Goal: Task Accomplishment & Management: Use online tool/utility

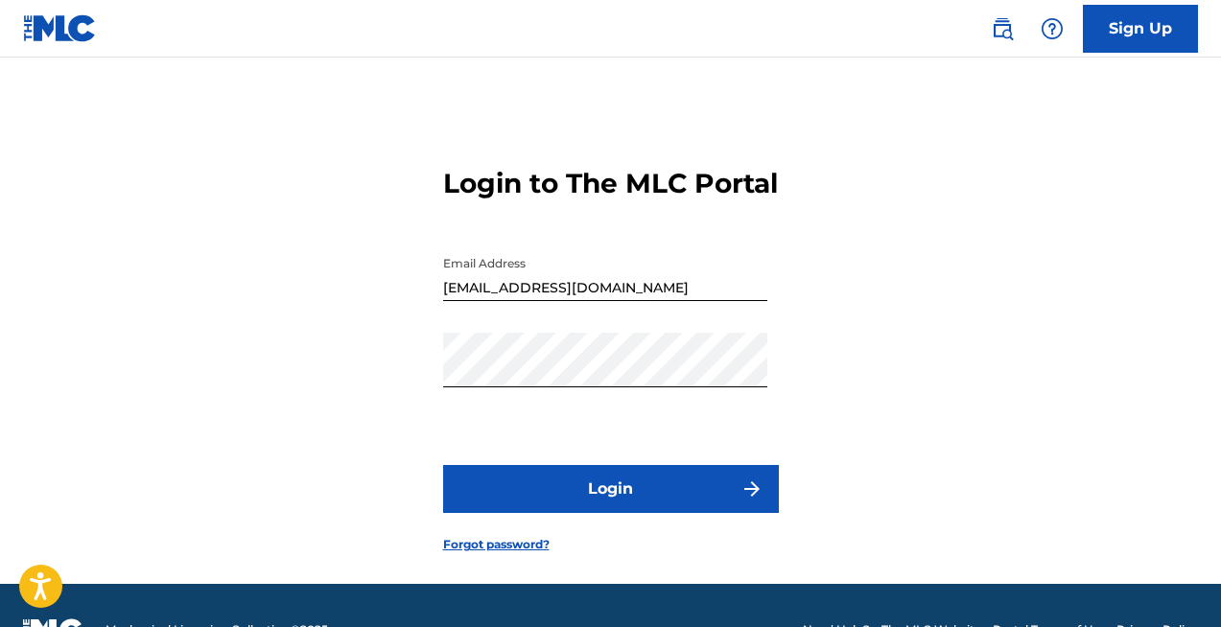
click at [579, 301] on input "[EMAIL_ADDRESS][DOMAIN_NAME]" at bounding box center [605, 273] width 324 height 55
click at [599, 301] on input "[EMAIL_ADDRESS][DOMAIN_NAME]" at bounding box center [605, 273] width 324 height 55
click at [610, 513] on button "Login" at bounding box center [611, 489] width 336 height 48
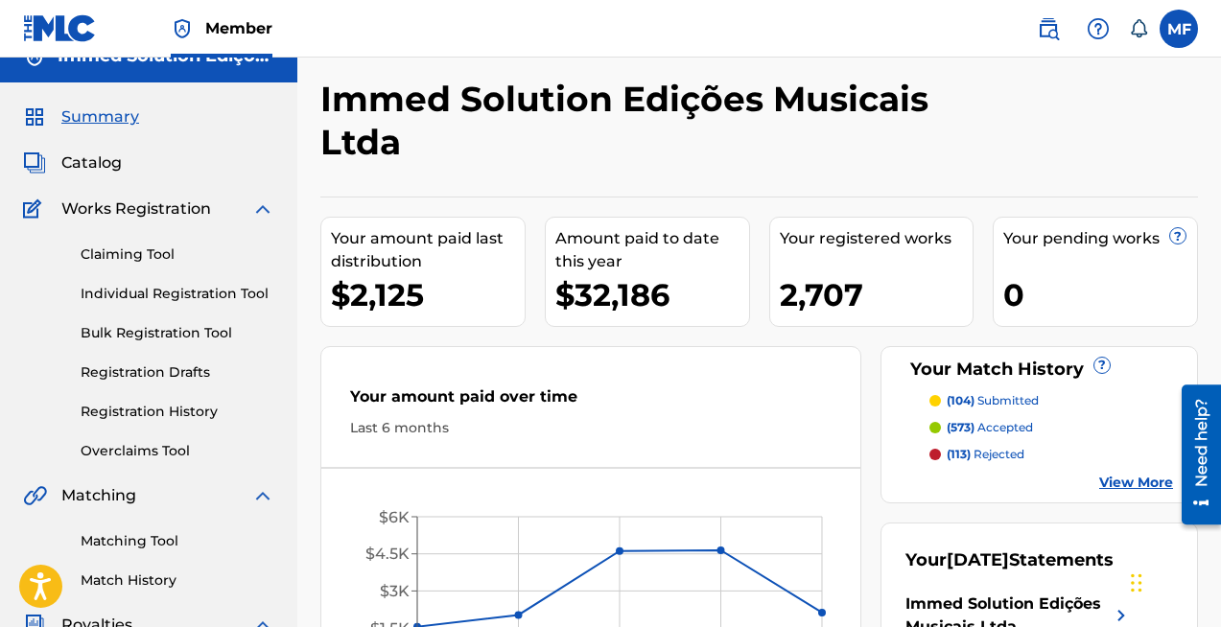
scroll to position [7, 0]
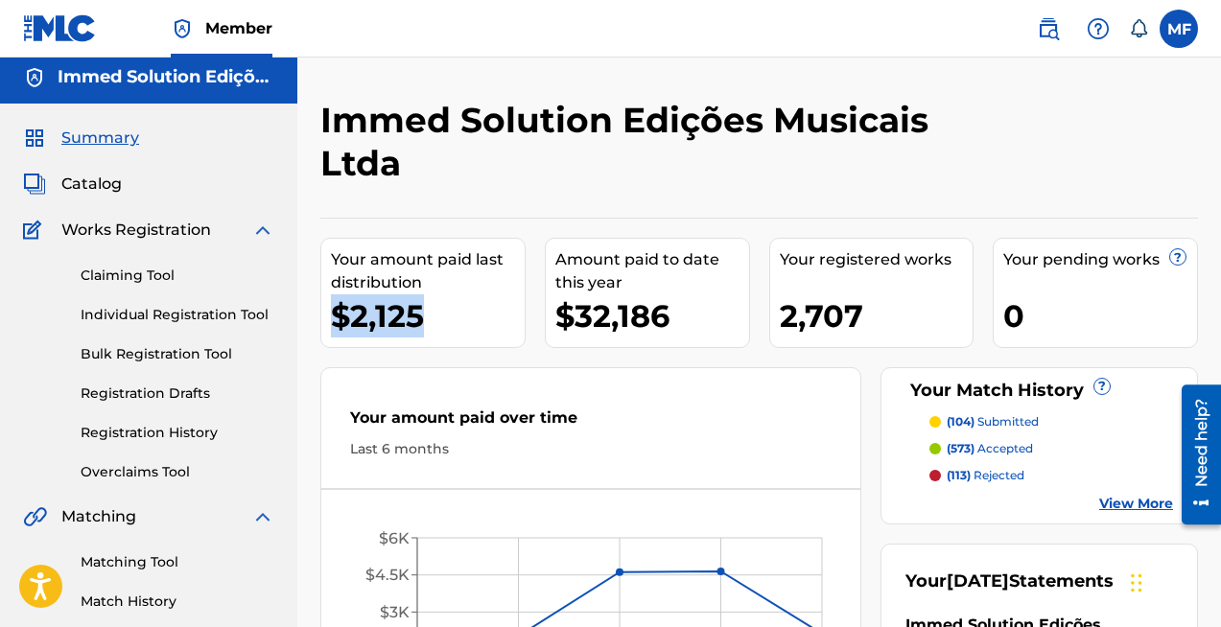
drag, startPoint x: 428, startPoint y: 312, endPoint x: 337, endPoint y: 312, distance: 91.1
click at [335, 312] on div "$2,125" at bounding box center [428, 315] width 194 height 43
click at [470, 309] on div "$2,125" at bounding box center [428, 315] width 194 height 43
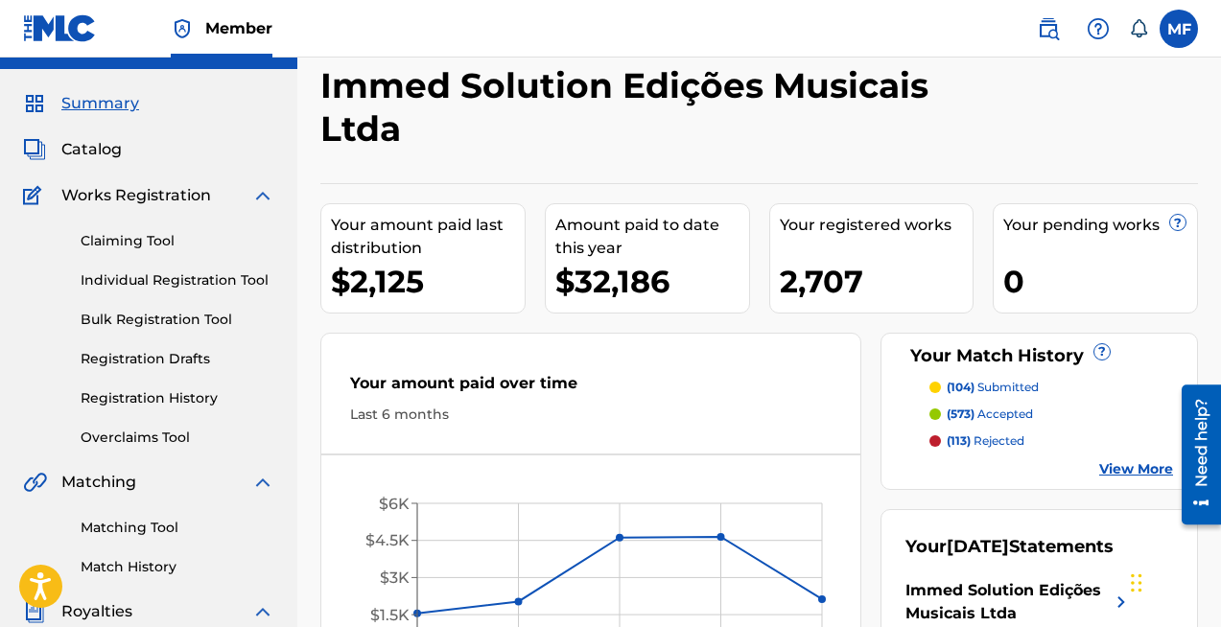
scroll to position [0, 0]
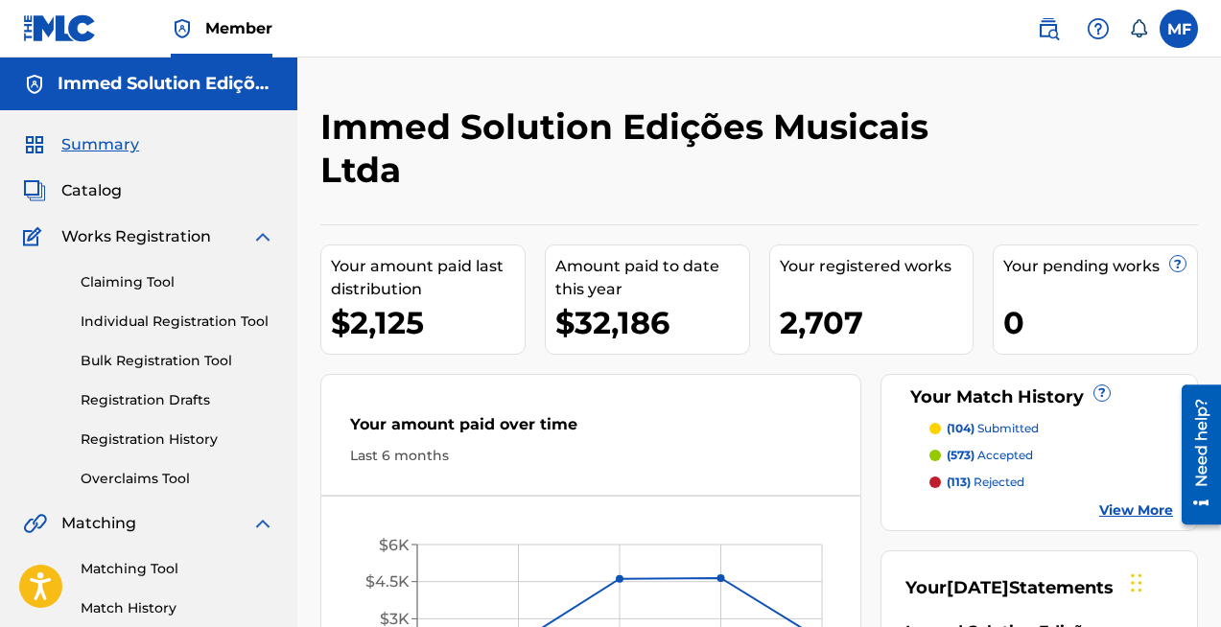
click at [92, 191] on span "Catalog" at bounding box center [91, 190] width 60 height 23
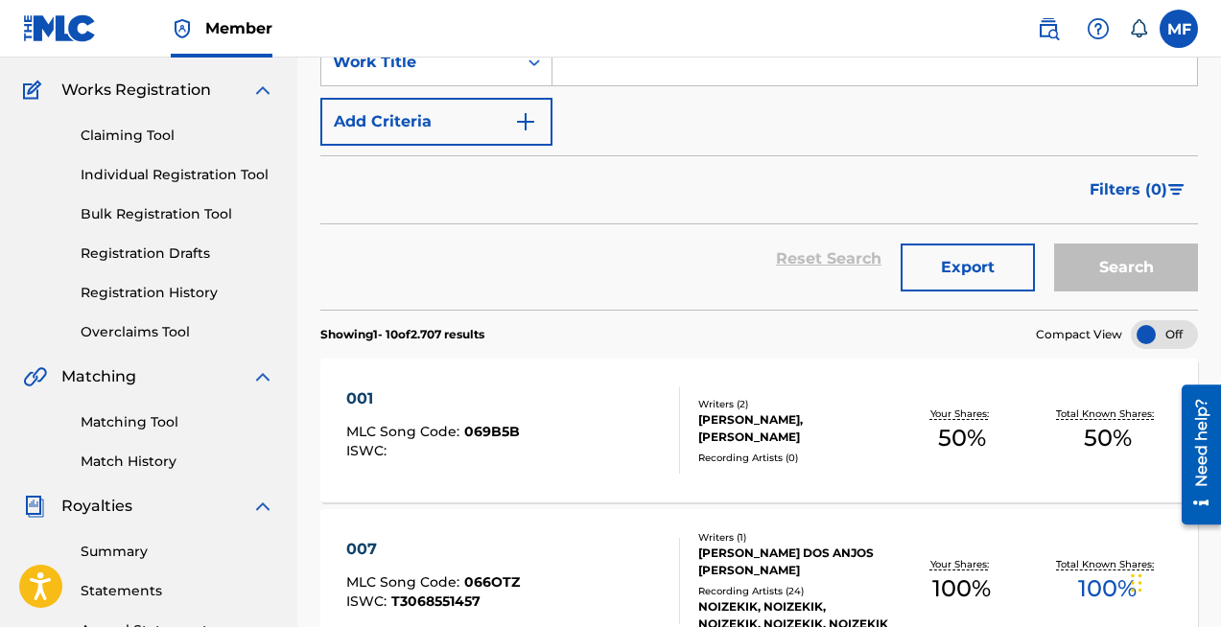
scroll to position [198, 0]
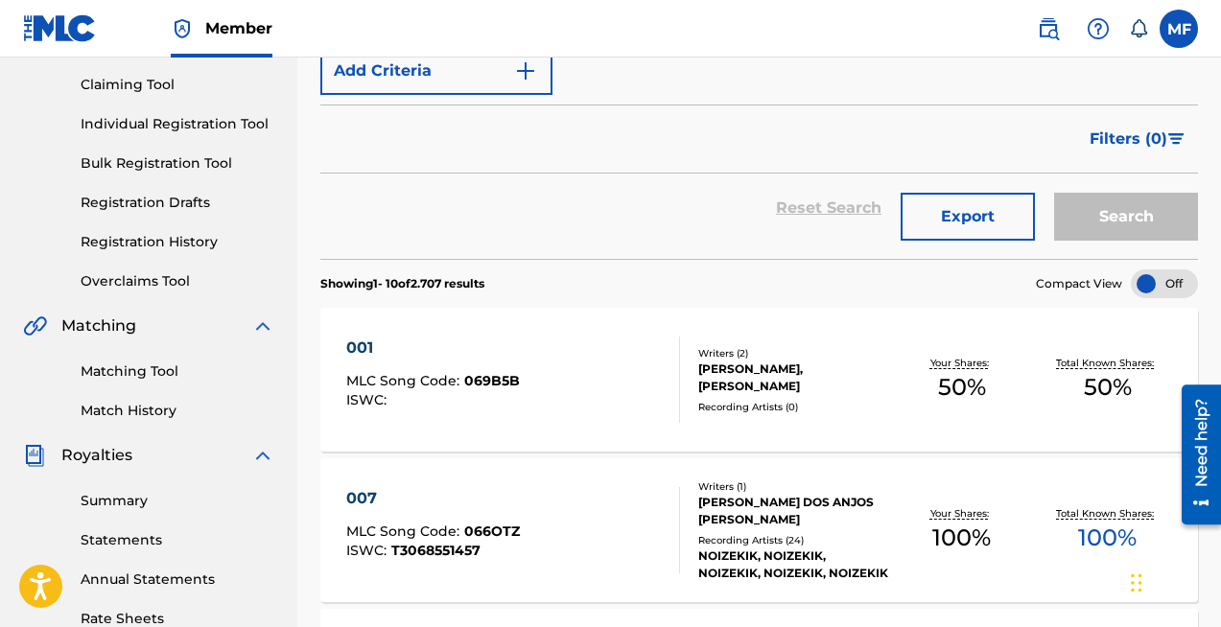
click at [118, 368] on link "Matching Tool" at bounding box center [178, 372] width 194 height 20
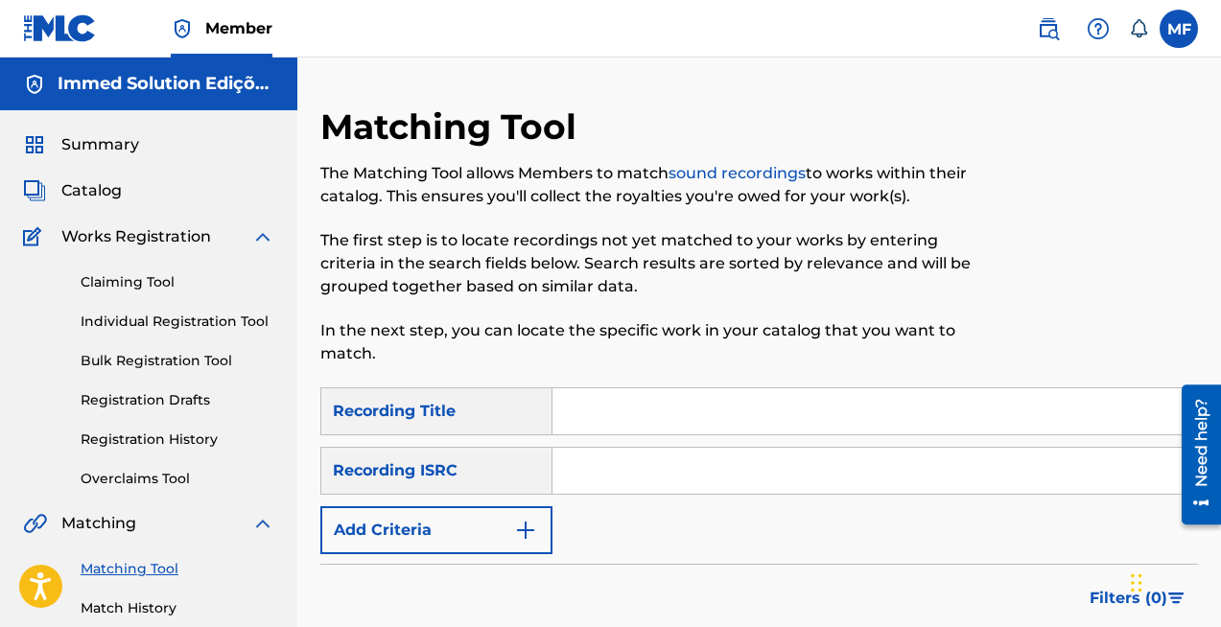
click at [591, 417] on input "Search Form" at bounding box center [874, 411] width 644 height 46
type input "BROW E TUDO"
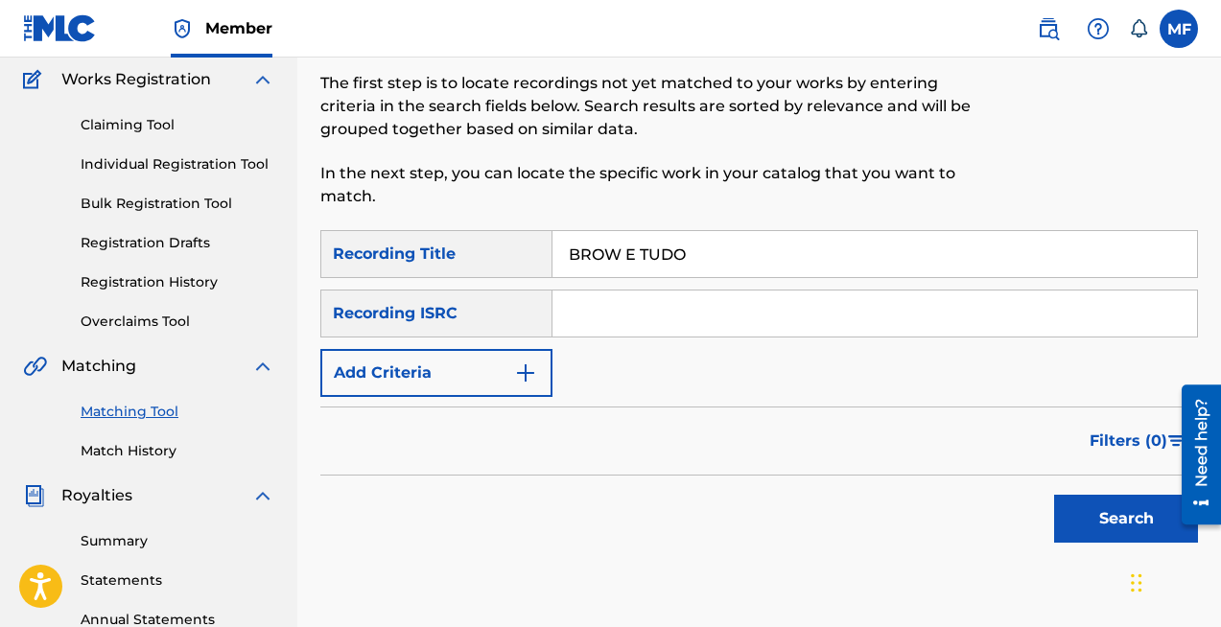
scroll to position [175, 0]
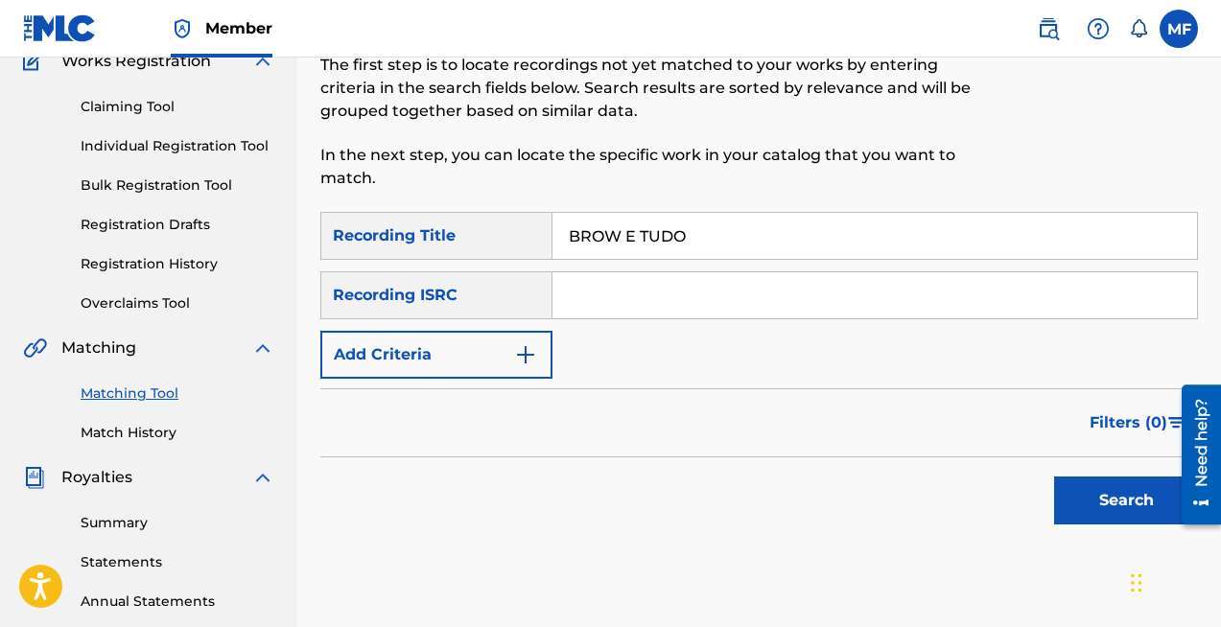
click at [1159, 531] on div "Search" at bounding box center [1120, 495] width 153 height 77
click at [1130, 521] on button "Search" at bounding box center [1126, 501] width 144 height 48
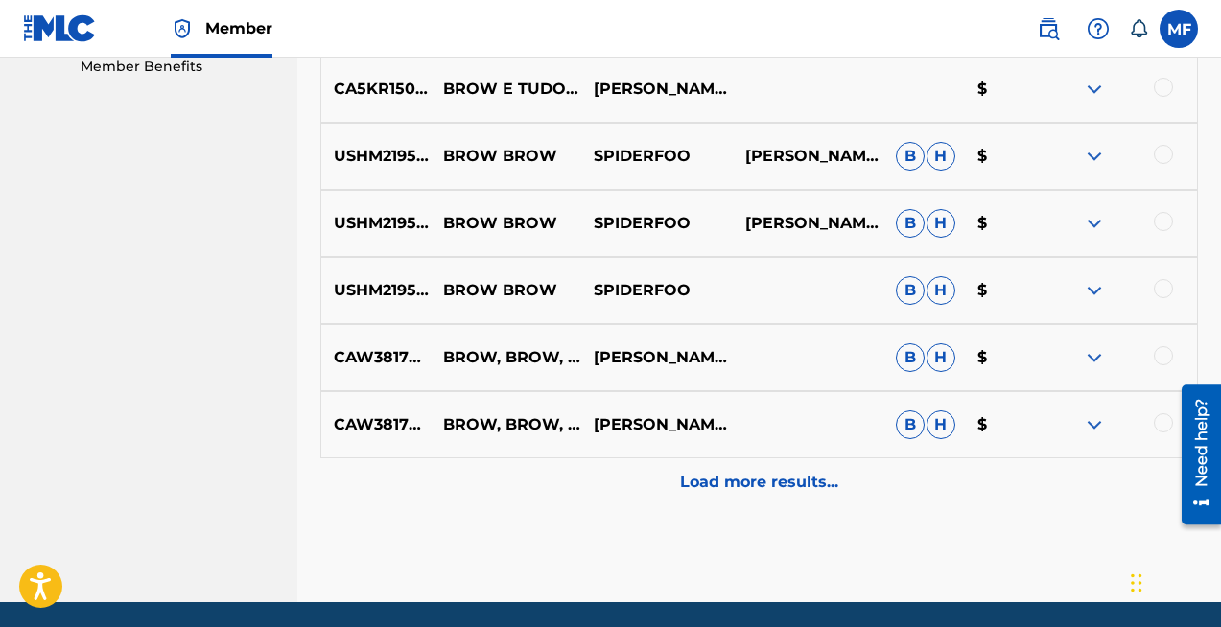
scroll to position [1064, 0]
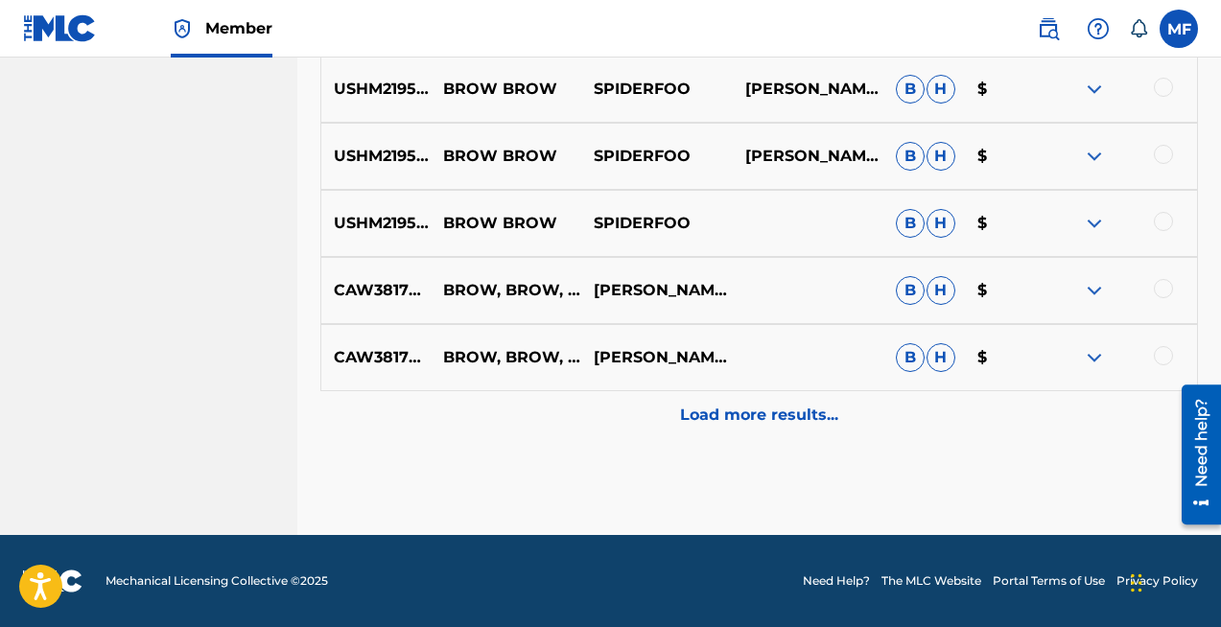
click at [775, 405] on p "Load more results..." at bounding box center [759, 415] width 158 height 23
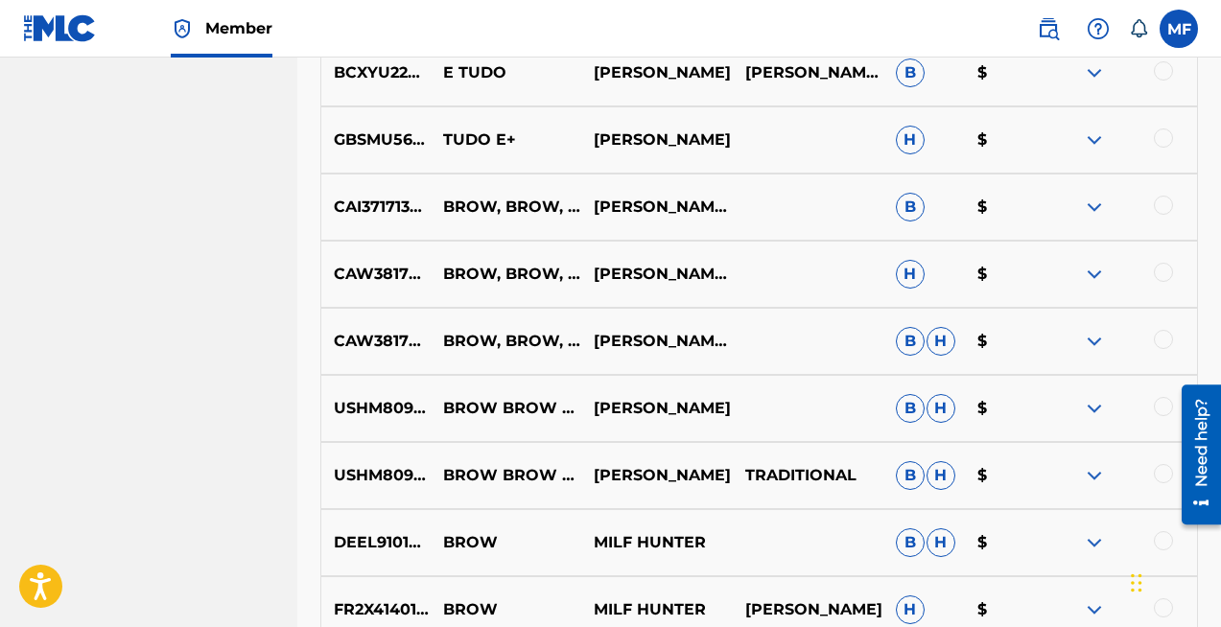
scroll to position [1736, 0]
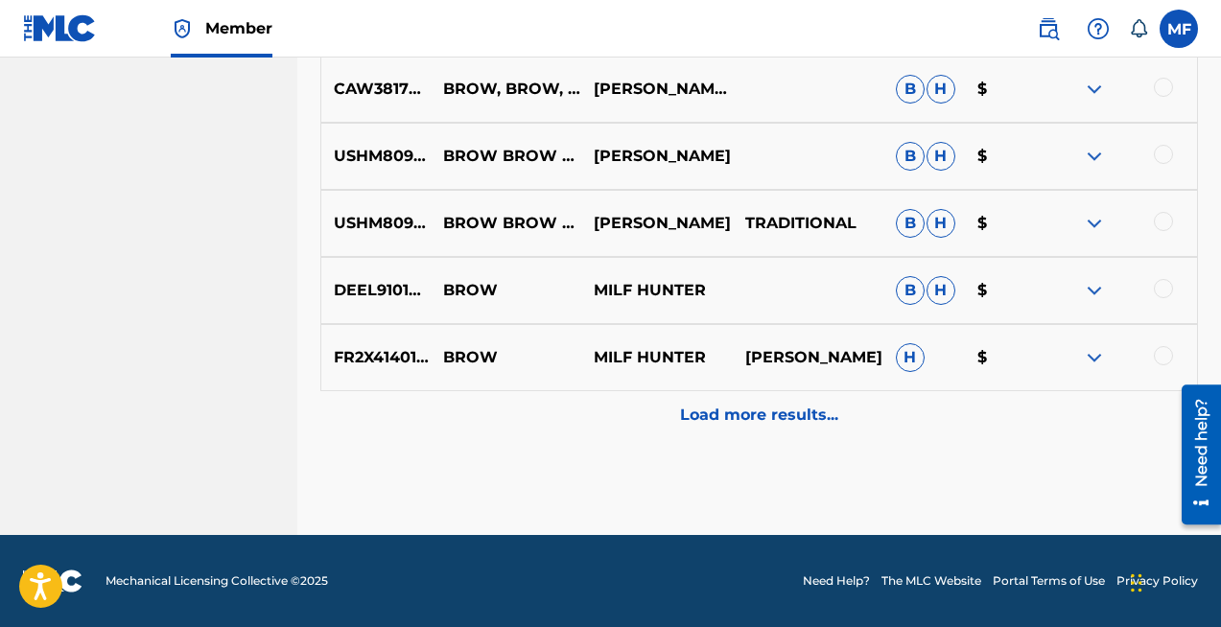
click at [736, 422] on p "Load more results..." at bounding box center [759, 415] width 158 height 23
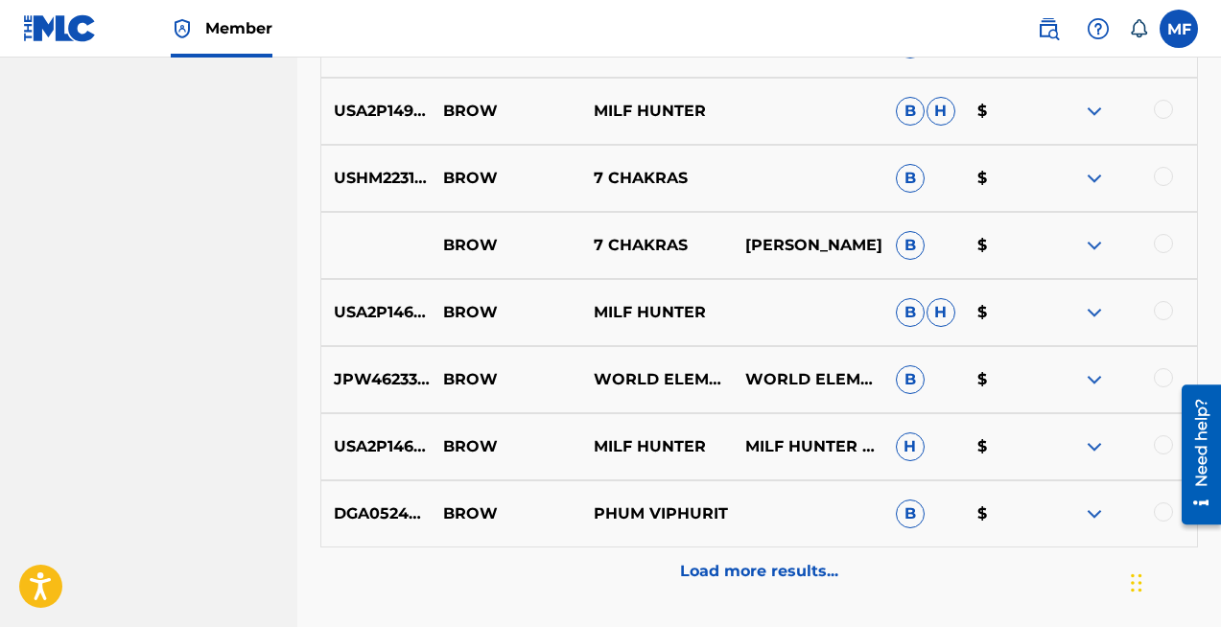
scroll to position [2407, 0]
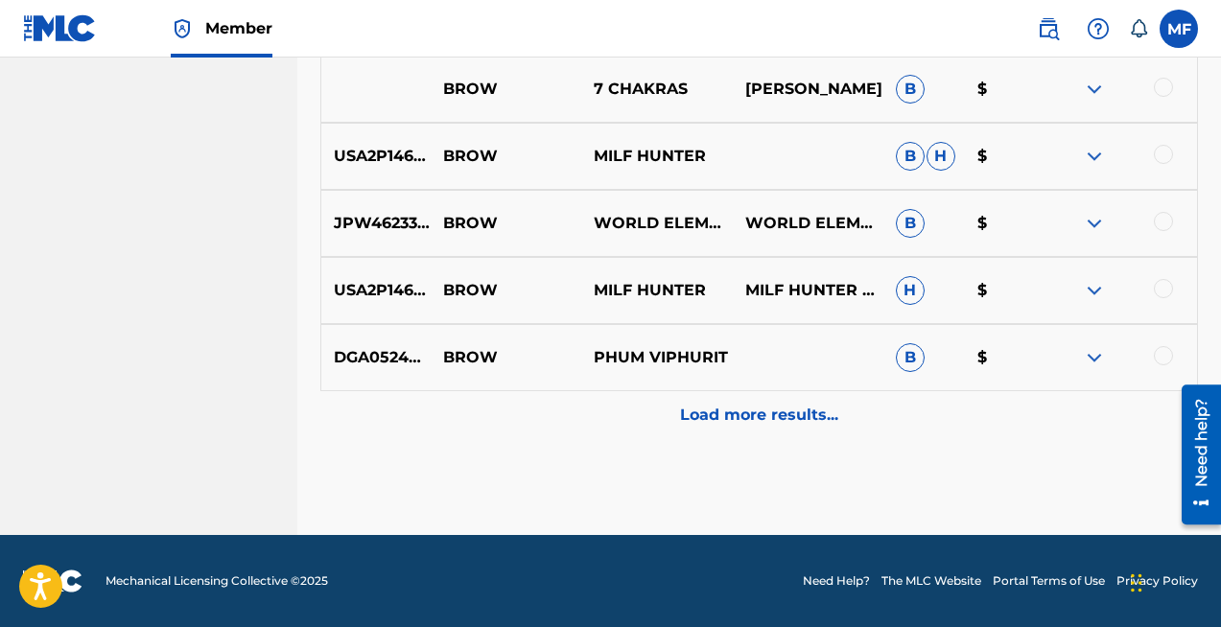
click at [697, 410] on p "Load more results..." at bounding box center [759, 415] width 158 height 23
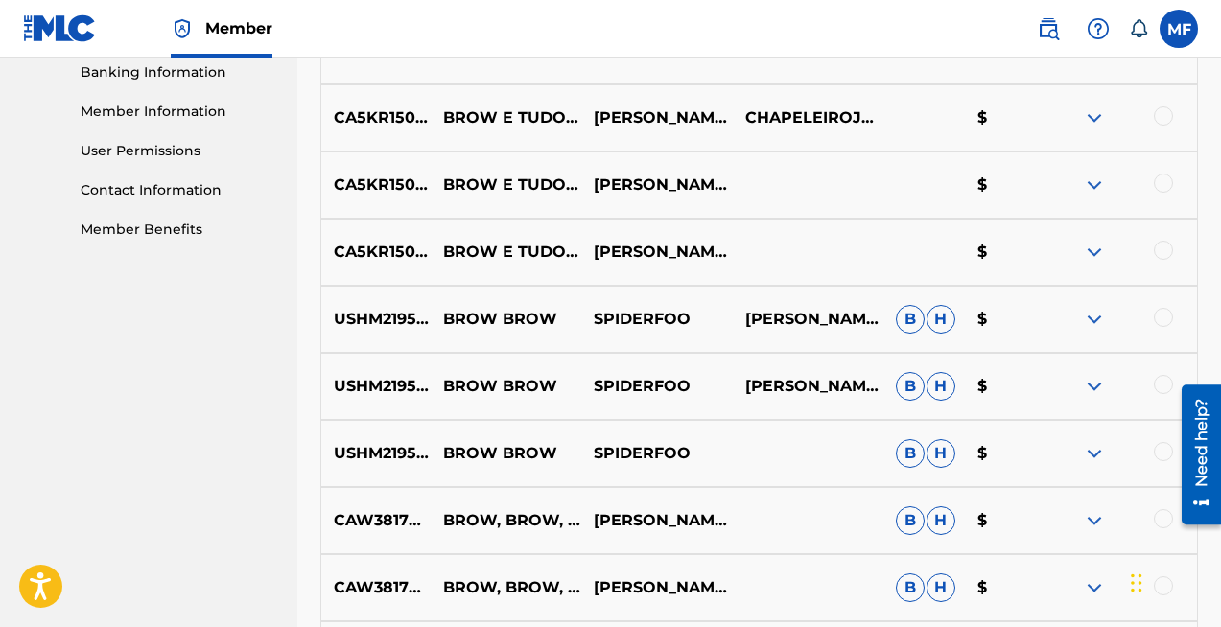
scroll to position [832, 0]
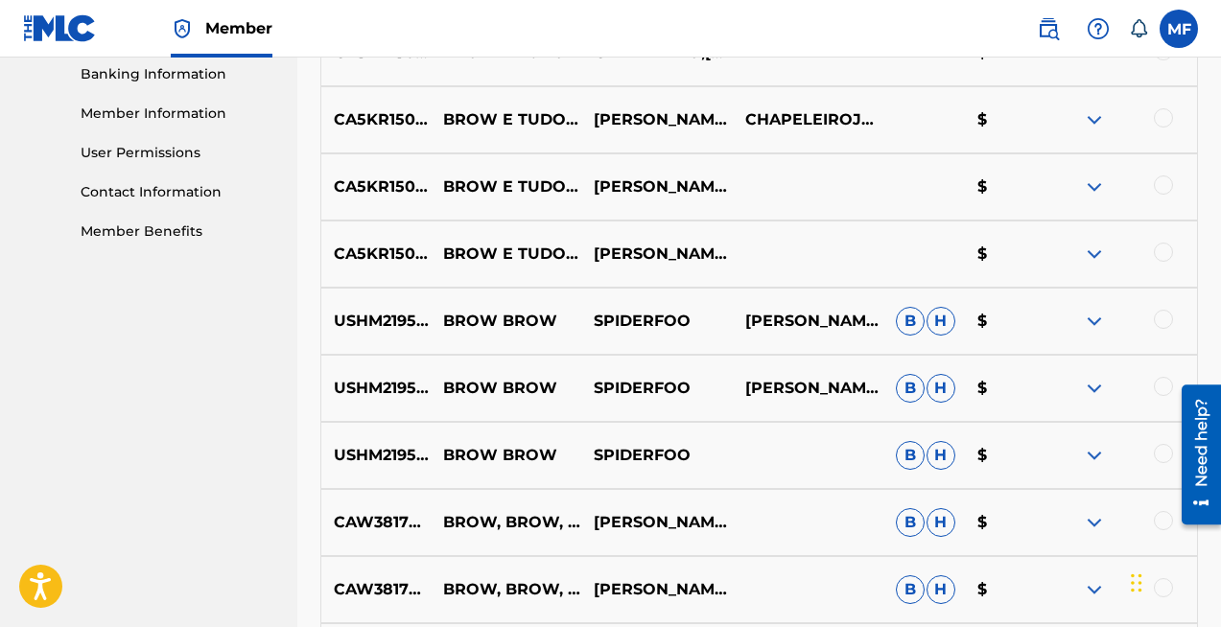
drag, startPoint x: 755, startPoint y: 263, endPoint x: 671, endPoint y: 256, distance: 83.7
click at [671, 256] on div "CA5KR1507089 BROW E TUDO (ORIGINAL MIX) JUNIOR VIEIRA,CHAPELEIRO $" at bounding box center [758, 254] width 877 height 67
drag, startPoint x: 446, startPoint y: 244, endPoint x: 569, endPoint y: 268, distance: 125.1
click at [572, 266] on p "BROW E TUDO (ORIGINAL MIX)" at bounding box center [506, 254] width 151 height 23
copy p "BROW E TUDO (ORIGINAL MIX)"
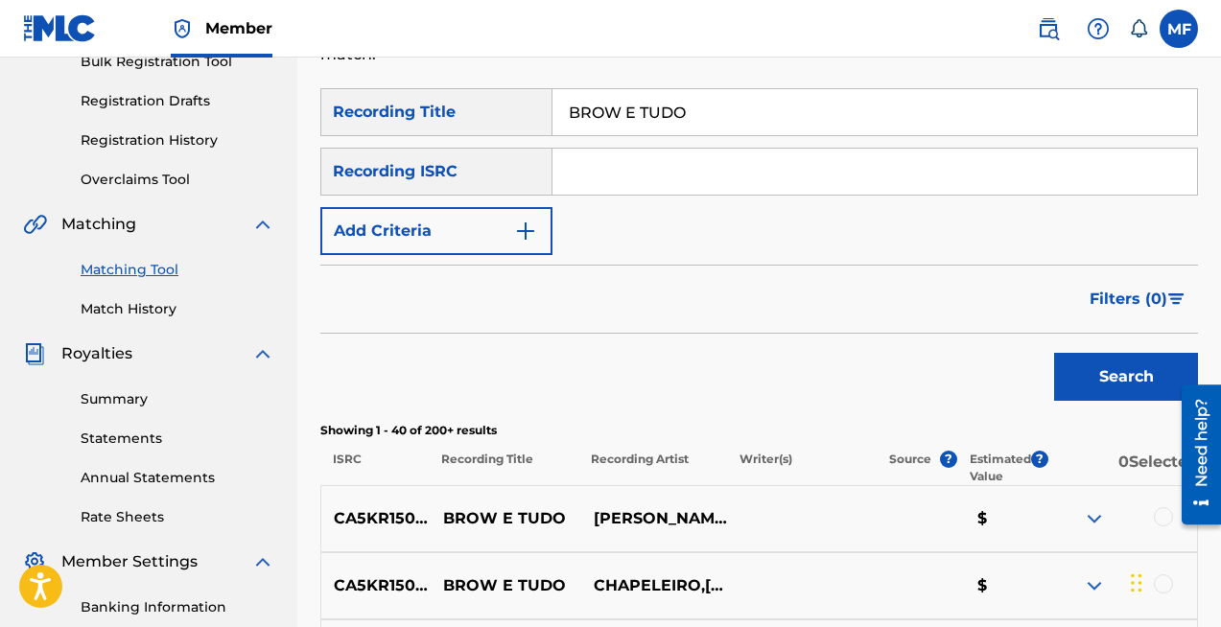
scroll to position [0, 0]
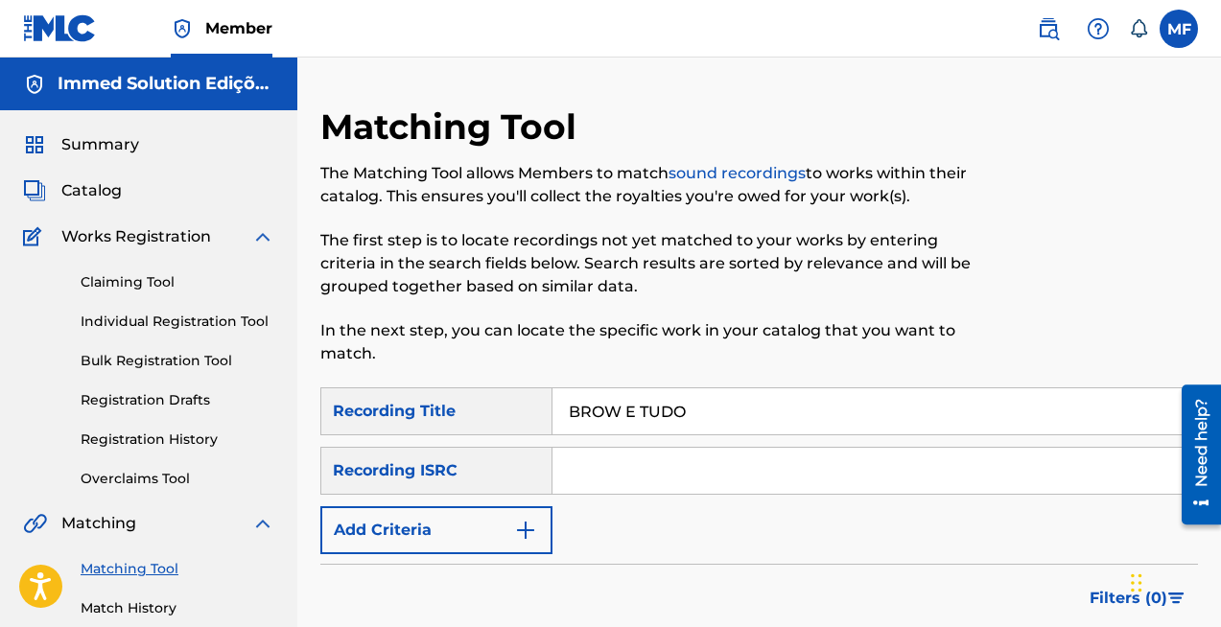
click at [99, 183] on span "Catalog" at bounding box center [91, 190] width 60 height 23
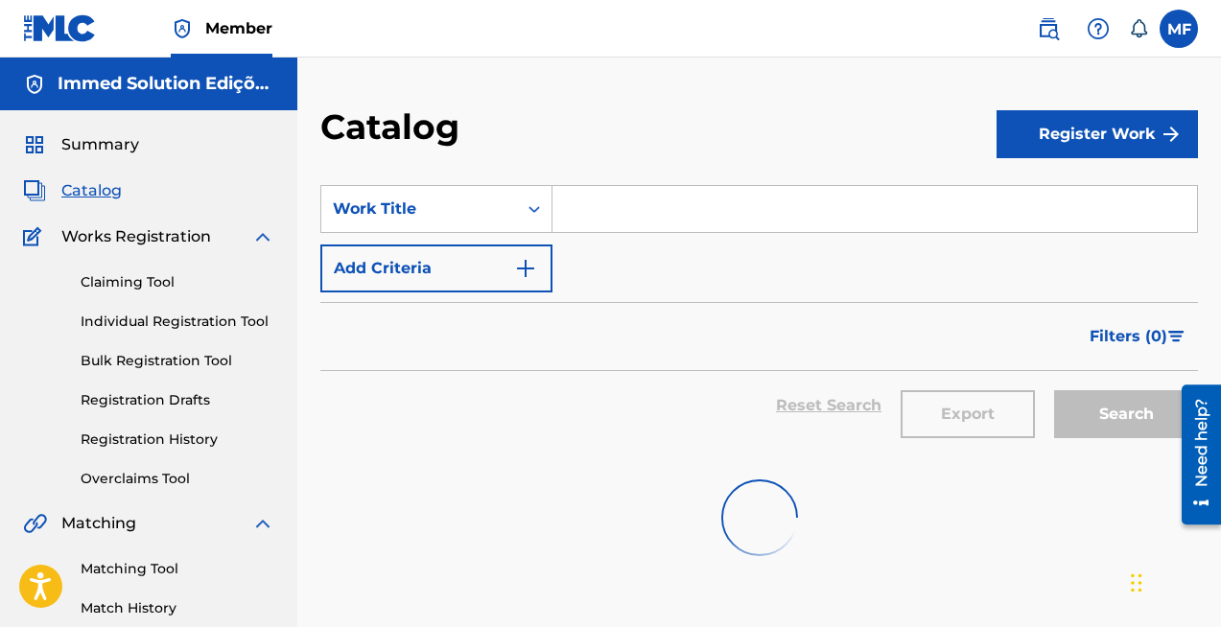
click at [604, 228] on input "Search Form" at bounding box center [874, 209] width 644 height 46
paste input "BROW E TUDO (ORIGINAL MIX)"
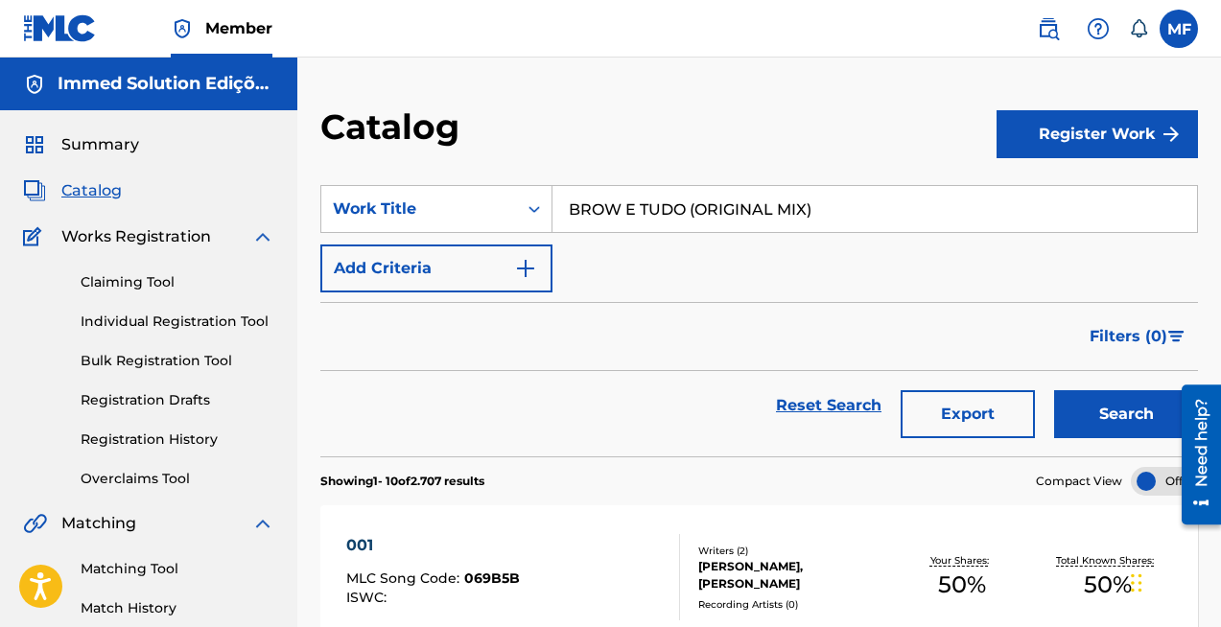
type input "BROW E TUDO (ORIGINAL MIX)"
click at [1113, 419] on button "Search" at bounding box center [1126, 414] width 144 height 48
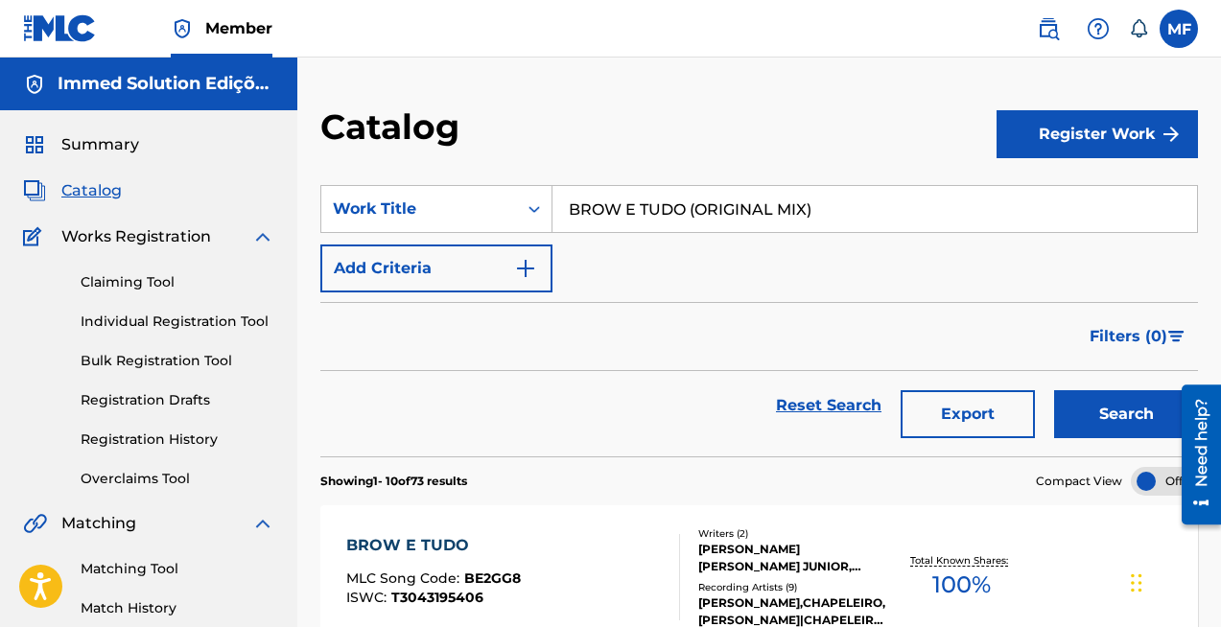
click at [714, 211] on input "BROW E TUDO (ORIGINAL MIX)" at bounding box center [874, 209] width 644 height 46
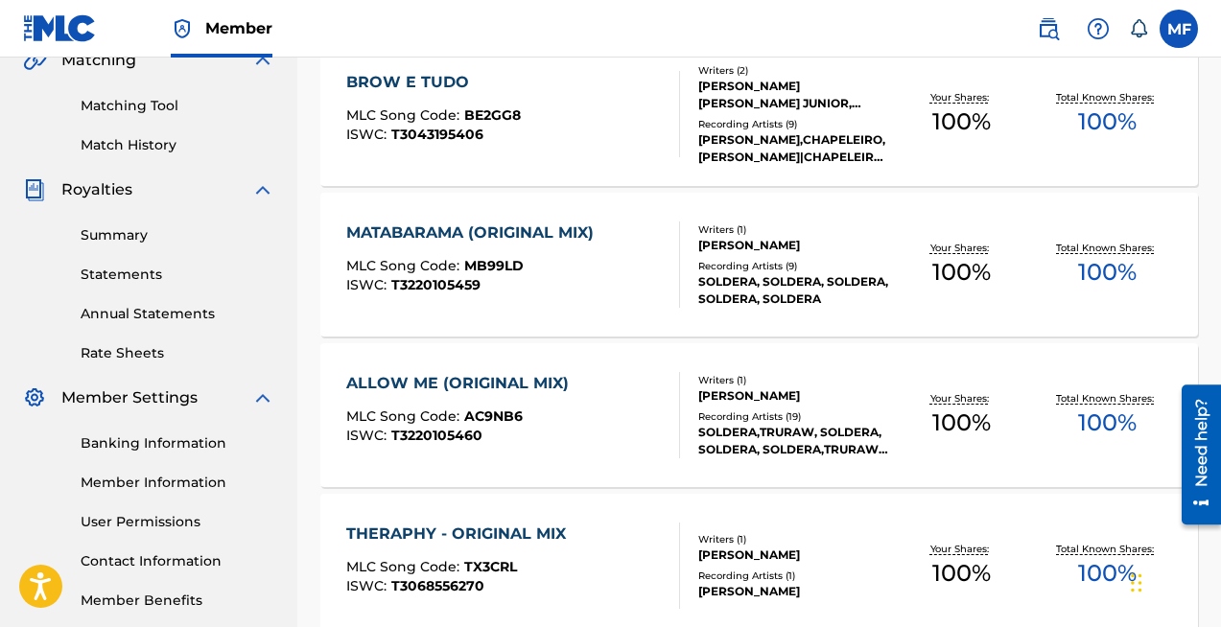
scroll to position [430, 0]
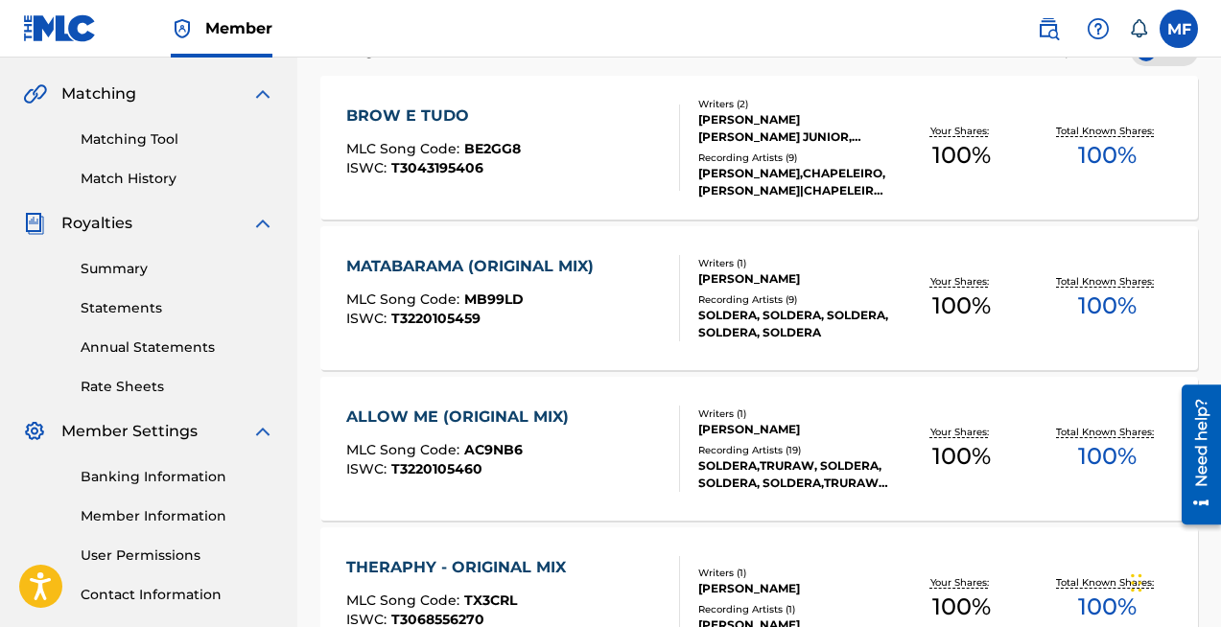
click at [772, 118] on div "PEDRO PAULO VIEIRA JUNIOR, FABRICIO BERALDI NEVES" at bounding box center [793, 128] width 190 height 35
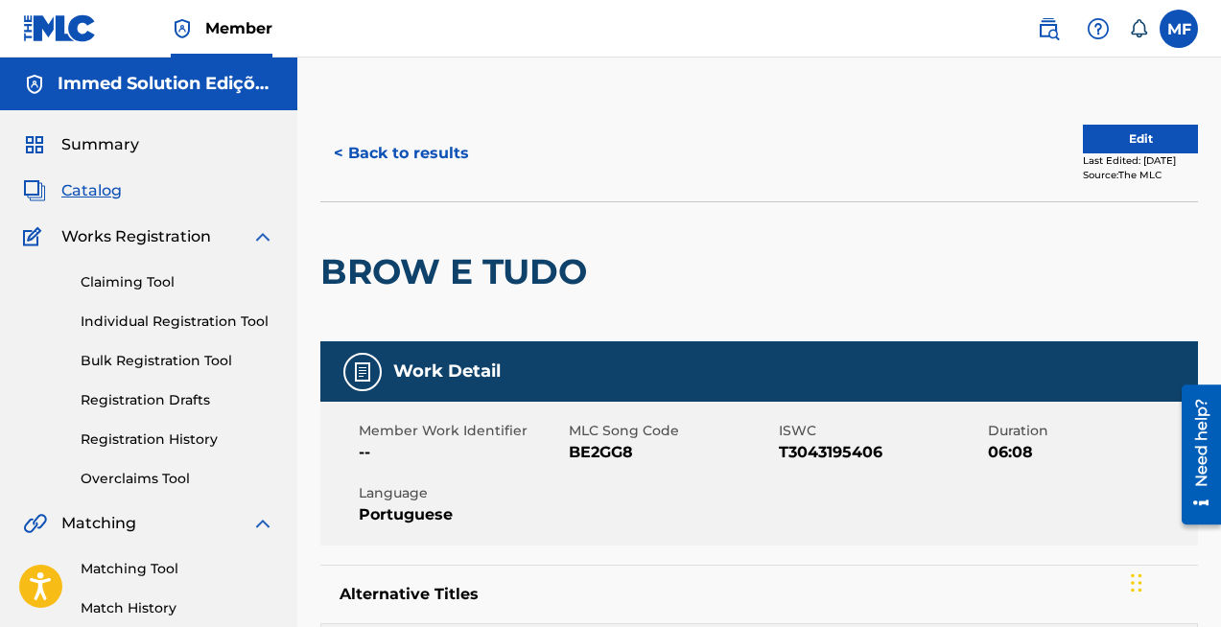
click at [358, 160] on button "< Back to results" at bounding box center [401, 153] width 162 height 48
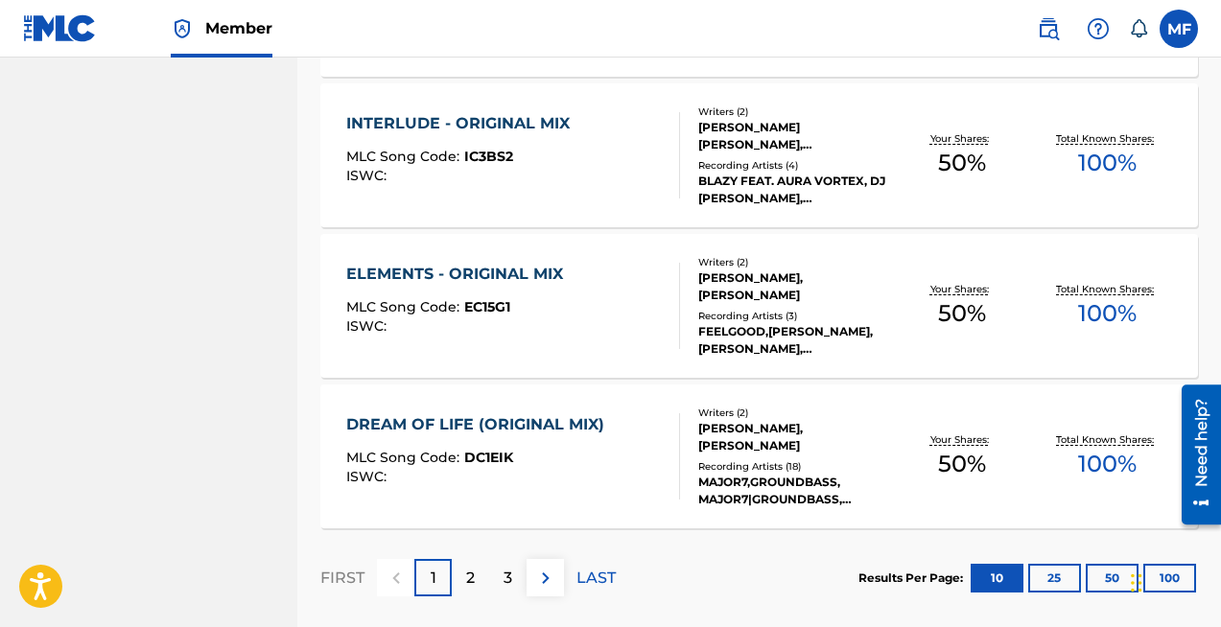
scroll to position [1568, 0]
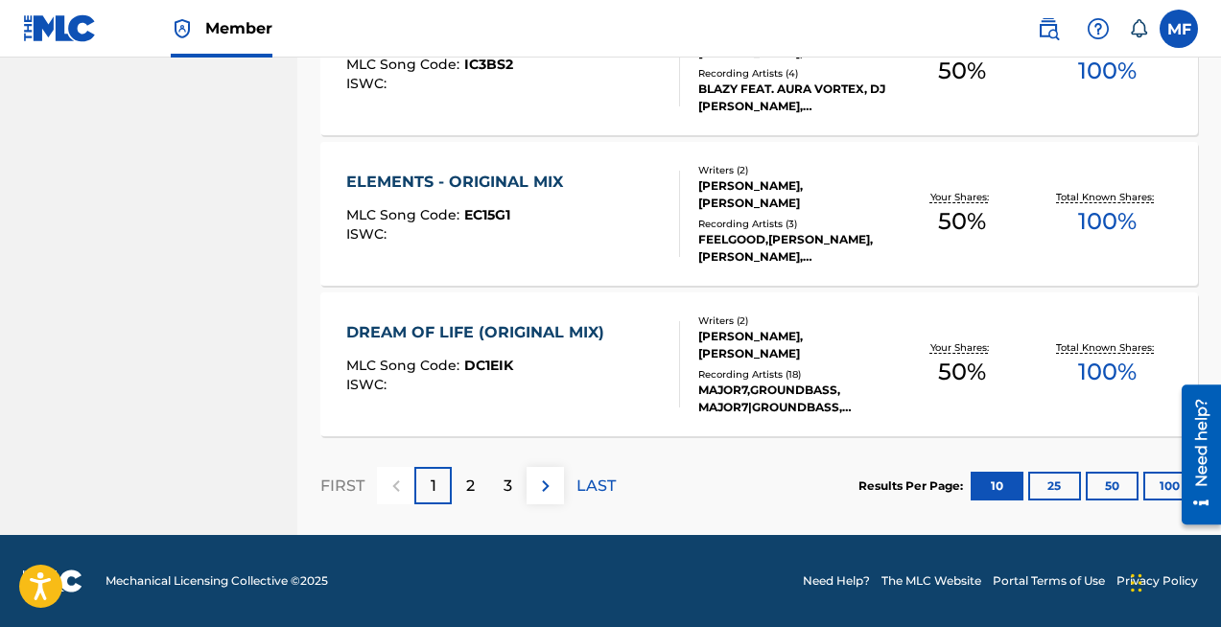
click at [474, 490] on p "2" at bounding box center [470, 486] width 9 height 23
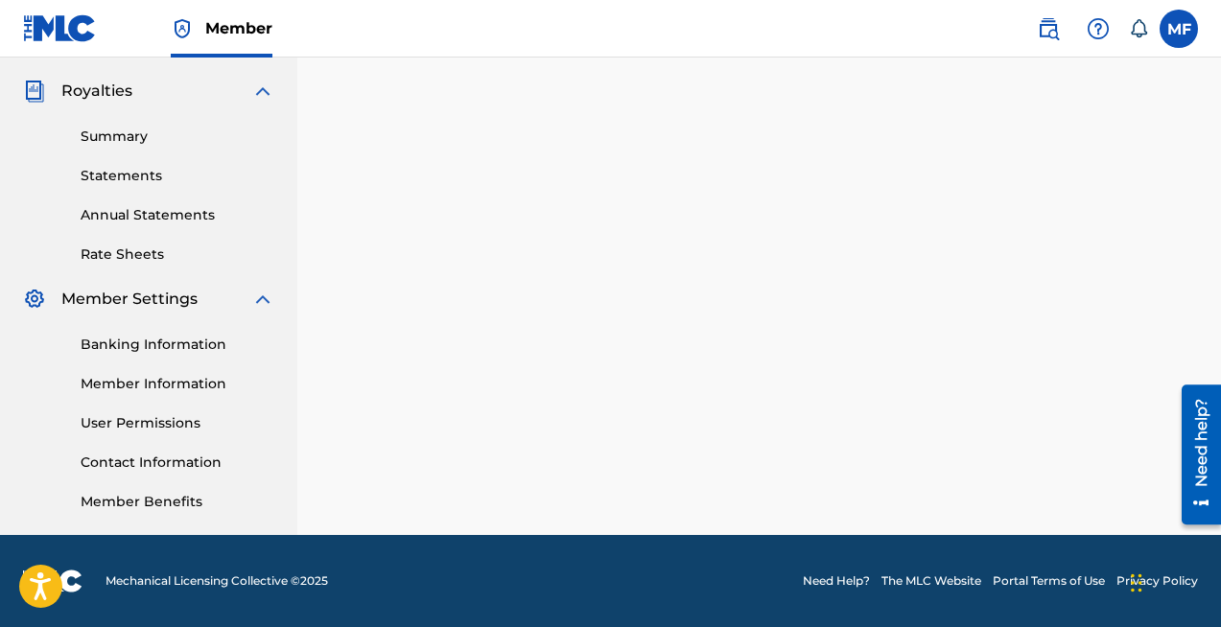
scroll to position [562, 0]
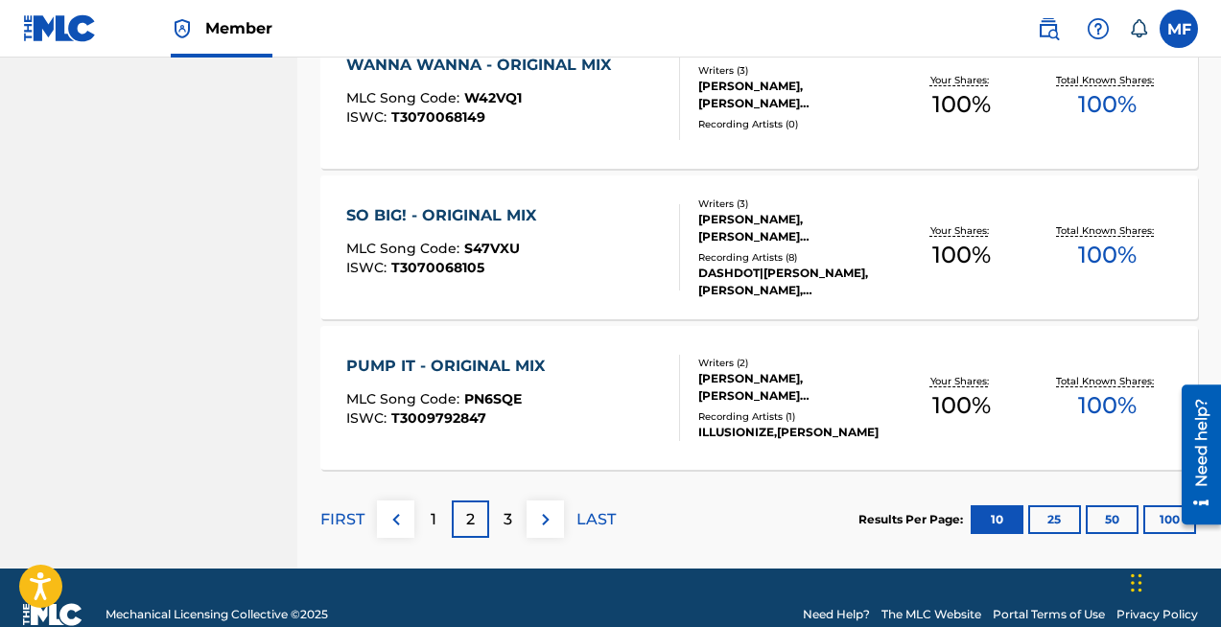
click at [514, 512] on div "3" at bounding box center [507, 519] width 37 height 37
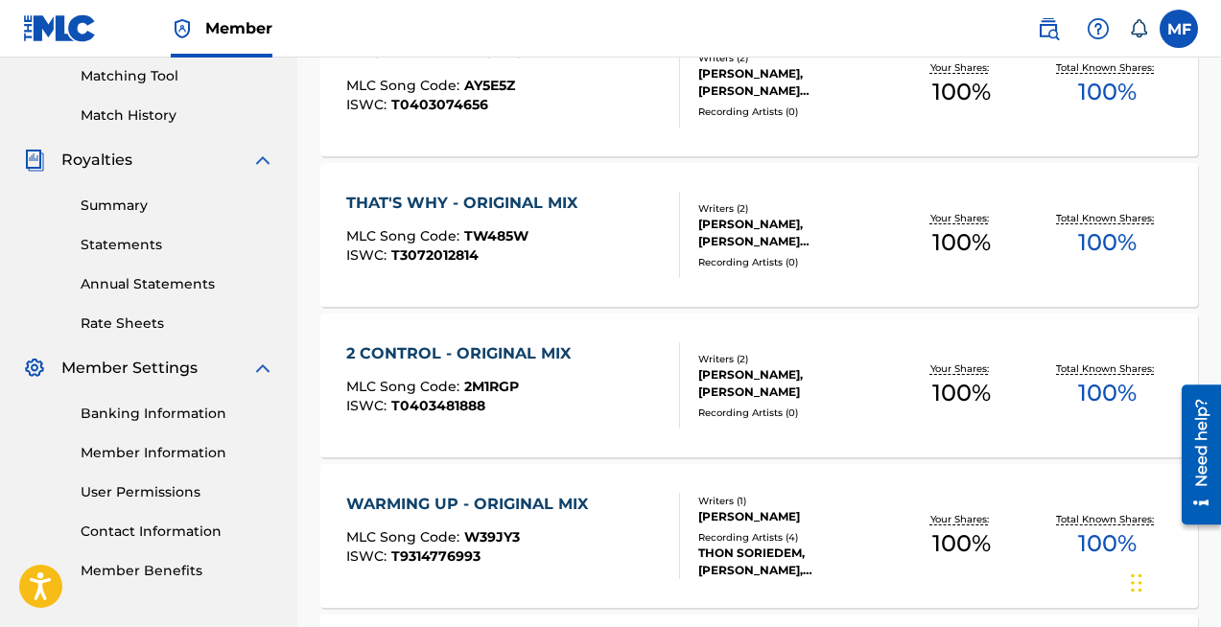
scroll to position [492, 0]
click at [784, 547] on div "THON SORIEDEM, THON SORIEDEM, THON SORIEDEM, THON SORIEDEM" at bounding box center [793, 563] width 190 height 35
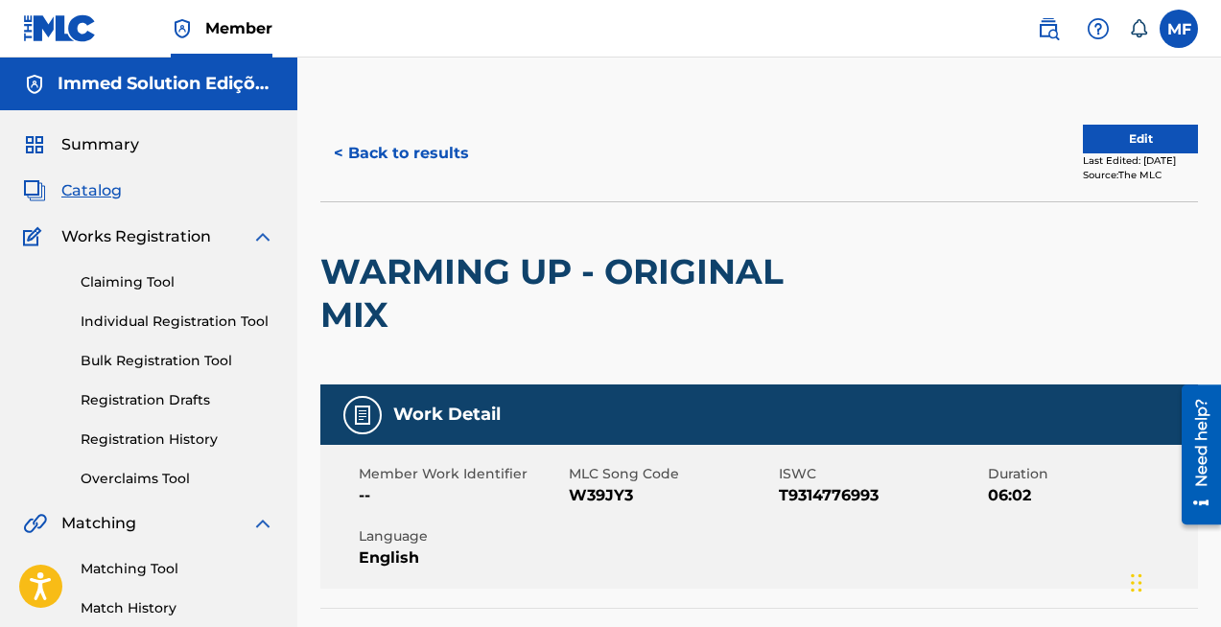
click at [390, 158] on button "< Back to results" at bounding box center [401, 153] width 162 height 48
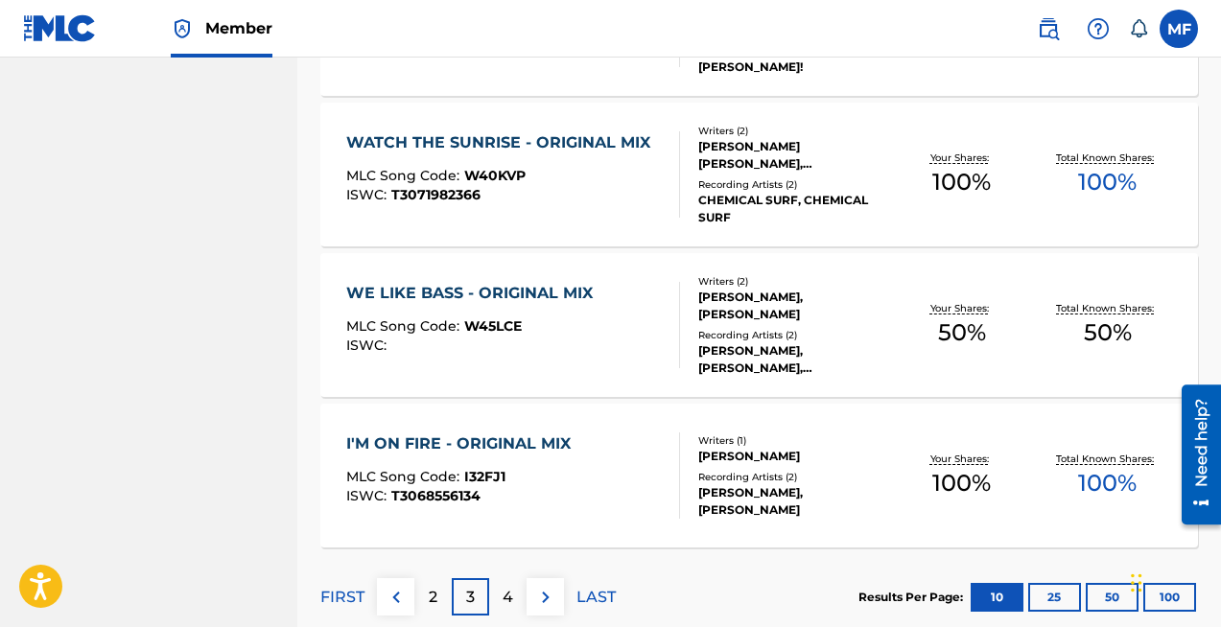
scroll to position [1528, 0]
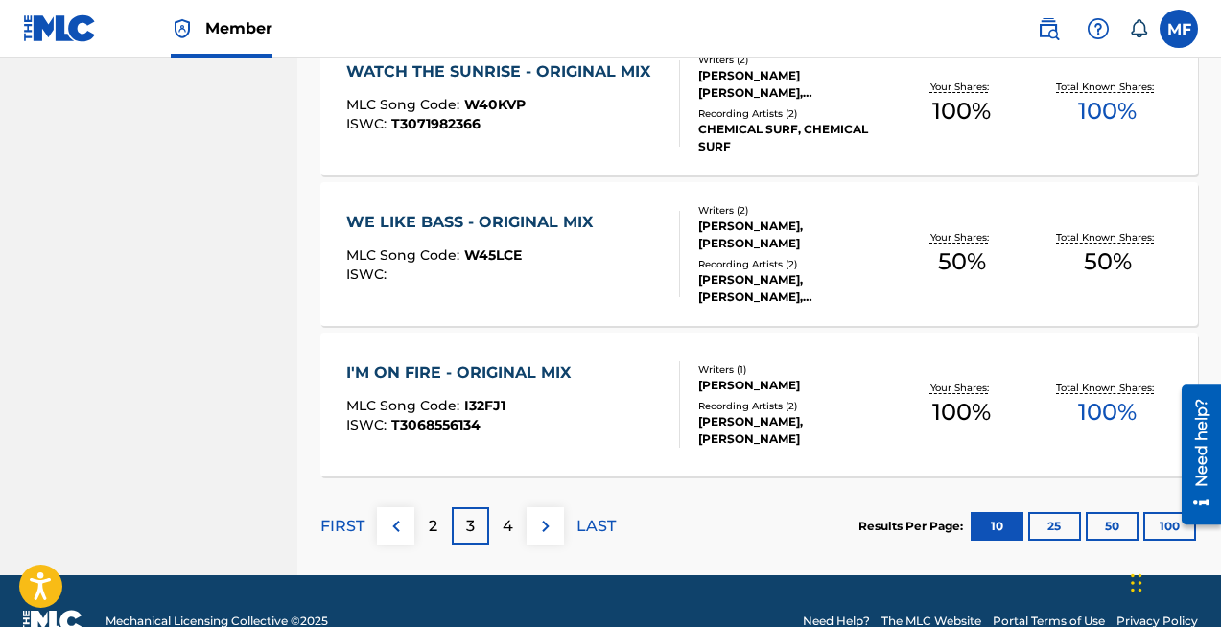
click at [504, 530] on p "4" at bounding box center [508, 526] width 11 height 23
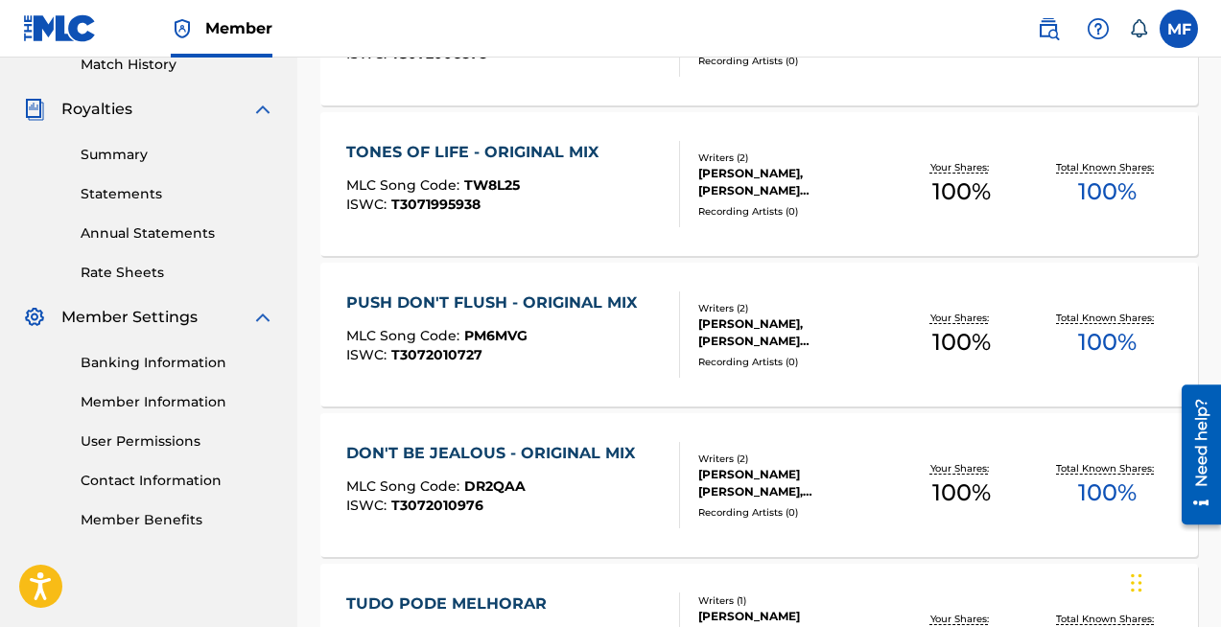
scroll to position [0, 0]
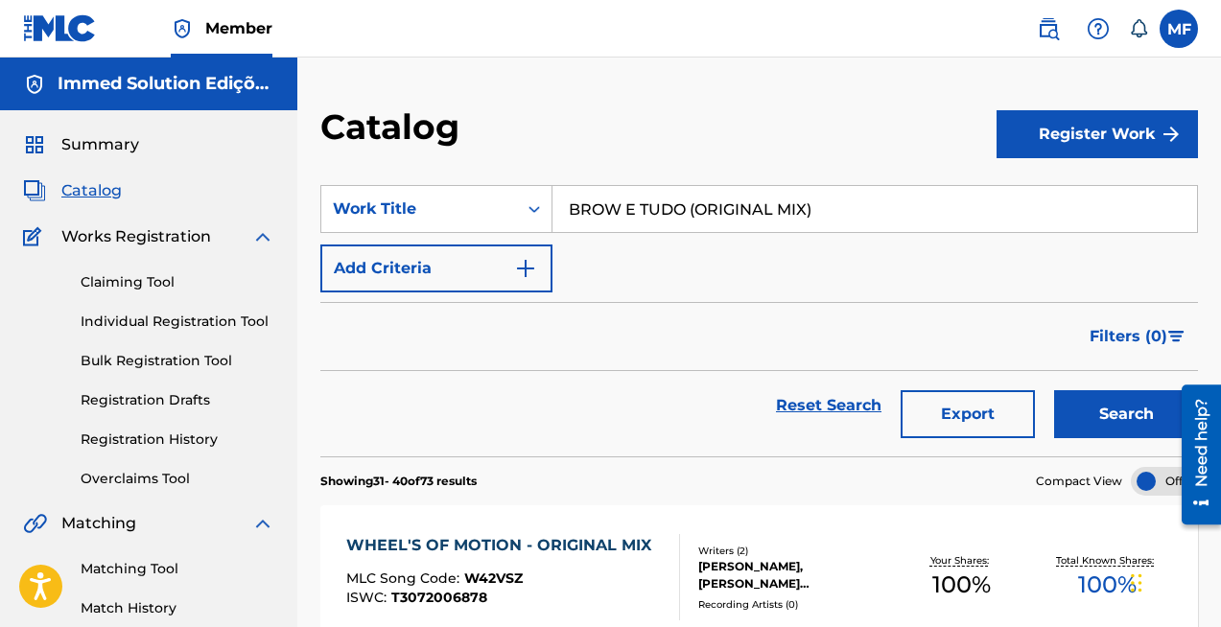
click at [646, 210] on input "BROW E TUDO (ORIGINAL MIX)" at bounding box center [874, 209] width 644 height 46
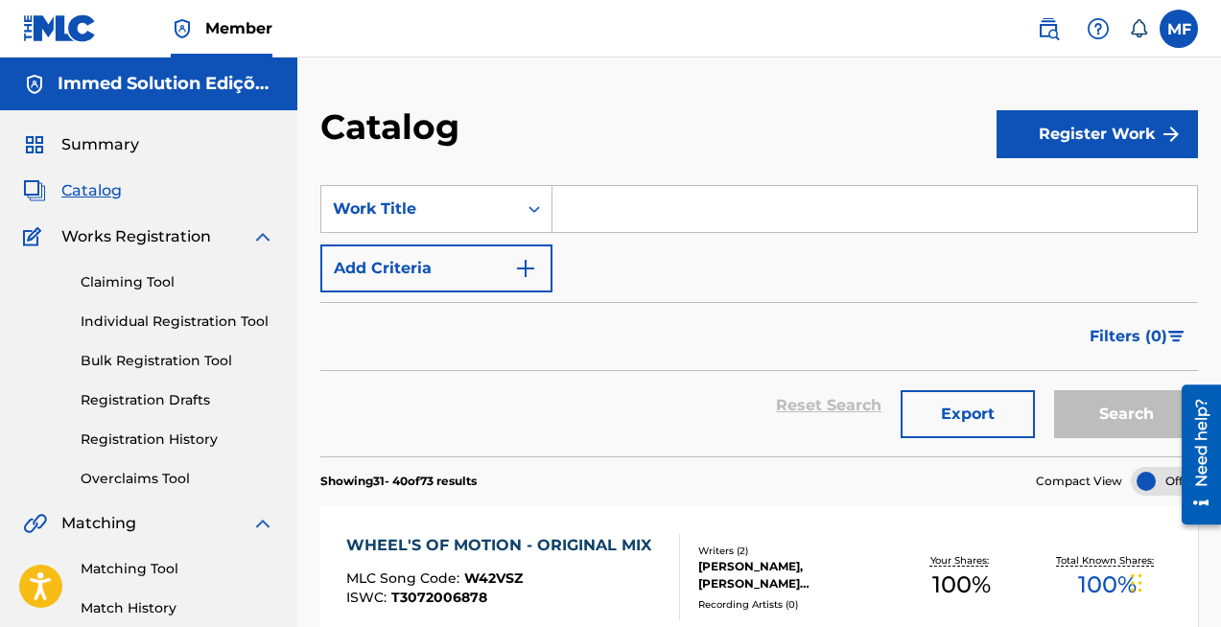
click at [105, 277] on link "Claiming Tool" at bounding box center [178, 282] width 194 height 20
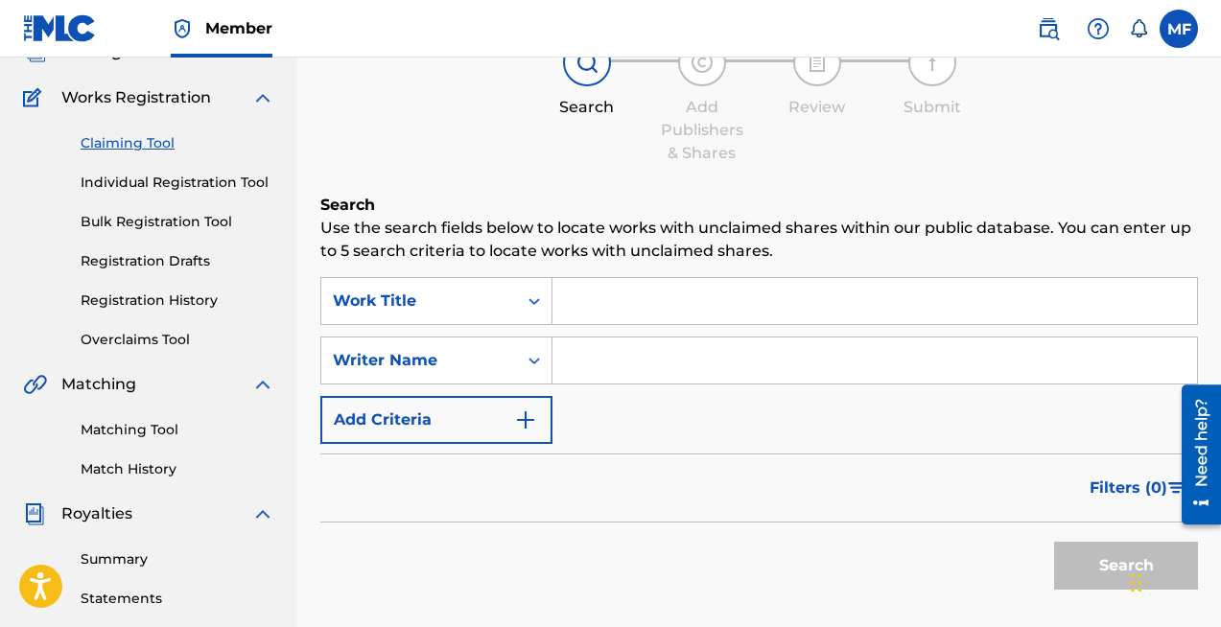
scroll to position [34, 0]
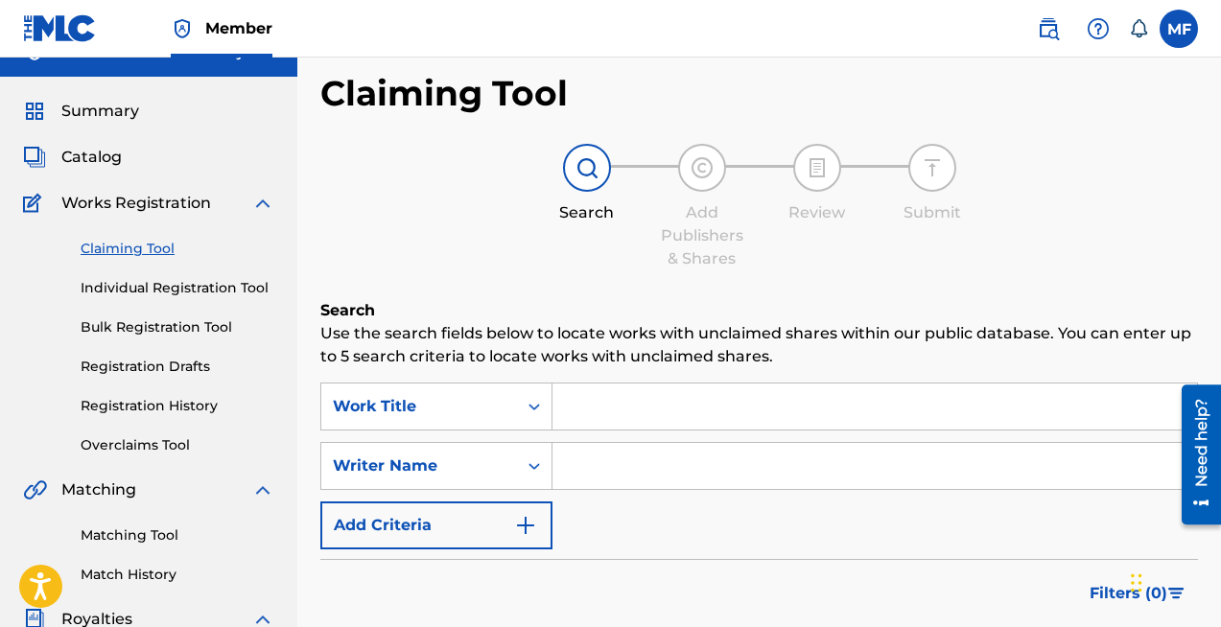
click at [102, 162] on span "Catalog" at bounding box center [91, 157] width 60 height 23
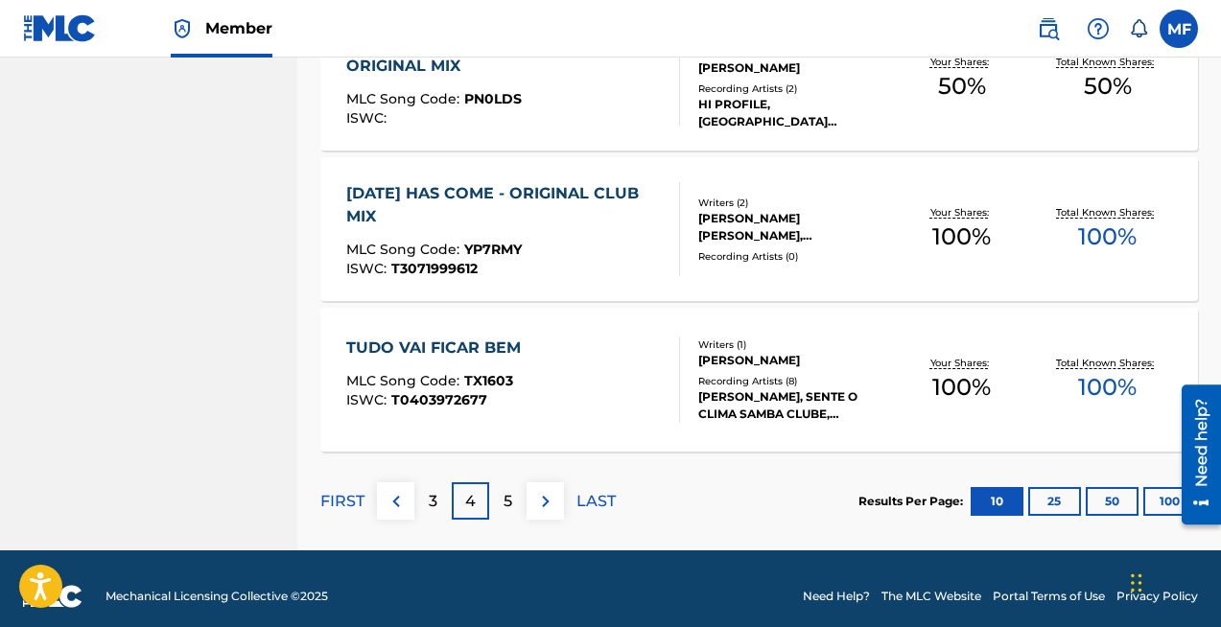
scroll to position [1550, 0]
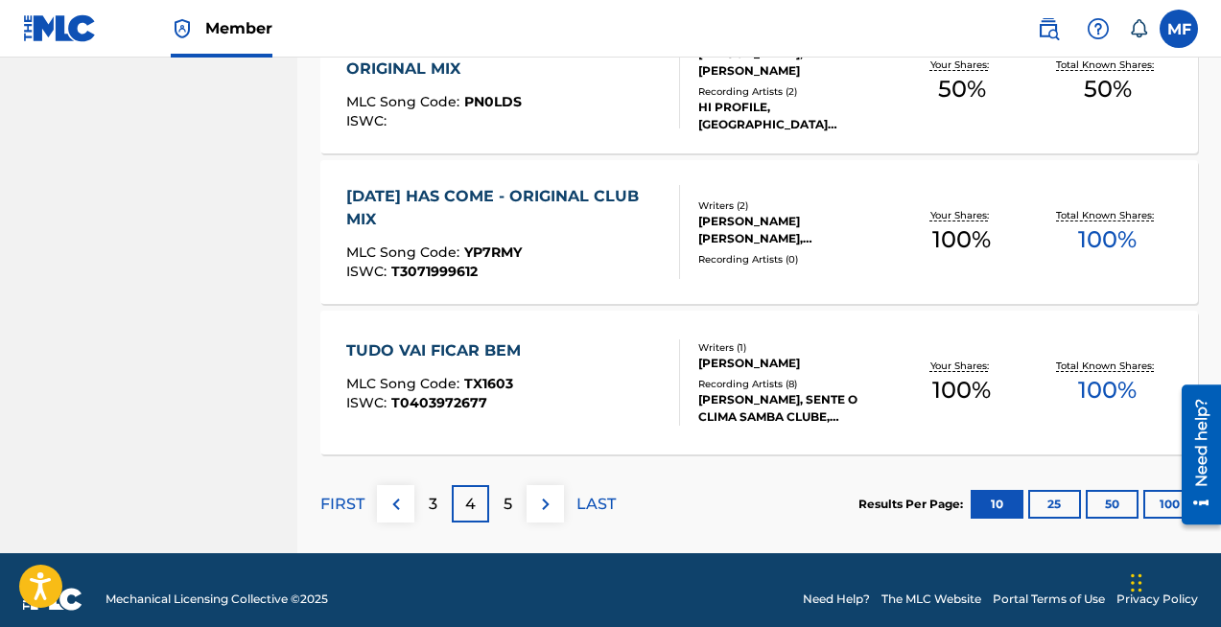
click at [508, 500] on p "5" at bounding box center [507, 504] width 9 height 23
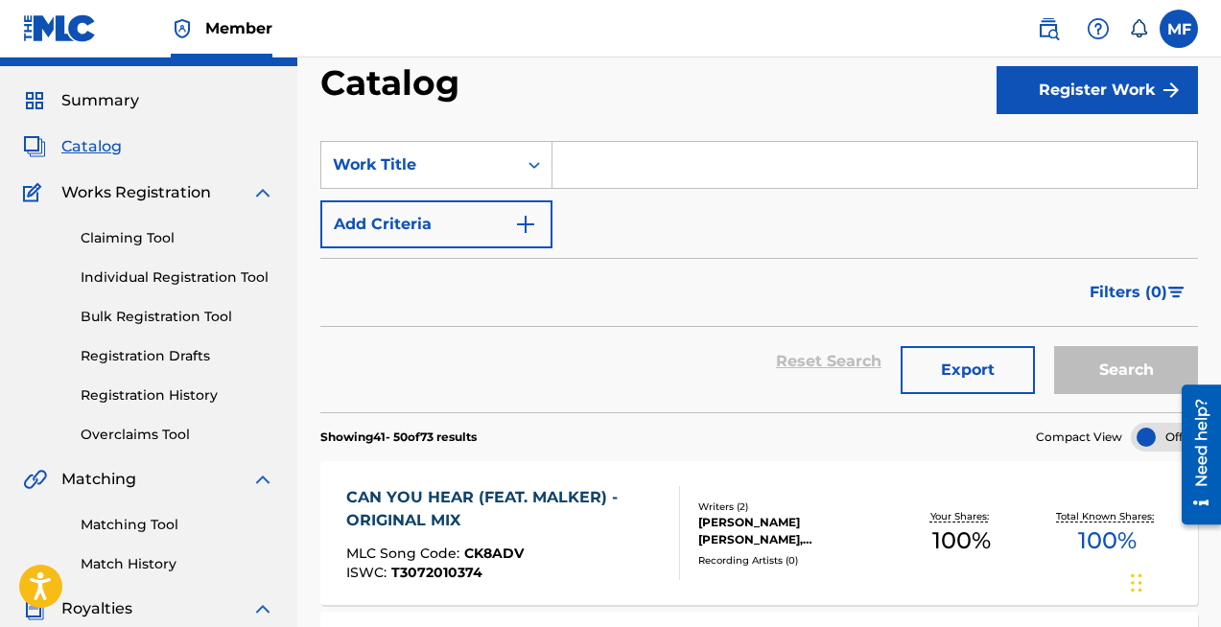
scroll to position [65, 0]
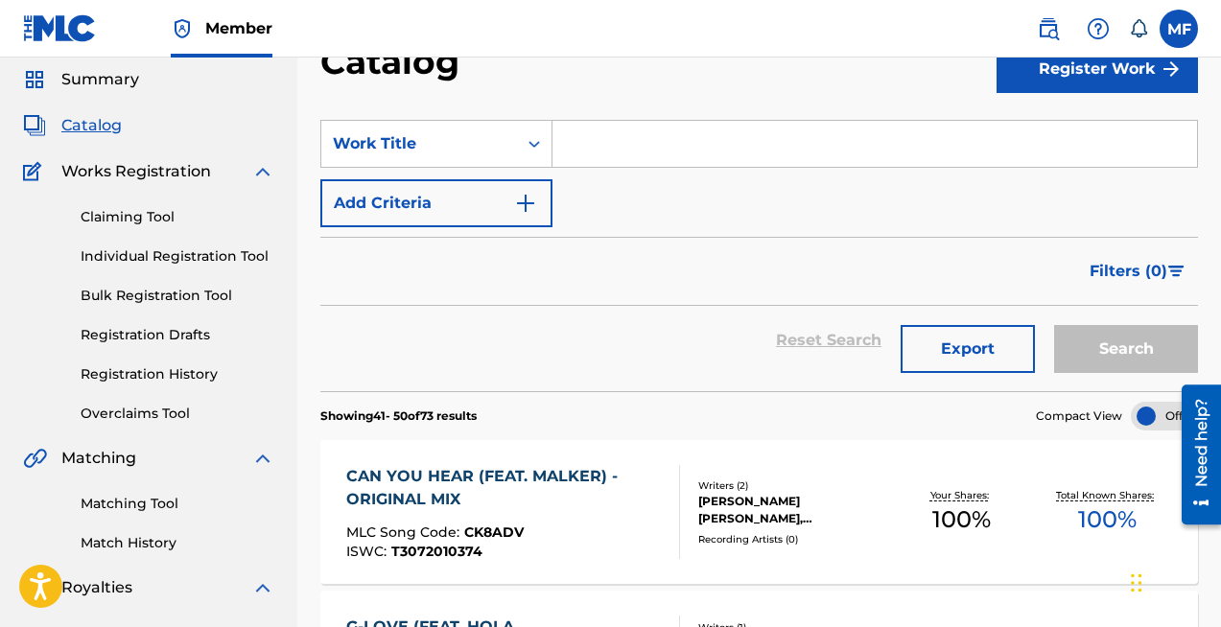
click at [136, 364] on link "Registration History" at bounding box center [178, 374] width 194 height 20
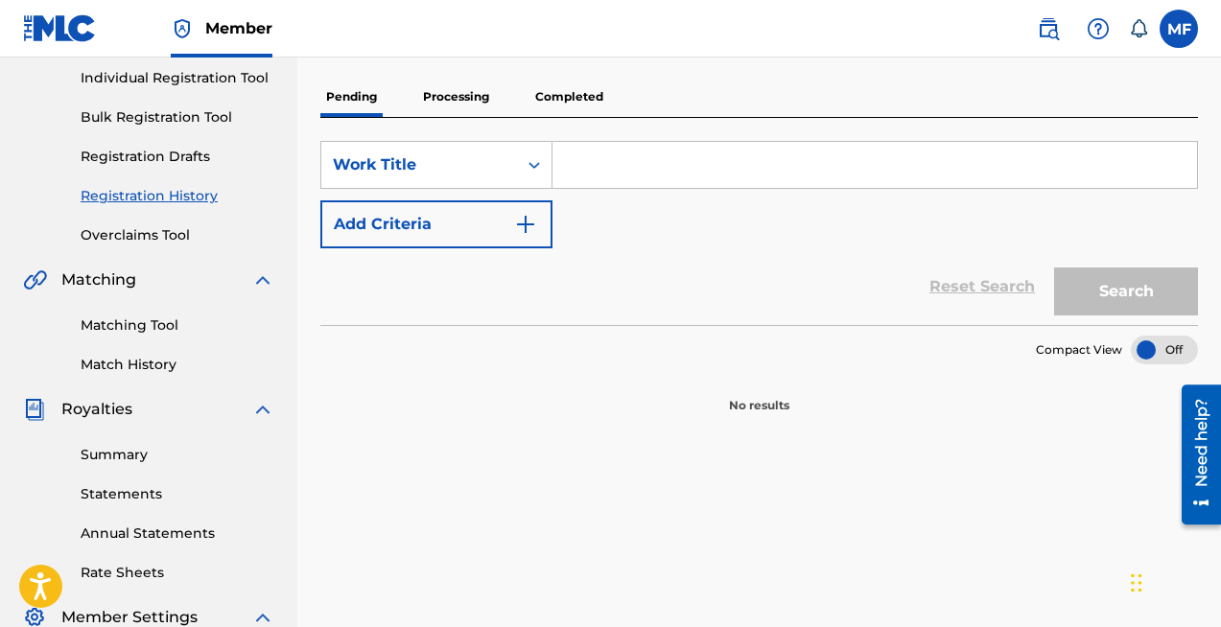
scroll to position [207, 0]
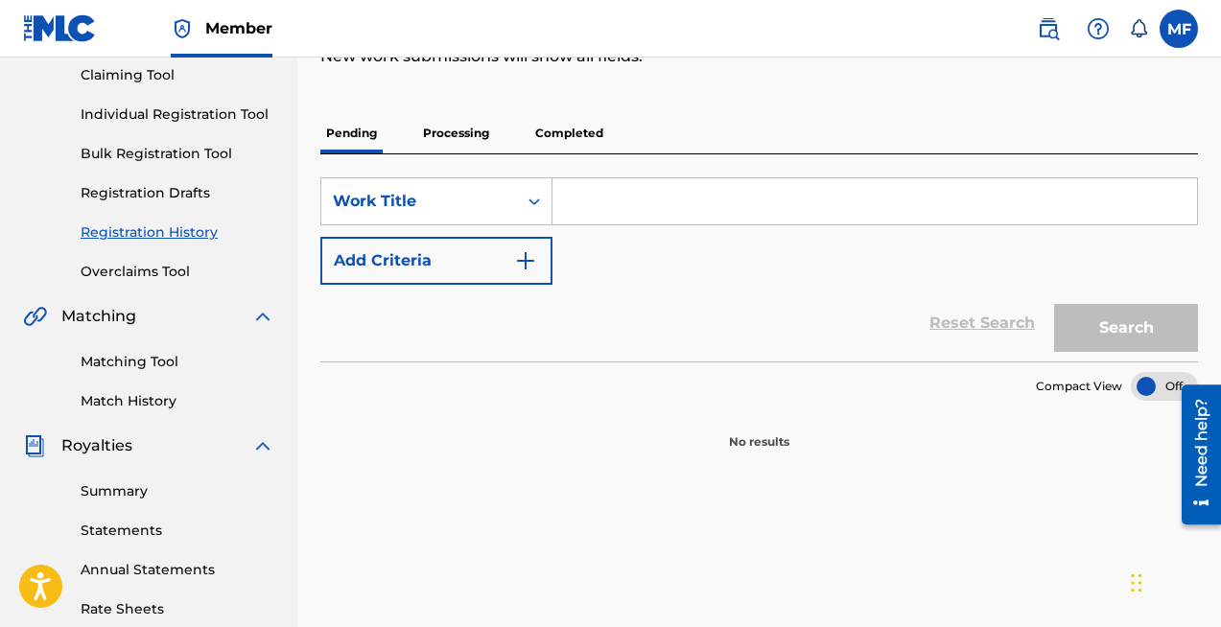
click at [127, 359] on link "Matching Tool" at bounding box center [178, 362] width 194 height 20
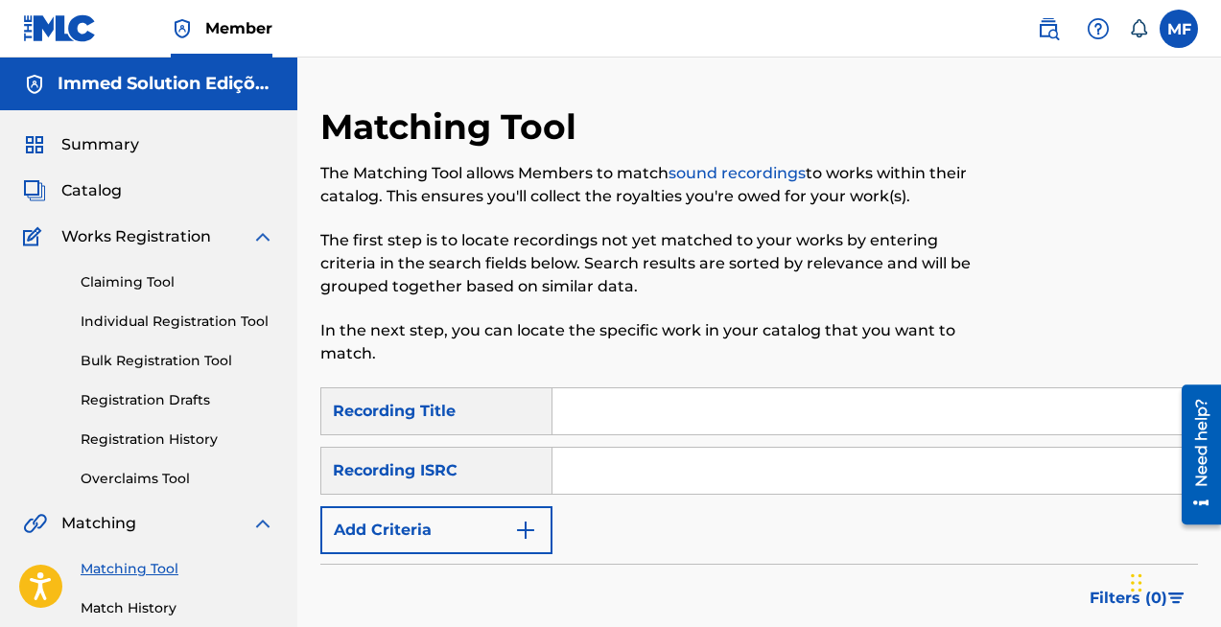
click at [107, 293] on div "Claiming Tool Individual Registration Tool Bulk Registration Tool Registration …" at bounding box center [148, 368] width 251 height 241
click at [114, 281] on link "Claiming Tool" at bounding box center [178, 282] width 194 height 20
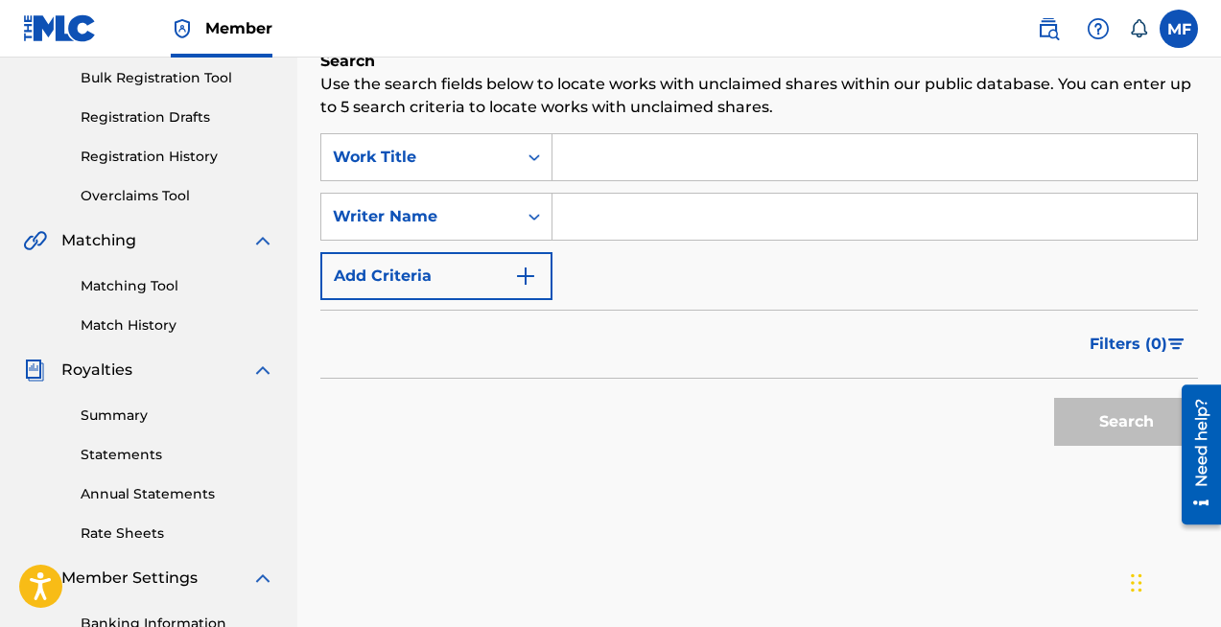
scroll to position [301, 0]
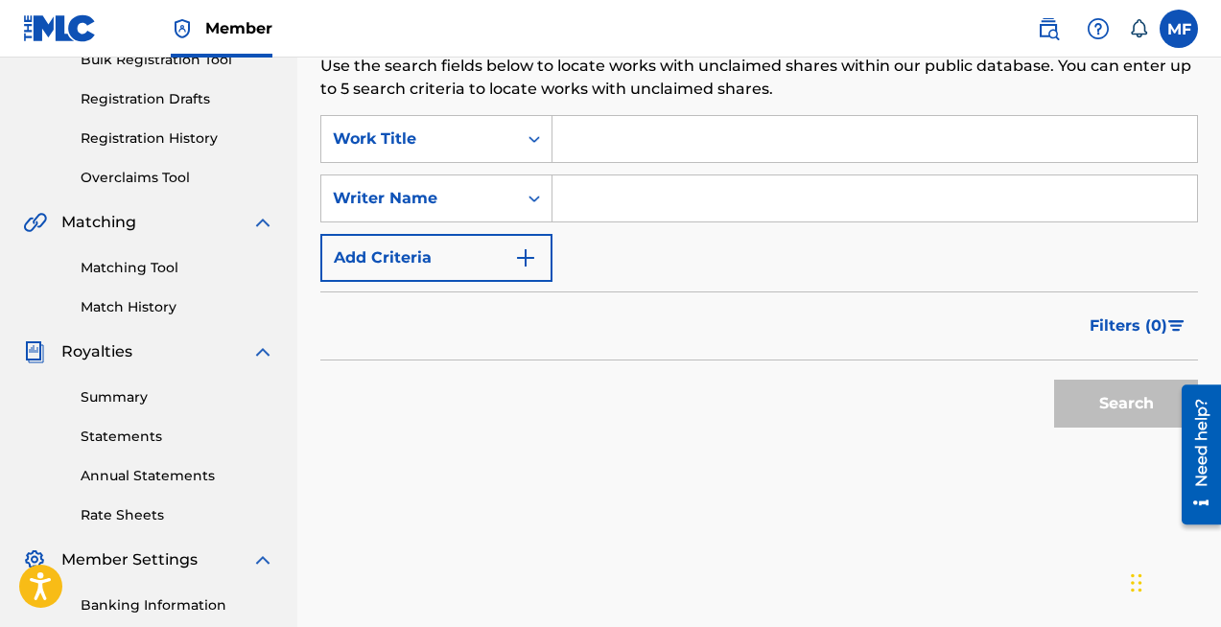
click at [151, 256] on div "Matching Tool Match History" at bounding box center [148, 275] width 251 height 83
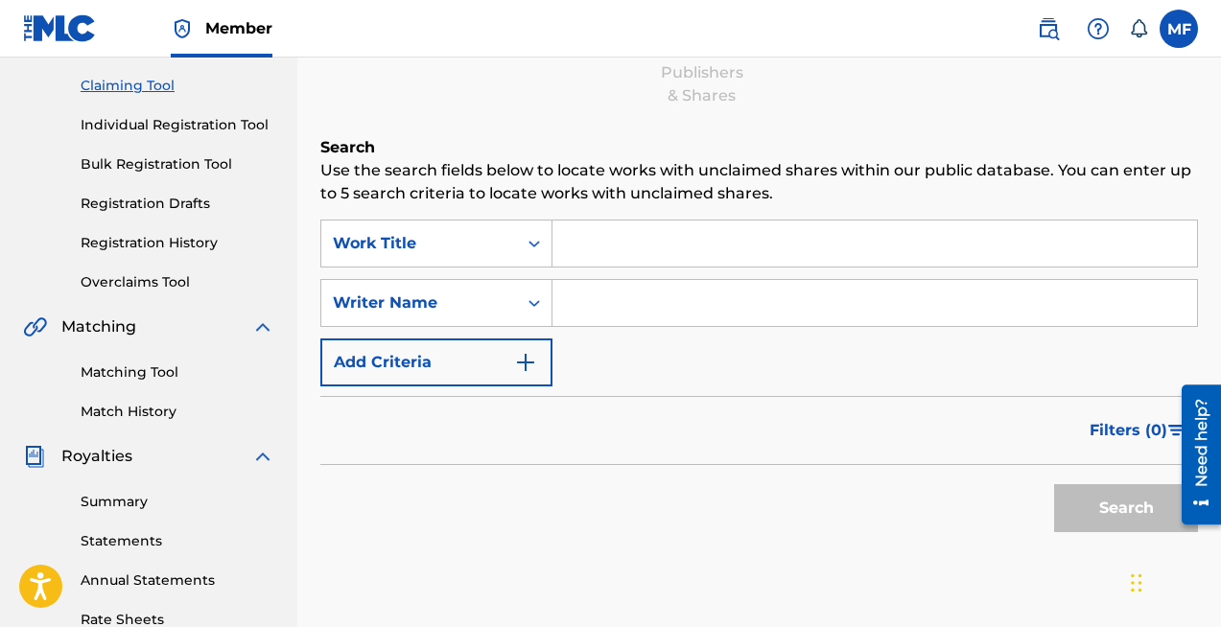
scroll to position [142, 0]
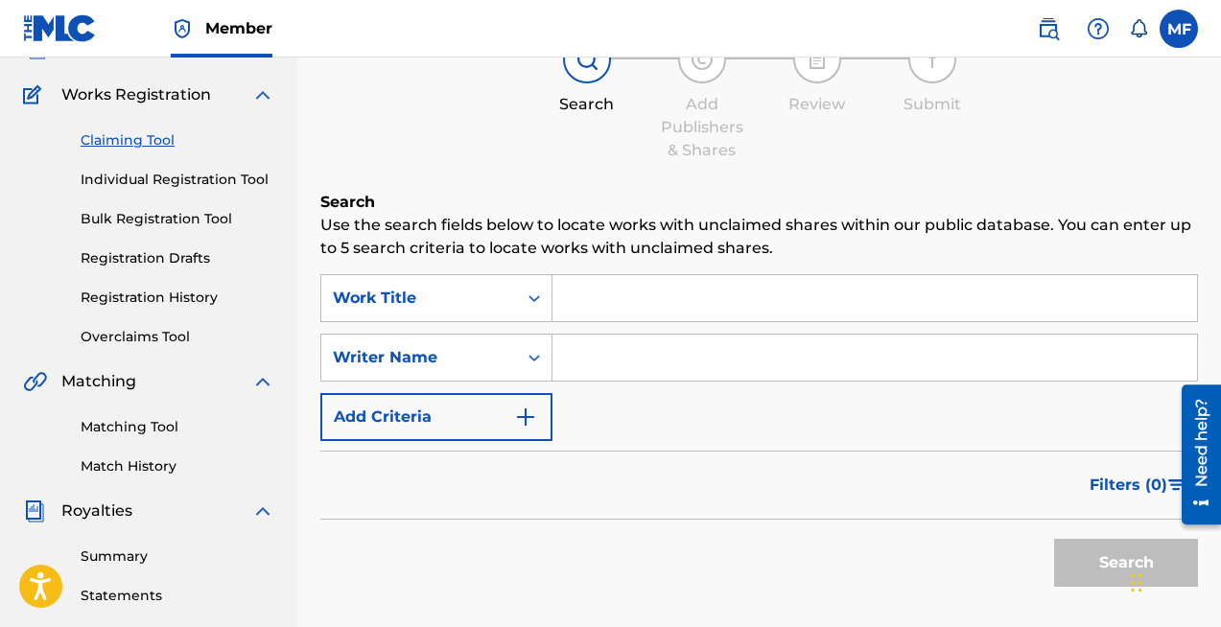
click at [185, 187] on link "Individual Registration Tool" at bounding box center [178, 180] width 194 height 20
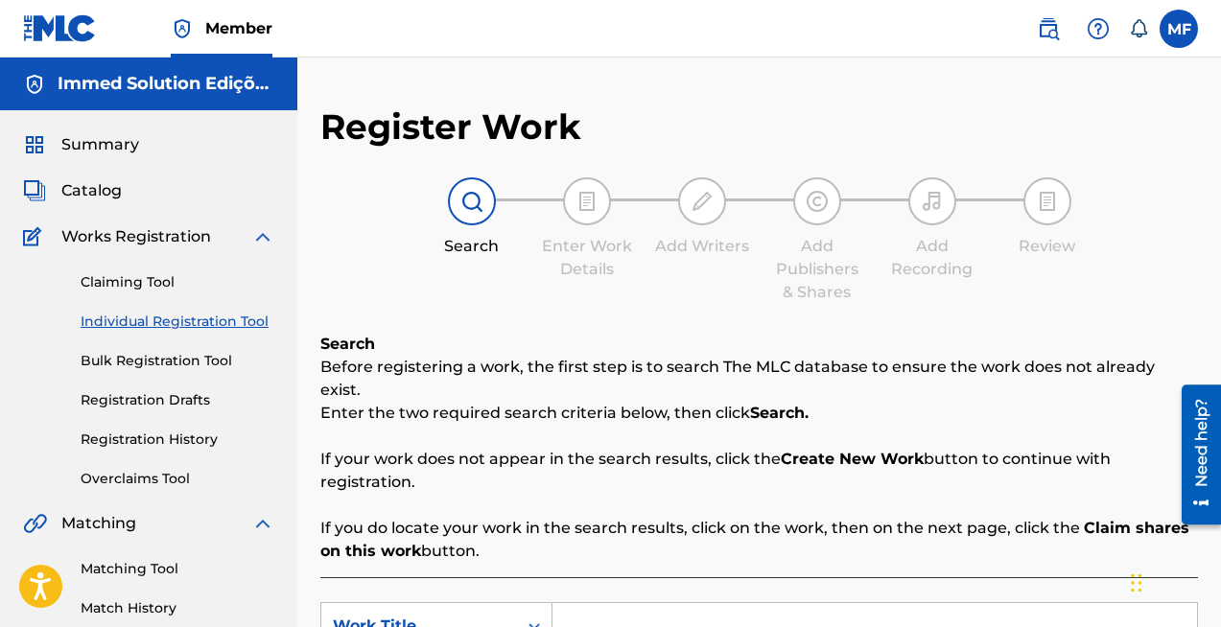
click at [84, 192] on span "Catalog" at bounding box center [91, 190] width 60 height 23
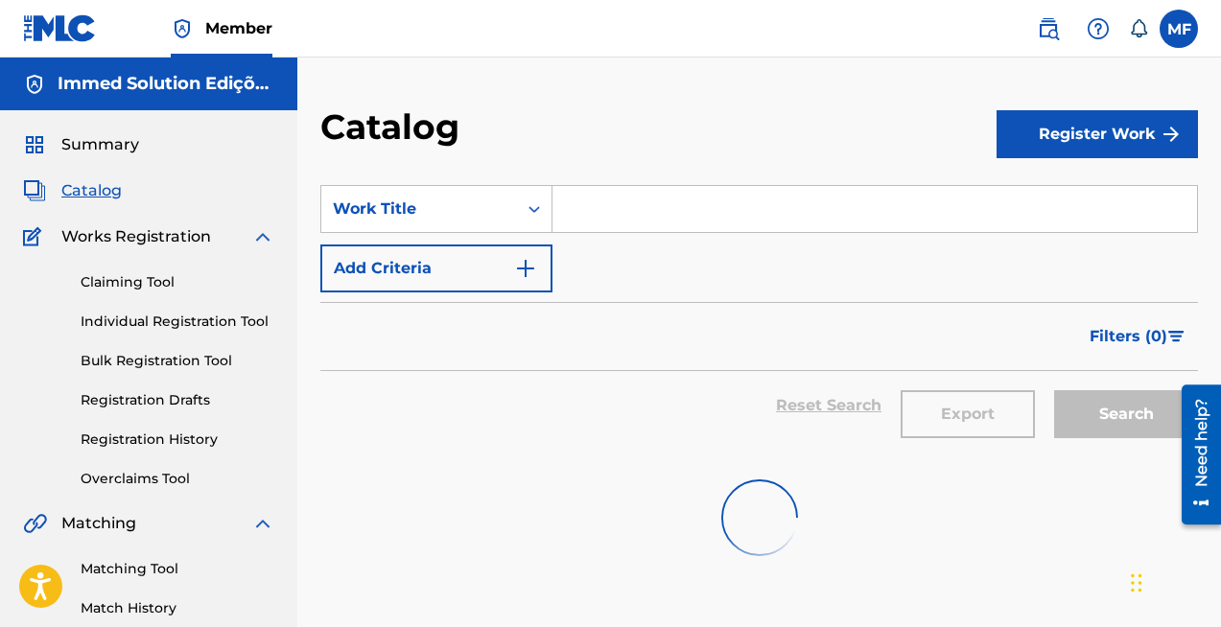
click at [84, 192] on span "Catalog" at bounding box center [91, 190] width 60 height 23
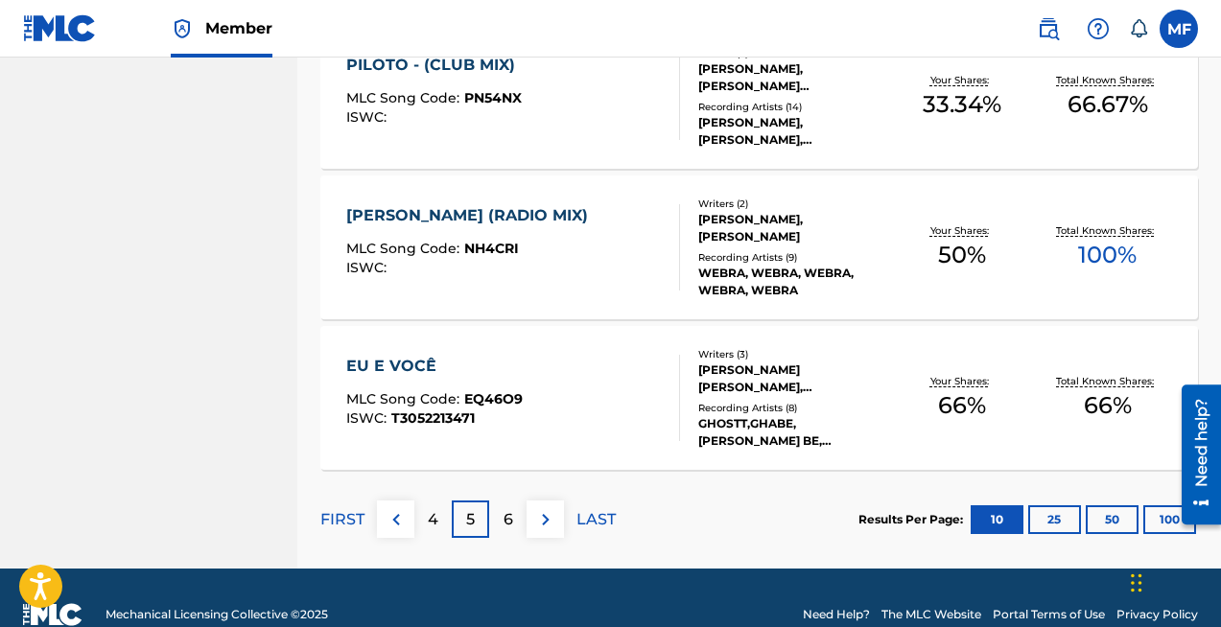
scroll to position [1568, 0]
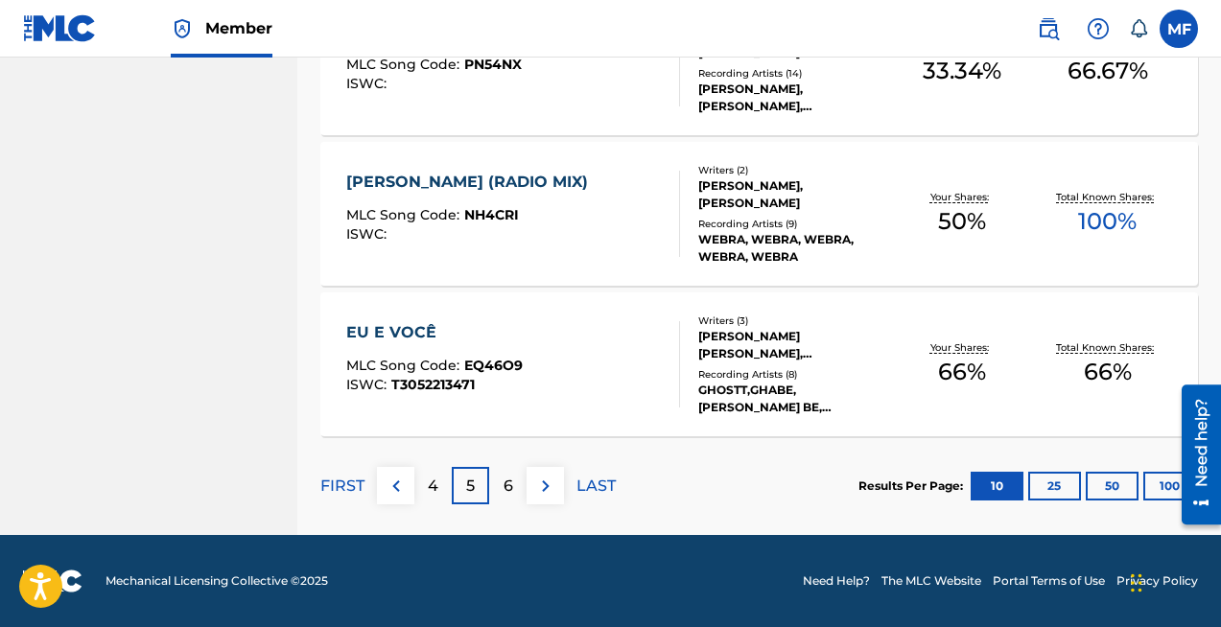
click at [498, 489] on div "6" at bounding box center [507, 485] width 37 height 37
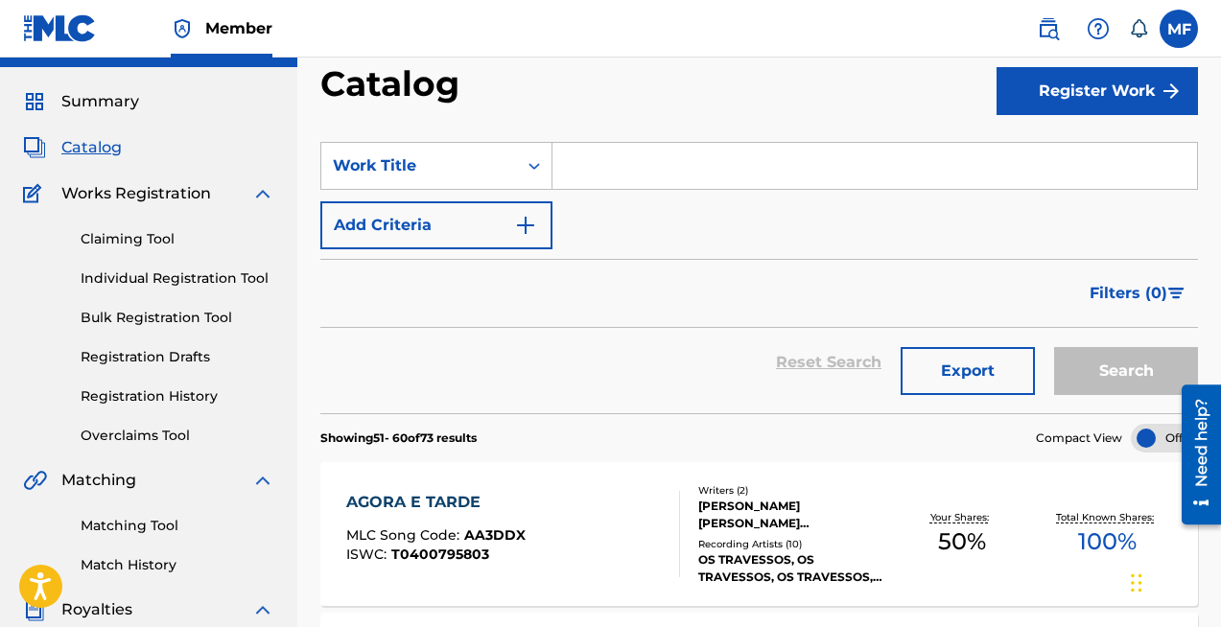
scroll to position [46, 0]
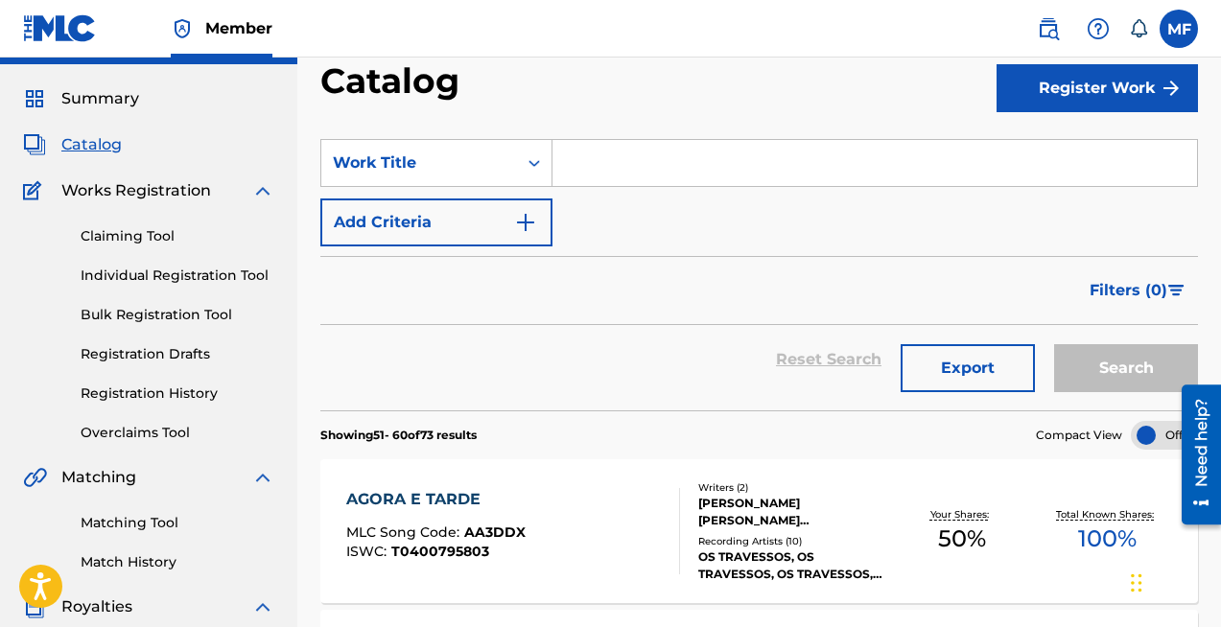
click at [168, 275] on link "Individual Registration Tool" at bounding box center [178, 276] width 194 height 20
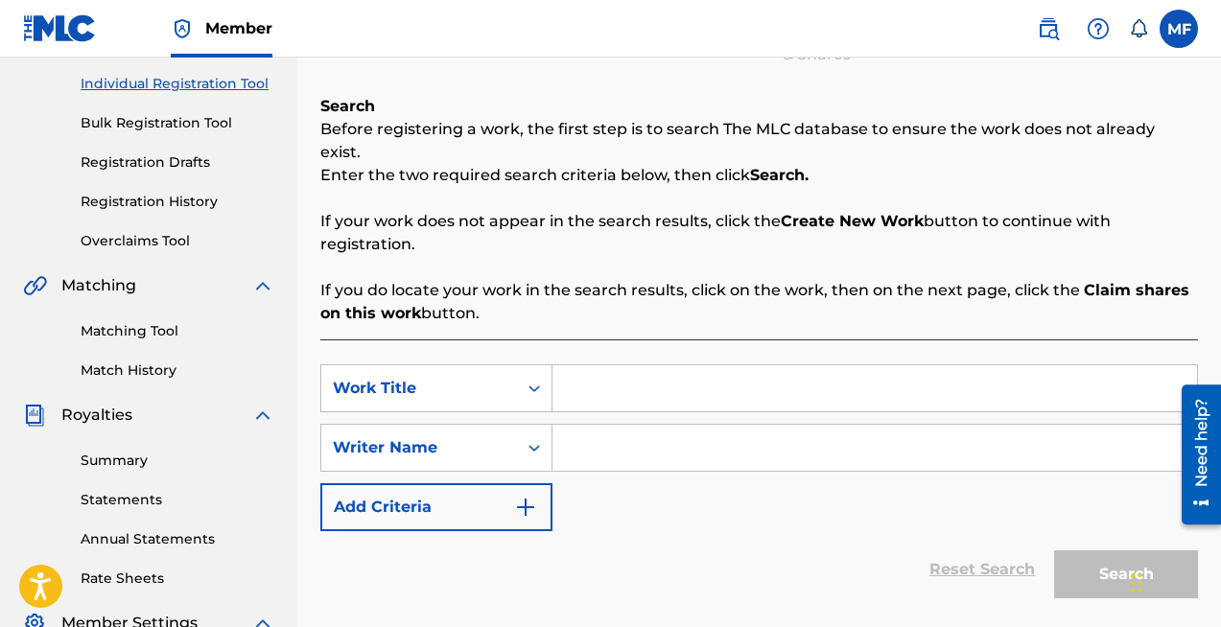
scroll to position [265, 0]
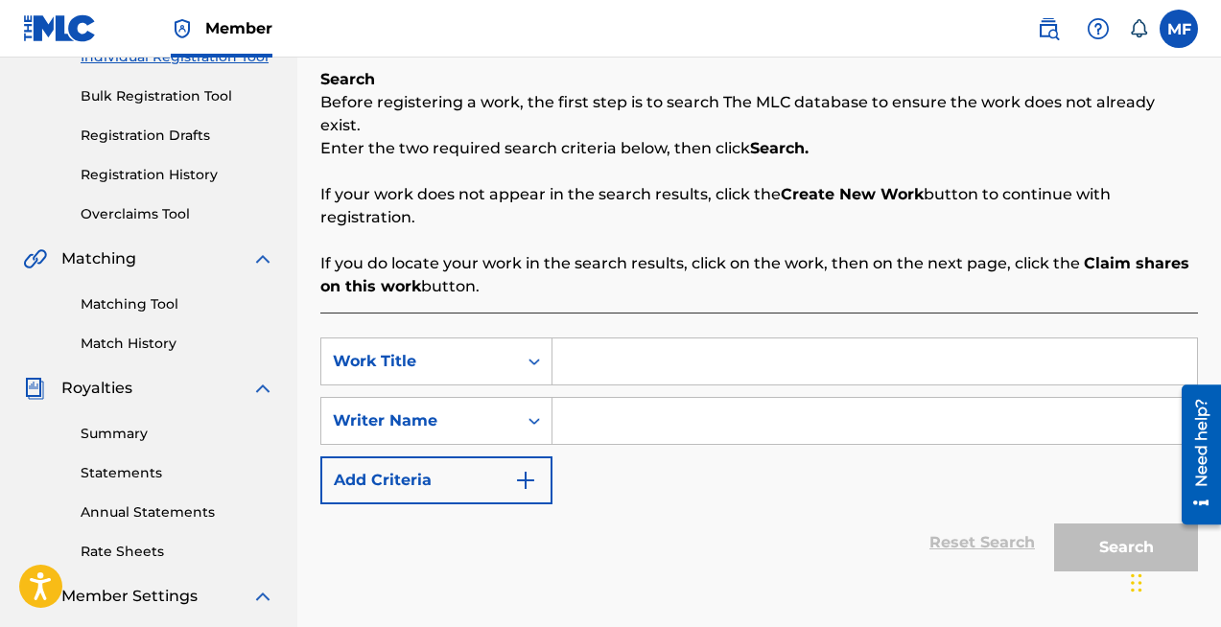
click at [593, 339] on input "Search Form" at bounding box center [874, 362] width 644 height 46
click at [579, 400] on input "Search Form" at bounding box center [874, 421] width 644 height 46
type input "thon soriedem"
click at [529, 411] on icon "Search Form" at bounding box center [534, 420] width 19 height 19
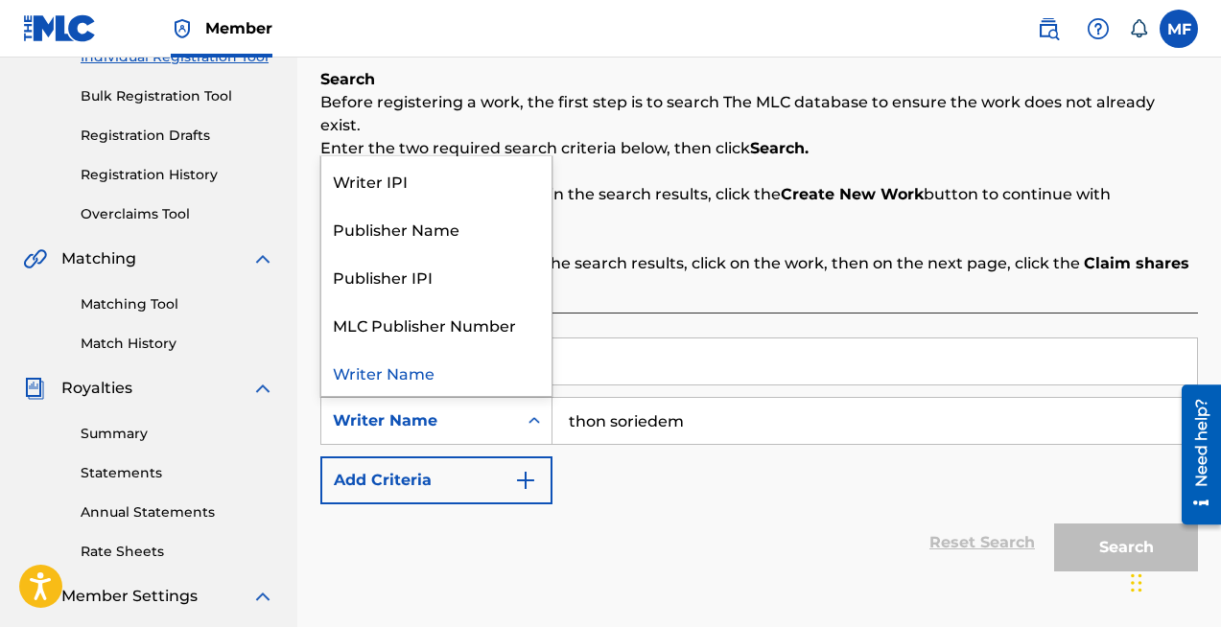
click at [689, 399] on input "thon soriedem" at bounding box center [874, 421] width 644 height 46
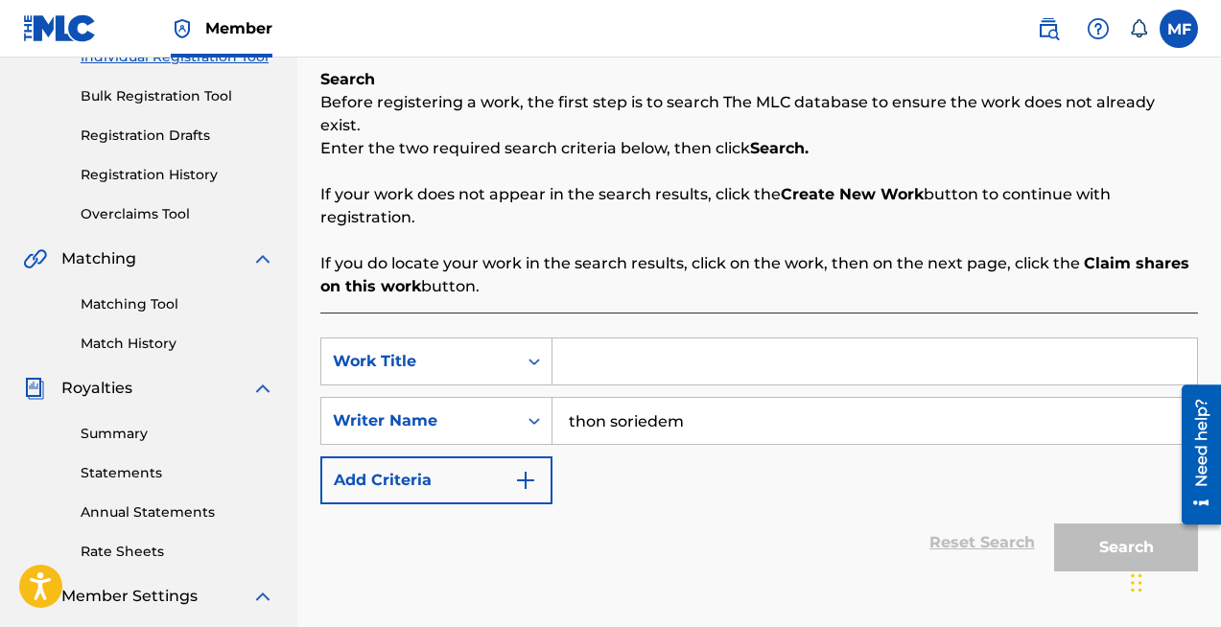
click at [689, 399] on input "thon soriedem" at bounding box center [874, 421] width 644 height 46
click at [521, 469] on img "Search Form" at bounding box center [525, 480] width 23 height 23
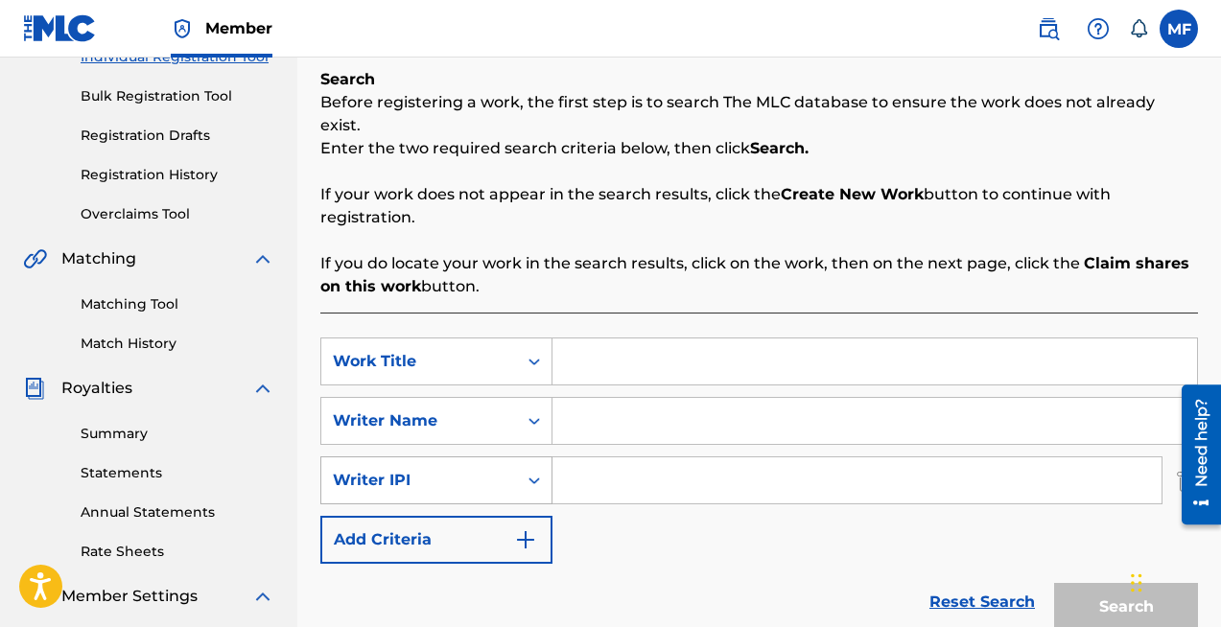
click at [437, 469] on div "Writer IPI" at bounding box center [419, 480] width 173 height 23
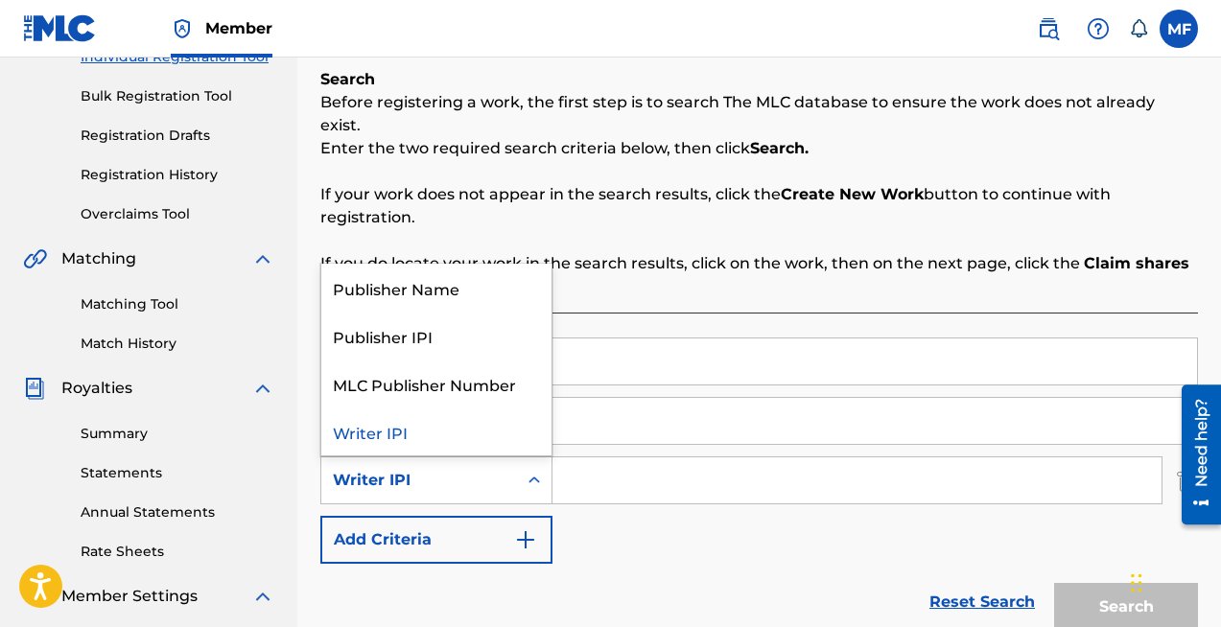
click at [741, 518] on div "SearchWithCriteriacba17151-39d1-4163-9079-d96f2a29aec3 Work Title SearchWithCri…" at bounding box center [758, 451] width 877 height 226
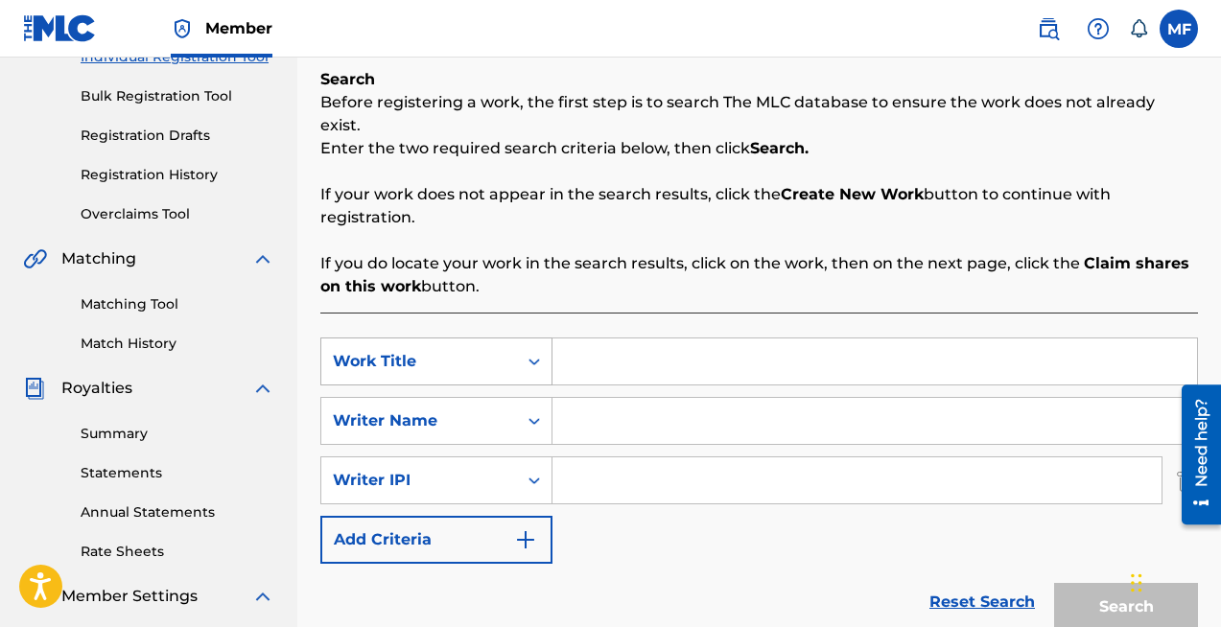
click at [531, 352] on icon "Search Form" at bounding box center [534, 361] width 19 height 19
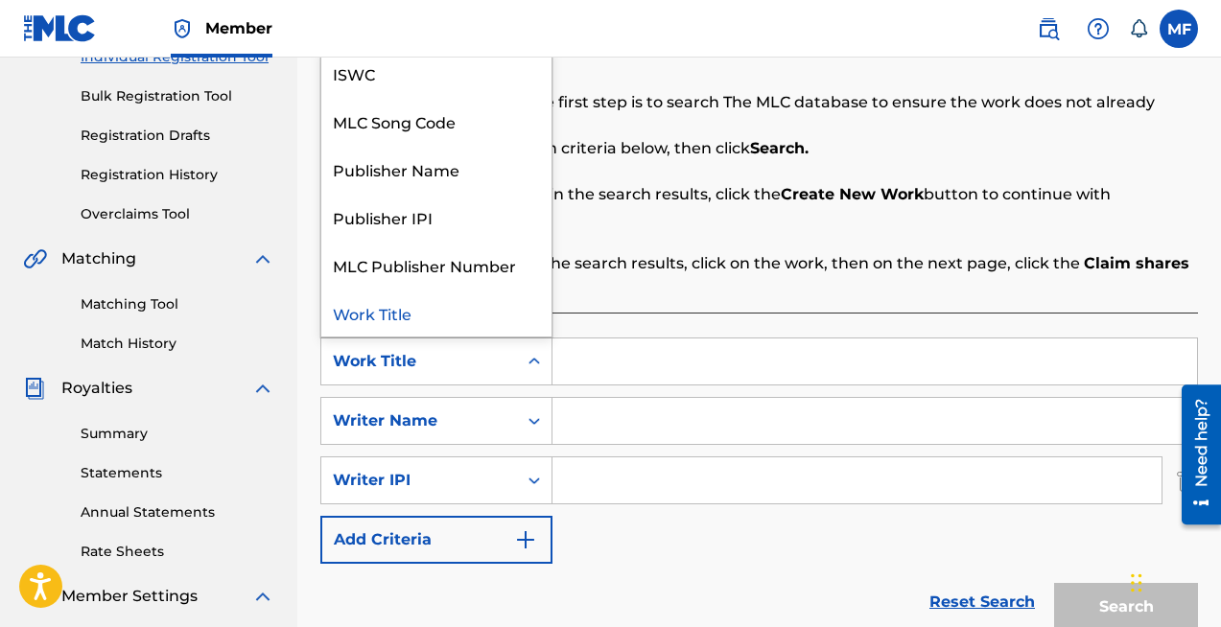
click at [640, 339] on input "Search Form" at bounding box center [874, 362] width 644 height 46
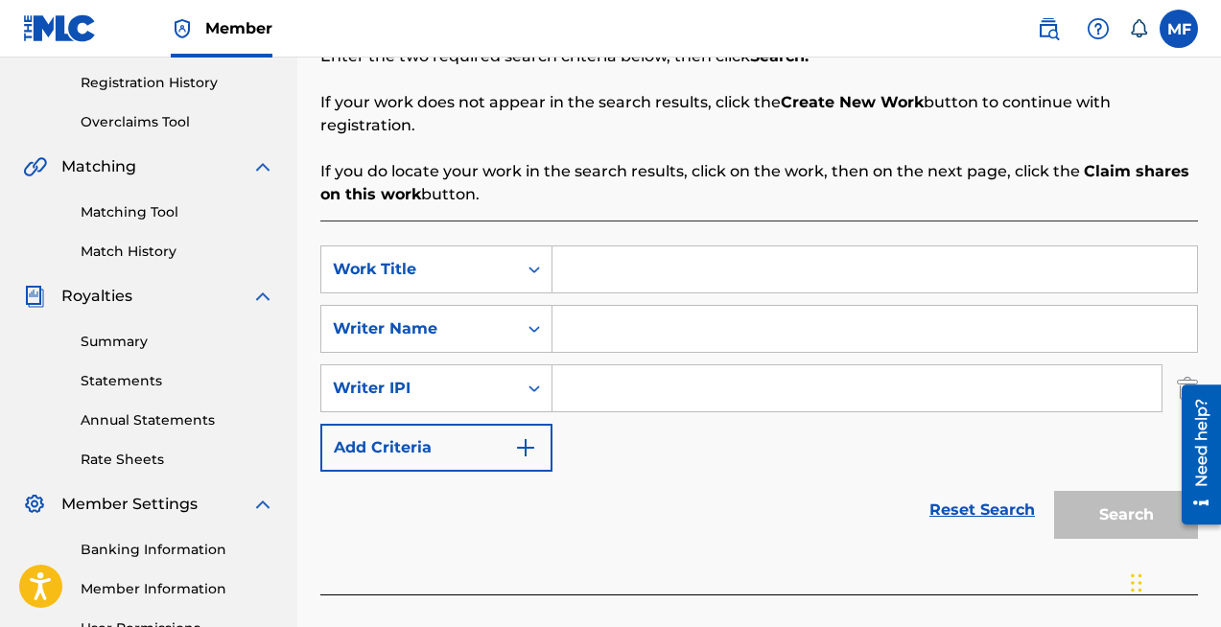
scroll to position [366, 0]
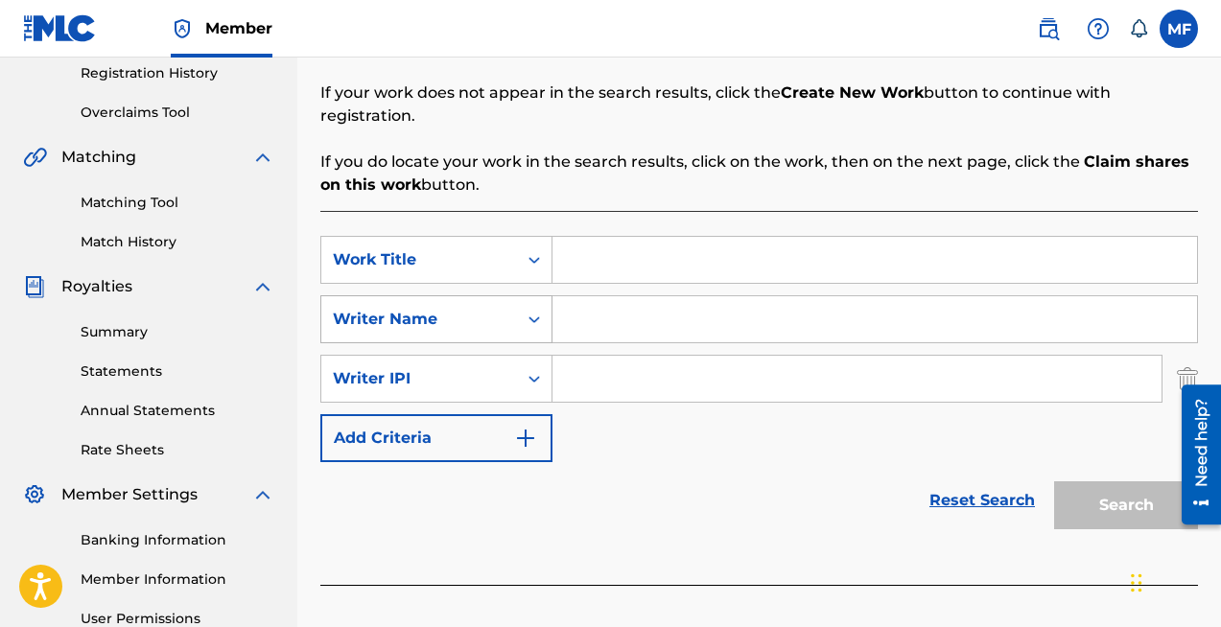
click at [441, 308] on div "Writer Name" at bounding box center [419, 319] width 173 height 23
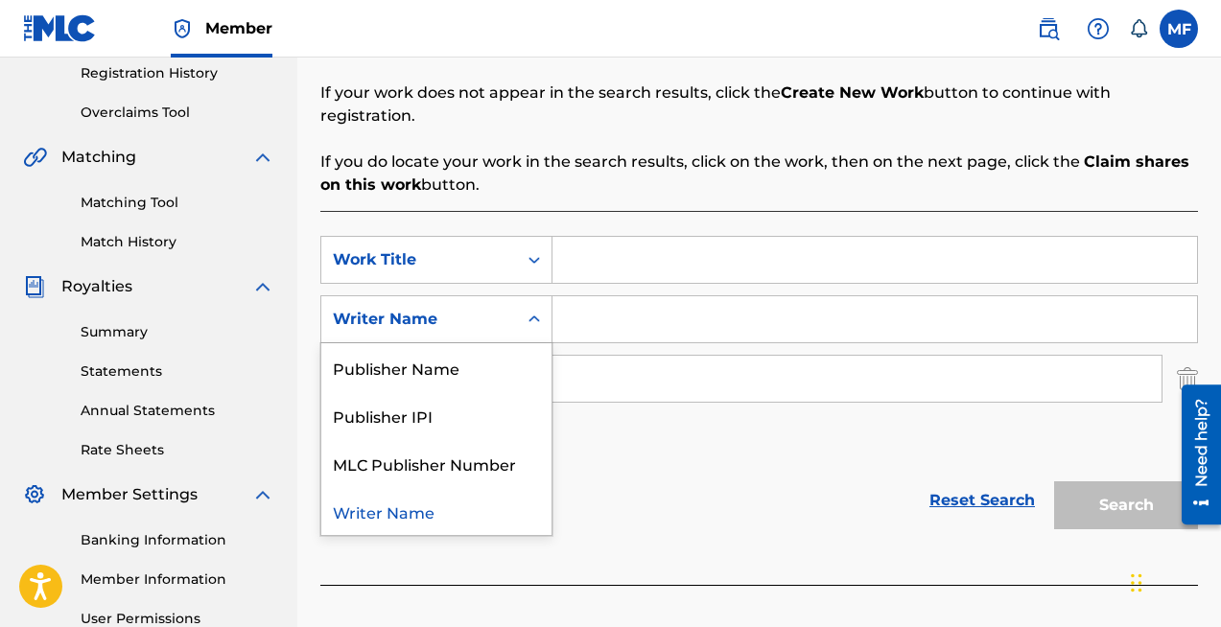
click at [441, 308] on div "Writer Name" at bounding box center [419, 319] width 173 height 23
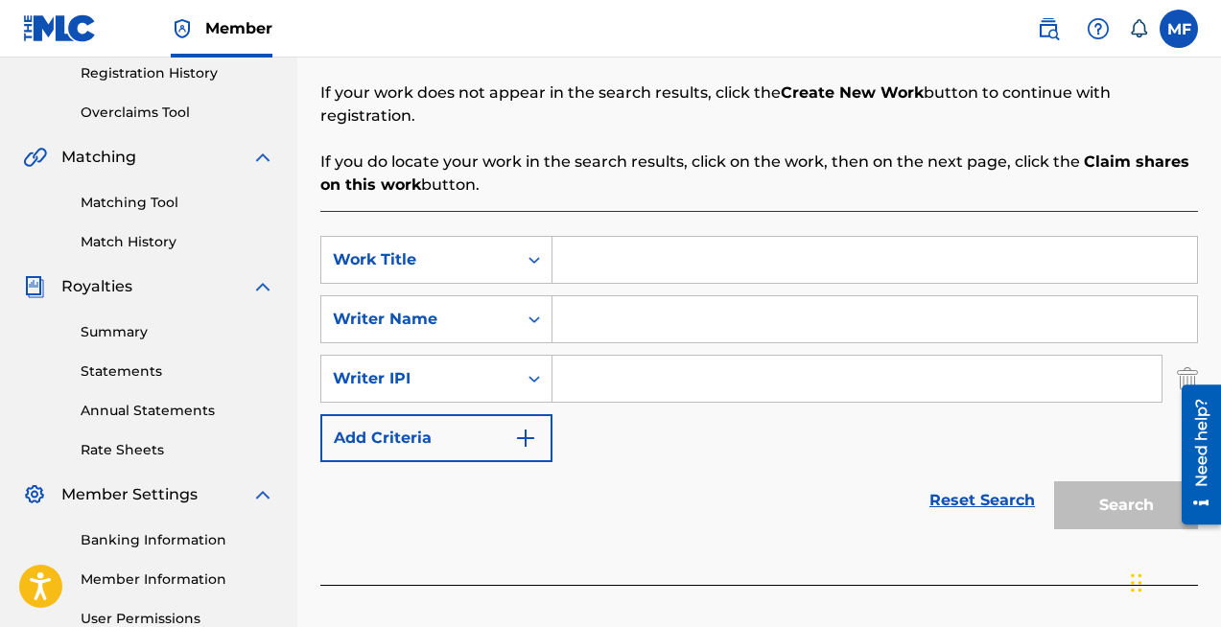
click at [596, 298] on input "Search Form" at bounding box center [874, 319] width 644 height 46
click at [575, 237] on input "Search Form" at bounding box center [874, 260] width 644 height 46
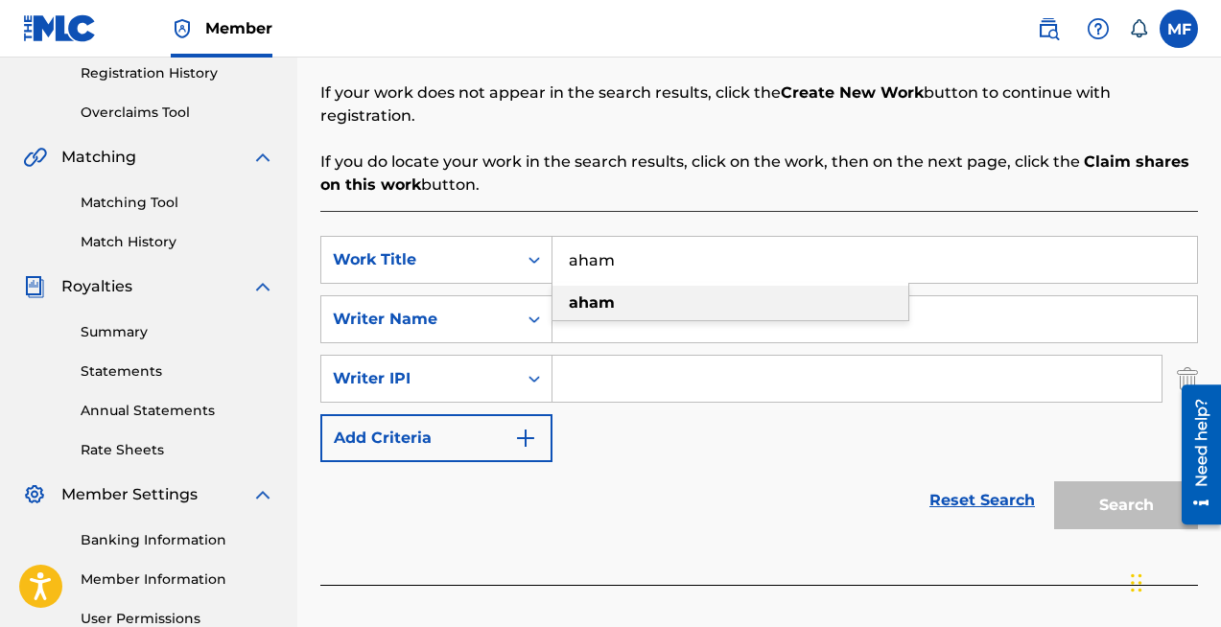
type input "aham"
click at [595, 293] on strong "aham" at bounding box center [592, 302] width 46 height 18
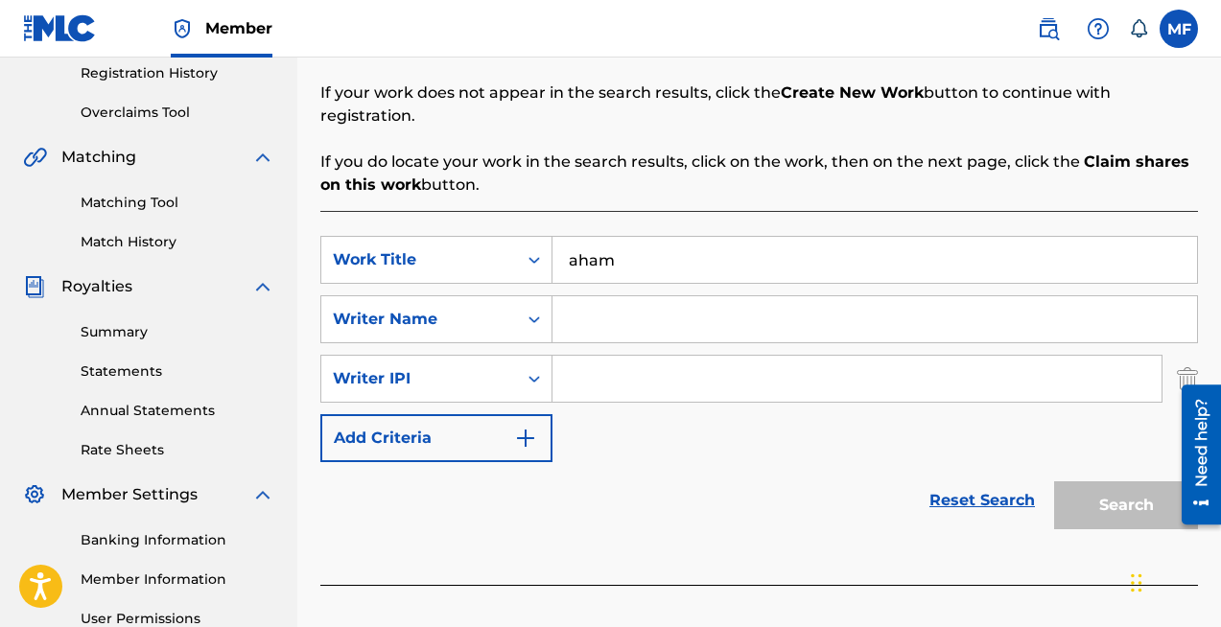
click at [593, 296] on input "Search Form" at bounding box center [874, 319] width 644 height 46
type input "u"
type input "huggo"
click at [697, 425] on div "SearchWithCriteriacba17151-39d1-4163-9079-d96f2a29aec3 Work Title aham SearchWi…" at bounding box center [758, 349] width 877 height 226
click at [584, 296] on input "huggo" at bounding box center [874, 319] width 644 height 46
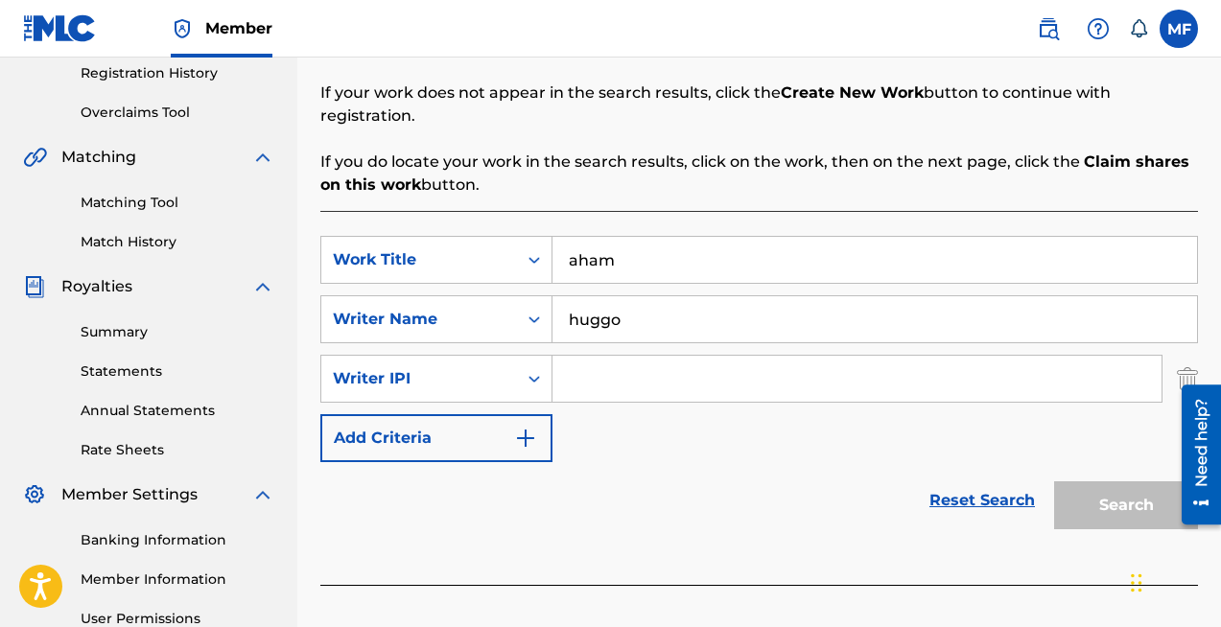
click at [584, 296] on input "huggo" at bounding box center [874, 319] width 644 height 46
click at [588, 296] on input "Search Form" at bounding box center [874, 319] width 644 height 46
click at [590, 296] on input "Search Form" at bounding box center [874, 319] width 644 height 46
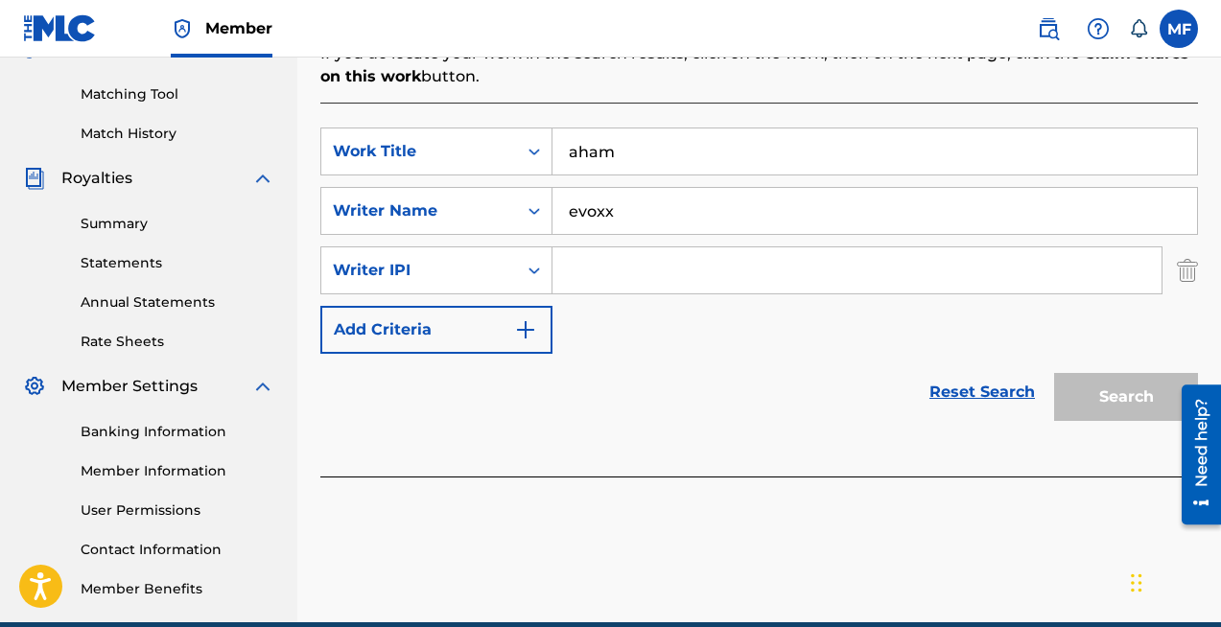
scroll to position [474, 0]
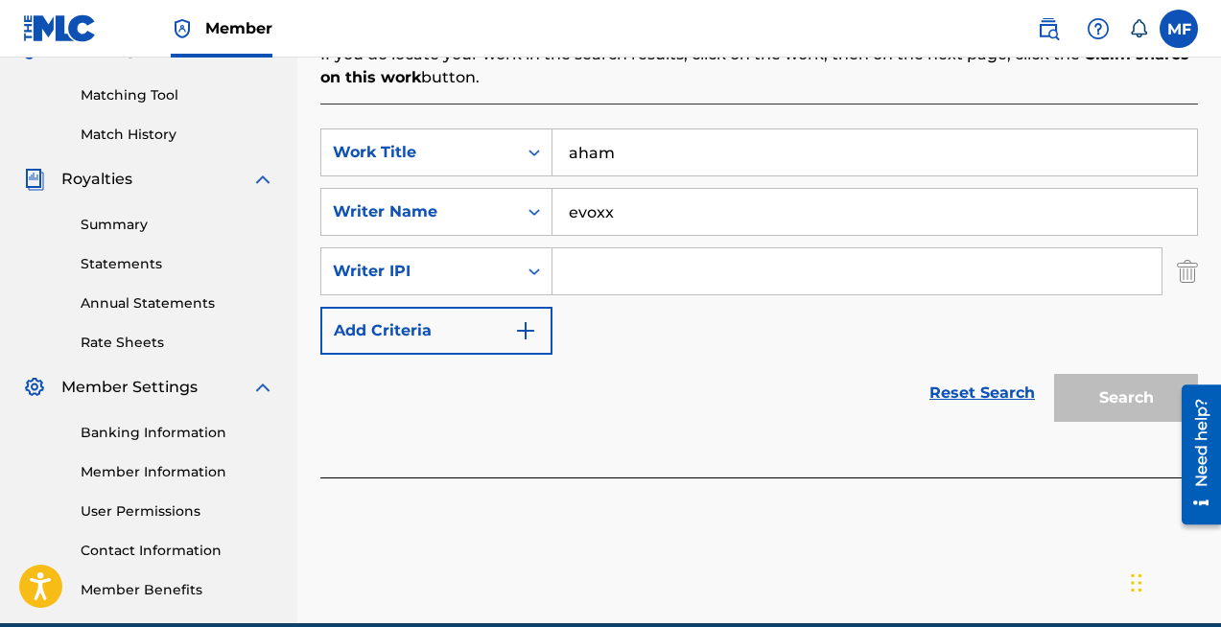
click at [799, 197] on input "evoxx" at bounding box center [874, 212] width 644 height 46
type input "evoxx"
click at [1132, 400] on div "Search" at bounding box center [1120, 393] width 153 height 77
click at [1130, 373] on div "Search" at bounding box center [1120, 393] width 153 height 77
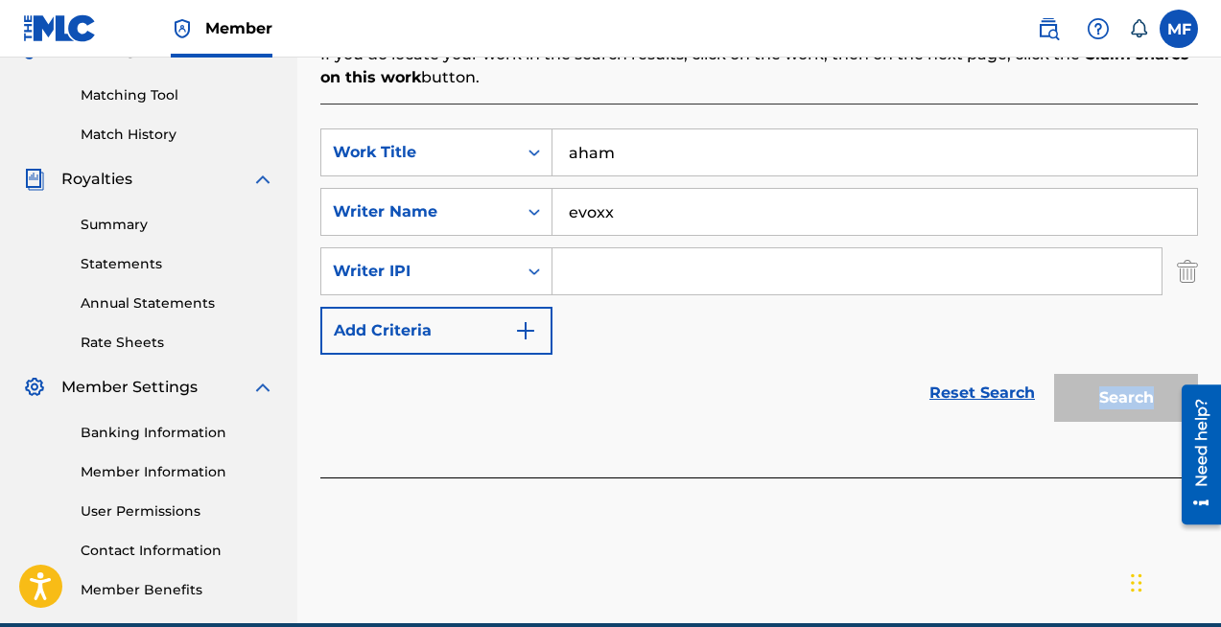
click at [645, 195] on input "evoxx" at bounding box center [874, 212] width 644 height 46
click at [807, 355] on div "Reset Search Search" at bounding box center [758, 393] width 877 height 77
click at [973, 374] on link "Reset Search" at bounding box center [982, 393] width 125 height 42
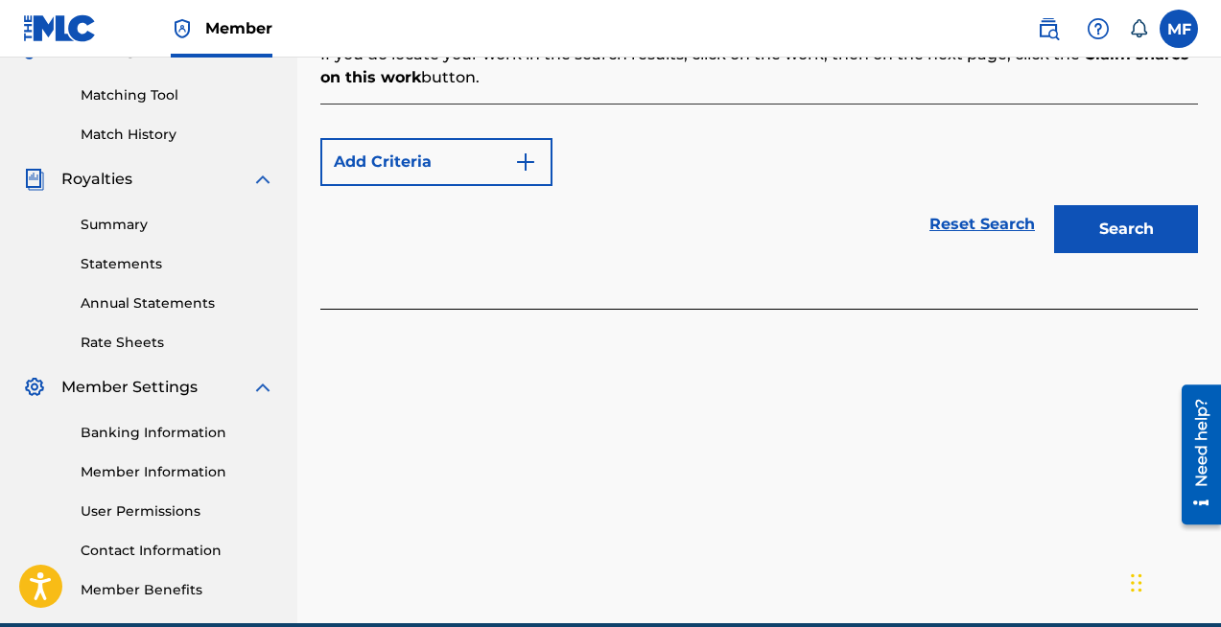
scroll to position [229, 0]
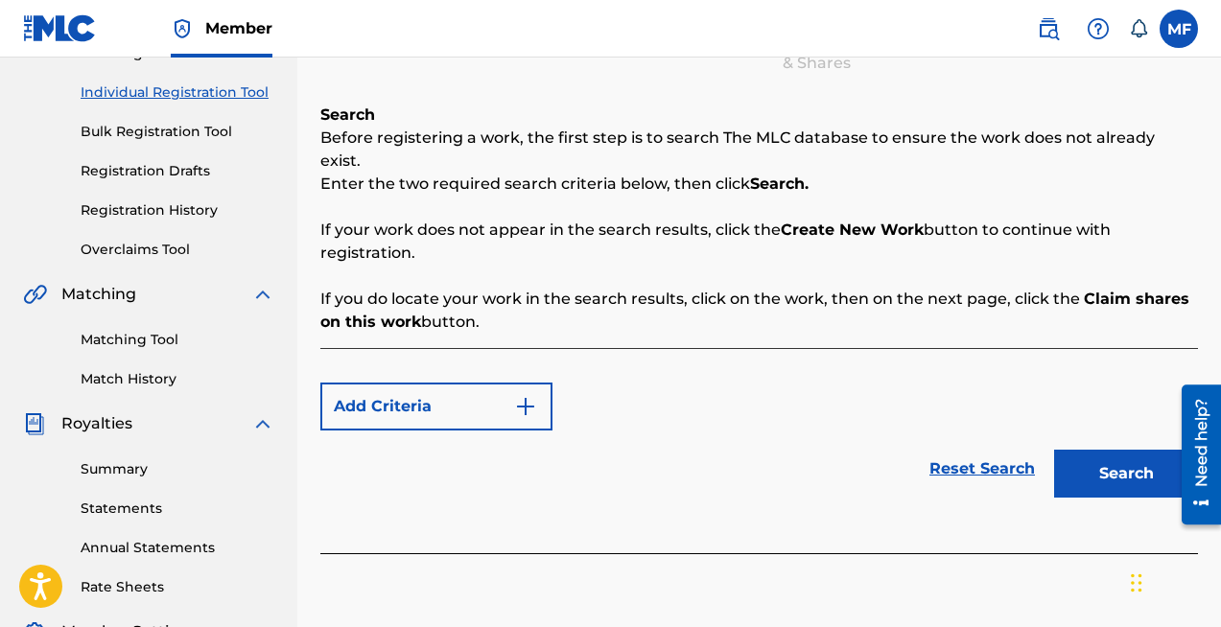
click at [120, 341] on link "Matching Tool" at bounding box center [178, 340] width 194 height 20
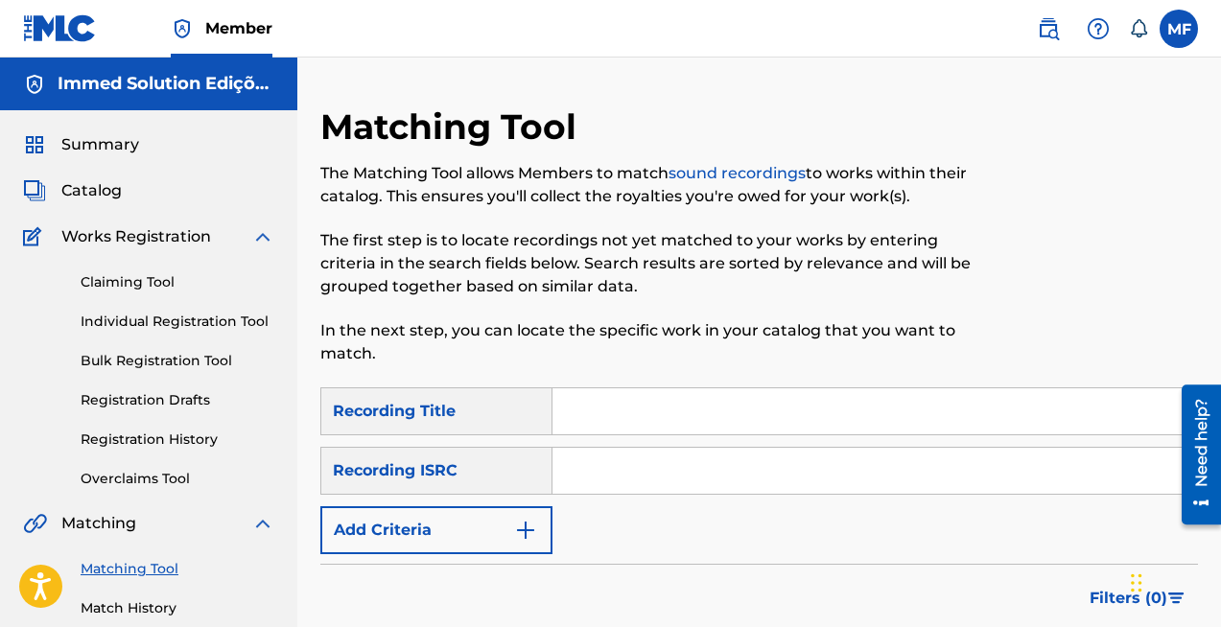
click at [105, 199] on span "Catalog" at bounding box center [91, 190] width 60 height 23
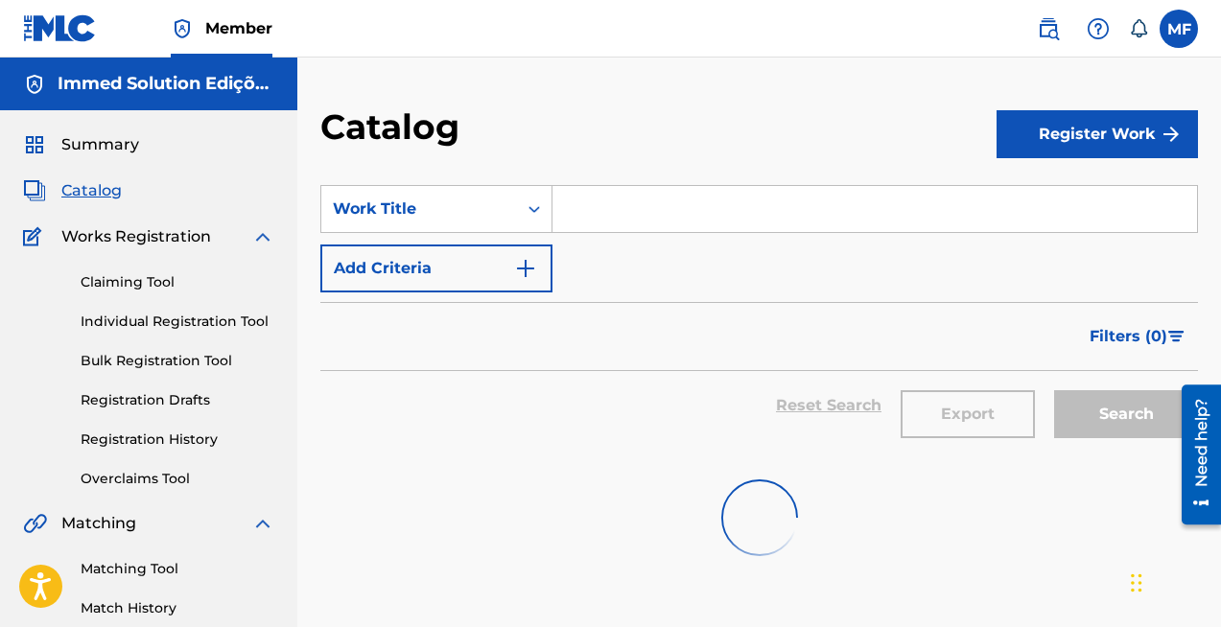
click at [629, 207] on input "Search Form" at bounding box center [874, 209] width 644 height 46
paste input "BROW E TUDO (ORIGINAL MIX)"
type input "BROW E TUDO (ORIGINAL MIX)"
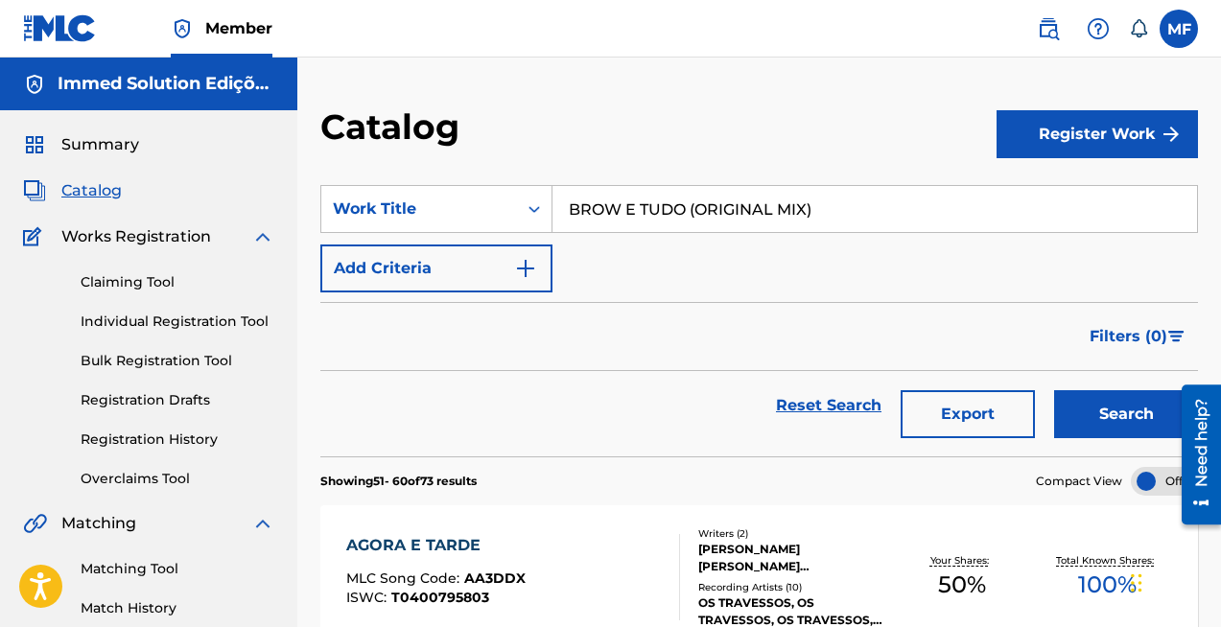
click at [671, 207] on input "BROW E TUDO (ORIGINAL MIX)" at bounding box center [874, 209] width 644 height 46
type input "aham"
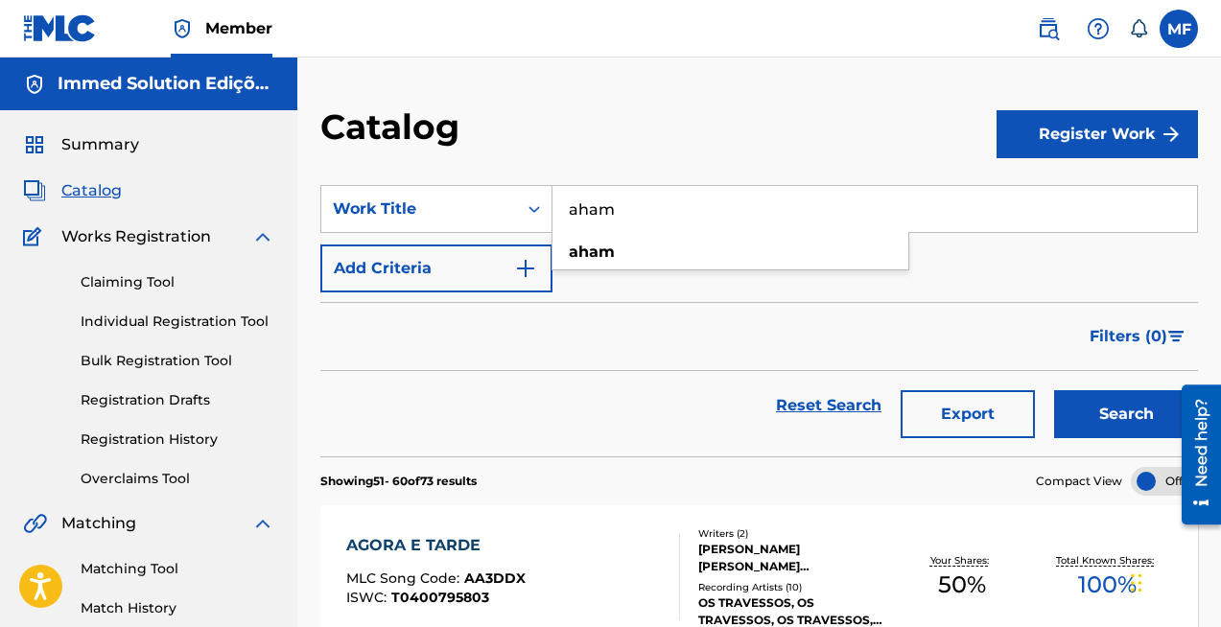
click at [1054, 390] on button "Search" at bounding box center [1126, 414] width 144 height 48
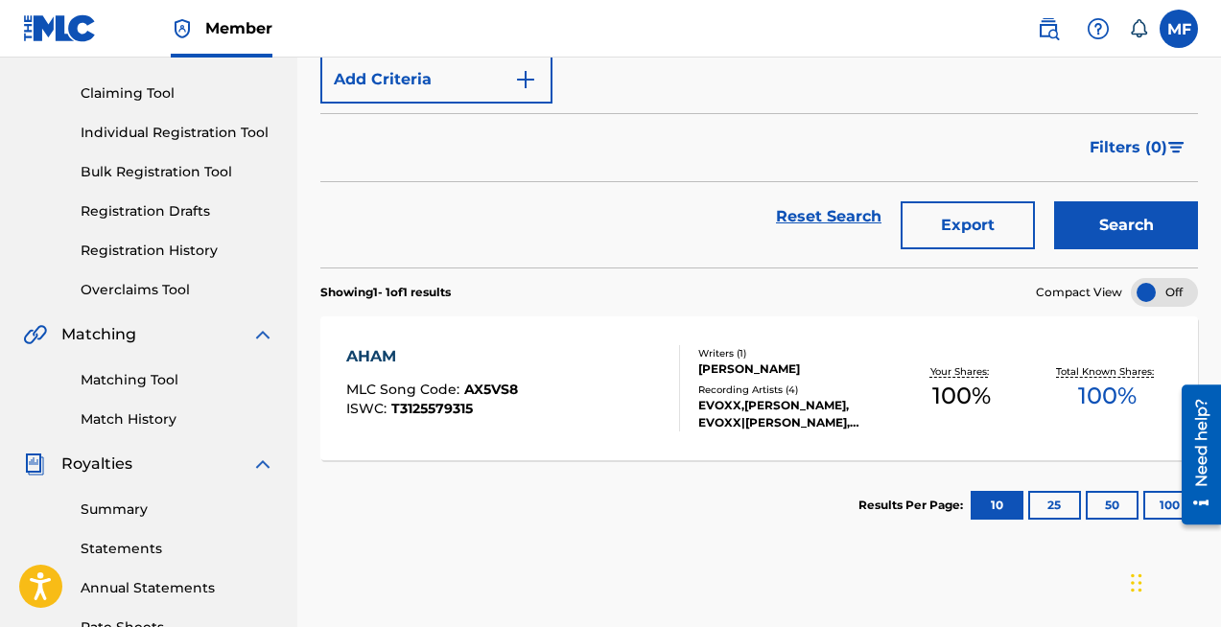
scroll to position [195, 0]
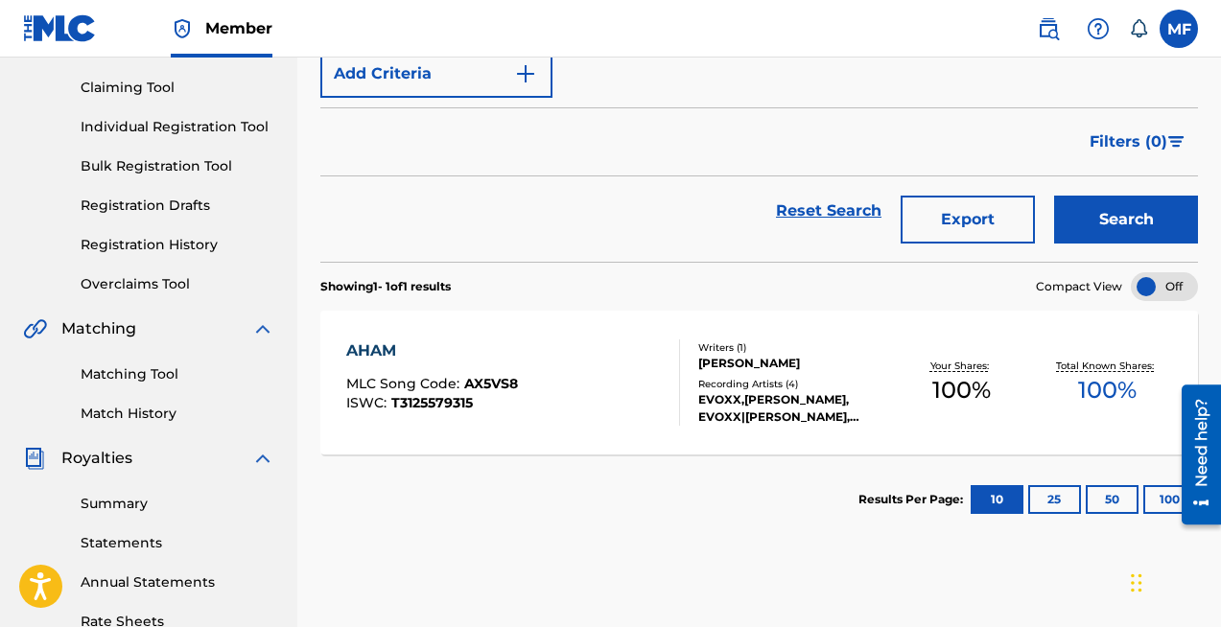
click at [732, 350] on div "Writers ( 1 )" at bounding box center [793, 347] width 190 height 14
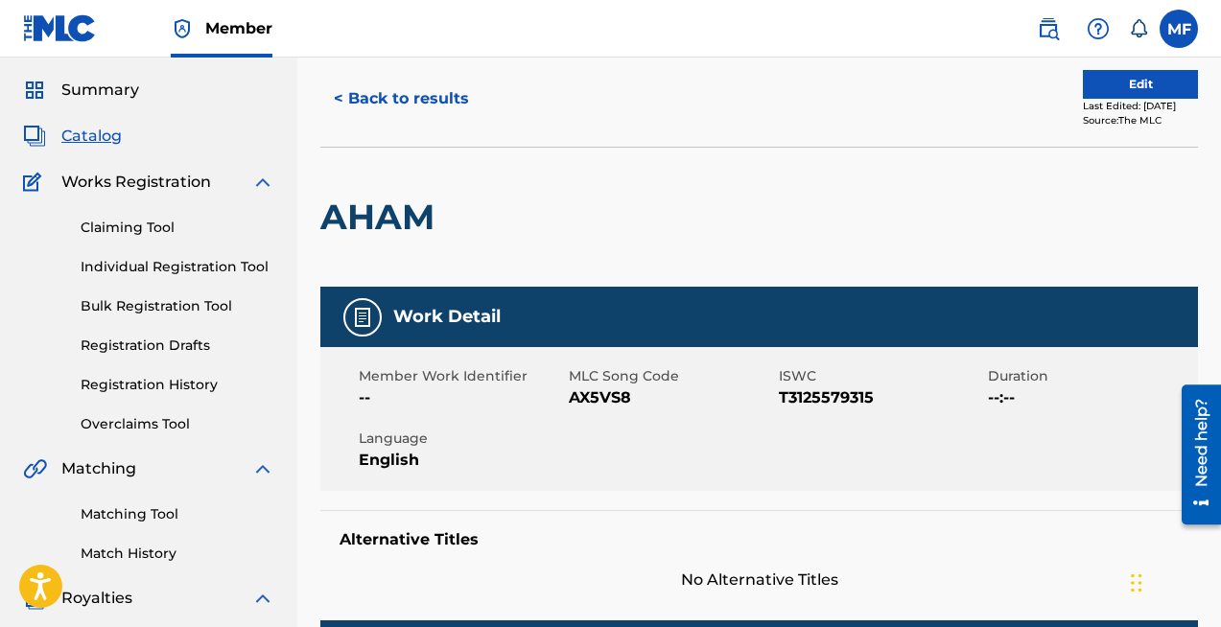
scroll to position [39, 0]
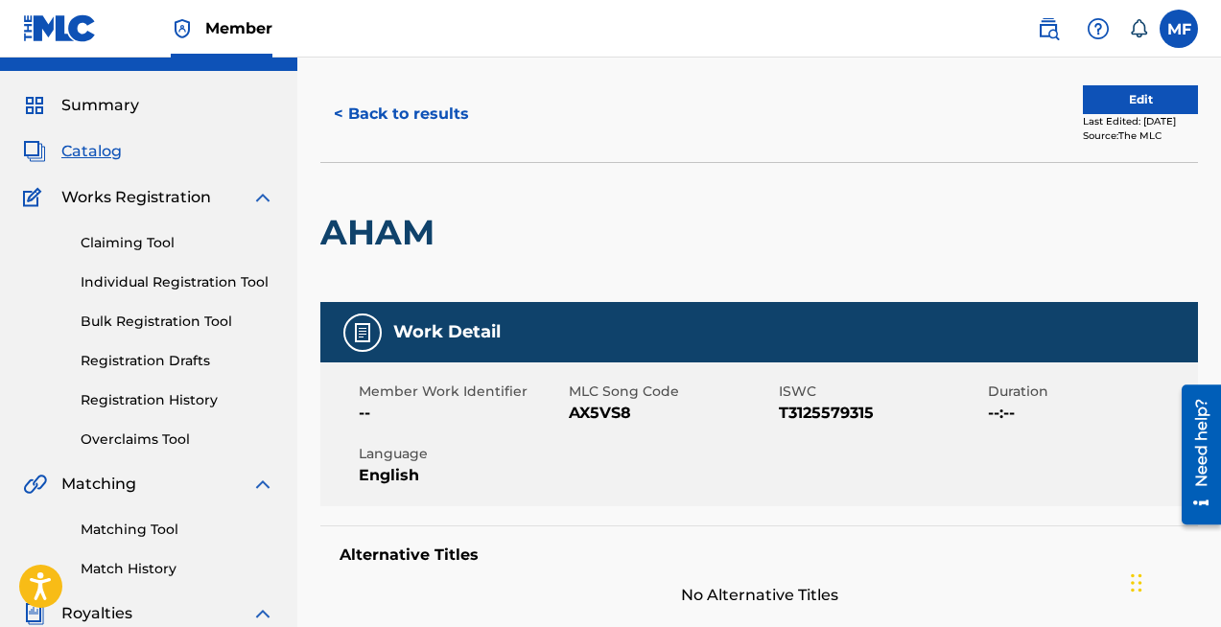
click at [1119, 104] on button "Edit" at bounding box center [1140, 99] width 115 height 29
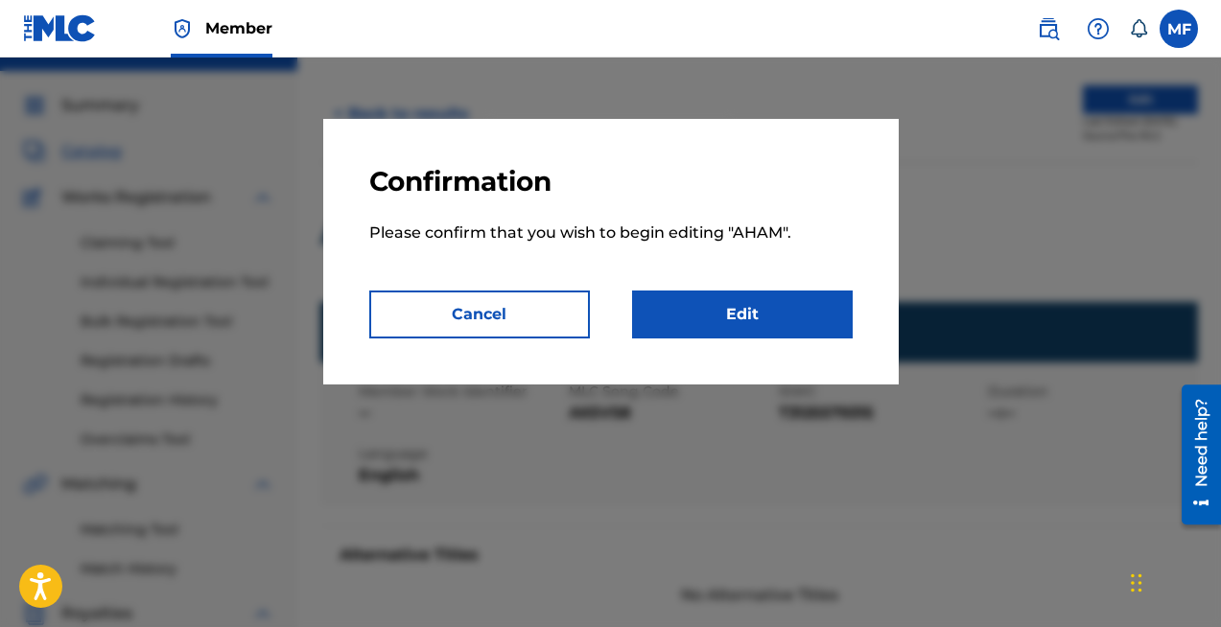
click at [692, 321] on link "Edit" at bounding box center [742, 315] width 221 height 48
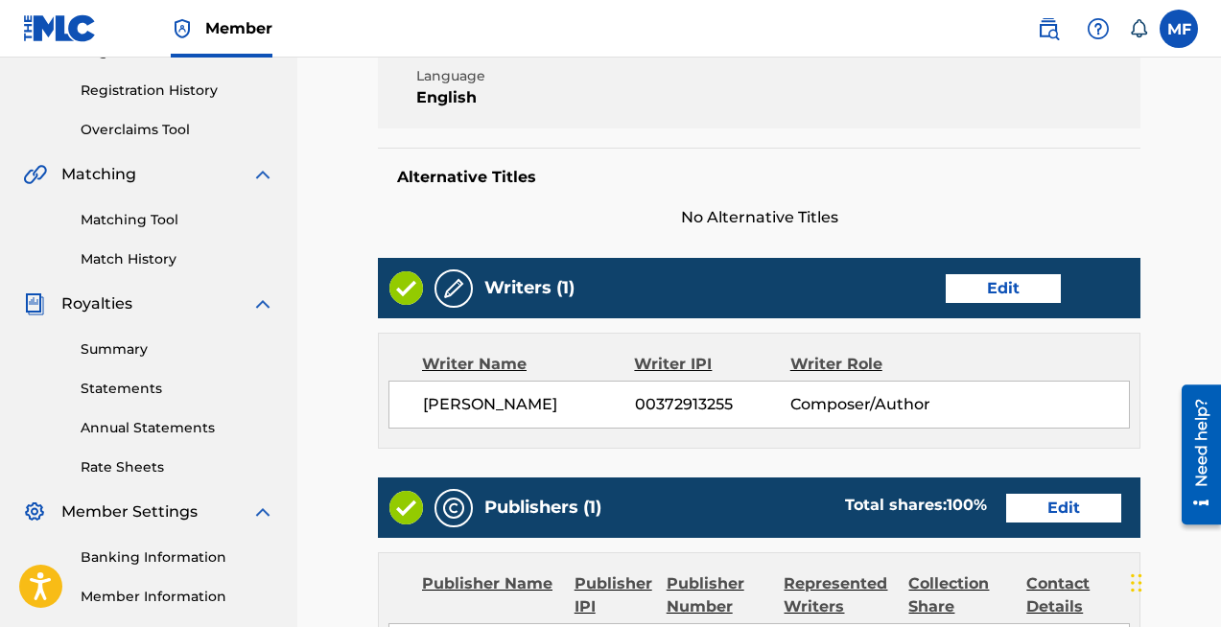
scroll to position [344, 0]
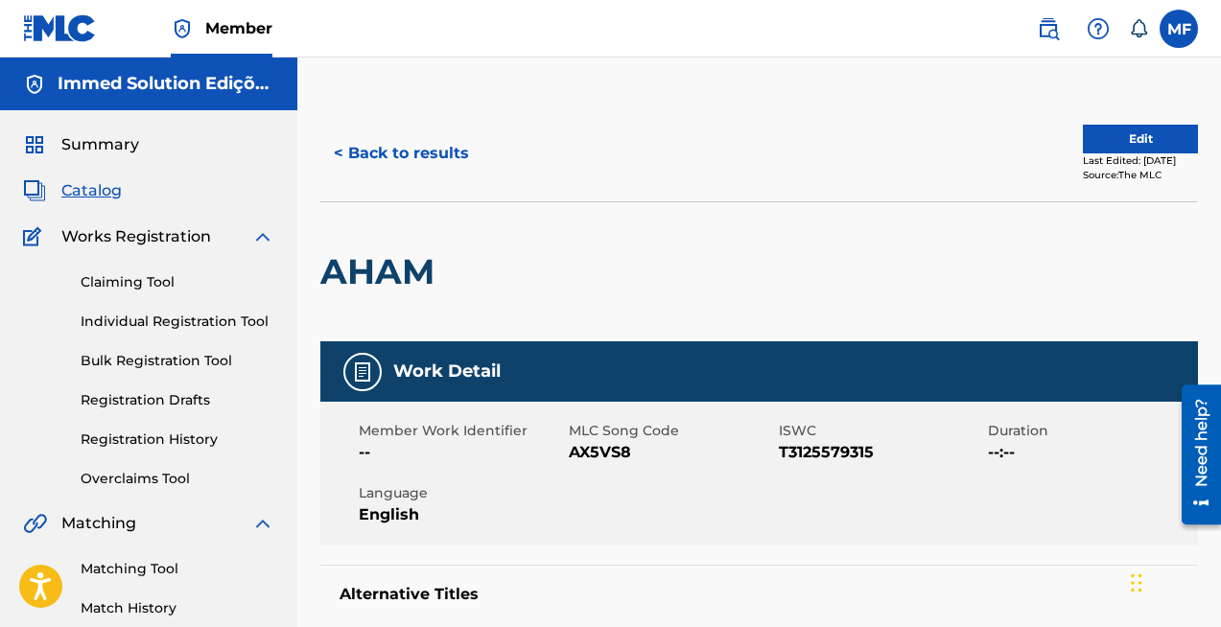
click at [400, 153] on button "< Back to results" at bounding box center [401, 153] width 162 height 48
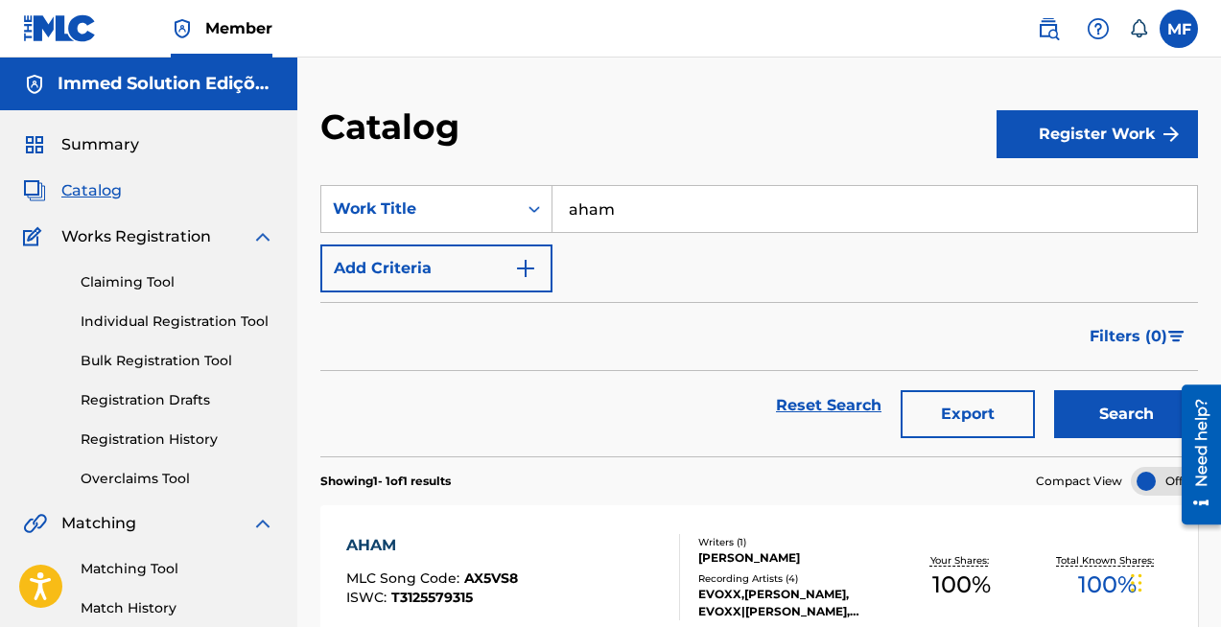
click at [589, 201] on input "aham" at bounding box center [874, 209] width 644 height 46
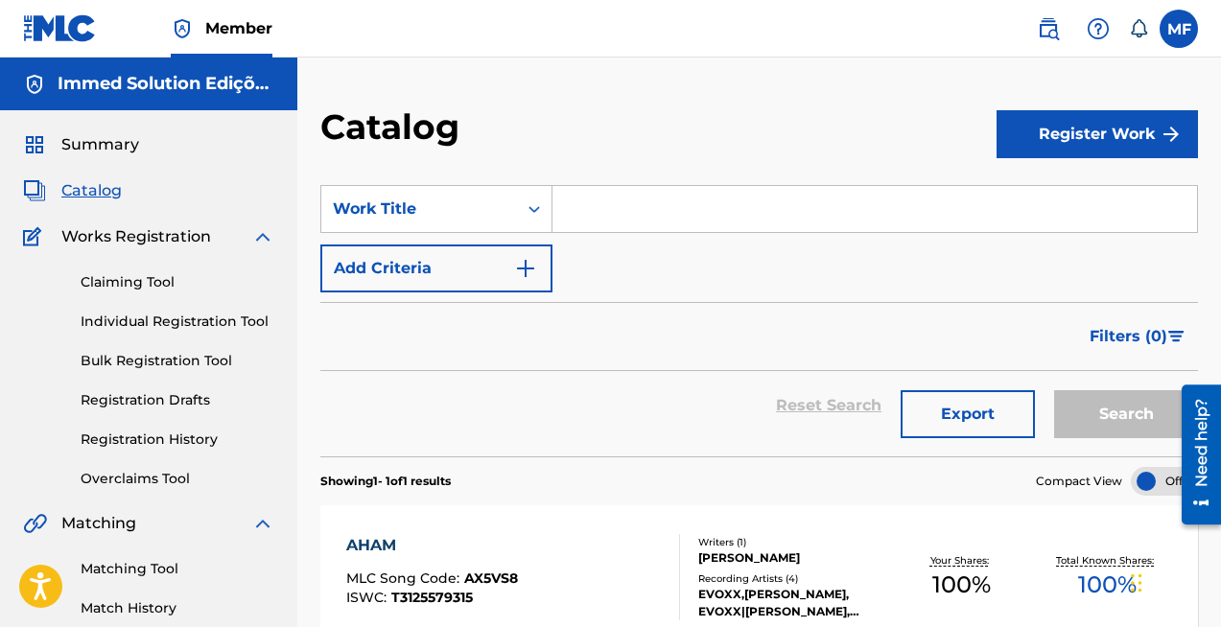
click at [429, 265] on button "Add Criteria" at bounding box center [436, 269] width 232 height 48
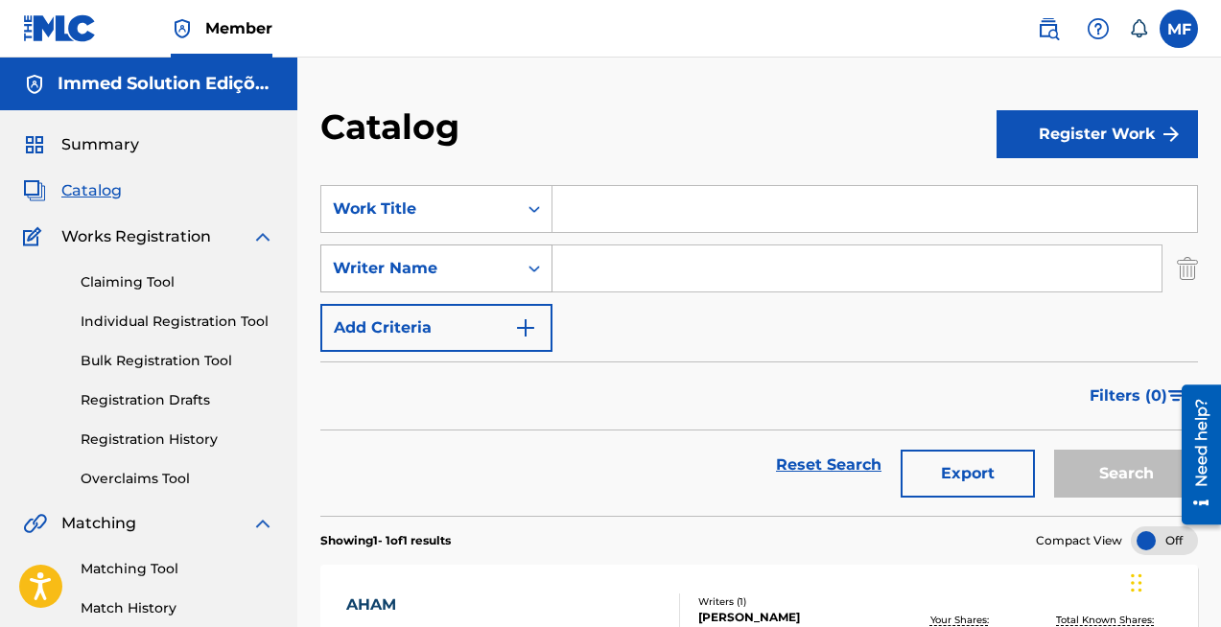
click at [470, 265] on div "Writer Name" at bounding box center [419, 268] width 173 height 23
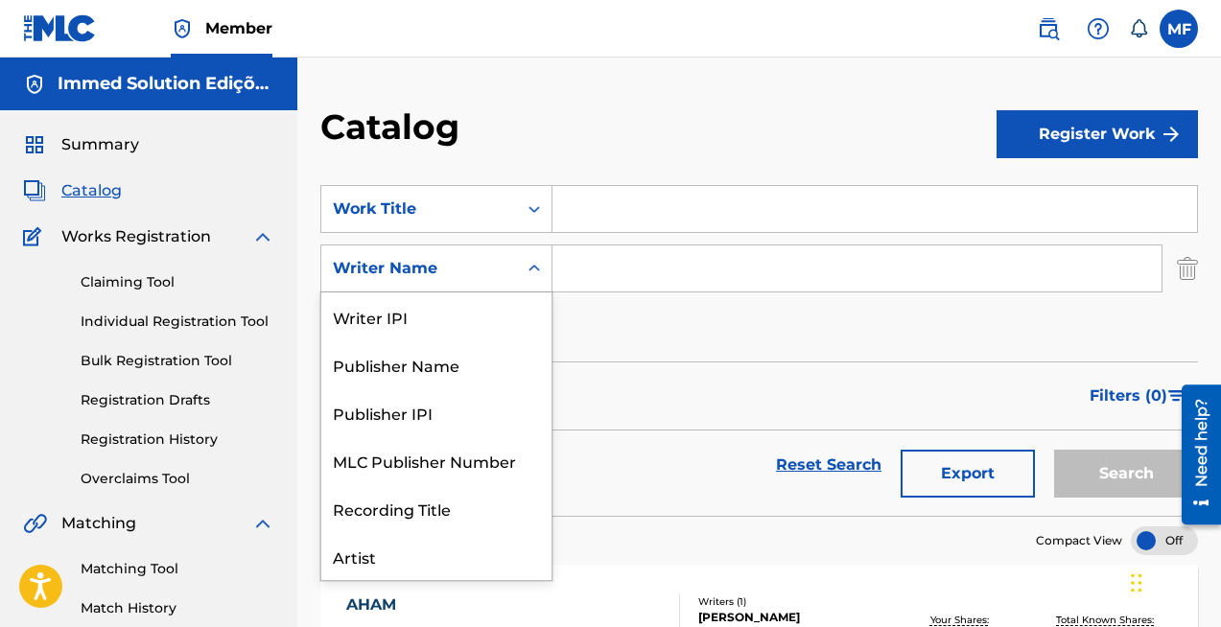
scroll to position [96, 0]
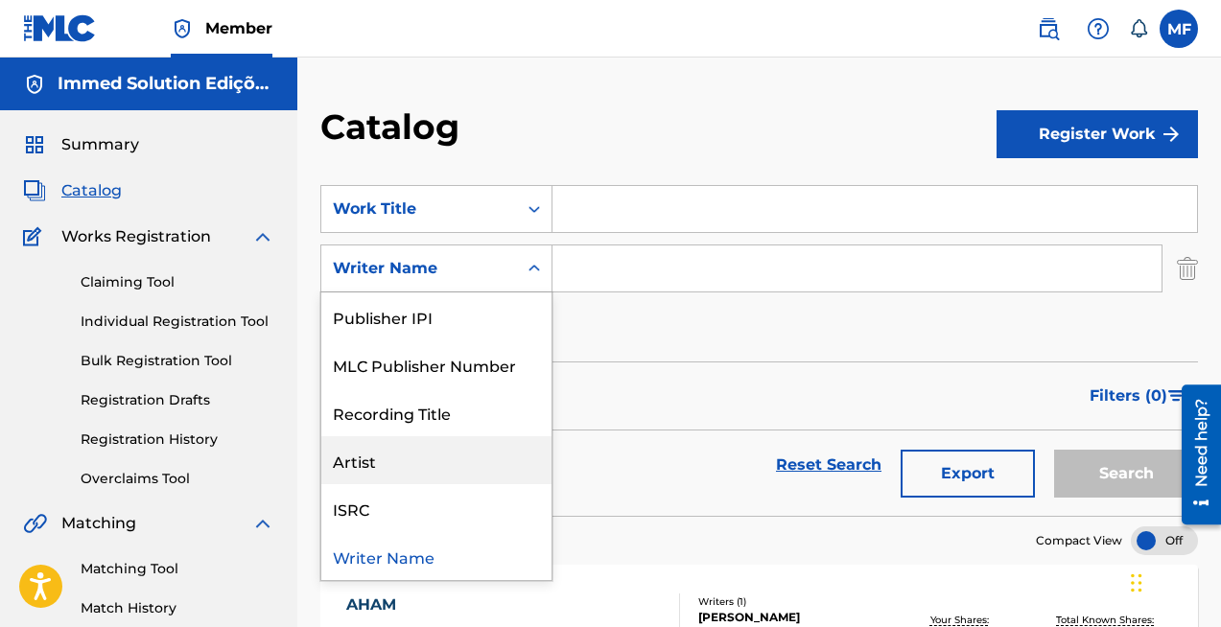
click at [388, 465] on div "Artist" at bounding box center [436, 460] width 230 height 48
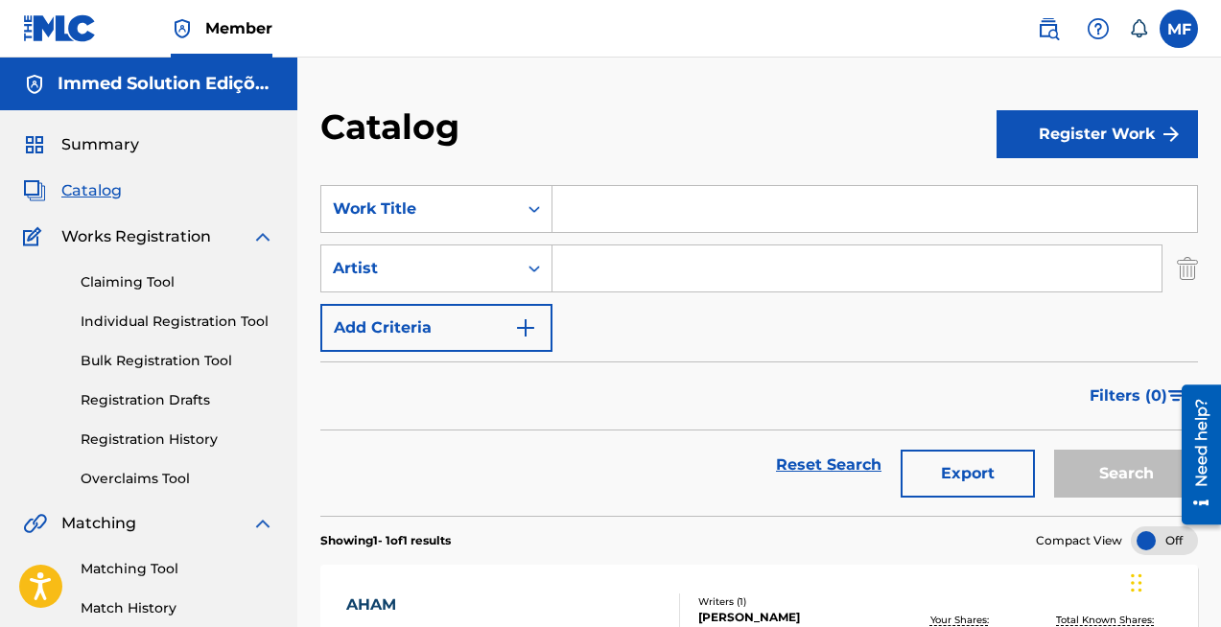
click at [617, 272] on input "Search Form" at bounding box center [856, 268] width 609 height 46
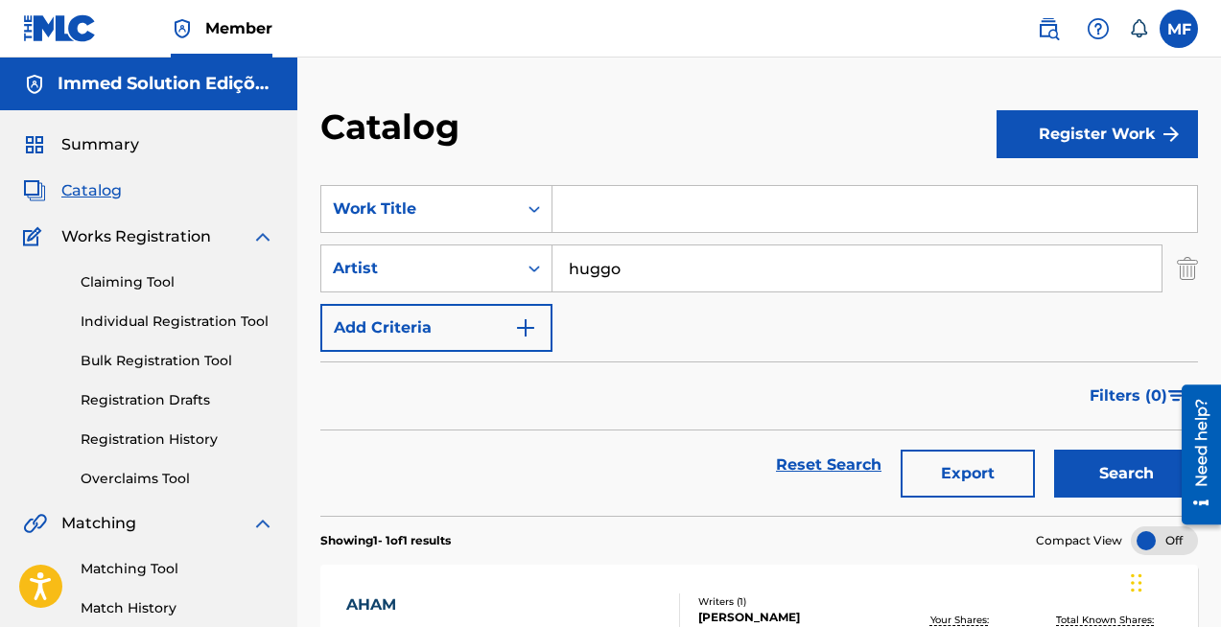
type input "huggo"
click at [1054, 450] on button "Search" at bounding box center [1126, 474] width 144 height 48
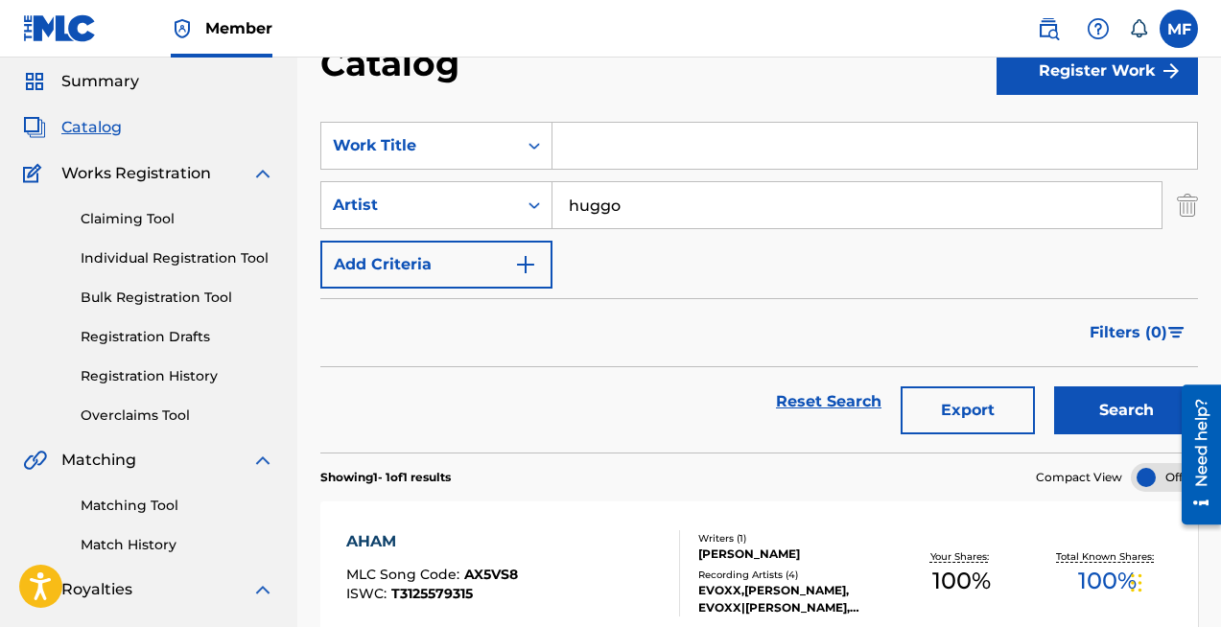
scroll to position [0, 0]
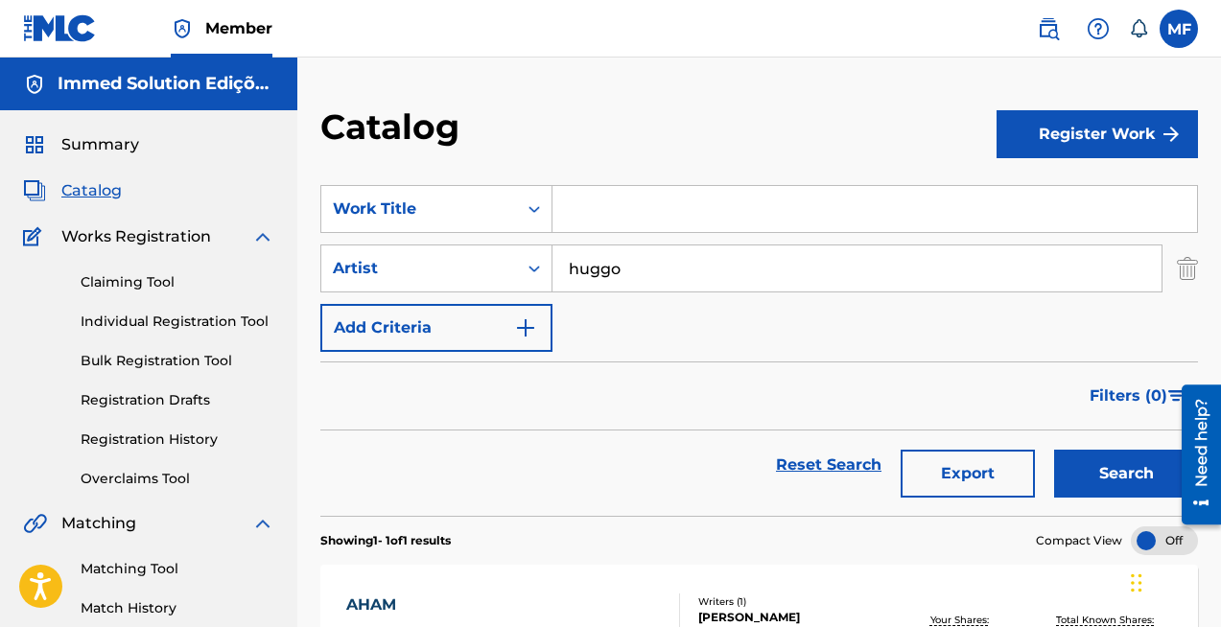
click at [633, 268] on input "huggo" at bounding box center [856, 268] width 609 height 46
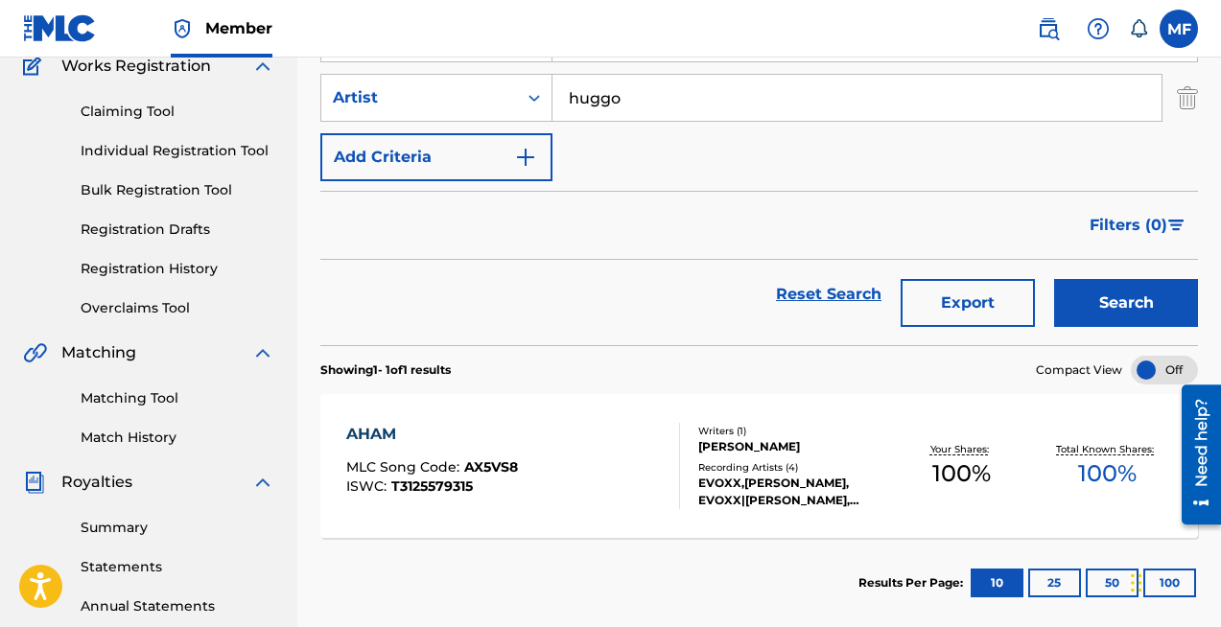
scroll to position [128, 0]
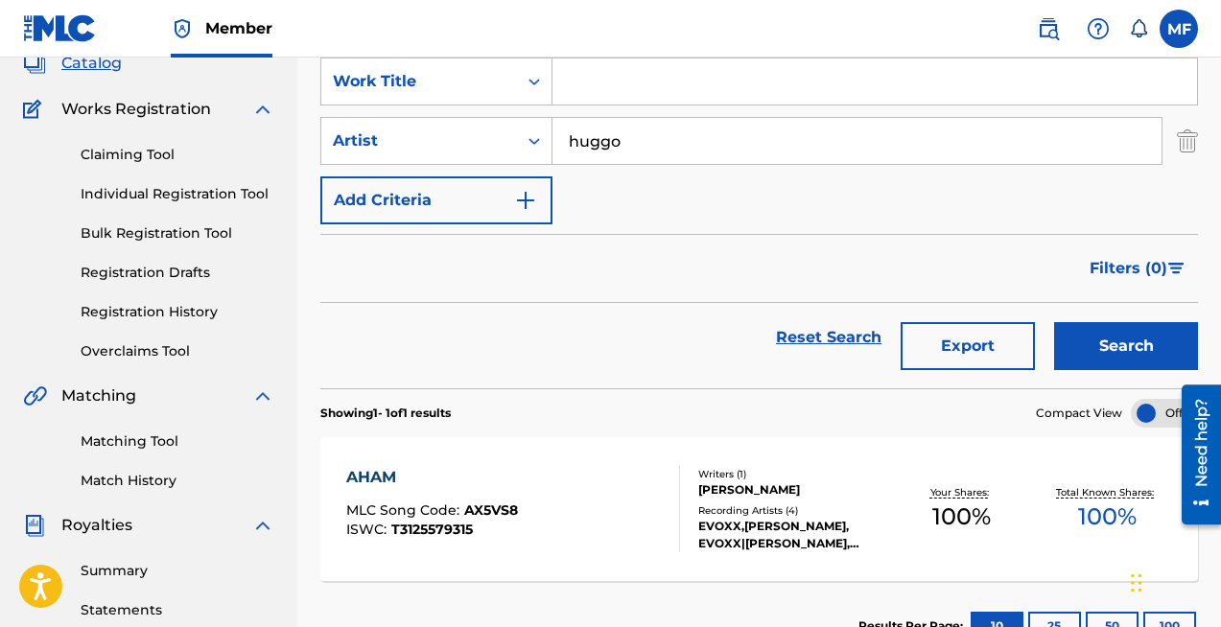
click at [632, 161] on input "huggo" at bounding box center [856, 141] width 609 height 46
click at [639, 135] on input "huggo" at bounding box center [856, 141] width 609 height 46
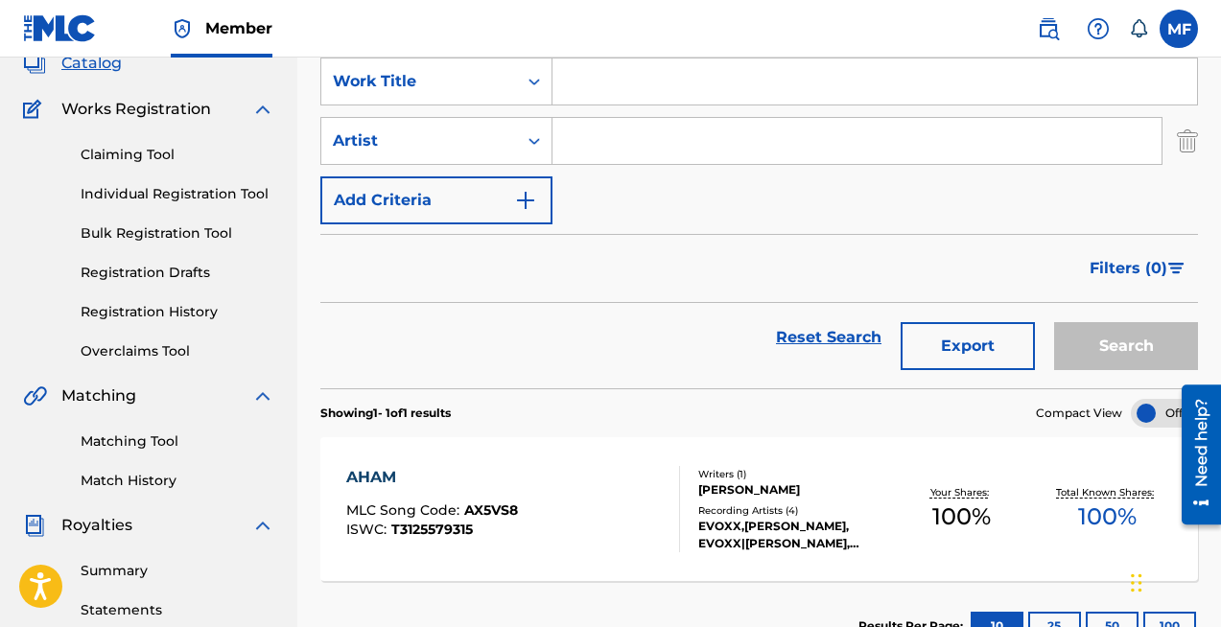
scroll to position [0, 0]
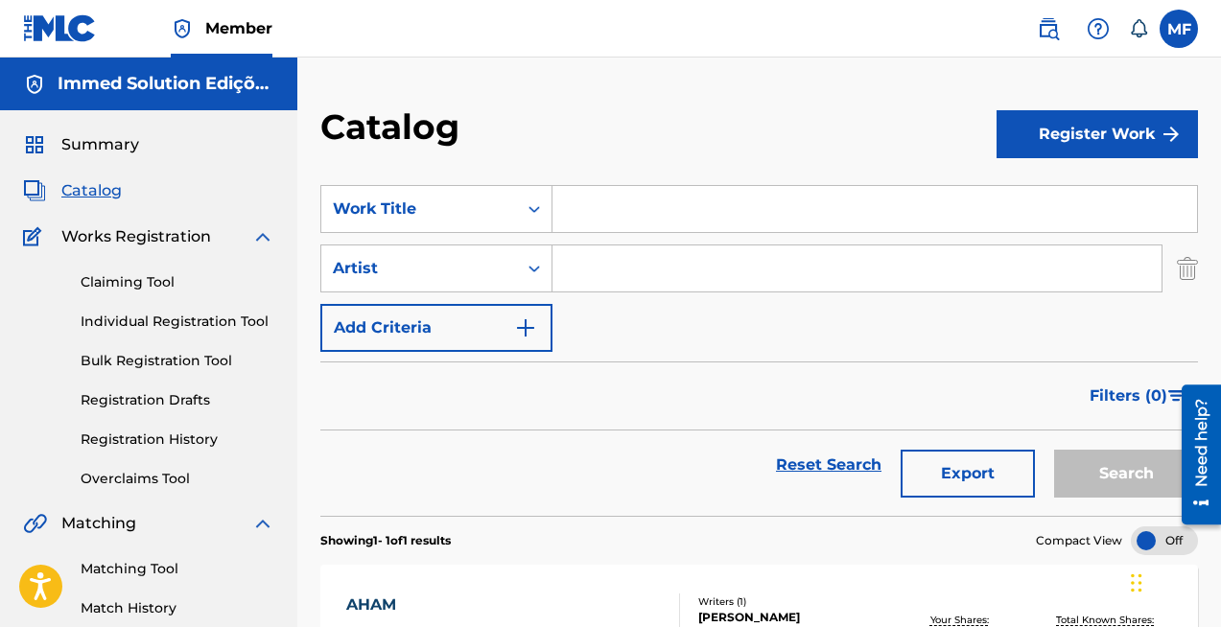
click at [95, 184] on span "Catalog" at bounding box center [91, 190] width 60 height 23
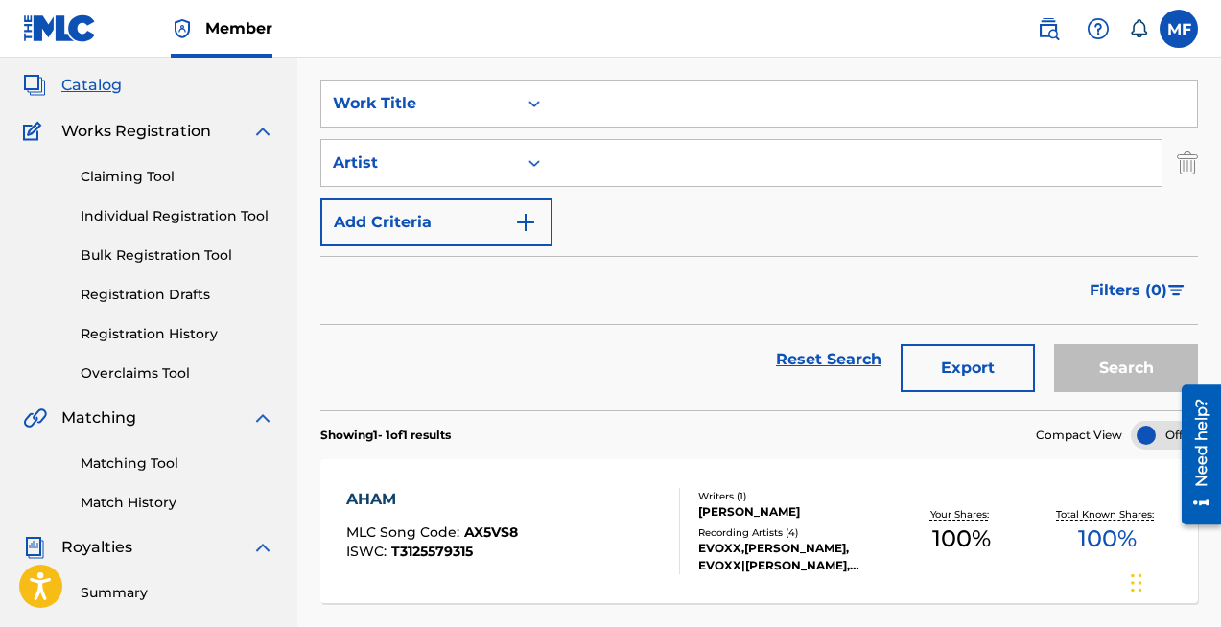
scroll to position [111, 0]
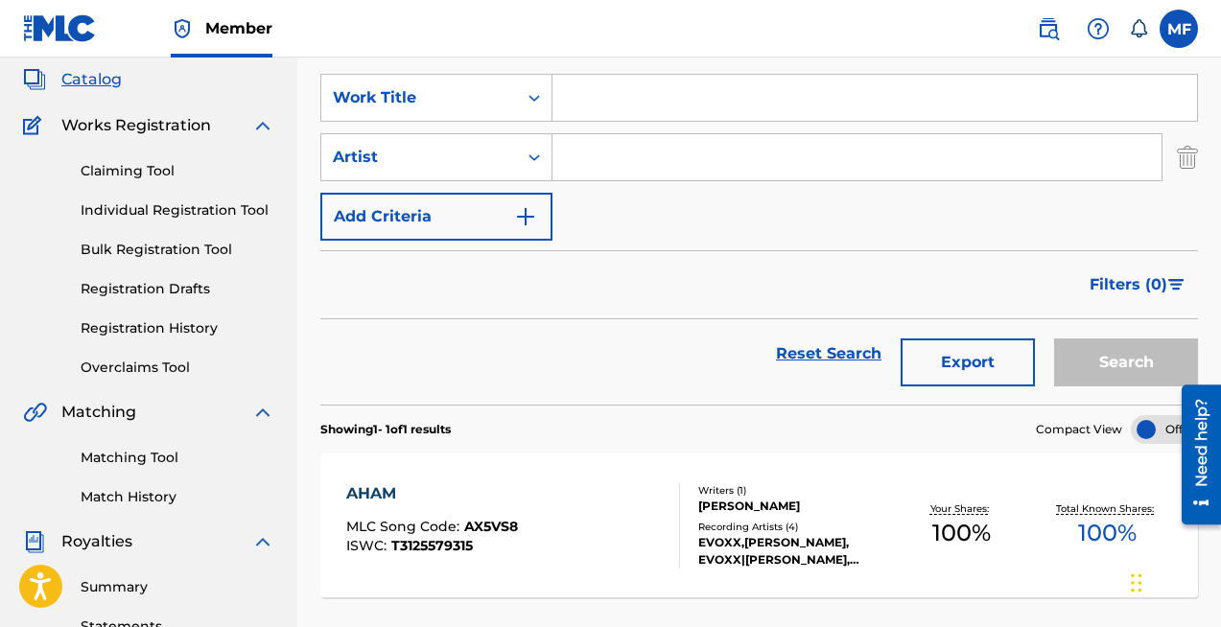
click at [132, 175] on link "Claiming Tool" at bounding box center [178, 171] width 194 height 20
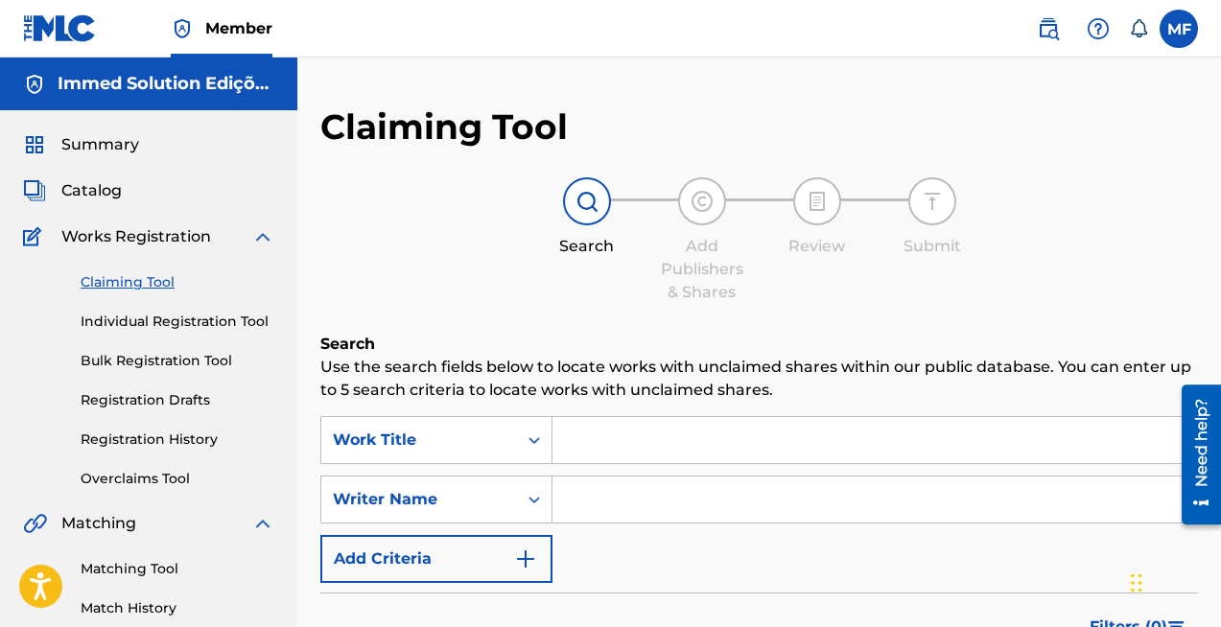
click at [614, 444] on input "Search Form" at bounding box center [874, 440] width 644 height 46
paste input "huggo"
type input "huggo"
click at [596, 438] on input "huggo" at bounding box center [874, 440] width 644 height 46
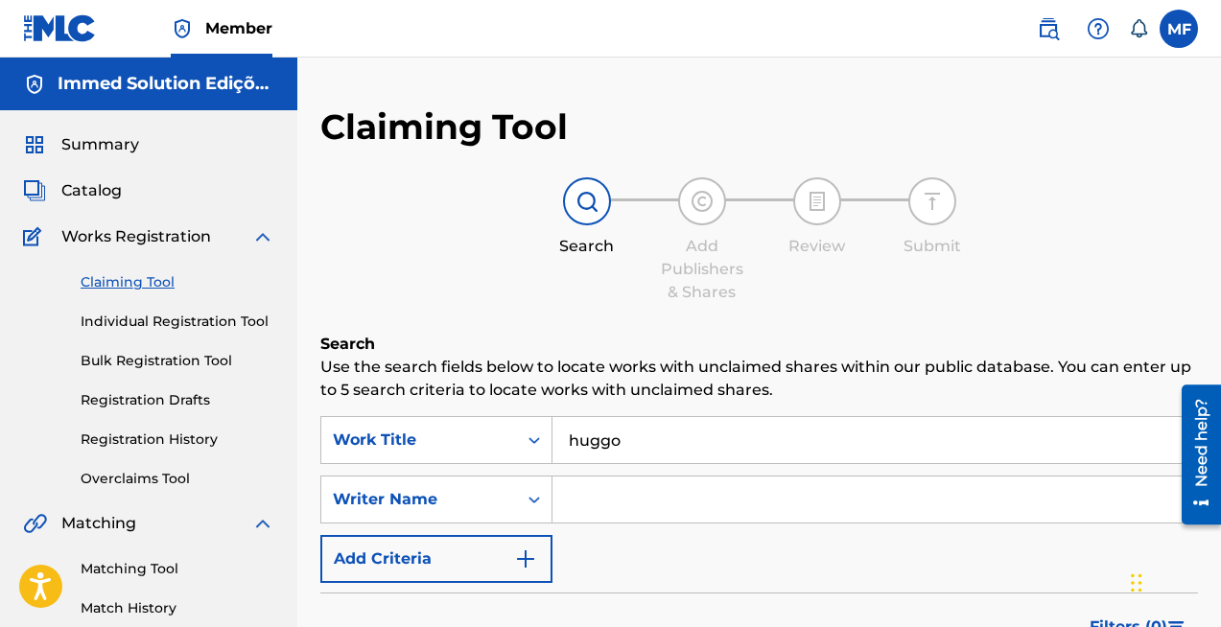
click at [596, 438] on input "huggo" at bounding box center [874, 440] width 644 height 46
click at [619, 501] on input "Search Form" at bounding box center [874, 500] width 644 height 46
paste input "huggo"
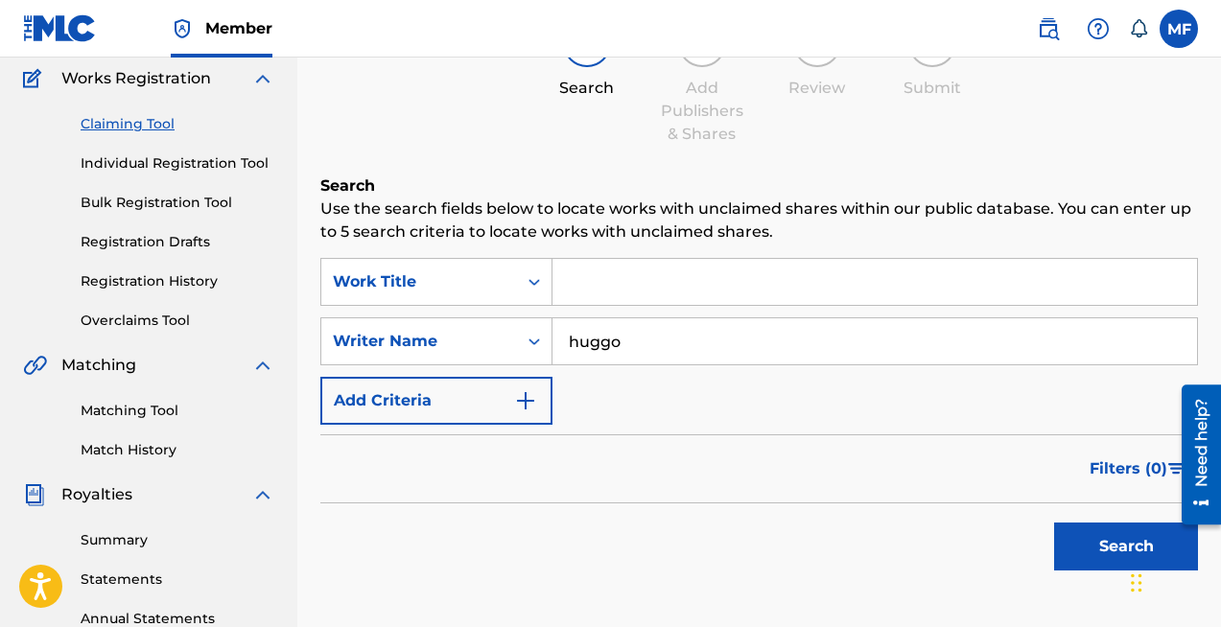
scroll to position [224, 0]
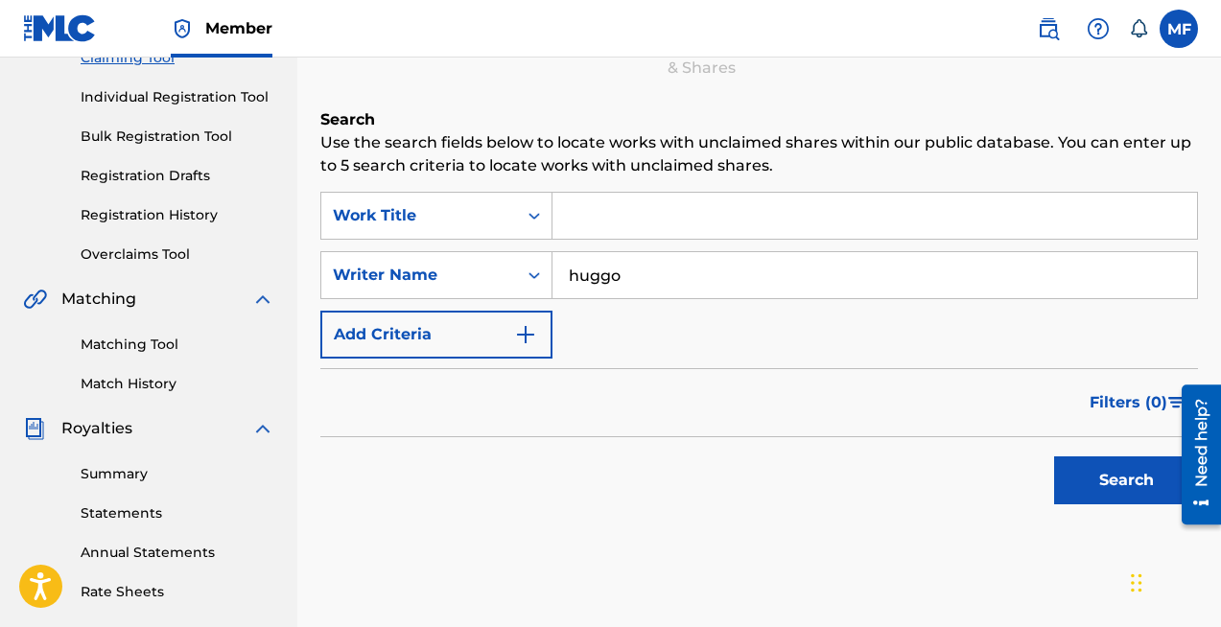
click at [1110, 481] on button "Search" at bounding box center [1126, 480] width 144 height 48
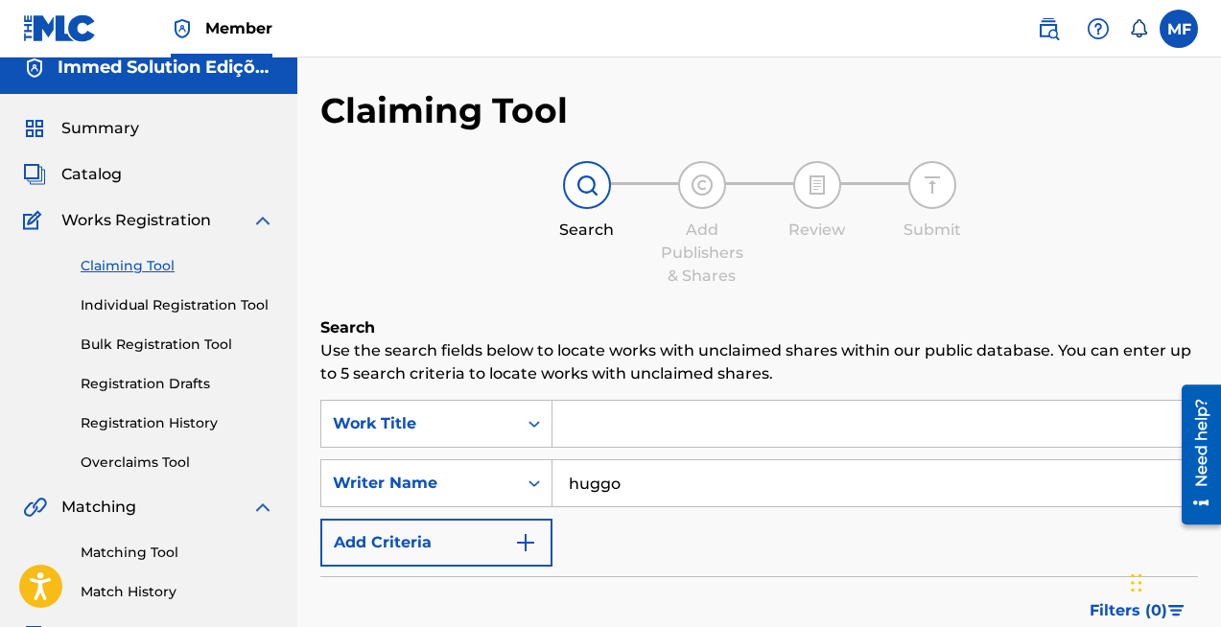
scroll to position [94, 0]
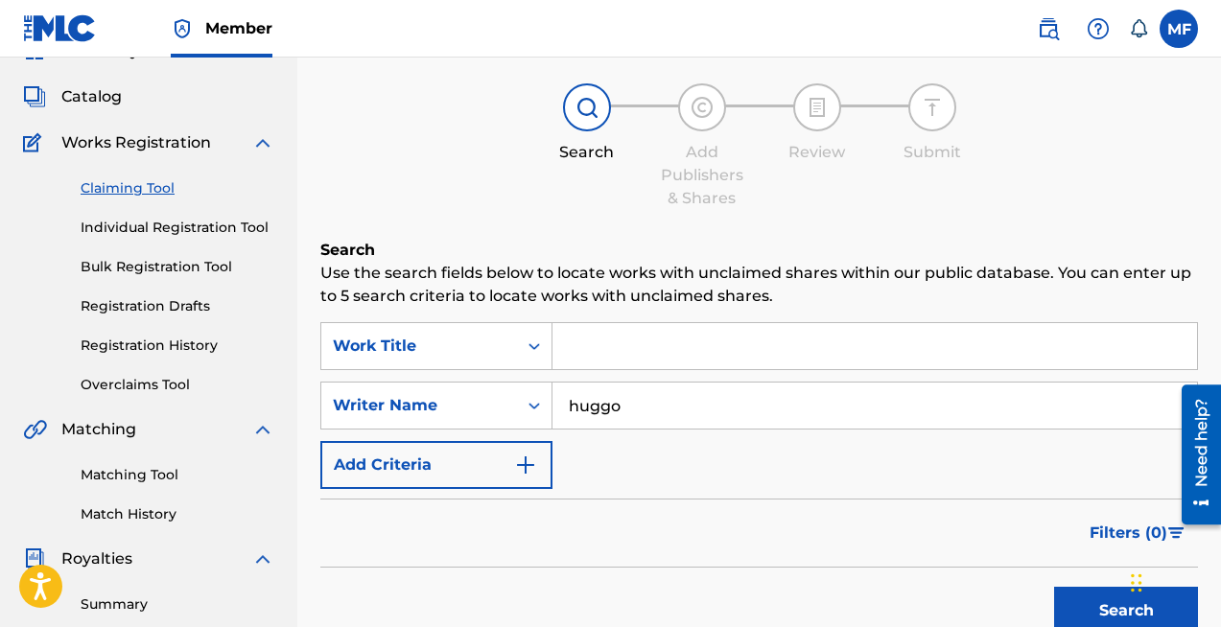
click at [638, 412] on input "huggo" at bounding box center [874, 406] width 644 height 46
type input "Hugo Castilho Santos"
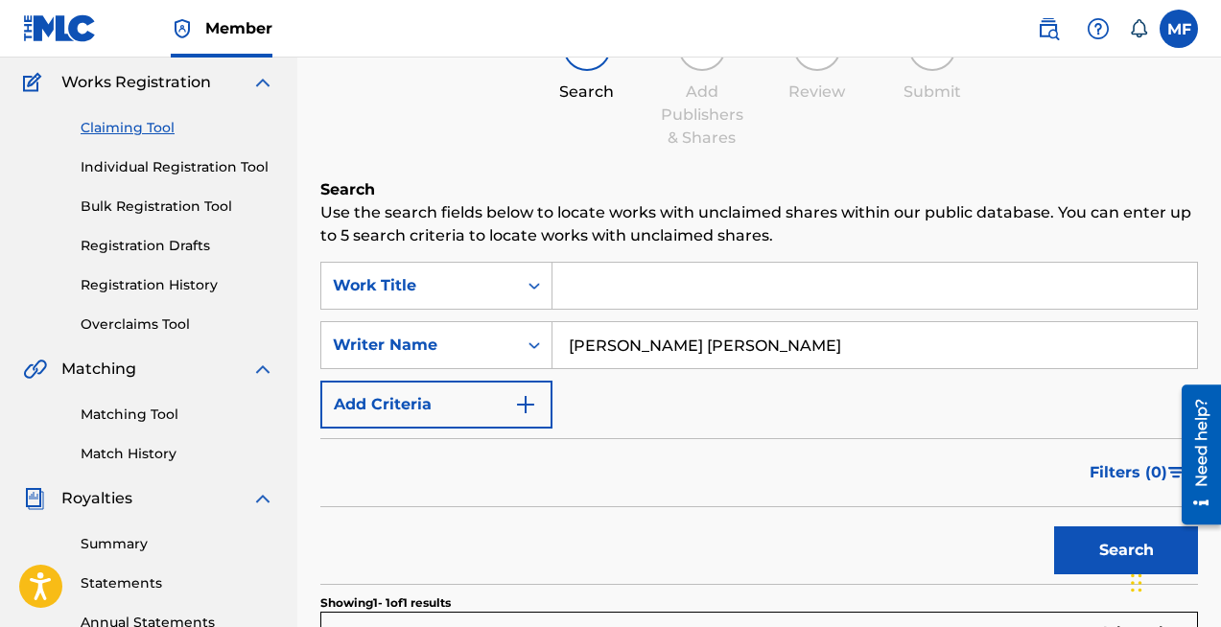
scroll to position [164, 0]
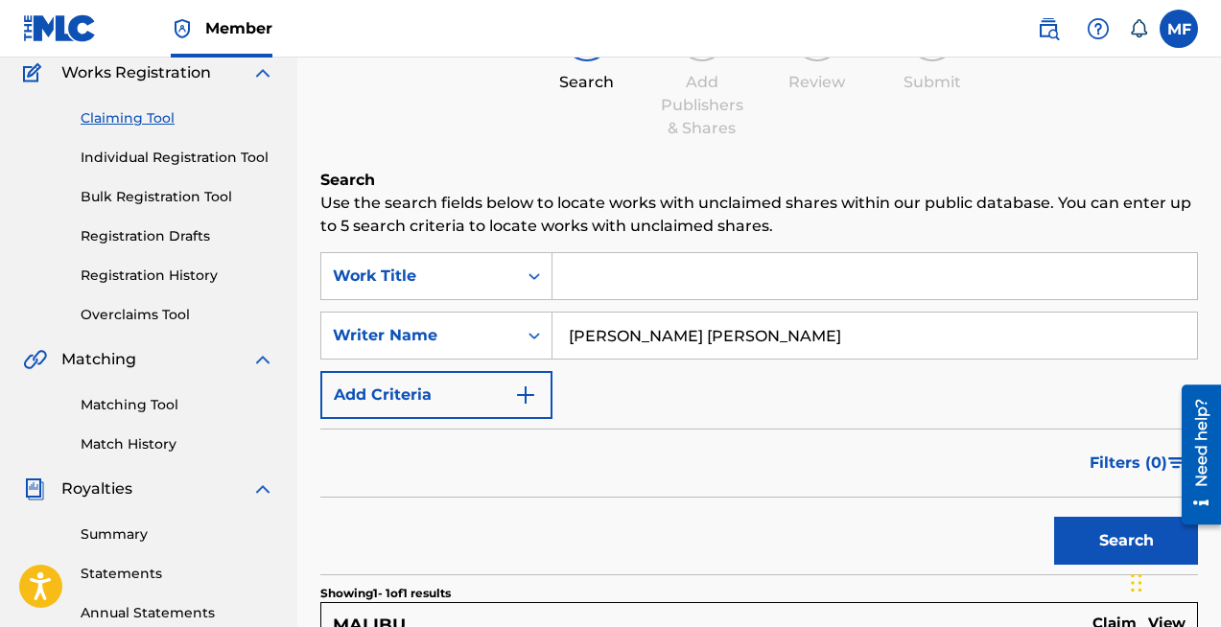
click at [1098, 532] on button "Search" at bounding box center [1126, 541] width 144 height 48
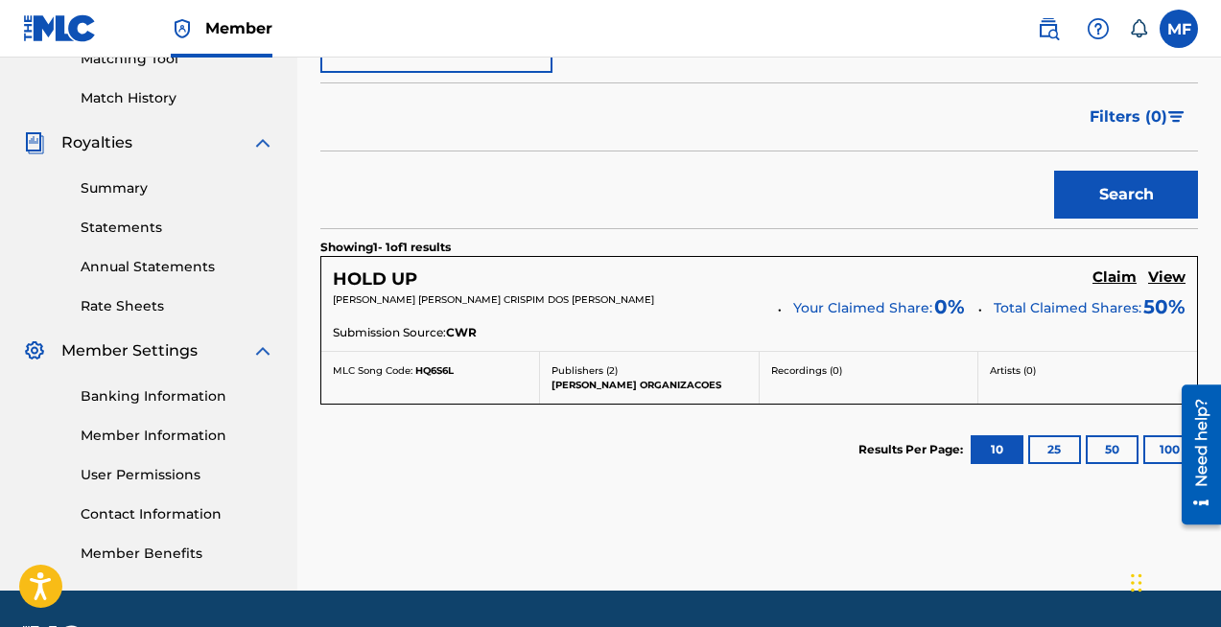
scroll to position [512, 0]
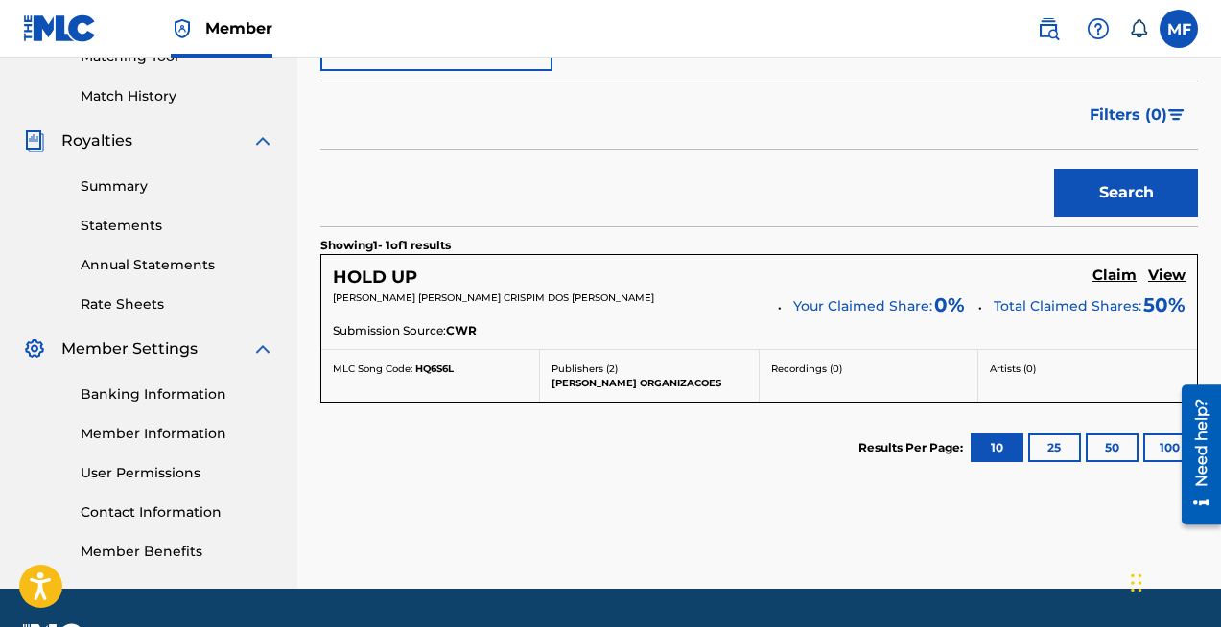
click at [360, 271] on h5 "HOLD UP" at bounding box center [375, 278] width 84 height 22
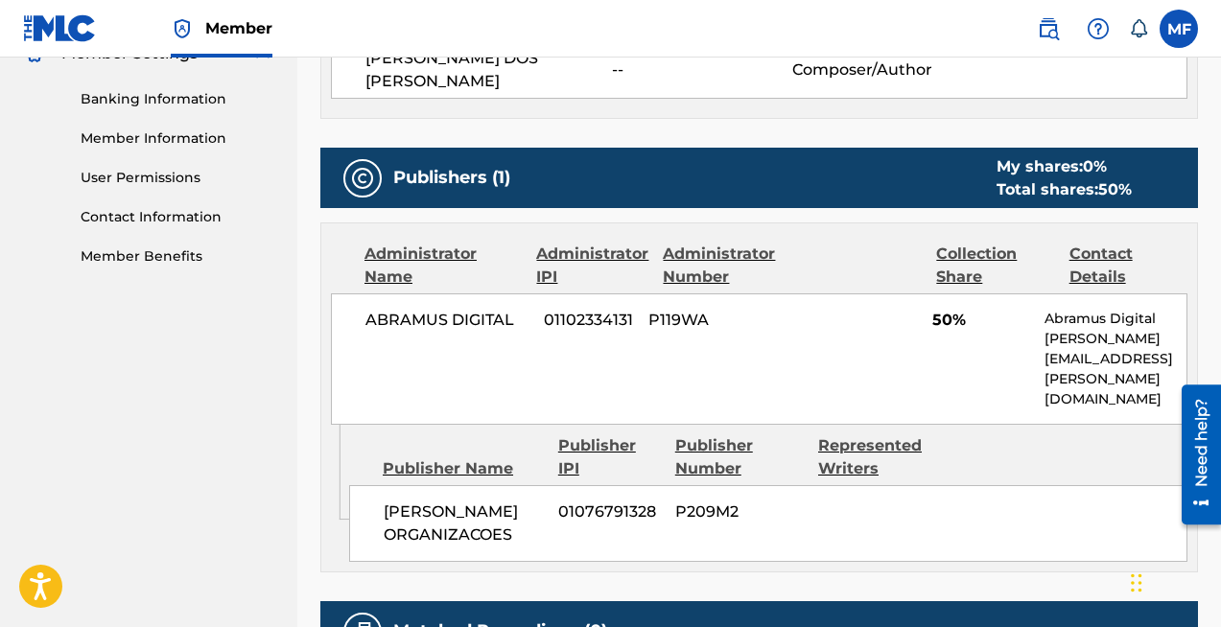
scroll to position [798, 0]
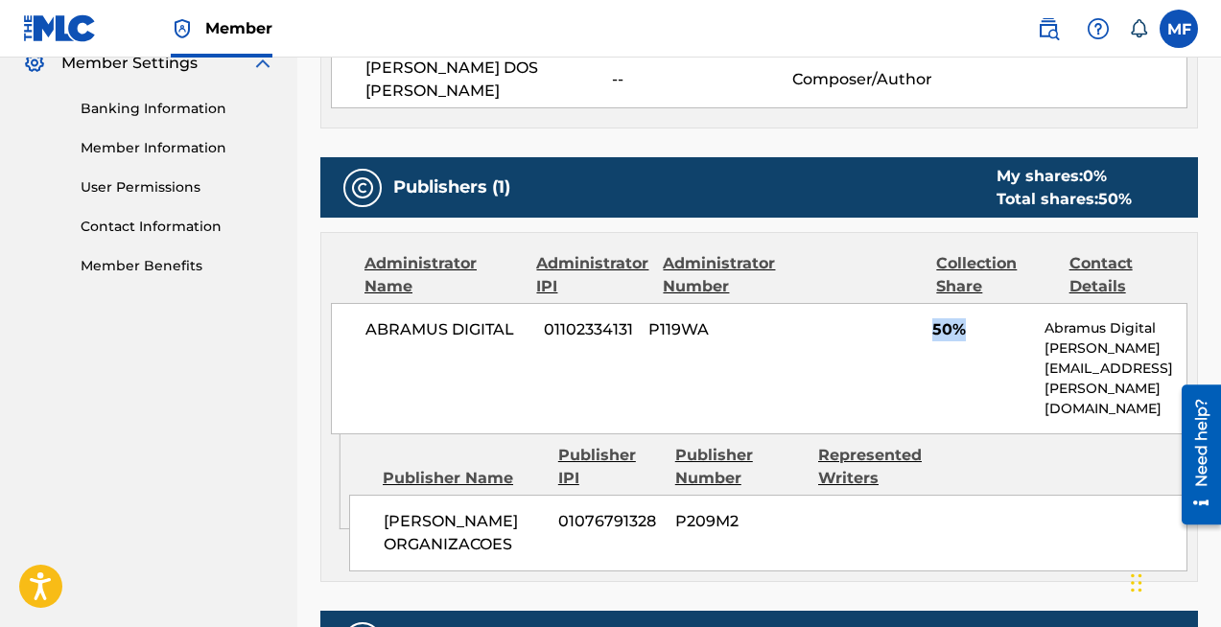
drag, startPoint x: 964, startPoint y: 280, endPoint x: 920, endPoint y: 280, distance: 44.1
click at [920, 303] on div "ABRAMUS DIGITAL 01102334131 P119WA 50% Abramus Digital gustavo.gonzalez@abramus…" at bounding box center [759, 368] width 856 height 131
click at [1021, 318] on span "50%" at bounding box center [981, 329] width 99 height 23
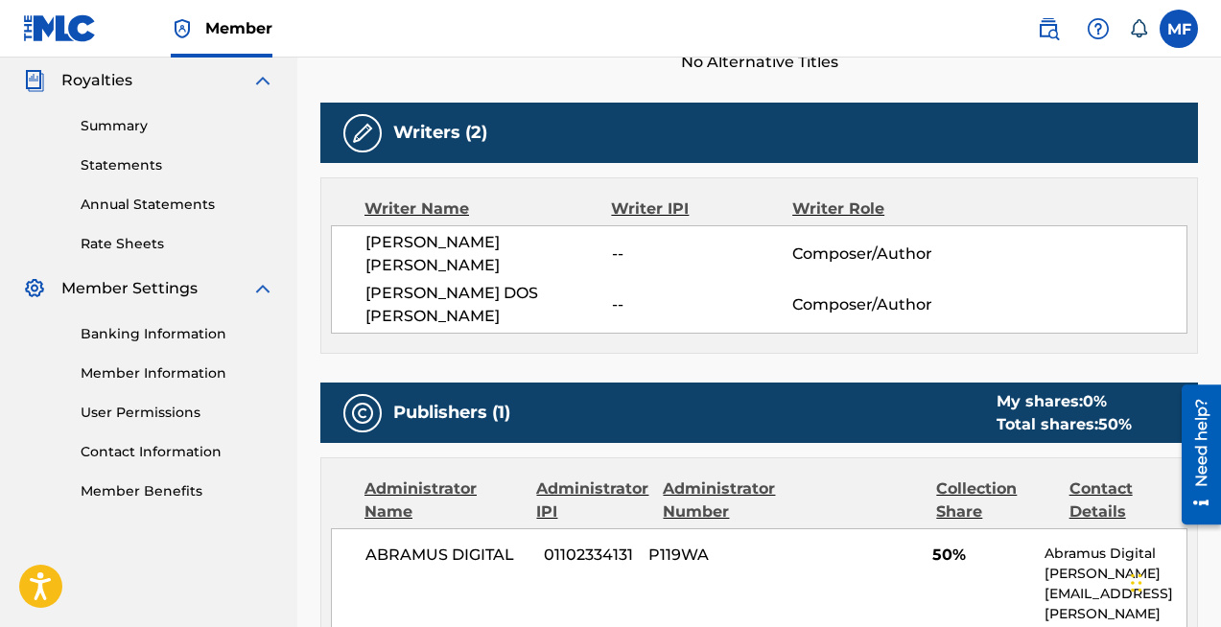
scroll to position [572, 0]
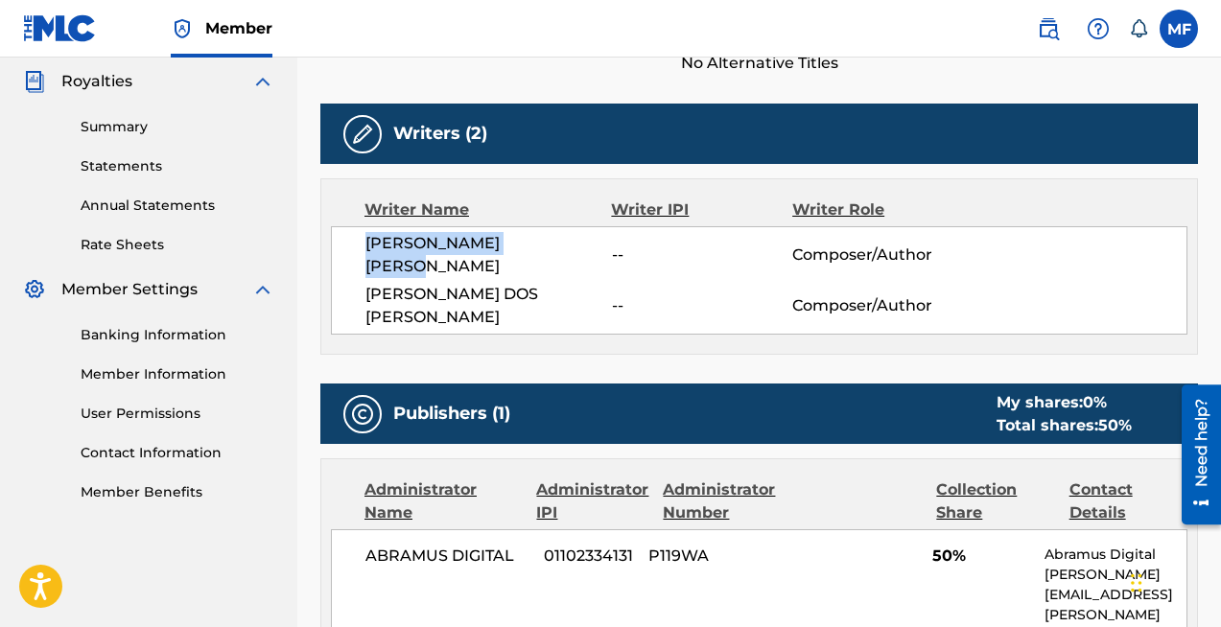
drag, startPoint x: 567, startPoint y: 239, endPoint x: 369, endPoint y: 232, distance: 197.7
click at [369, 232] on span "HUGO CASTILHO SANTOS" at bounding box center [488, 255] width 246 height 46
click at [521, 232] on span "HUGO CASTILHO SANTOS" at bounding box center [488, 255] width 246 height 46
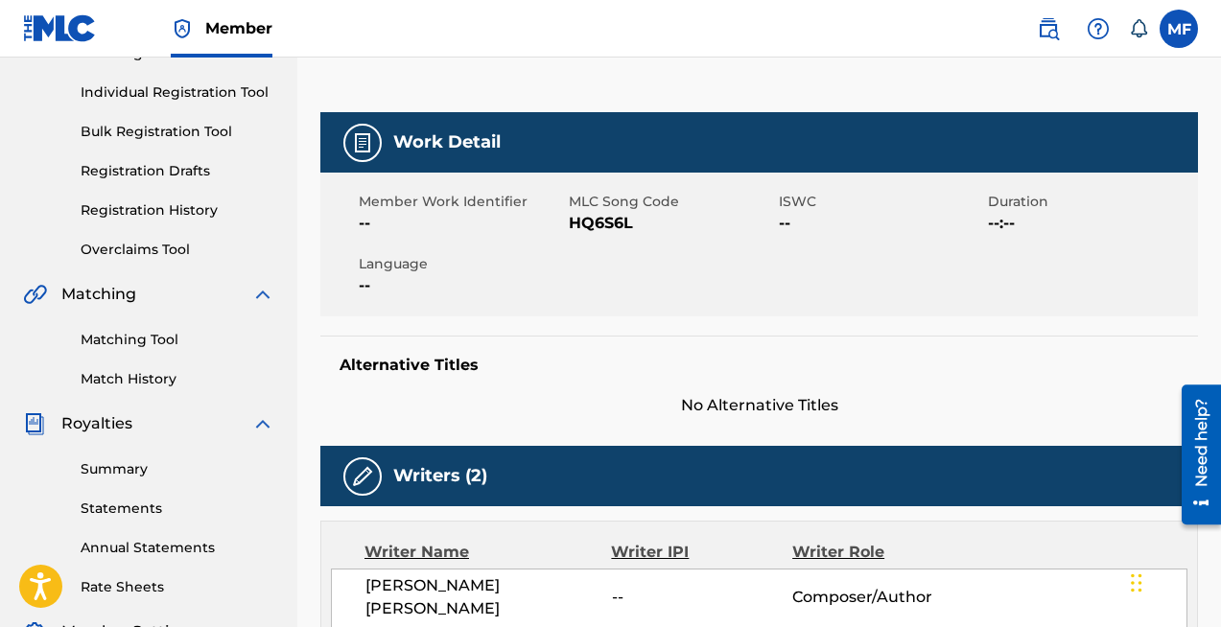
scroll to position [0, 0]
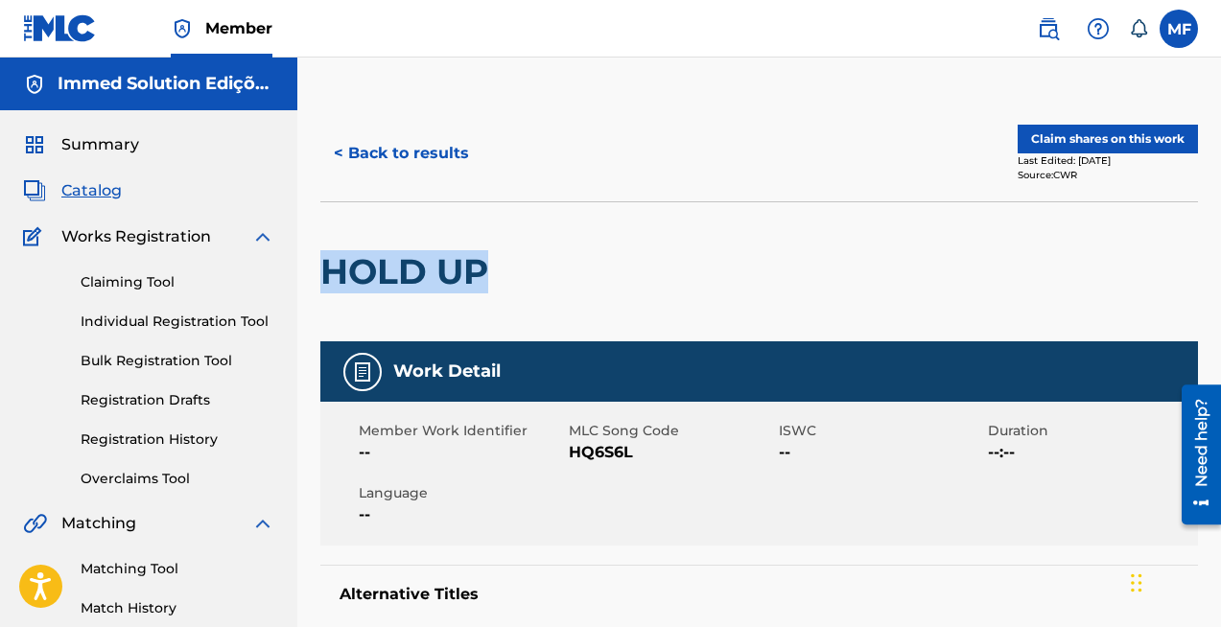
drag, startPoint x: 497, startPoint y: 270, endPoint x: 328, endPoint y: 270, distance: 168.8
click at [328, 270] on h2 "HOLD UP" at bounding box center [408, 271] width 177 height 43
copy h2 "HOLD UP"
click at [1106, 136] on button "Claim shares on this work" at bounding box center [1107, 139] width 180 height 29
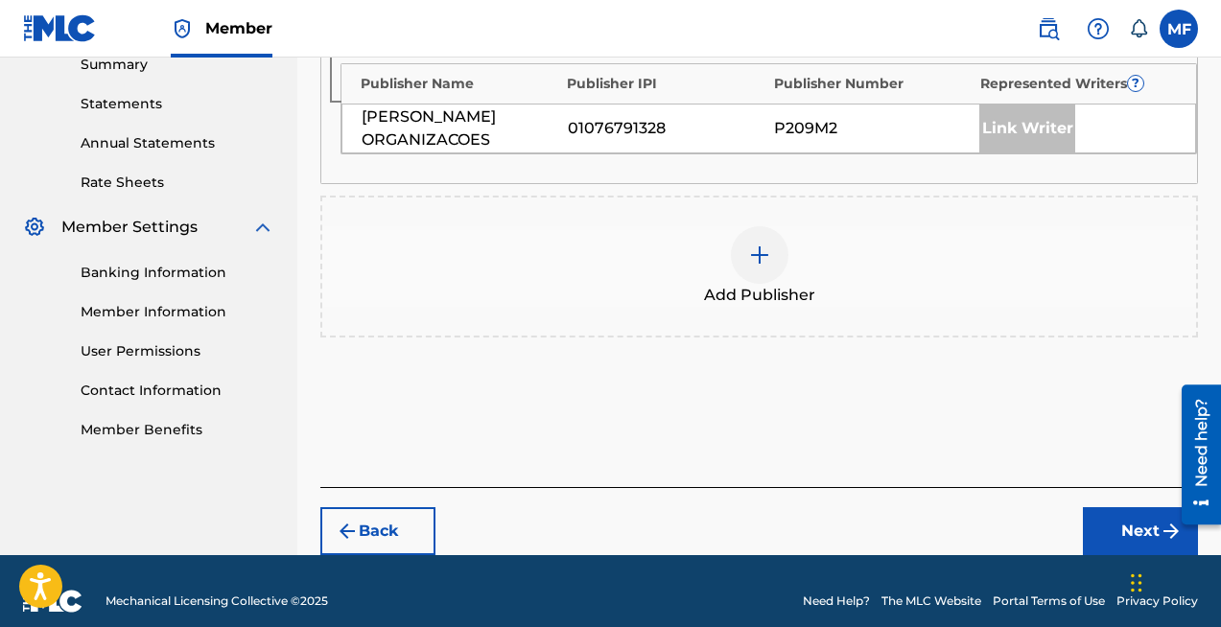
scroll to position [464, 0]
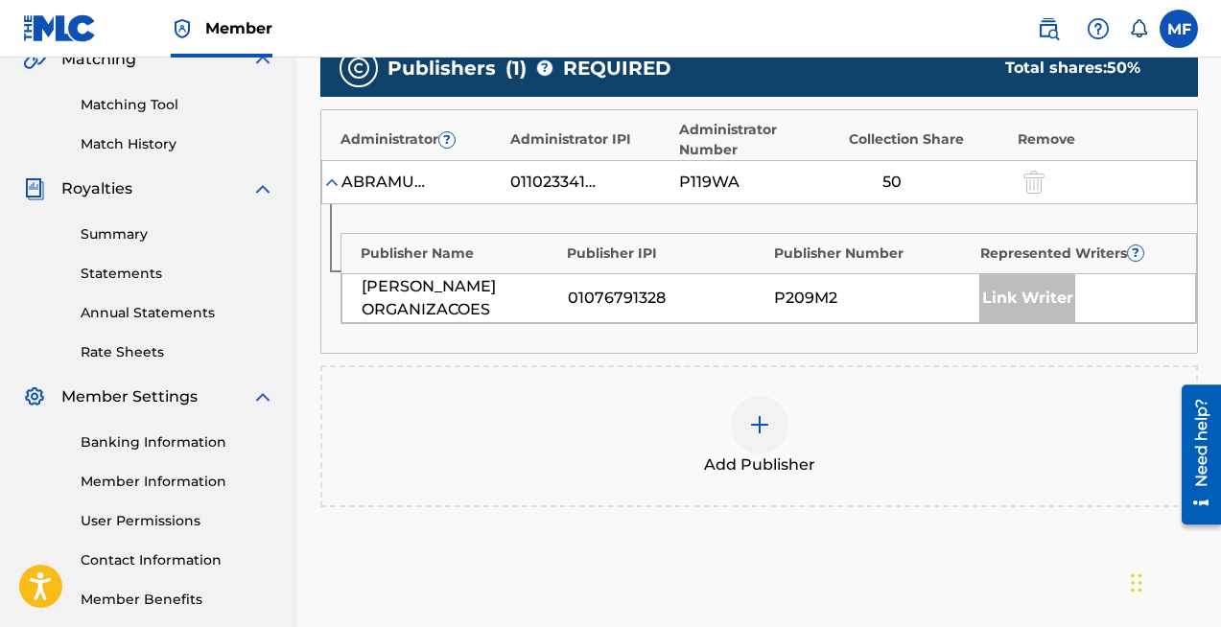
click at [754, 396] on div at bounding box center [760, 425] width 58 height 58
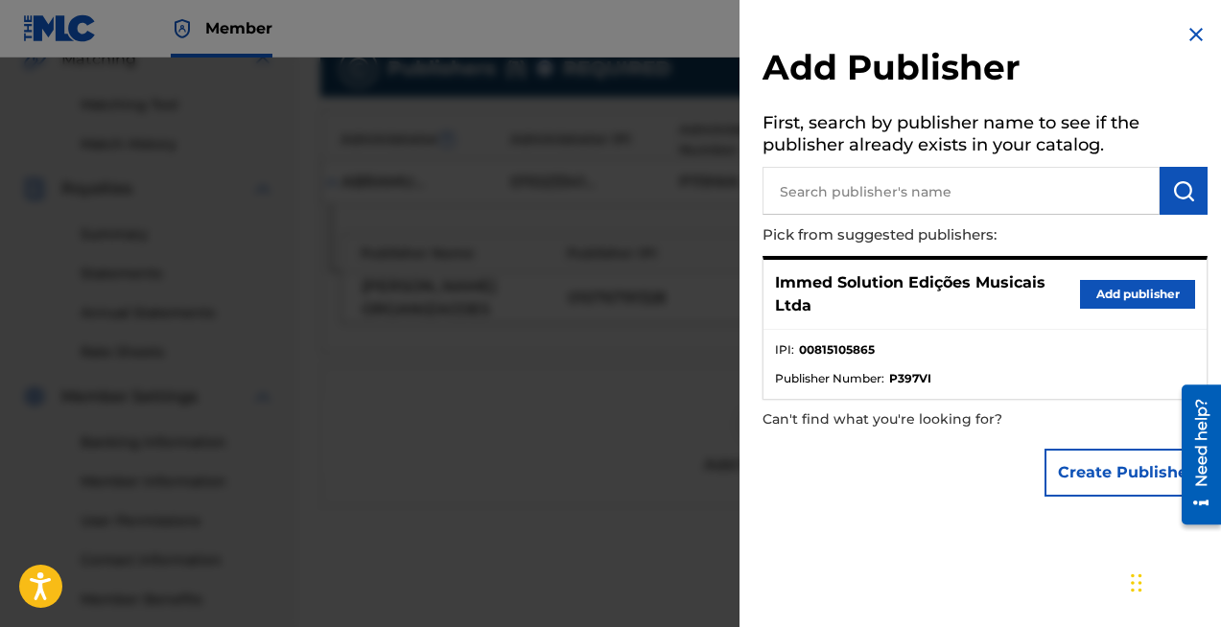
click at [1123, 295] on button "Add publisher" at bounding box center [1137, 294] width 115 height 29
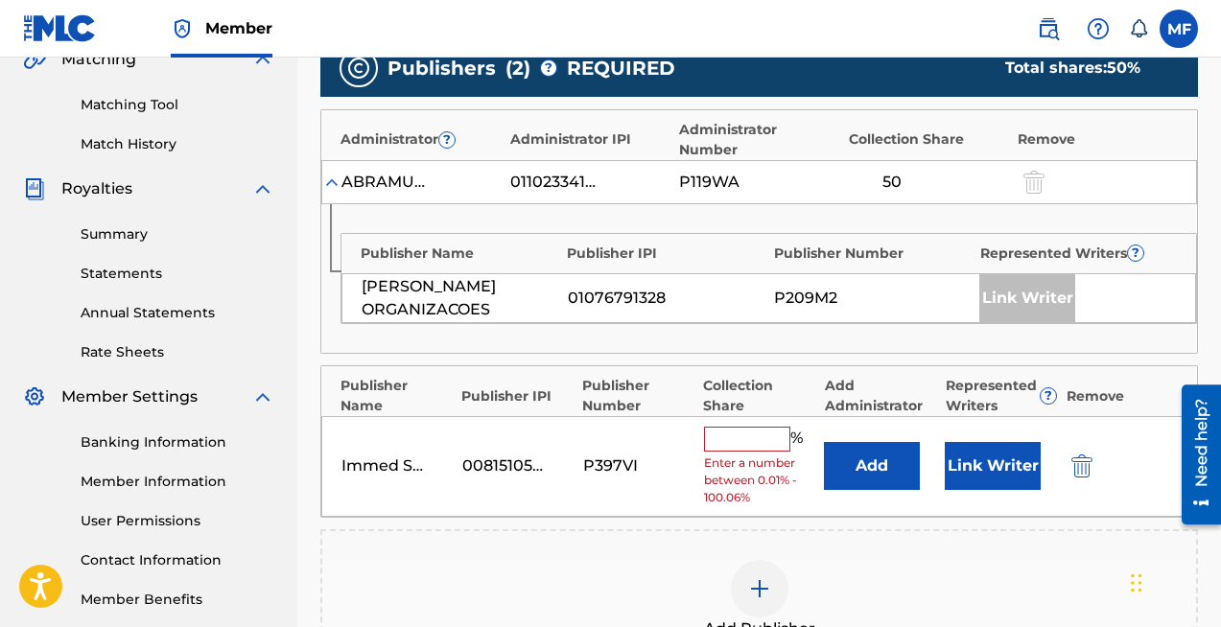
click at [725, 427] on input "text" at bounding box center [747, 439] width 86 height 25
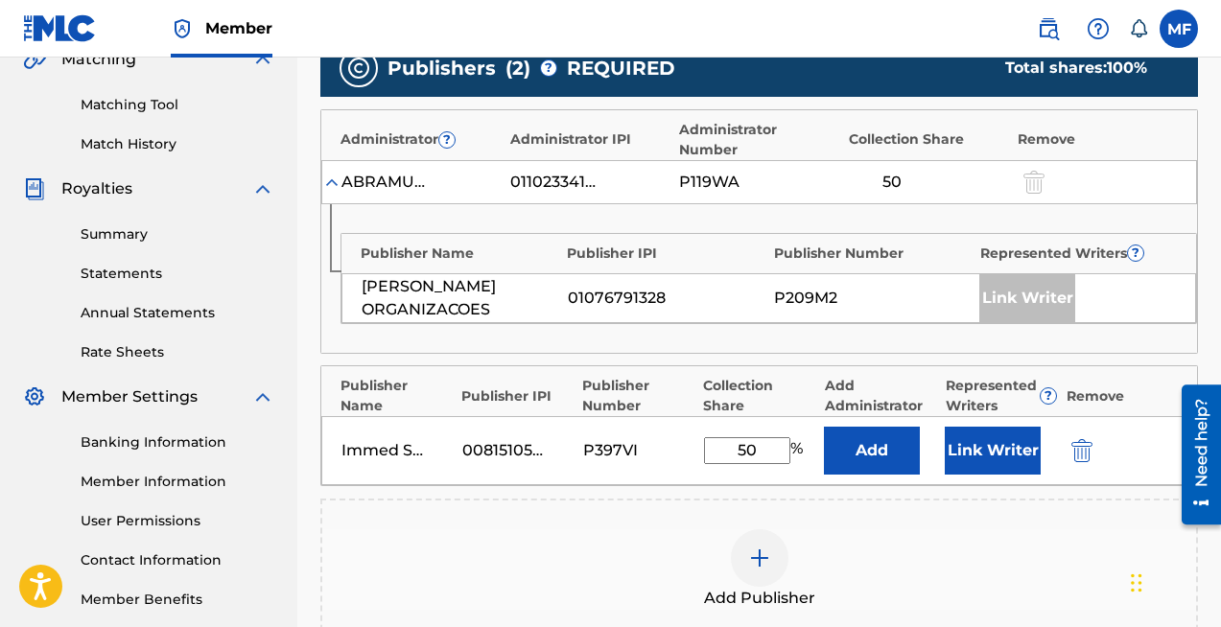
type input "50"
click at [995, 427] on button "Link Writer" at bounding box center [993, 451] width 96 height 48
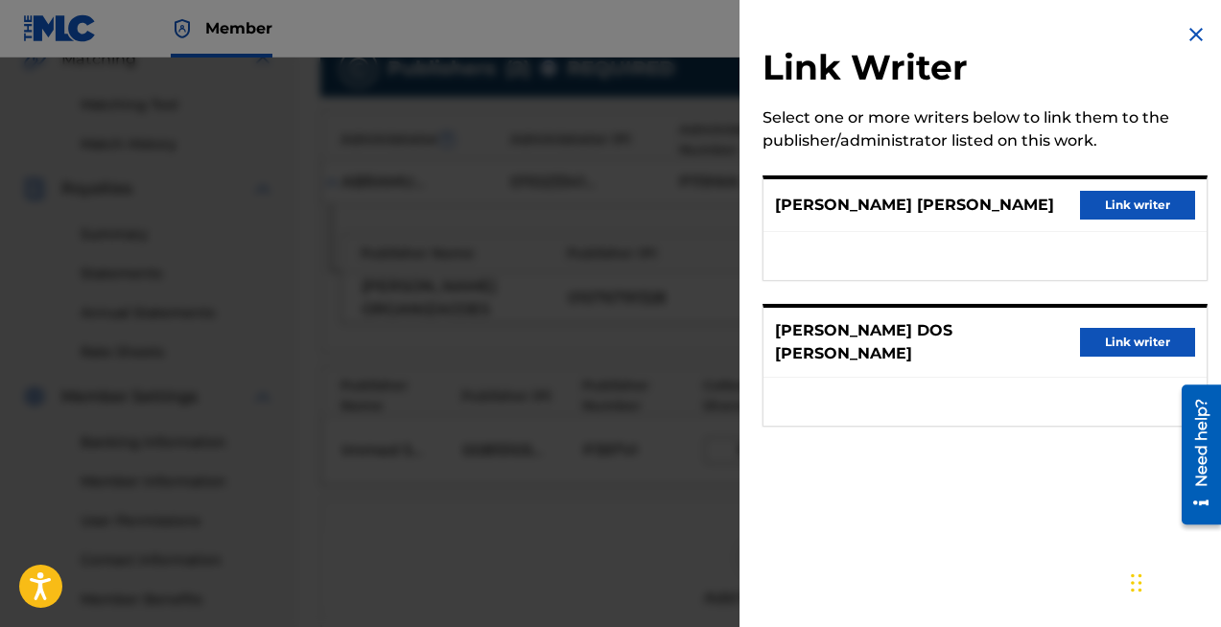
click at [1143, 199] on button "Link writer" at bounding box center [1137, 205] width 115 height 29
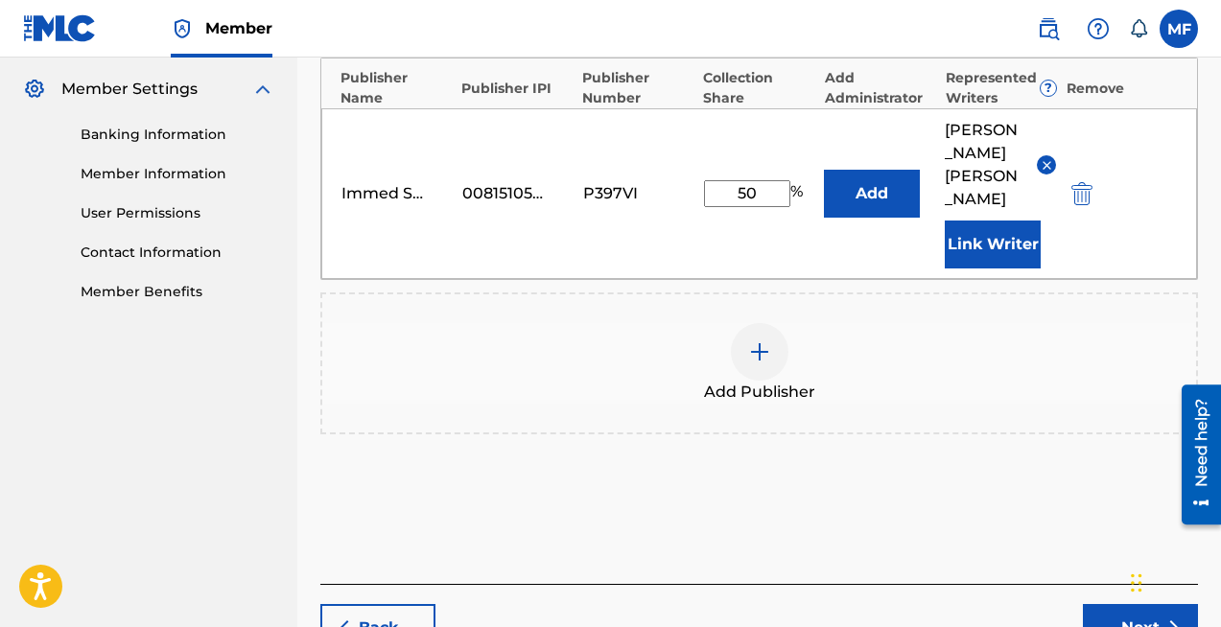
scroll to position [868, 0]
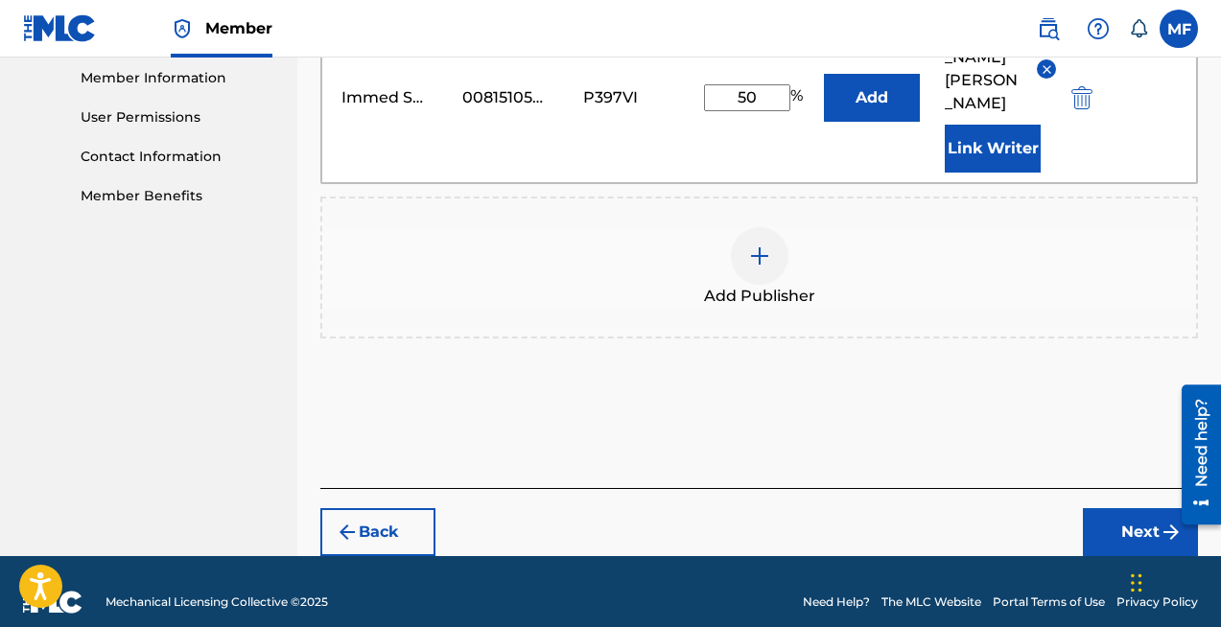
click at [1139, 514] on button "Next" at bounding box center [1140, 532] width 115 height 48
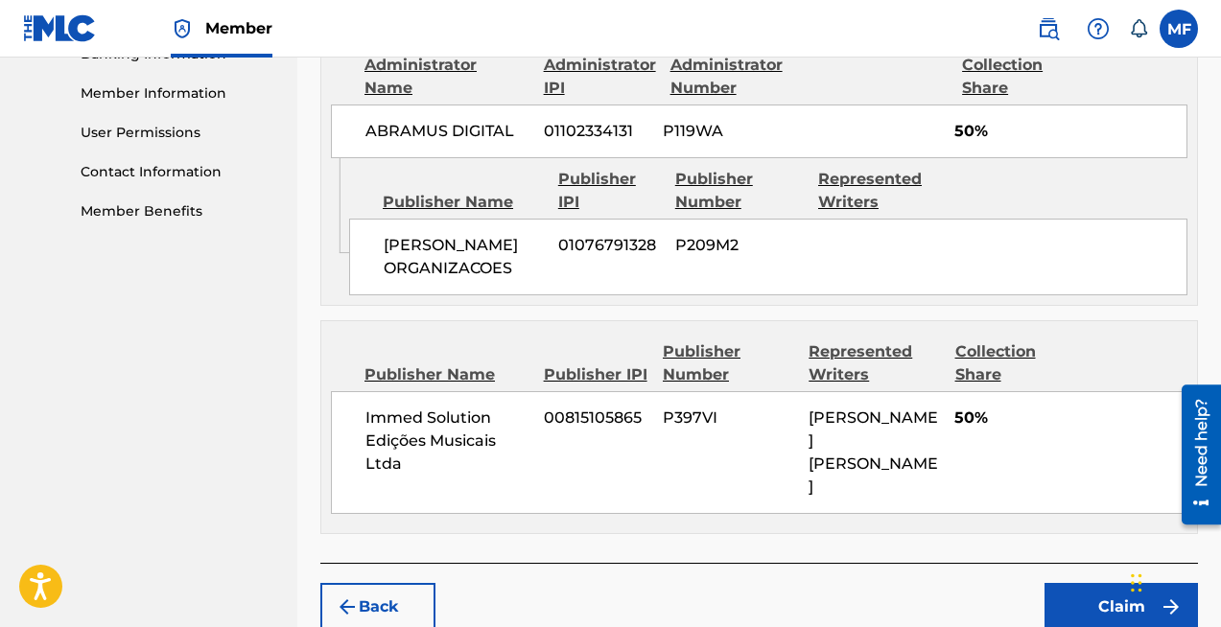
scroll to position [855, 0]
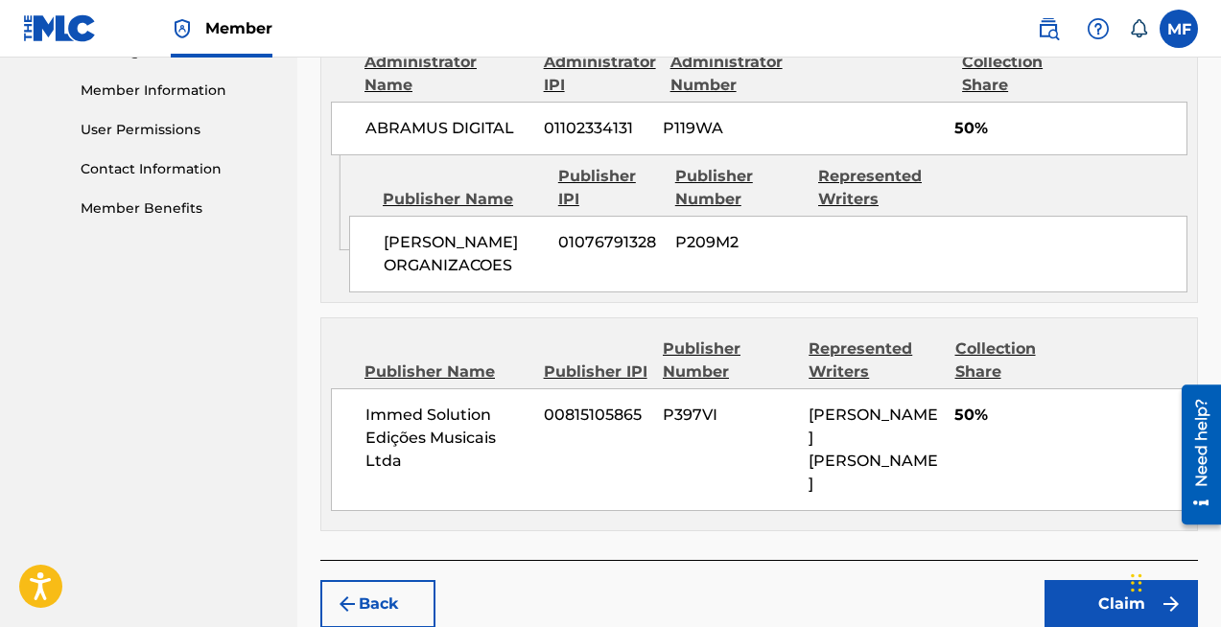
click at [1105, 580] on button "Claim" at bounding box center [1120, 604] width 153 height 48
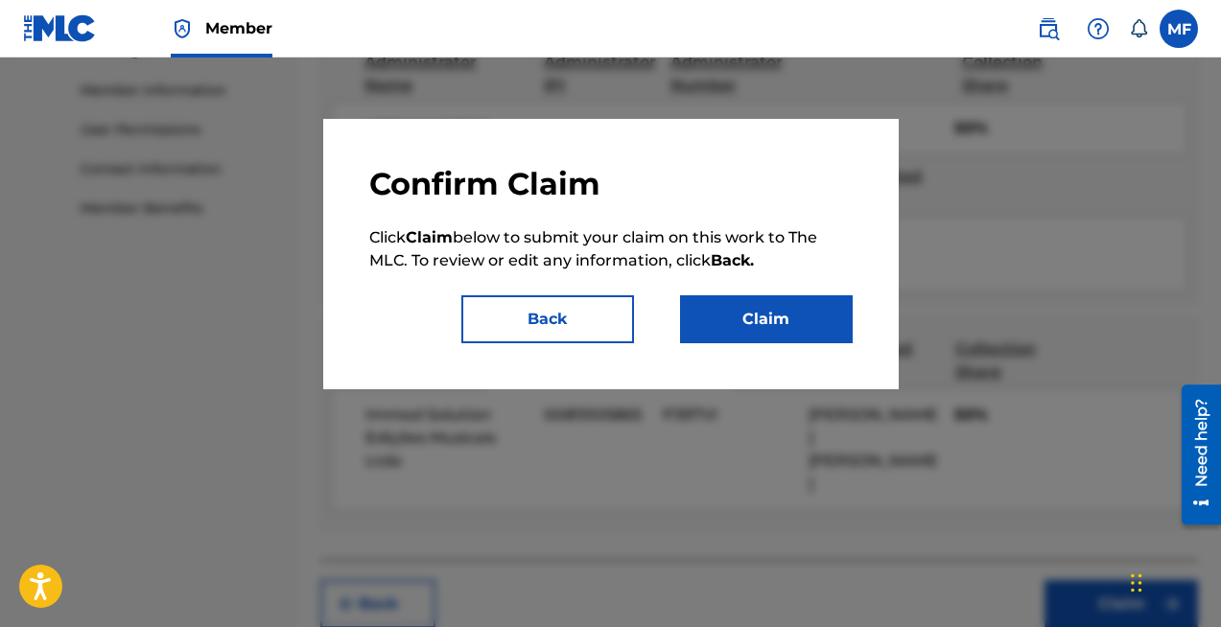
click at [763, 313] on button "Claim" at bounding box center [766, 319] width 173 height 48
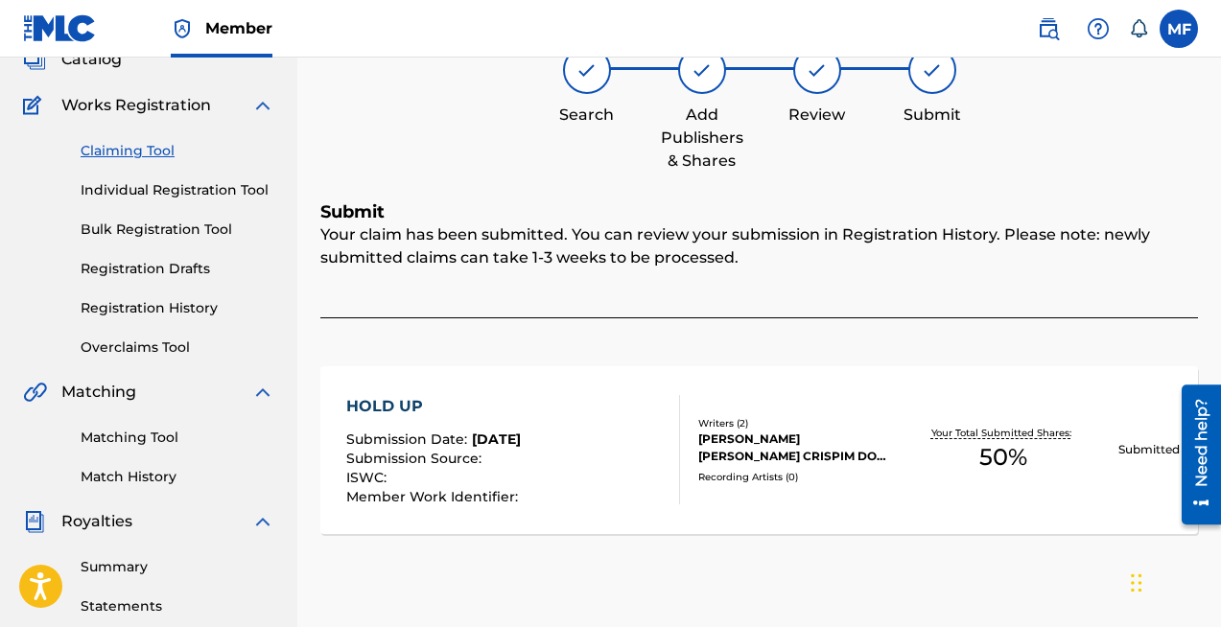
scroll to position [0, 0]
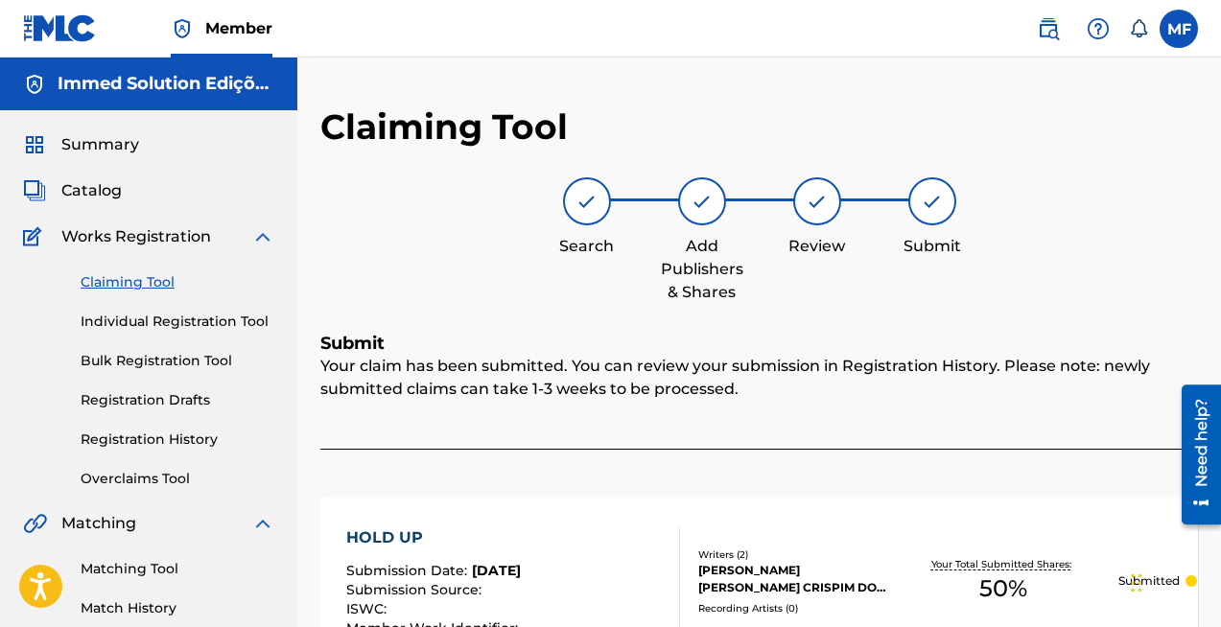
click at [139, 316] on link "Individual Registration Tool" at bounding box center [178, 322] width 194 height 20
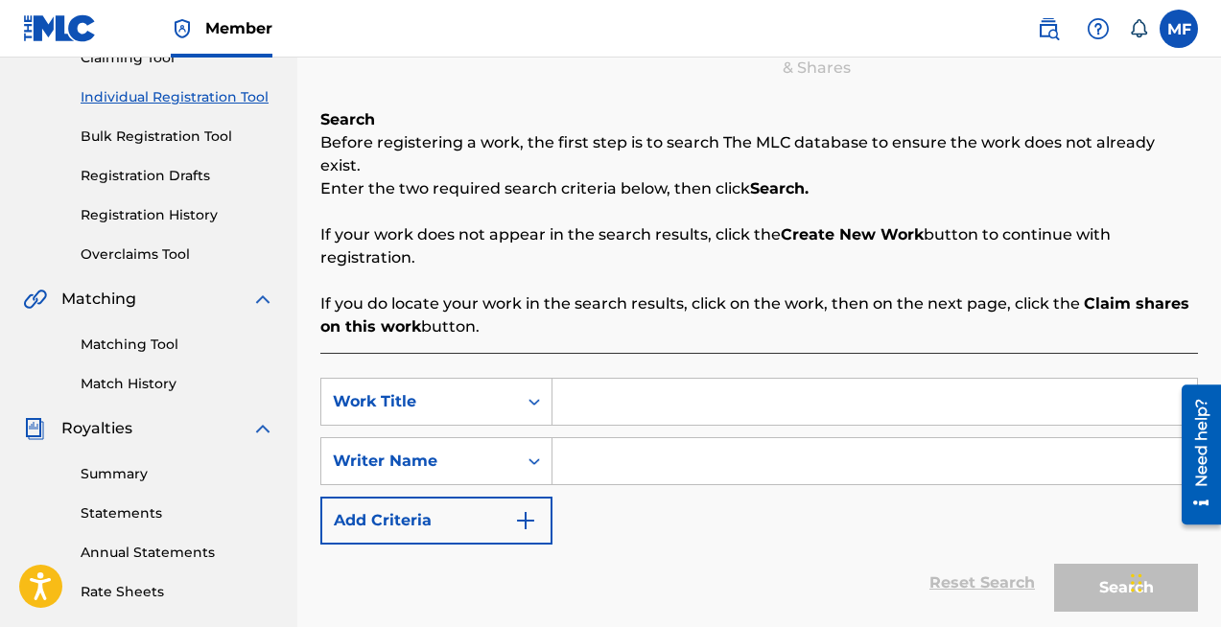
scroll to position [246, 0]
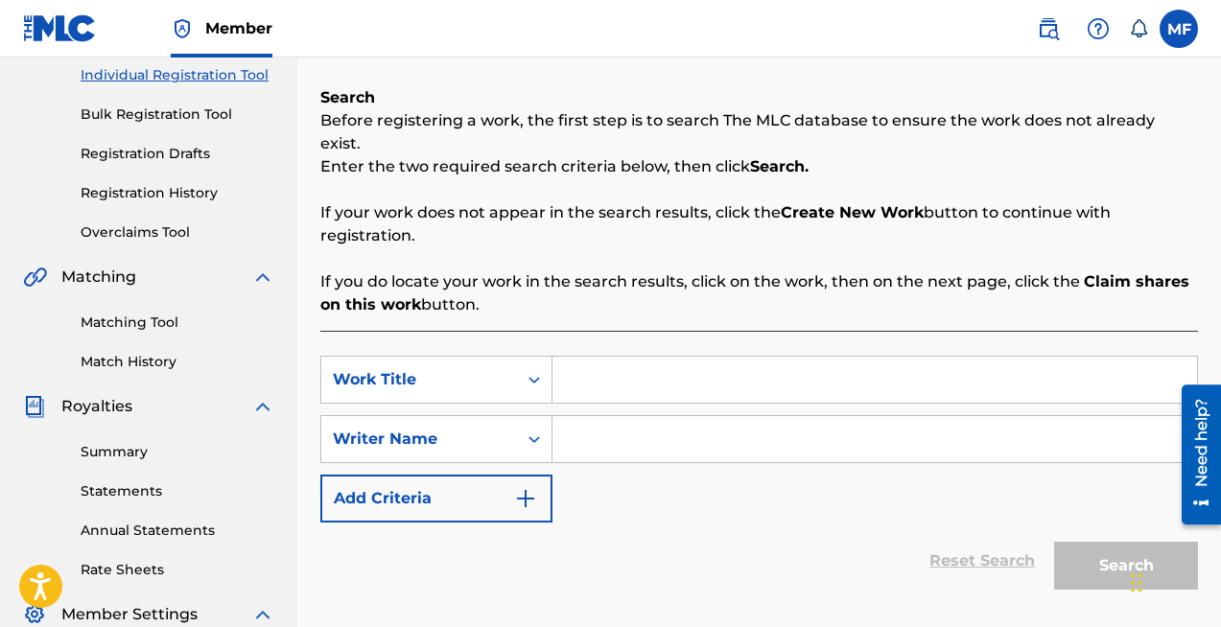
click at [600, 357] on input "Search Form" at bounding box center [874, 380] width 644 height 46
paste input "ABSINTHE GIRL"
type input "ABSINTHE GIRL"
click at [622, 419] on input "Search Form" at bounding box center [874, 439] width 644 height 46
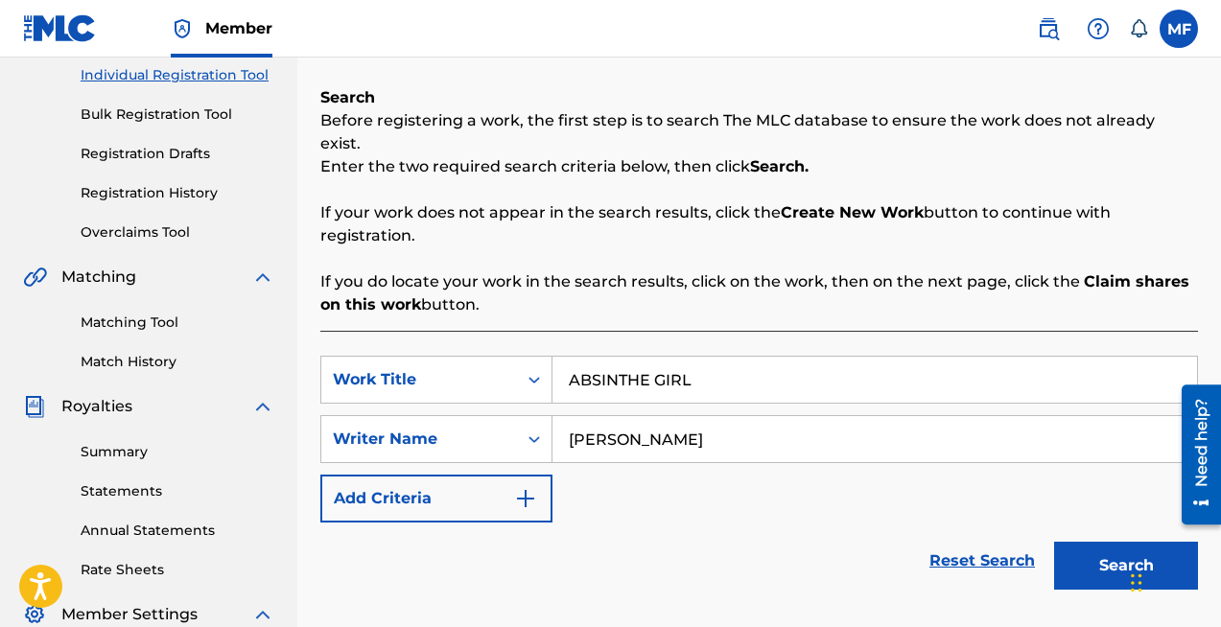
type input "hugo castilho"
click at [1121, 542] on button "Search" at bounding box center [1126, 566] width 144 height 48
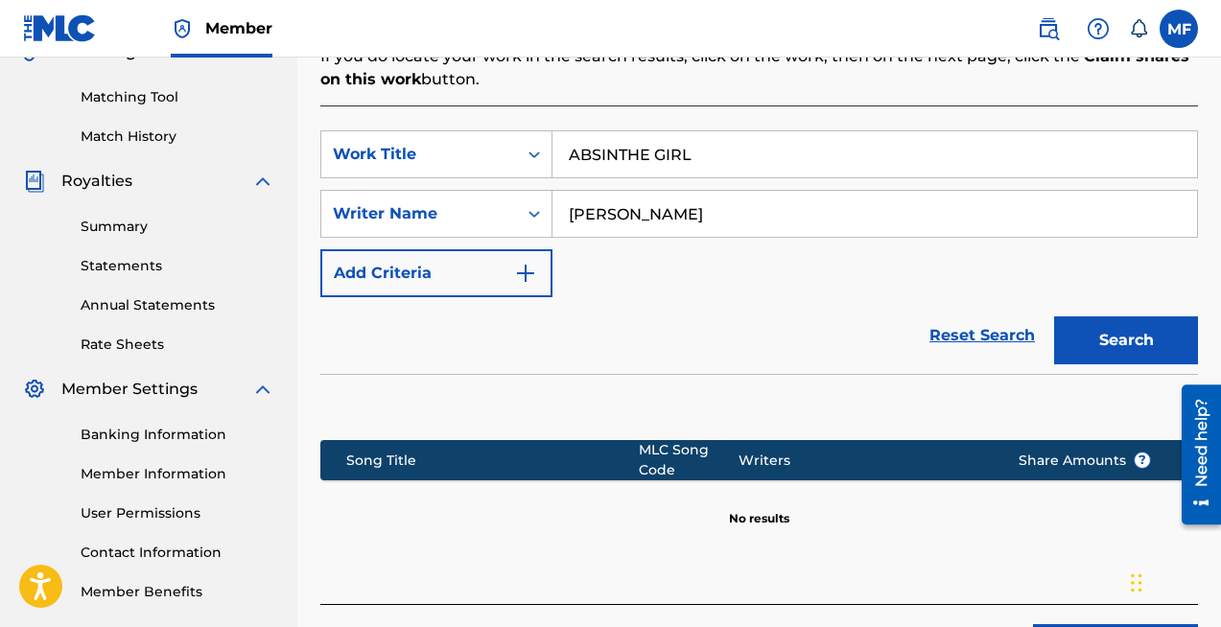
scroll to position [503, 0]
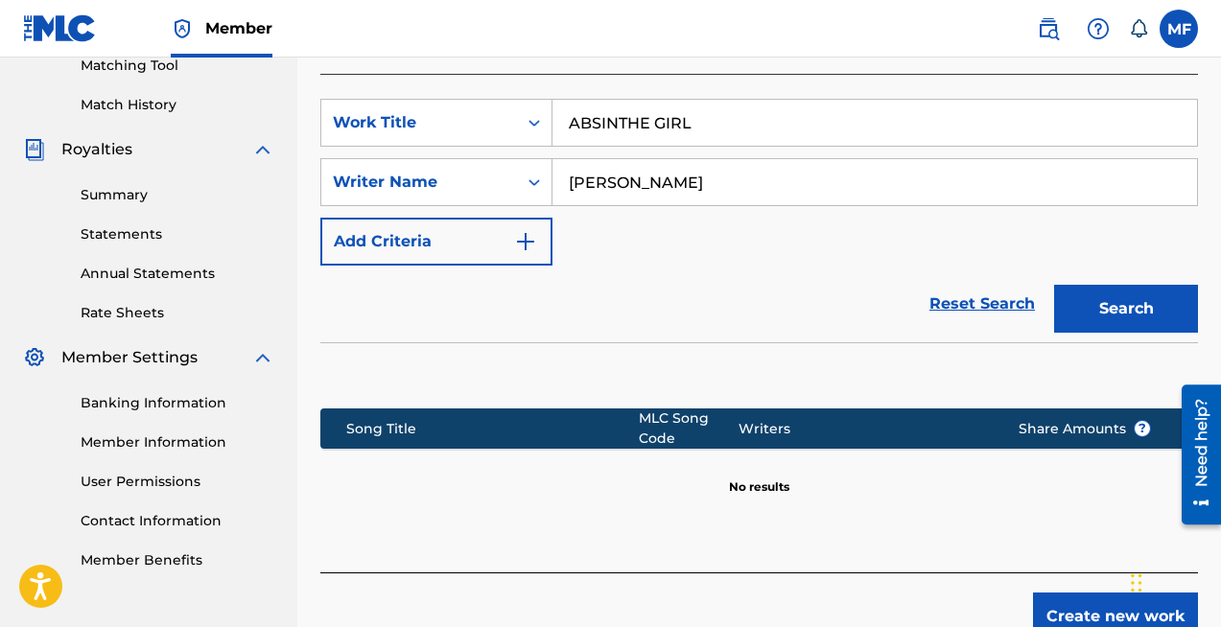
click at [677, 159] on input "hugo castilho" at bounding box center [874, 182] width 644 height 46
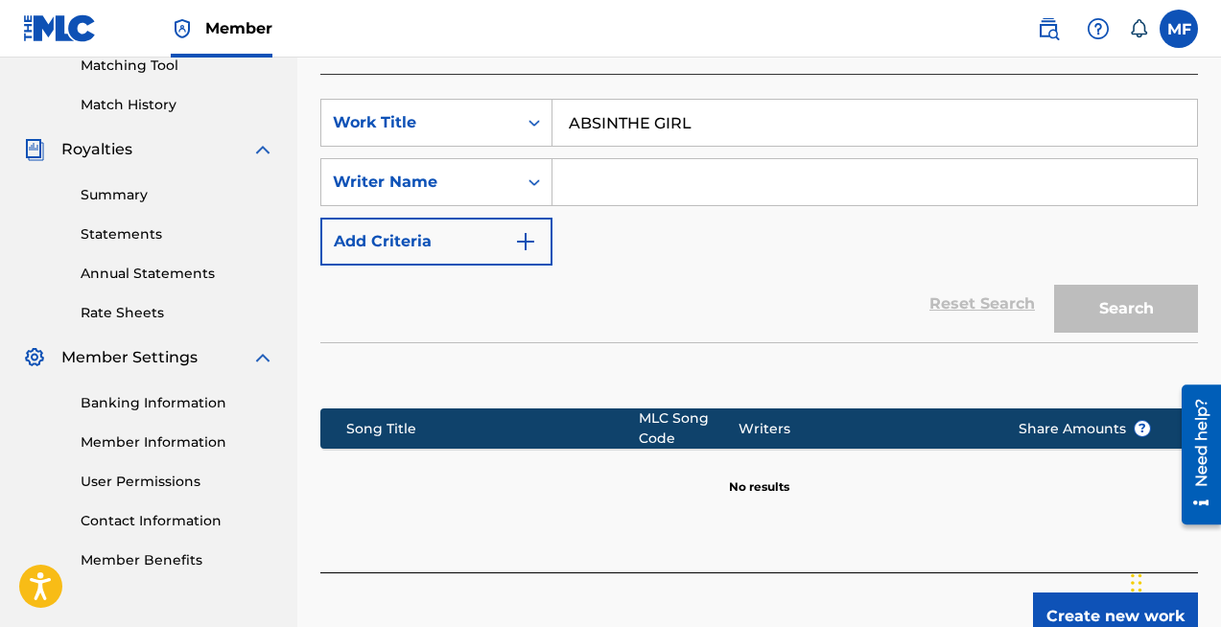
click at [649, 159] on input "Search Form" at bounding box center [874, 182] width 644 height 46
click at [645, 100] on input "ABSINTHE GIRL" at bounding box center [874, 123] width 644 height 46
click at [601, 159] on input "Search Form" at bounding box center [874, 182] width 644 height 46
paste input "HUGO CASTILHO SANTOS"
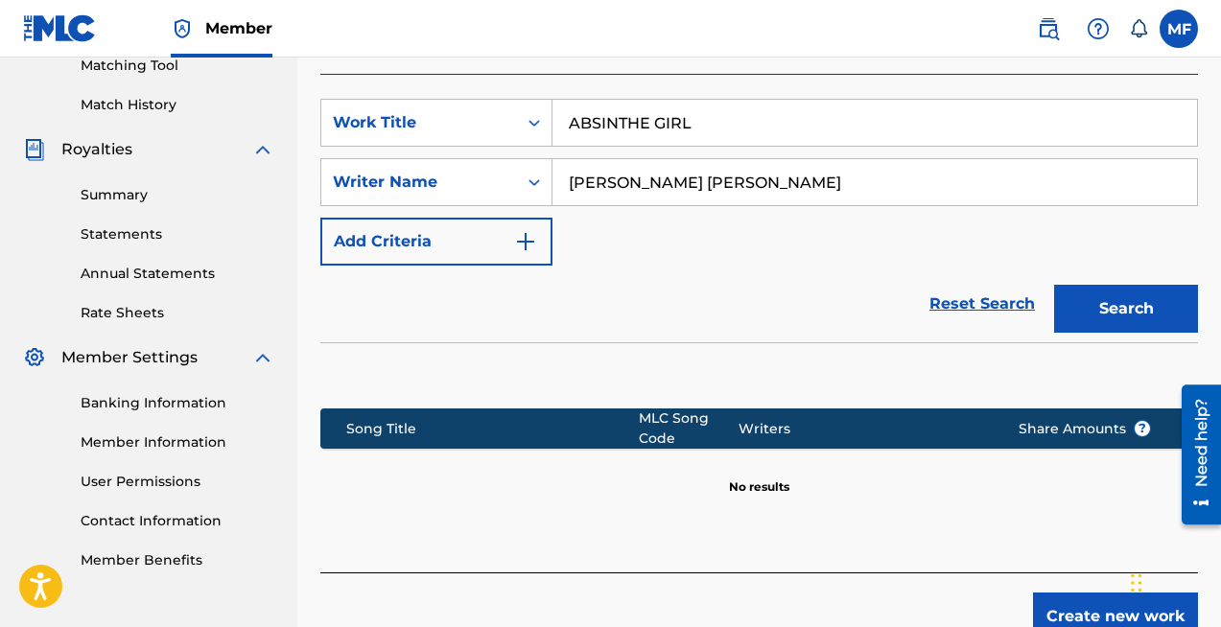
type input "HUGO CASTILHO SANTOS"
click at [1112, 285] on button "Search" at bounding box center [1126, 309] width 144 height 48
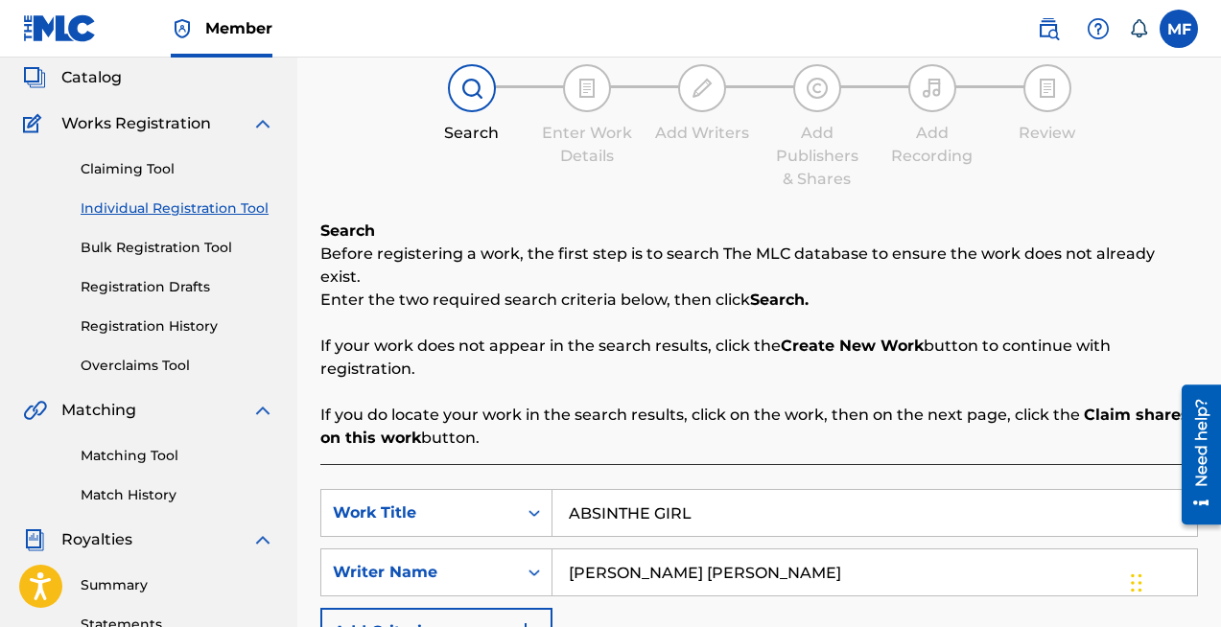
scroll to position [79, 0]
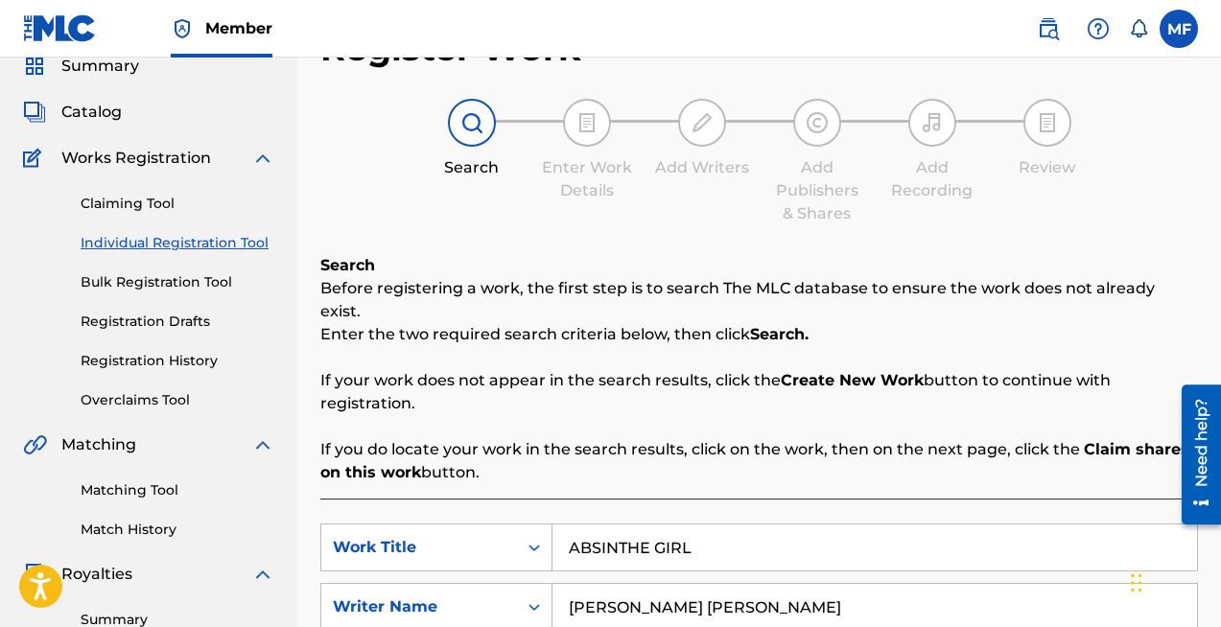
click at [93, 118] on span "Catalog" at bounding box center [91, 112] width 60 height 23
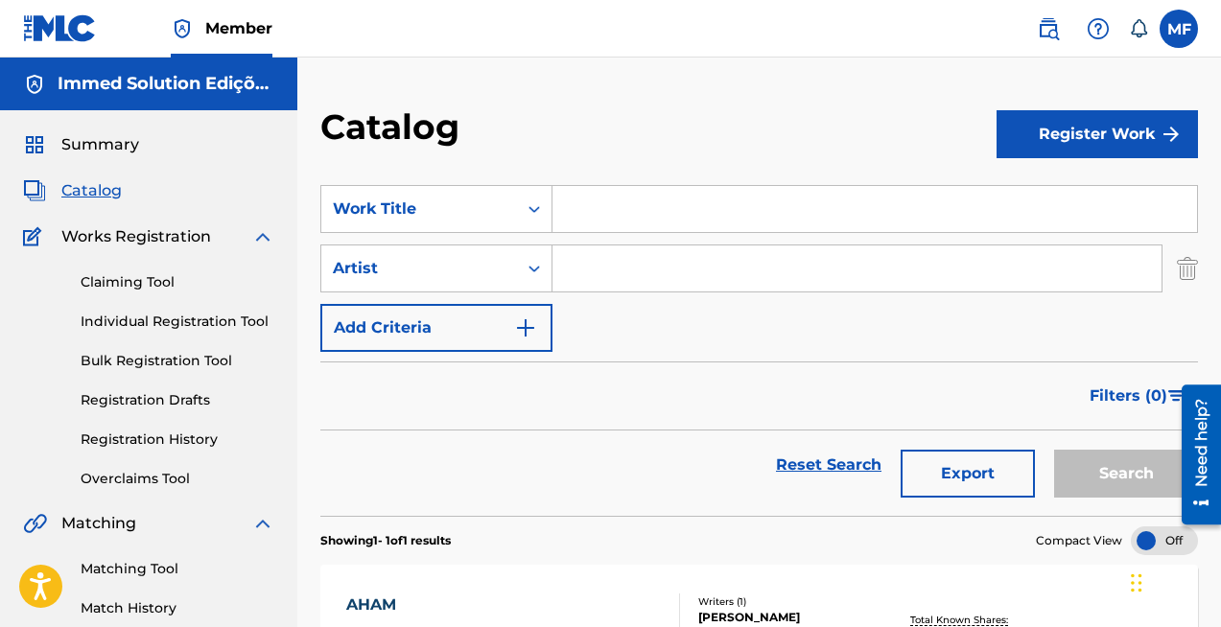
click at [589, 201] on input "Search Form" at bounding box center [874, 209] width 644 height 46
paste input "HUGO CASTILHO SANTOS"
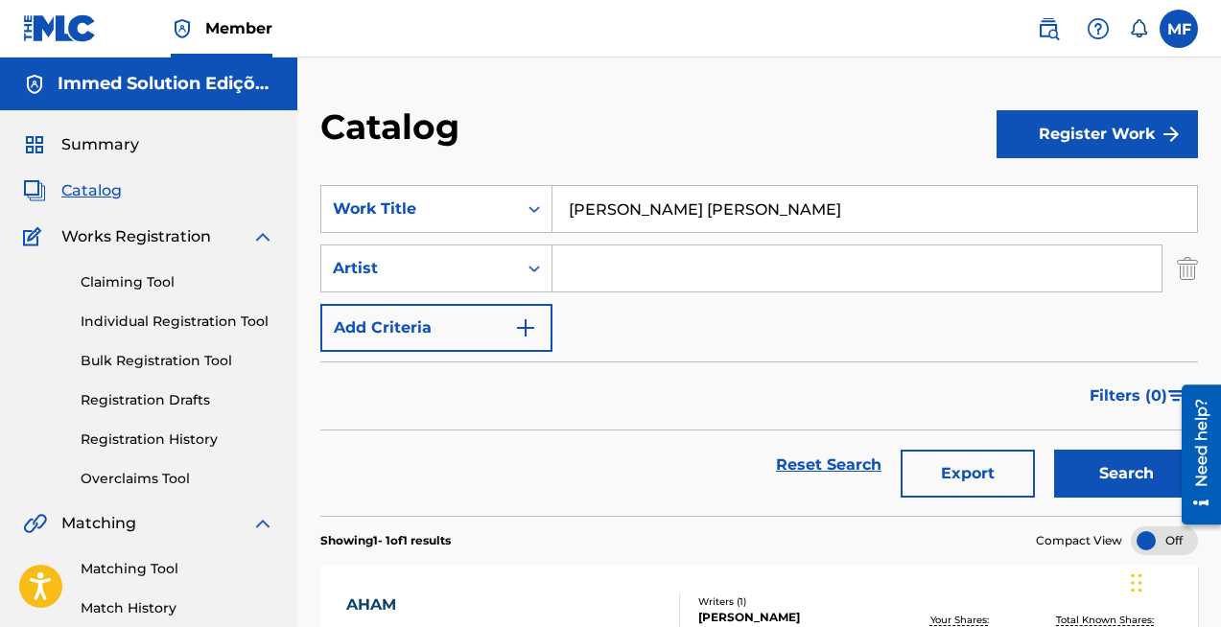
type input "HUGO CASTILHO SANTOS"
click at [599, 264] on input "Search Form" at bounding box center [856, 268] width 609 height 46
paste input "HUGO CASTILHO SANTOS"
type input "HUGO CASTILHO SANTOS"
click at [484, 273] on div "Artist" at bounding box center [419, 268] width 173 height 23
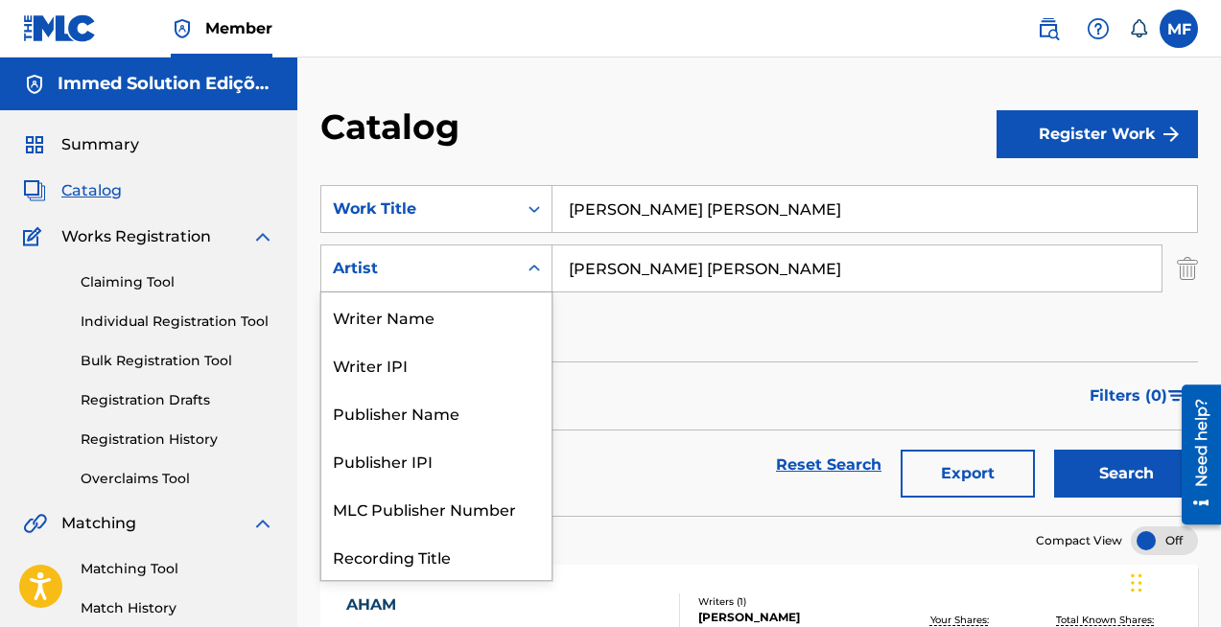
scroll to position [96, 0]
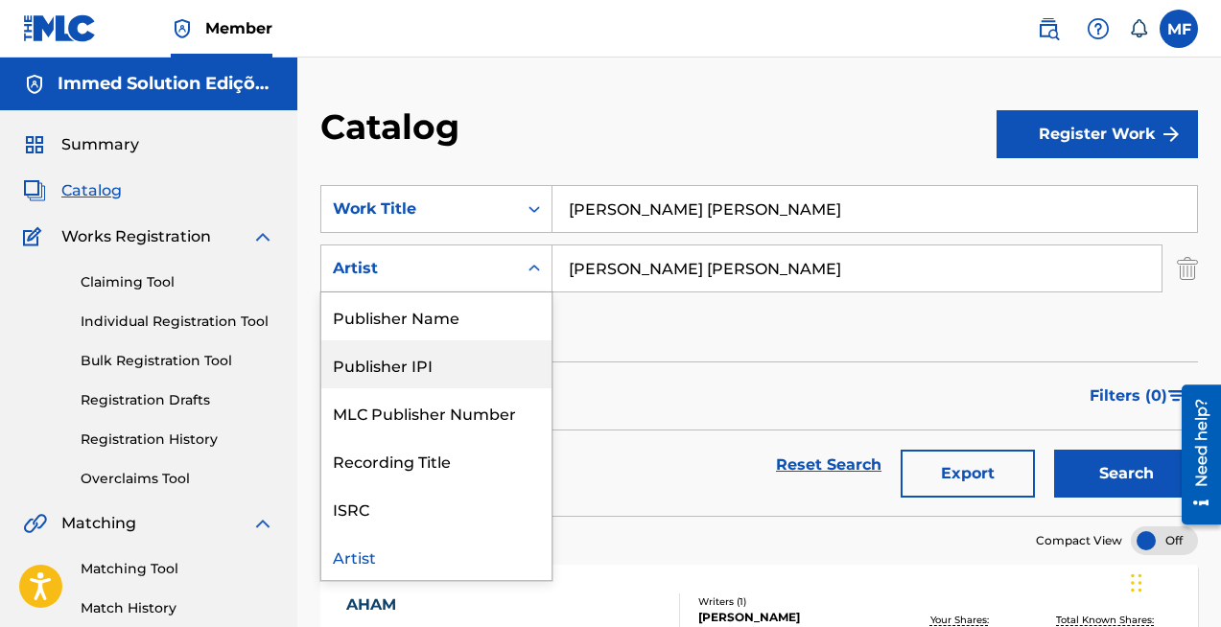
click at [717, 267] on input "HUGO CASTILHO SANTOS" at bounding box center [856, 268] width 609 height 46
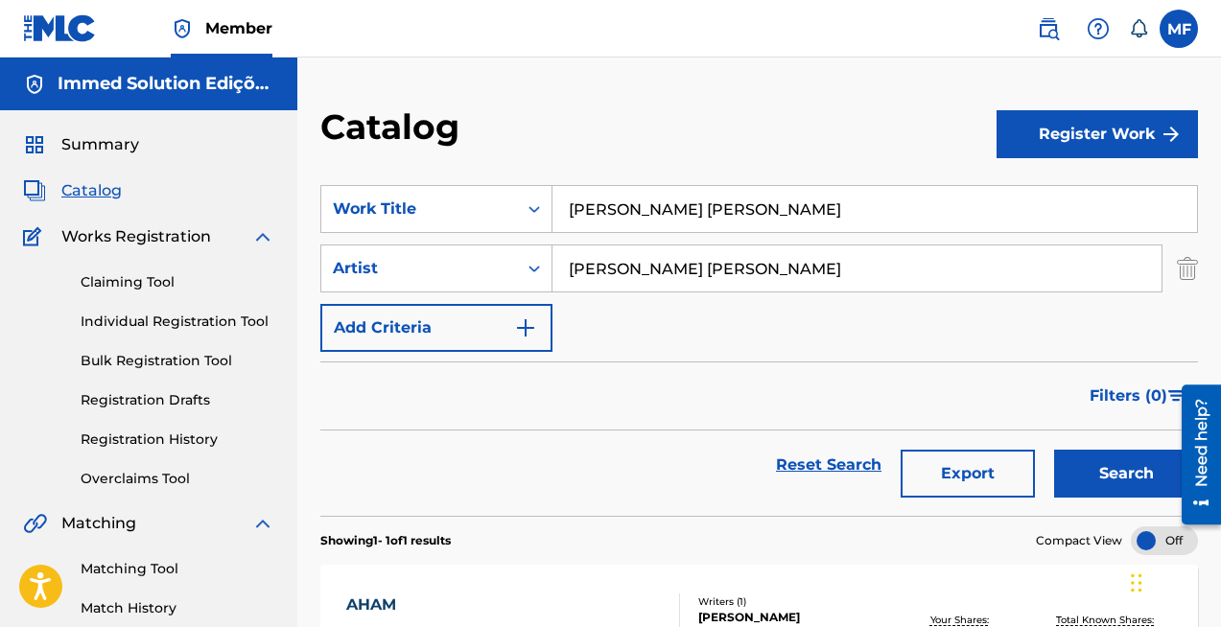
click at [685, 202] on input "HUGO CASTILHO SANTOS" at bounding box center [874, 209] width 644 height 46
click at [1106, 463] on button "Search" at bounding box center [1126, 474] width 144 height 48
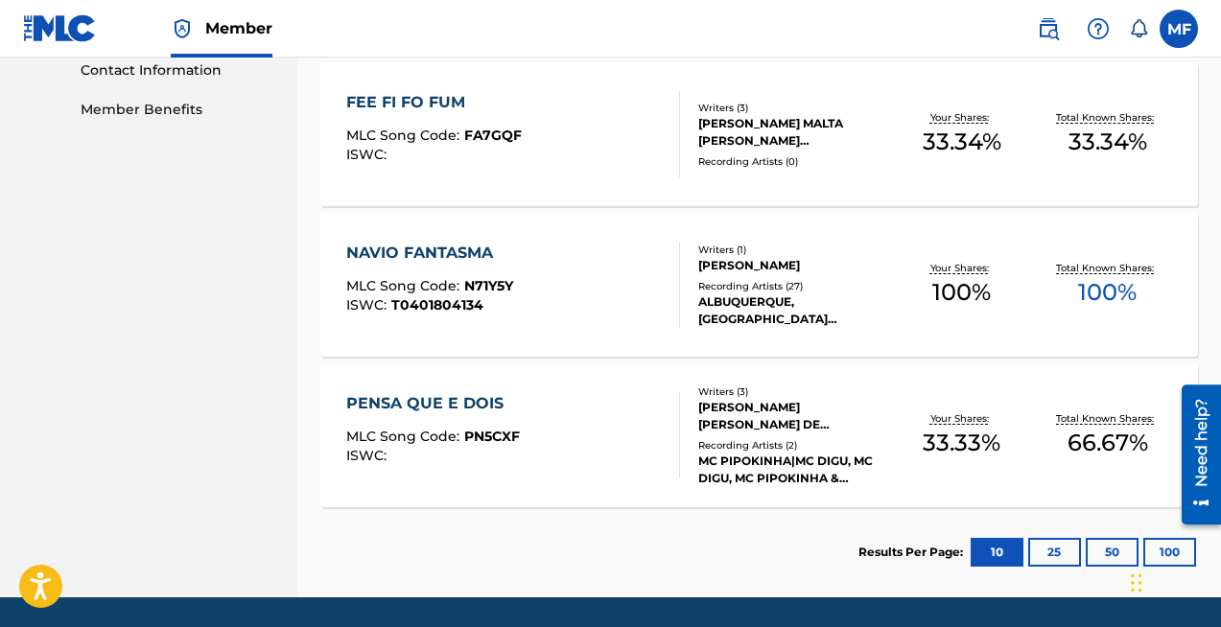
scroll to position [1017, 0]
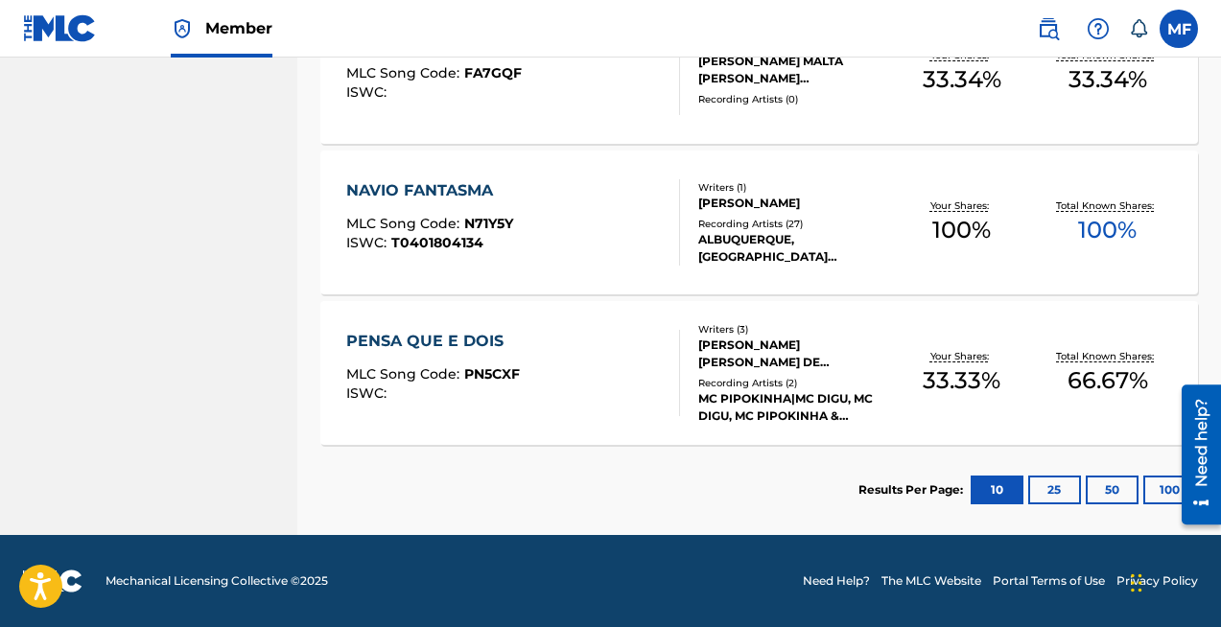
click at [1052, 492] on button "25" at bounding box center [1054, 490] width 53 height 29
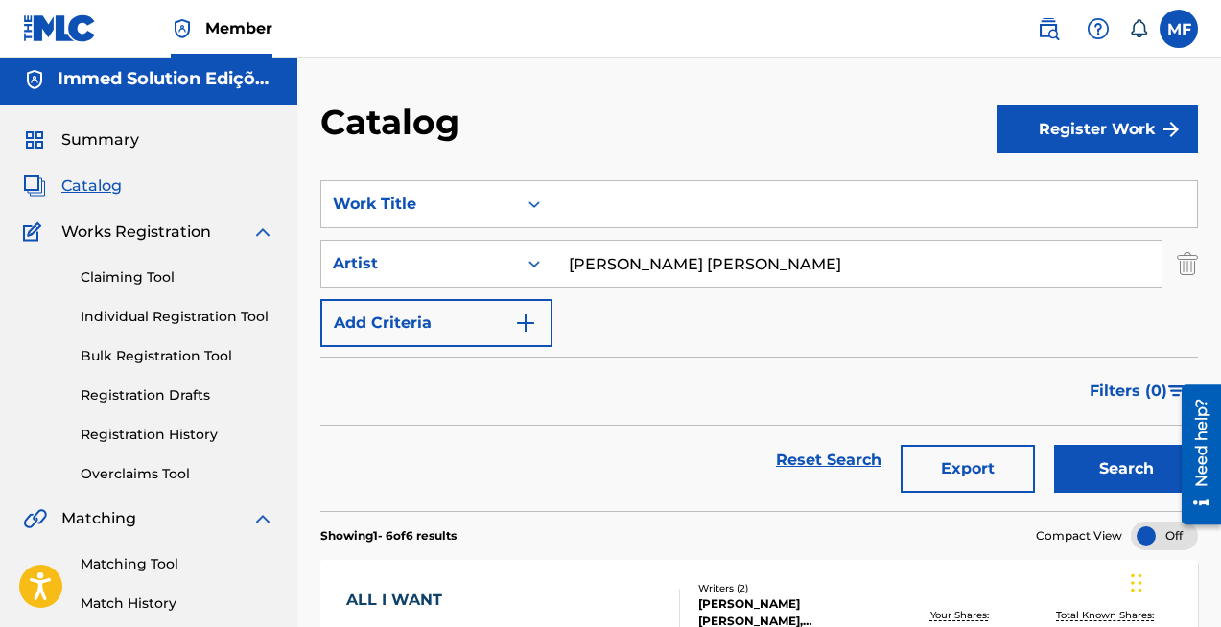
scroll to position [0, 0]
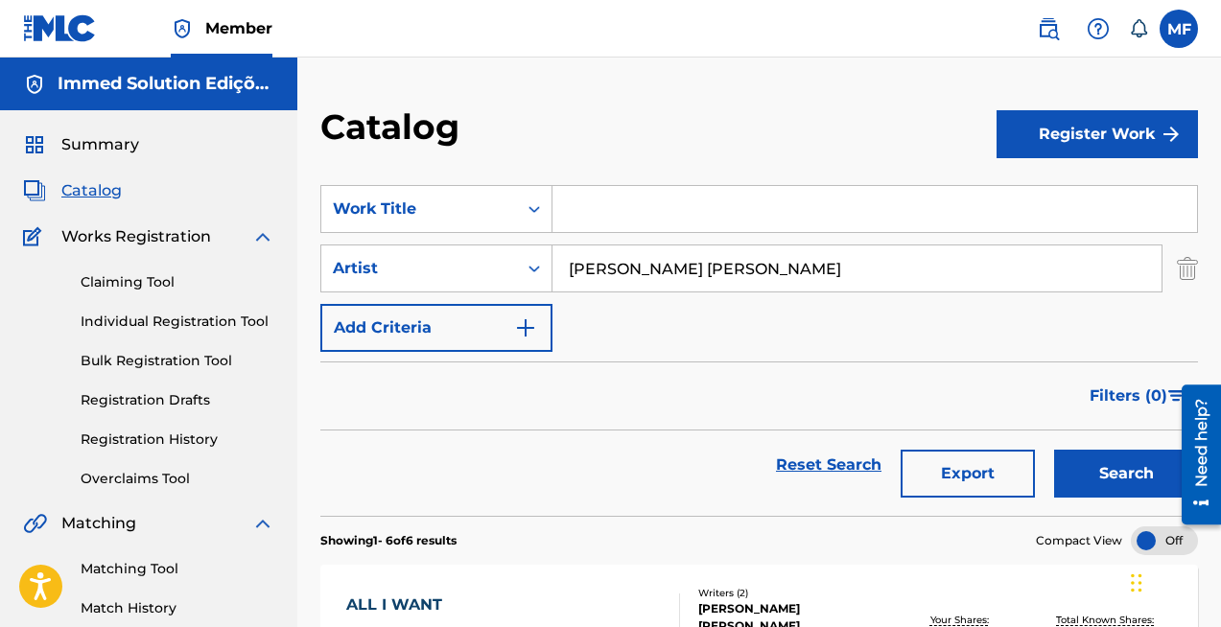
click at [91, 151] on span "Summary" at bounding box center [100, 144] width 78 height 23
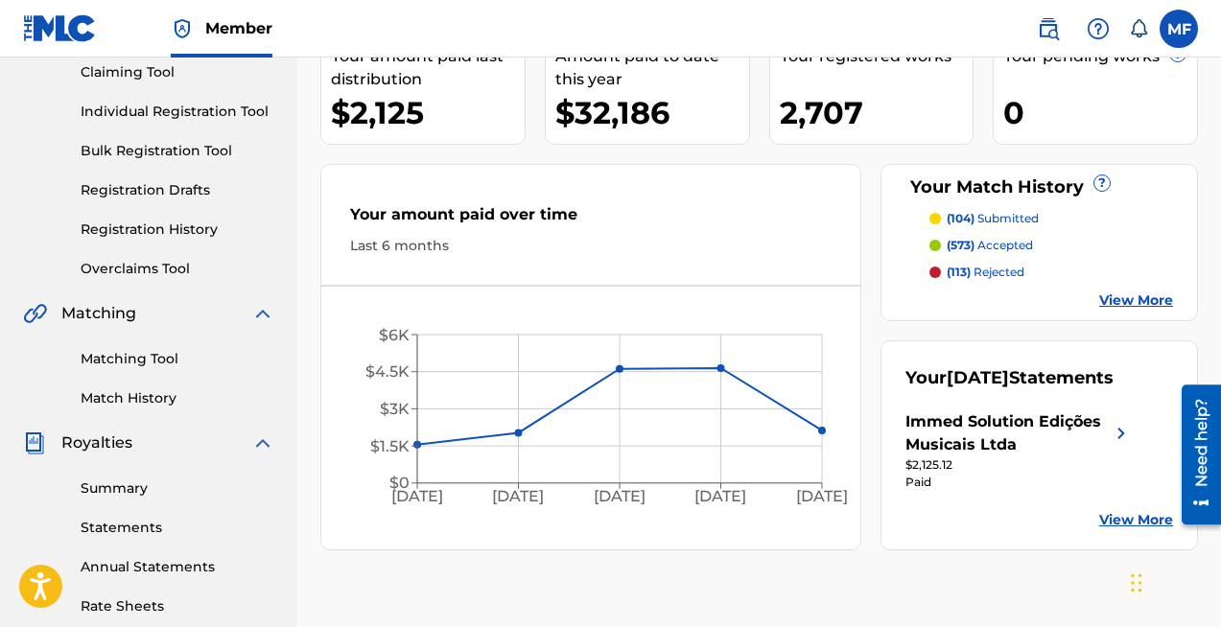
scroll to position [338, 0]
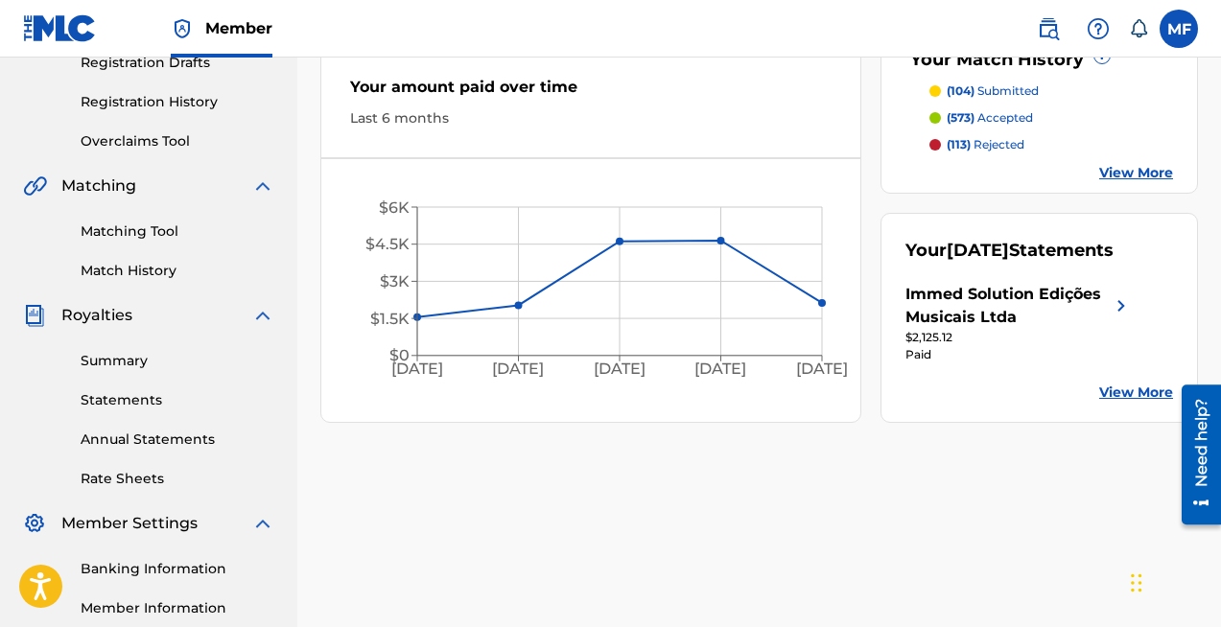
click at [129, 224] on link "Matching Tool" at bounding box center [178, 232] width 194 height 20
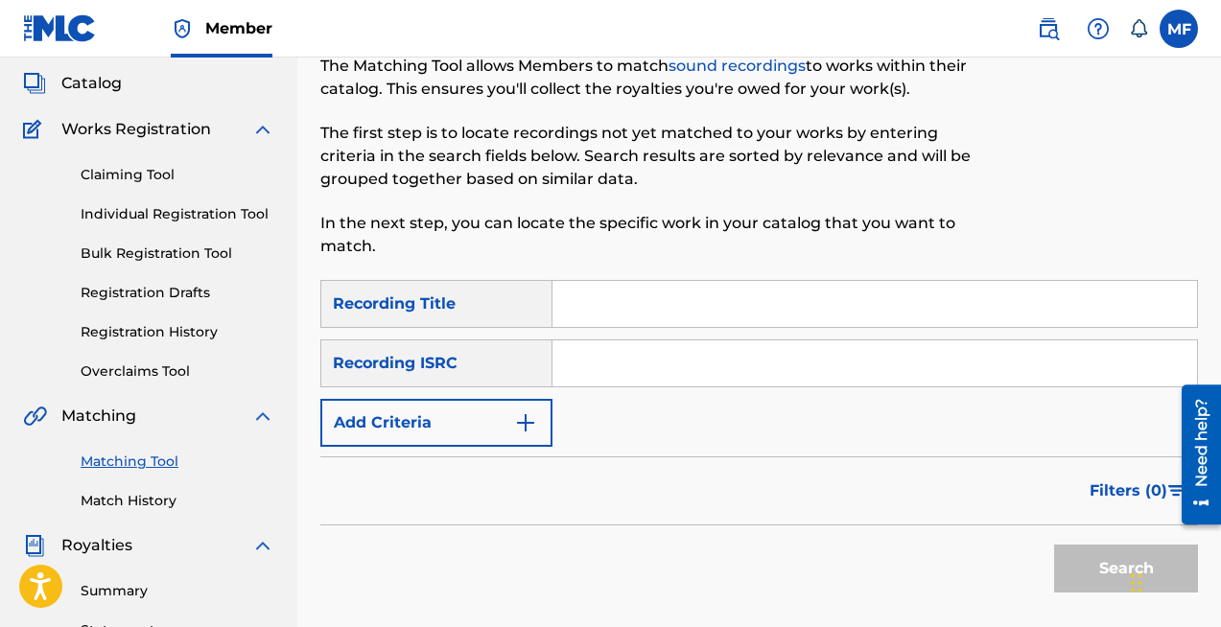
scroll to position [119, 0]
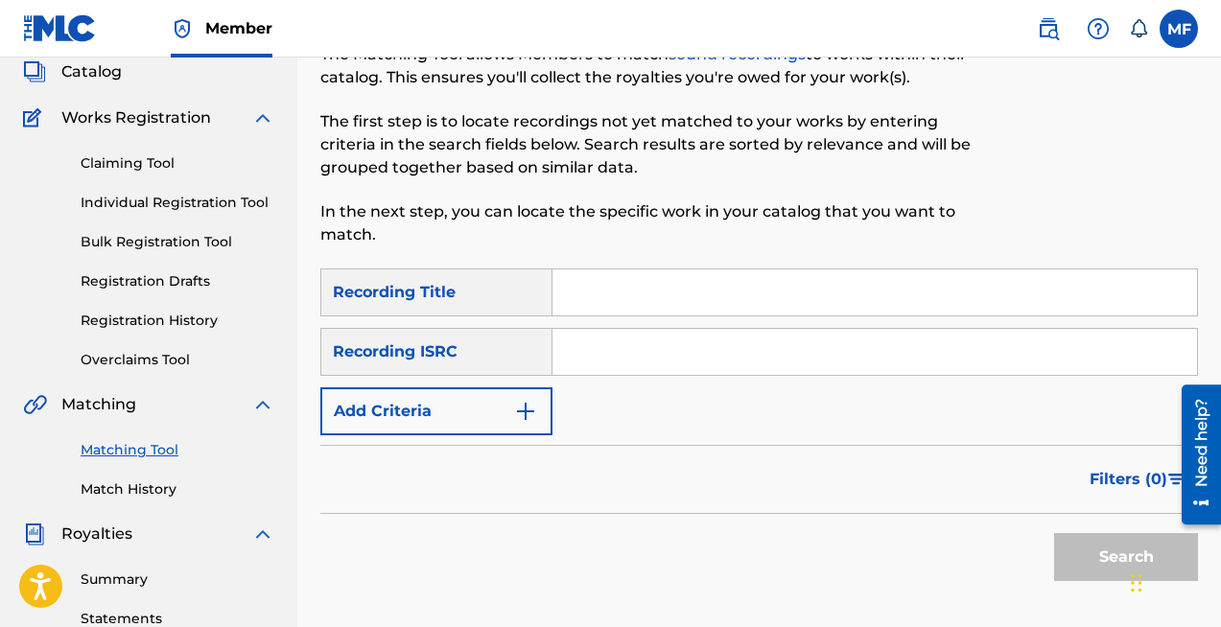
click at [511, 401] on button "Add Criteria" at bounding box center [436, 411] width 232 height 48
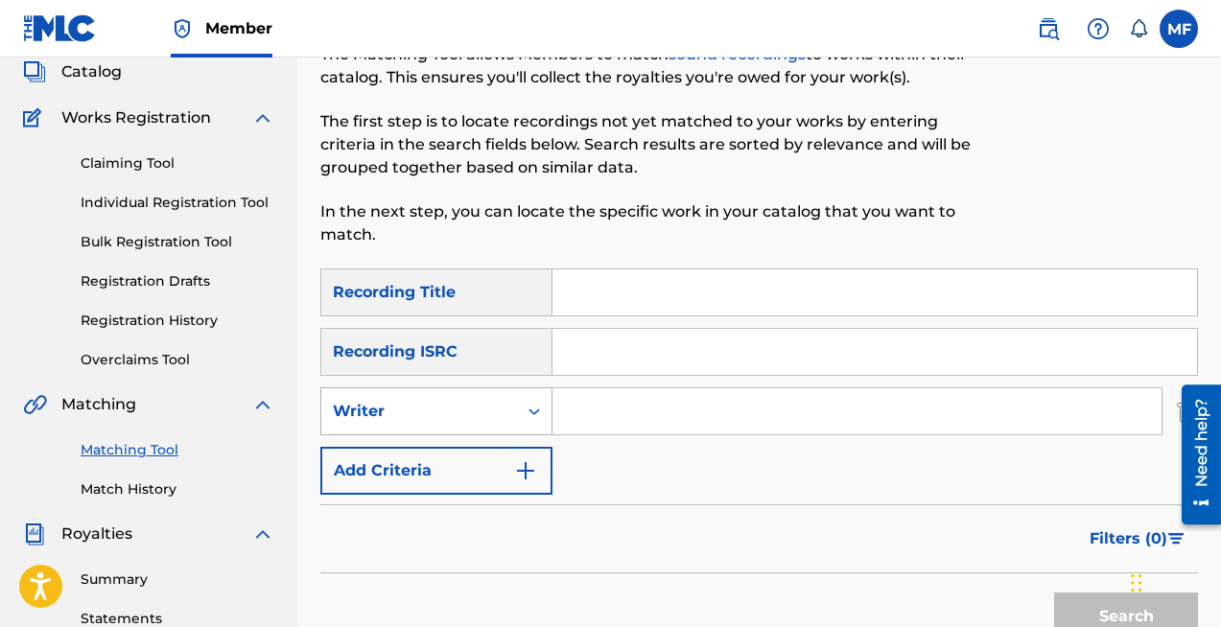
click at [416, 413] on div "Writer" at bounding box center [419, 411] width 173 height 23
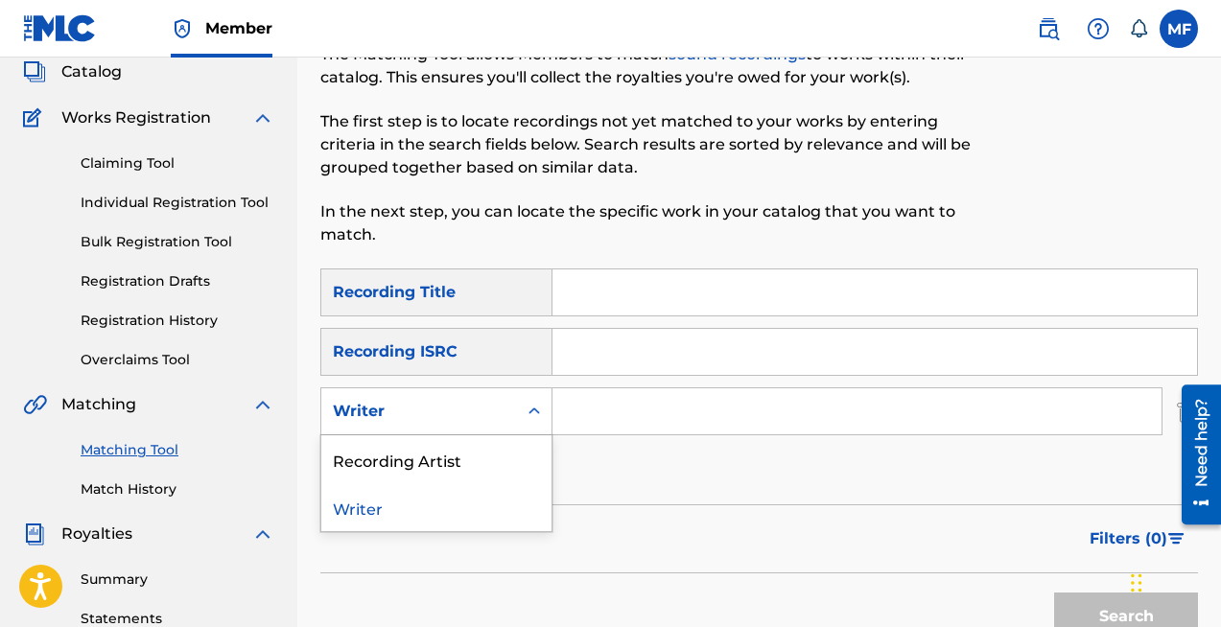
click at [620, 417] on input "Search Form" at bounding box center [856, 411] width 609 height 46
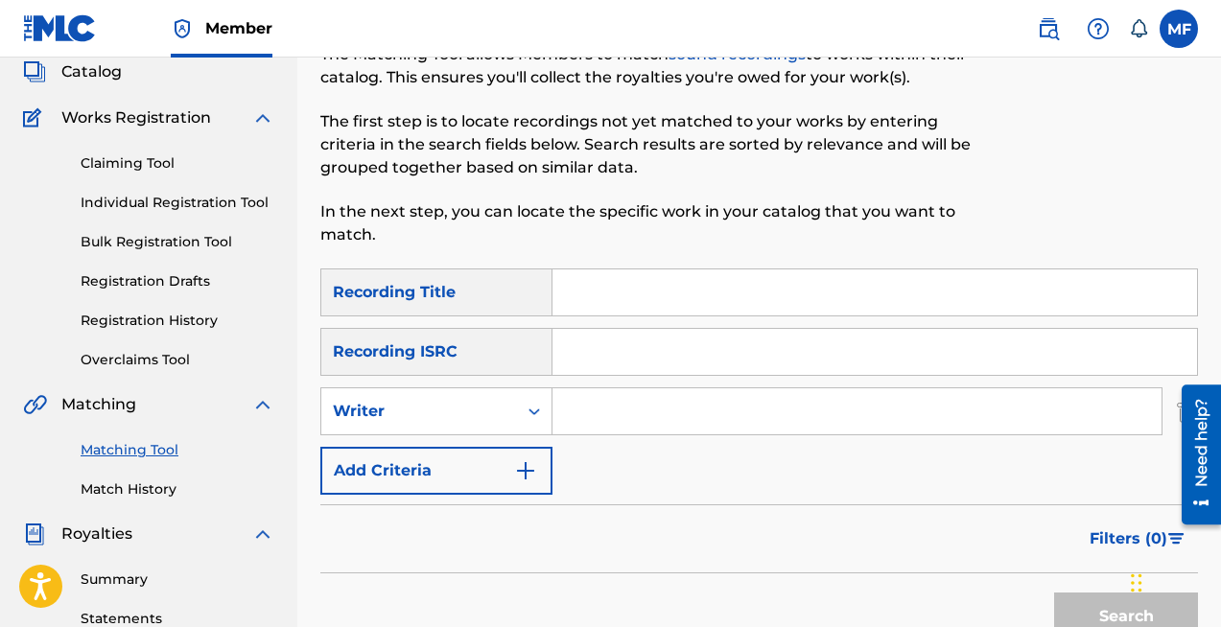
paste input "HUGO CASTILHO SANTOS"
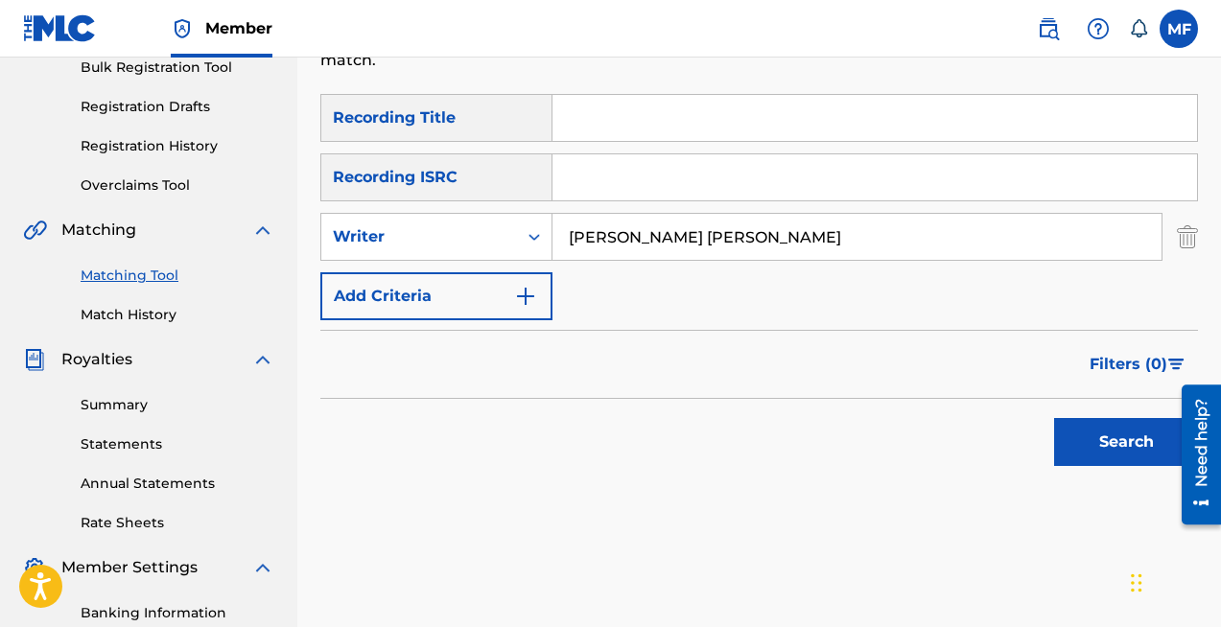
scroll to position [311, 0]
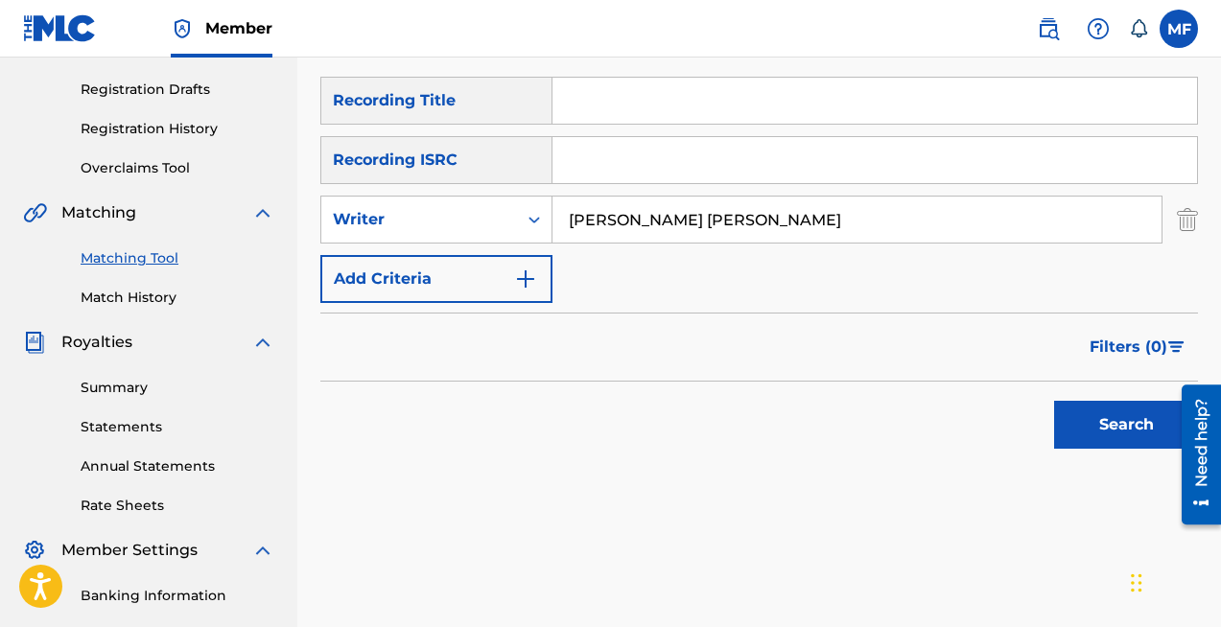
type input "HUGO CASTILHO SANTOS"
click at [1102, 432] on button "Search" at bounding box center [1126, 425] width 144 height 48
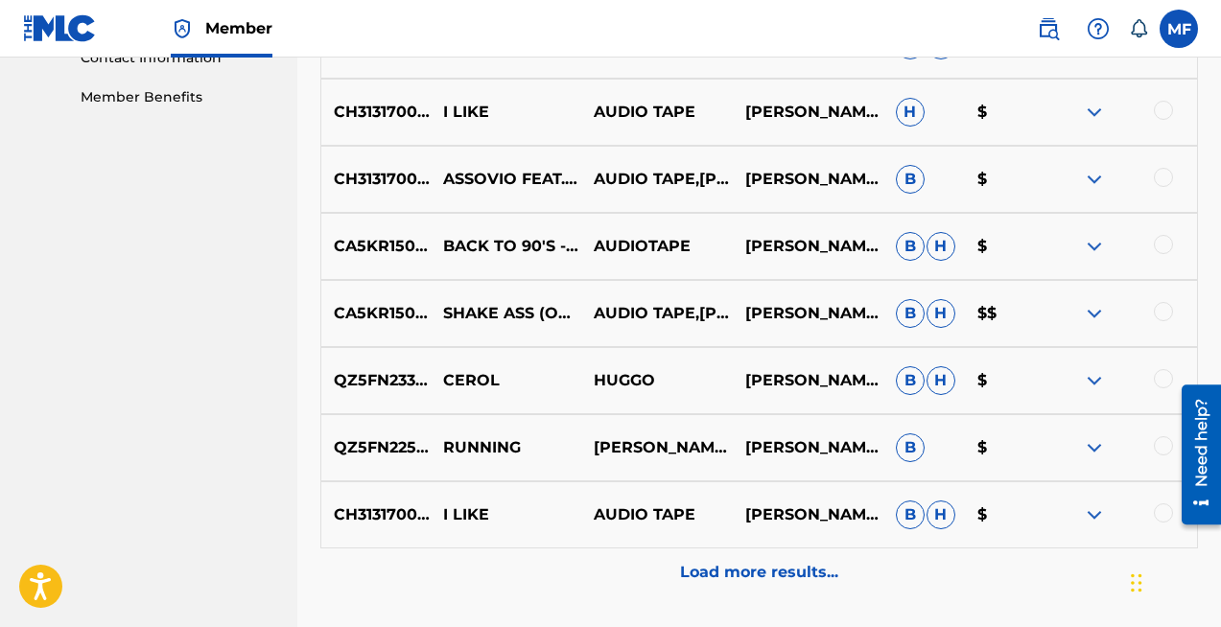
scroll to position [1124, 0]
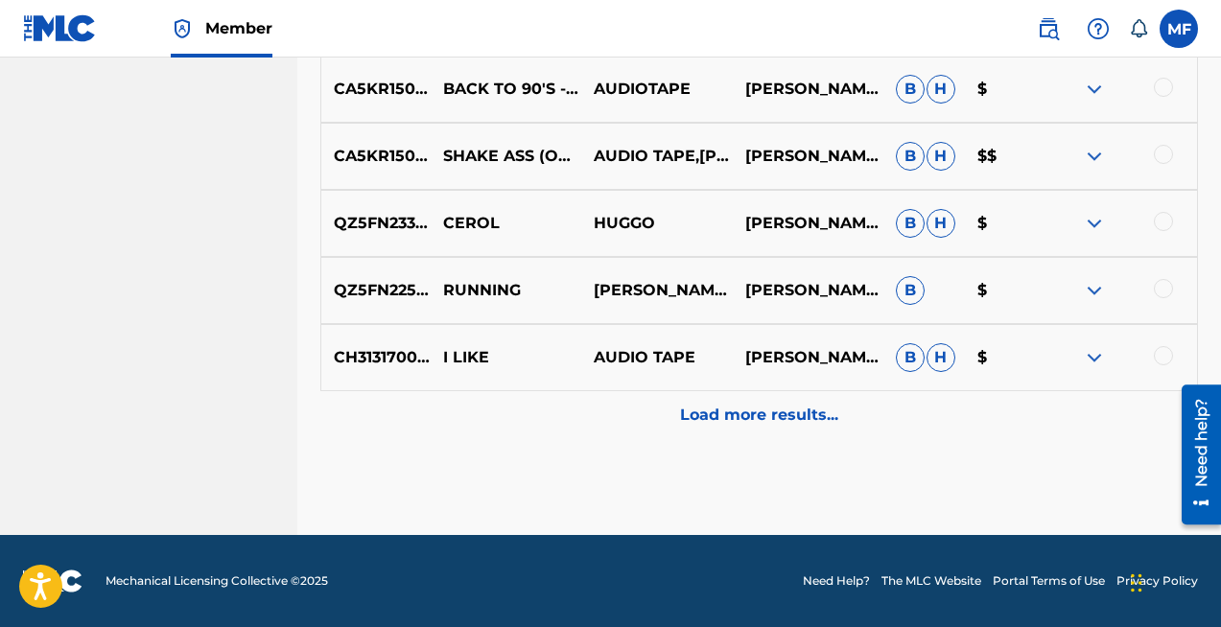
click at [767, 408] on p "Load more results..." at bounding box center [759, 415] width 158 height 23
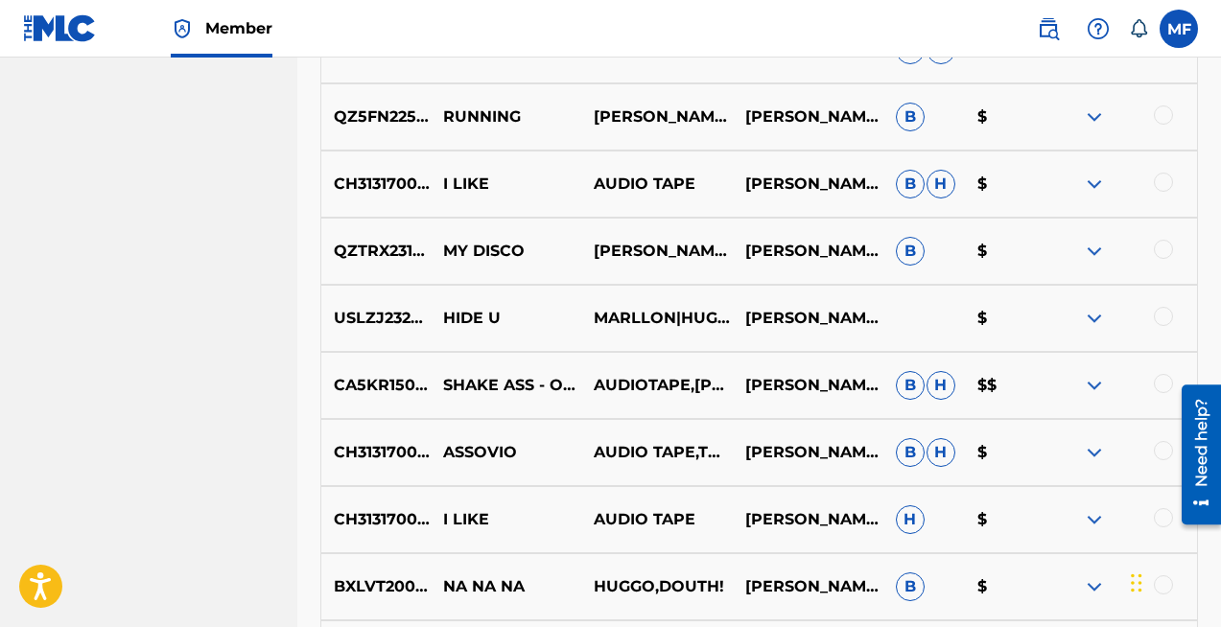
scroll to position [1295, 0]
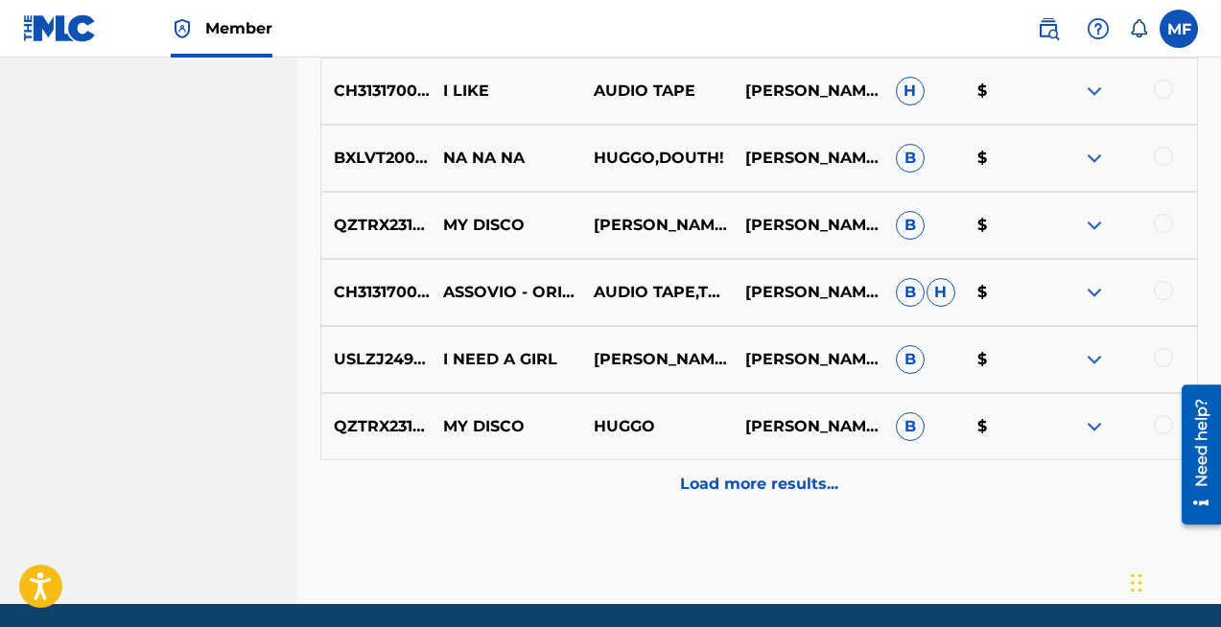
click at [773, 487] on p "Load more results..." at bounding box center [759, 484] width 158 height 23
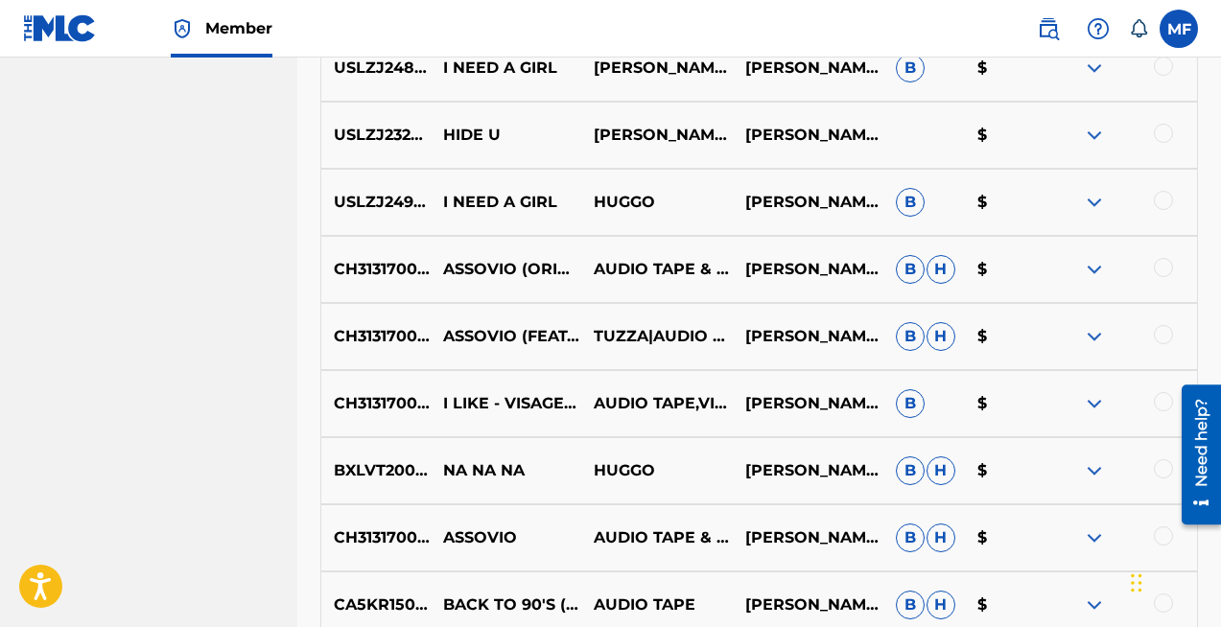
scroll to position [2467, 0]
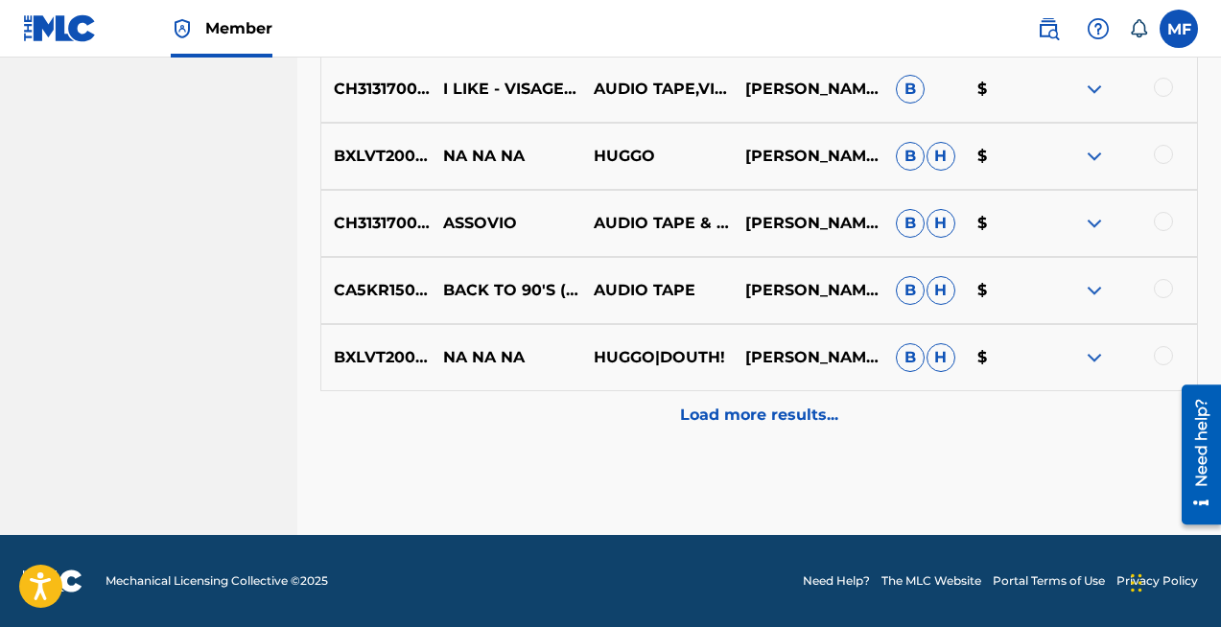
click at [749, 422] on p "Load more results..." at bounding box center [759, 415] width 158 height 23
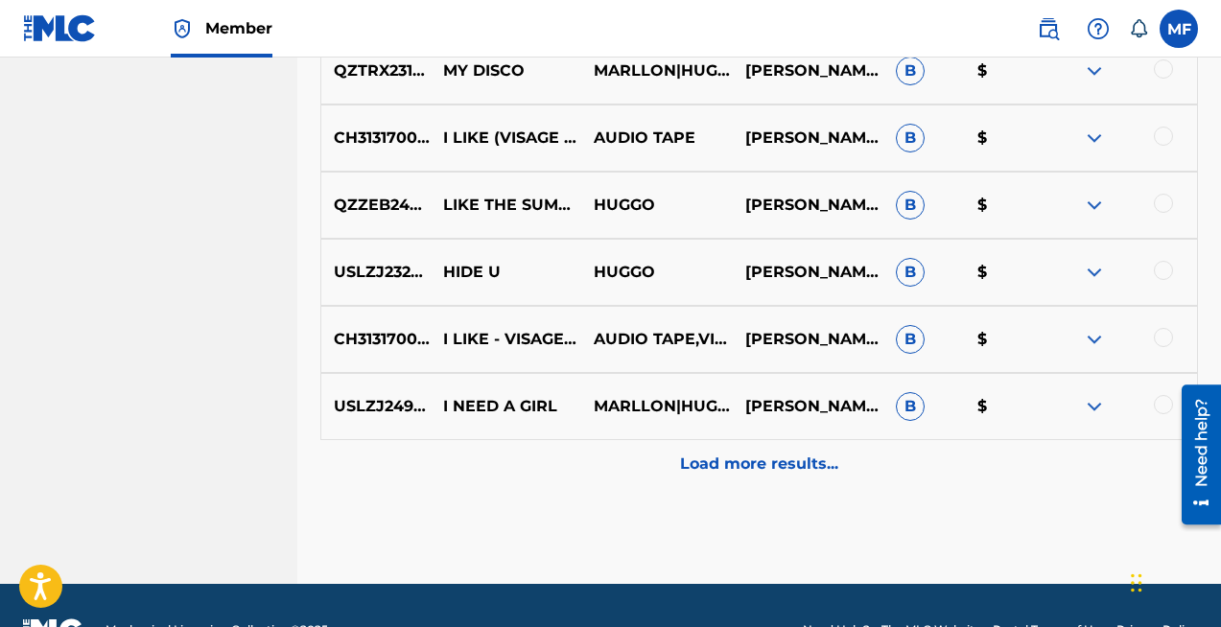
scroll to position [3138, 0]
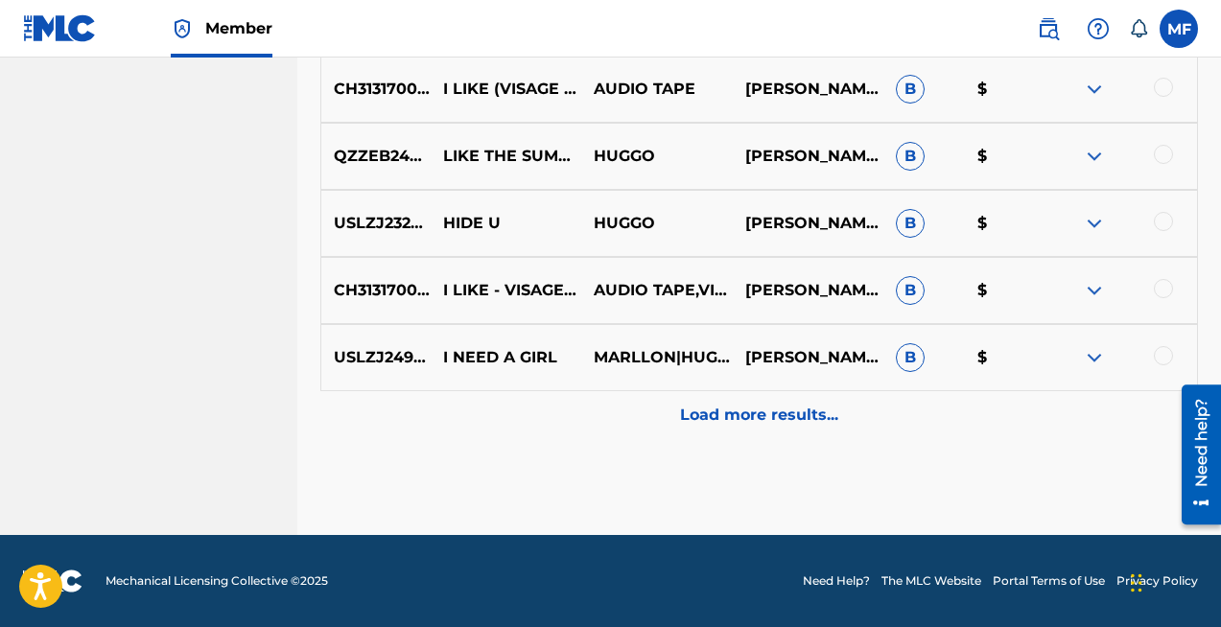
click at [774, 420] on p "Load more results..." at bounding box center [759, 415] width 158 height 23
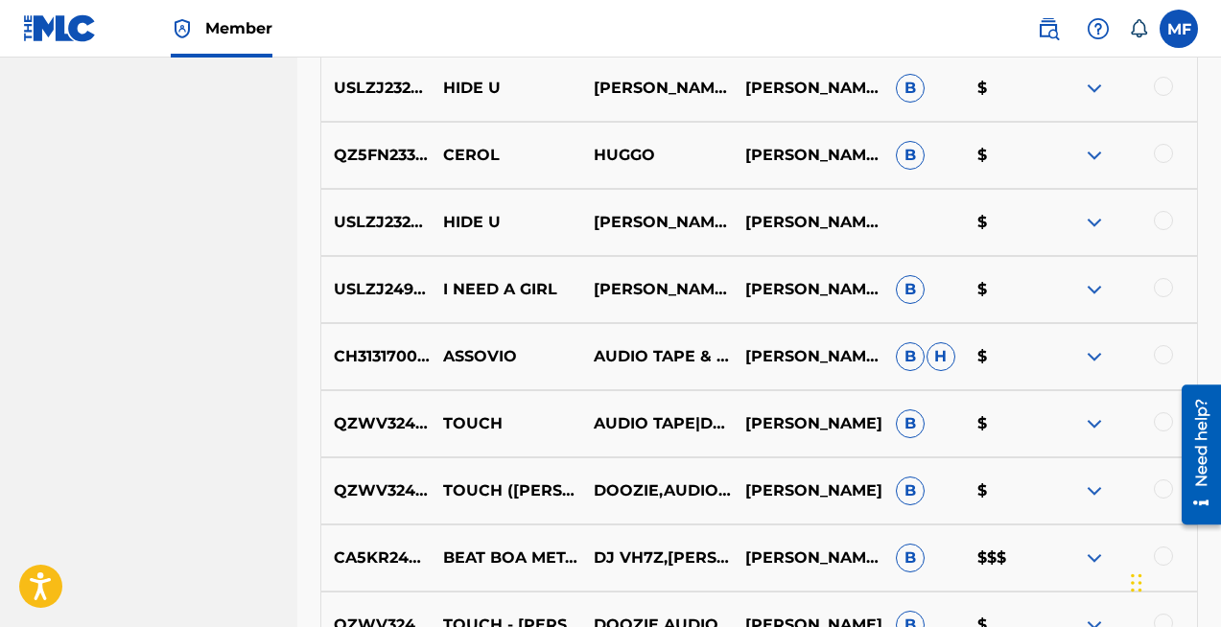
scroll to position [3809, 0]
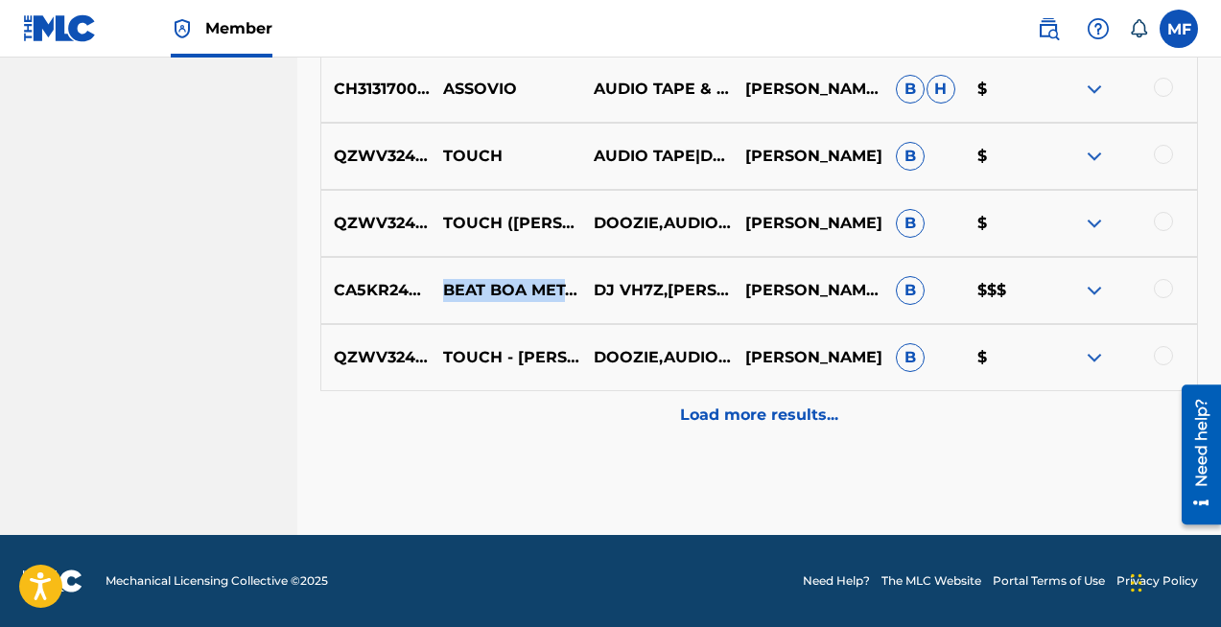
drag, startPoint x: 441, startPoint y: 254, endPoint x: 504, endPoint y: 270, distance: 65.4
click at [507, 279] on p "BEAT BOA METAL X 3 STARS - SLOWED" at bounding box center [506, 290] width 151 height 23
click at [729, 413] on p "Load more results..." at bounding box center [759, 415] width 158 height 23
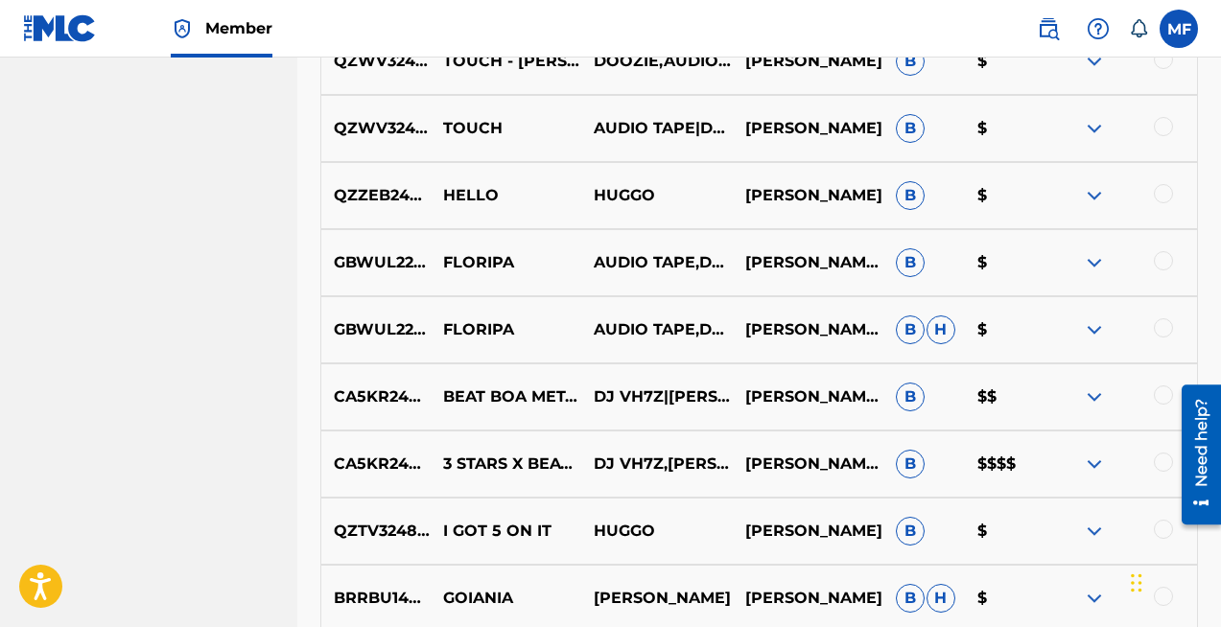
scroll to position [4340, 0]
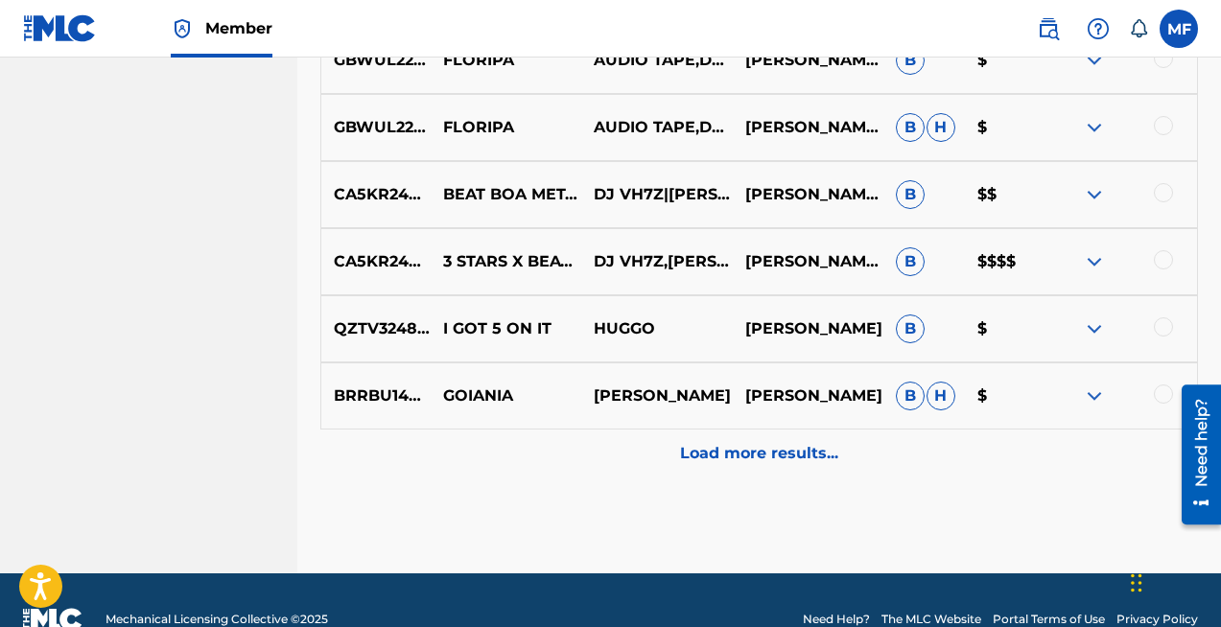
click at [718, 459] on p "Load more results..." at bounding box center [759, 453] width 158 height 23
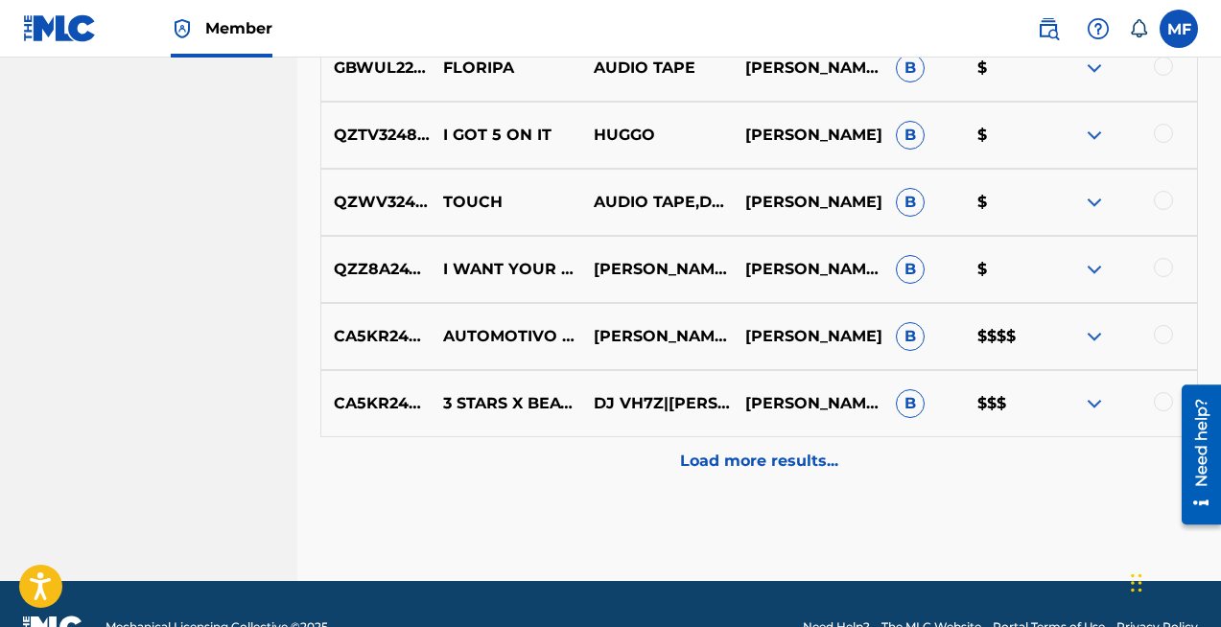
scroll to position [5152, 0]
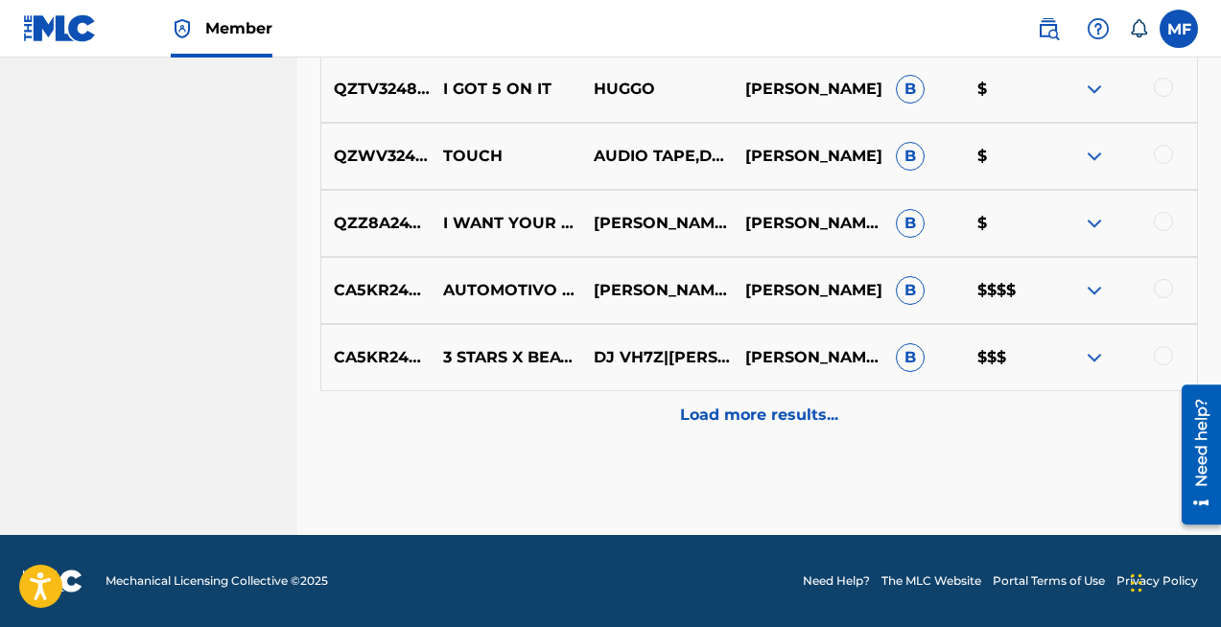
click at [637, 292] on p "DJ MENOR SC" at bounding box center [656, 290] width 151 height 23
click at [749, 407] on p "Load more results..." at bounding box center [759, 415] width 158 height 23
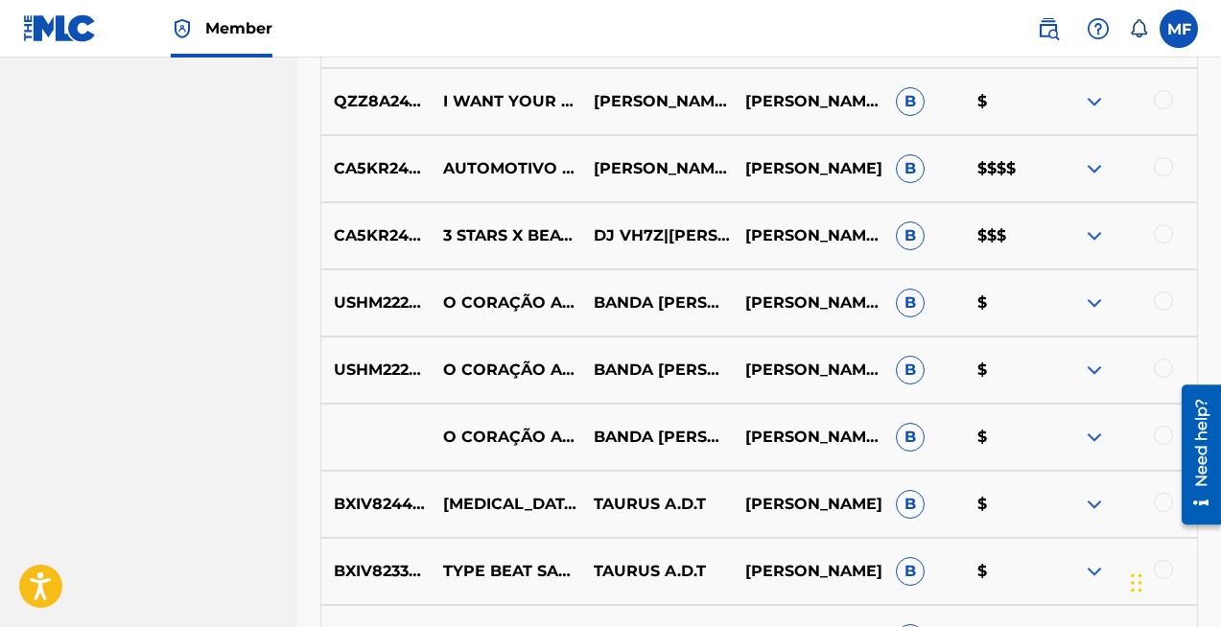
scroll to position [5267, 0]
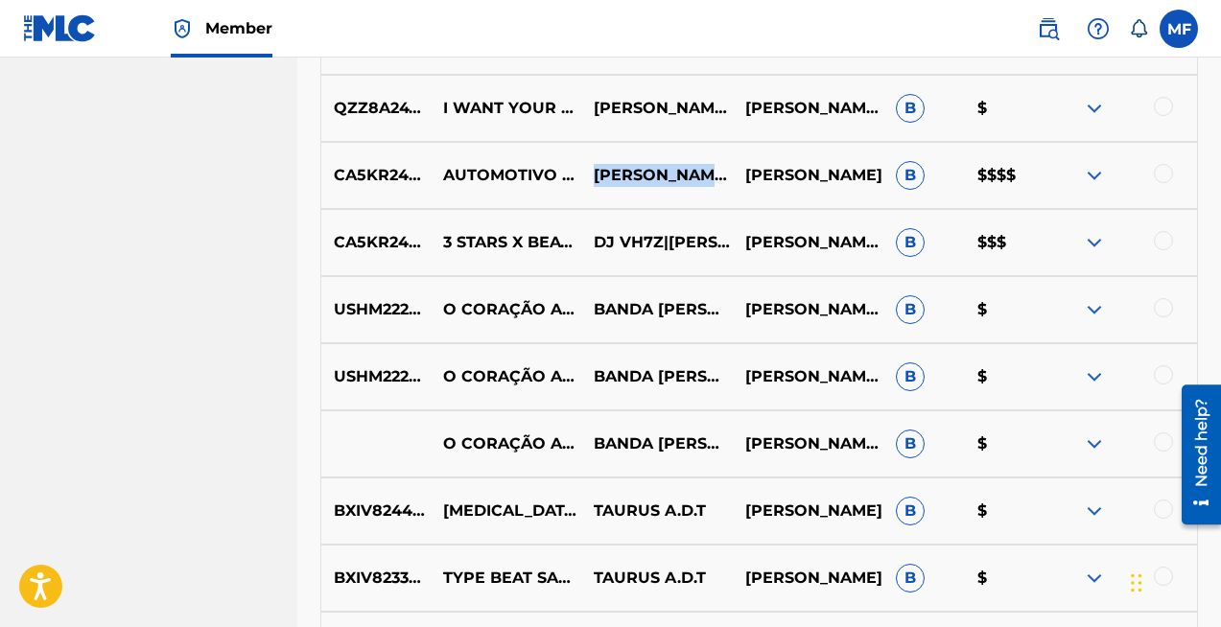
drag, startPoint x: 597, startPoint y: 176, endPoint x: 702, endPoint y: 175, distance: 104.5
click at [702, 175] on p "DJ MENOR SC" at bounding box center [656, 175] width 151 height 23
copy p "DJ MENOR SC"
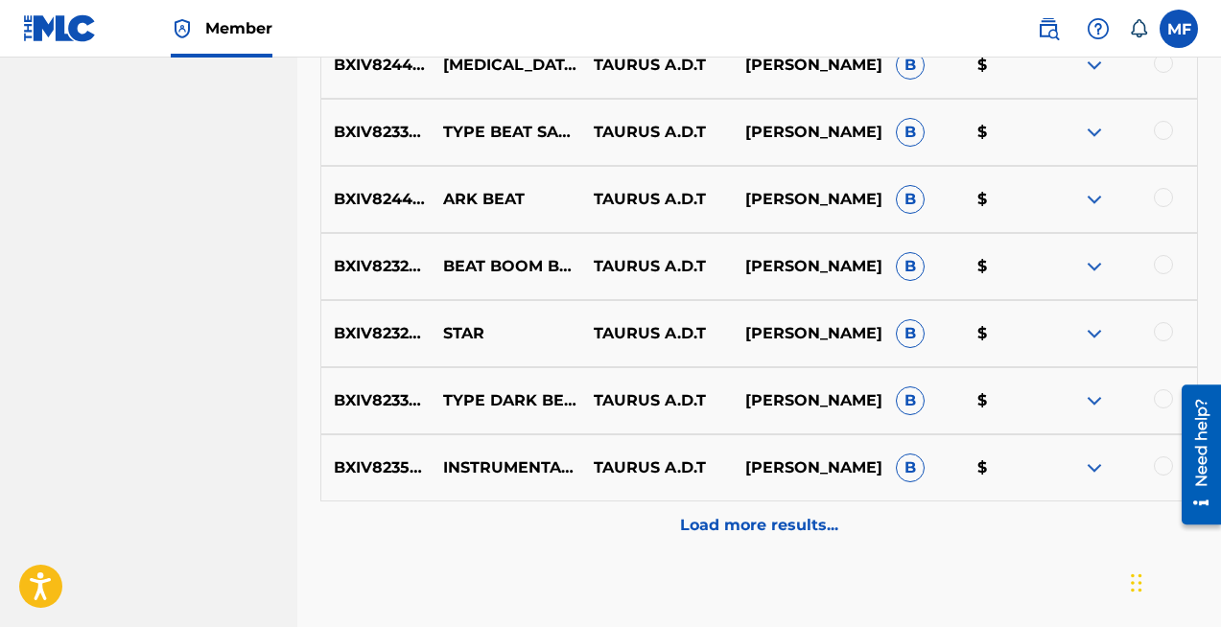
scroll to position [5823, 0]
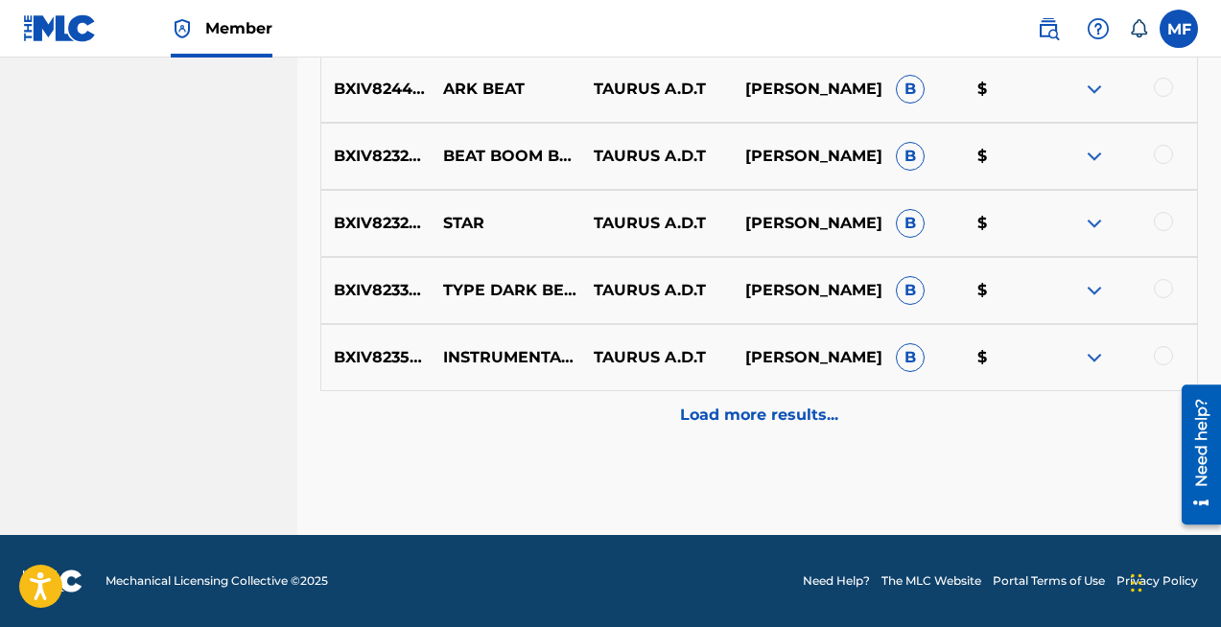
click at [750, 413] on p "Load more results..." at bounding box center [759, 415] width 158 height 23
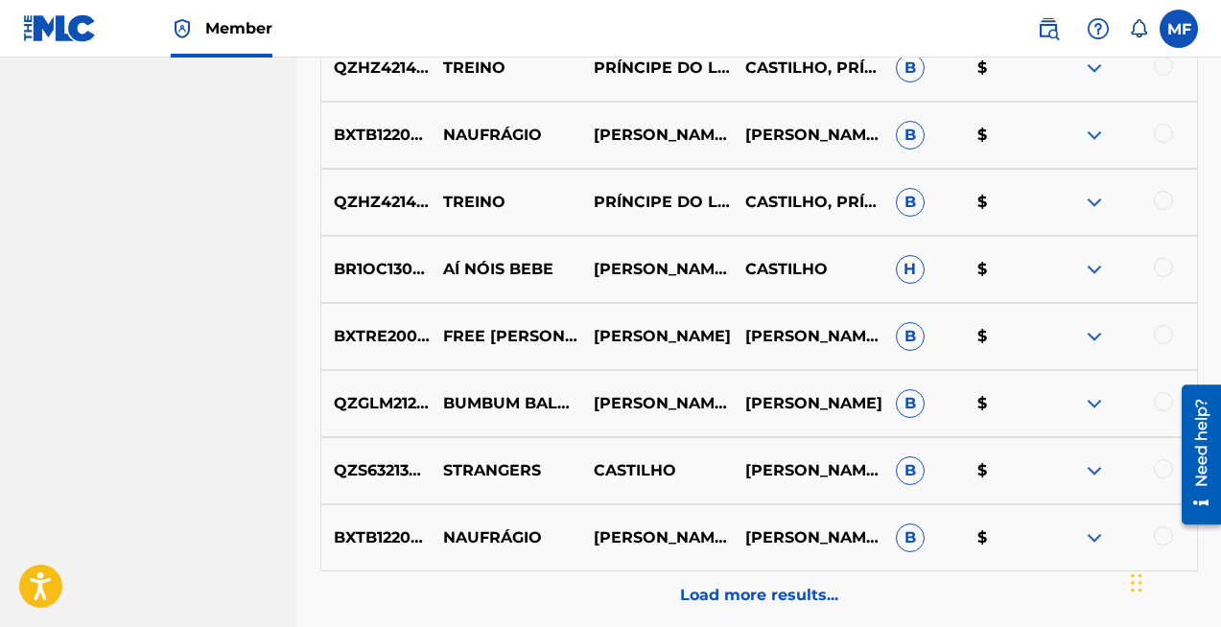
scroll to position [6494, 0]
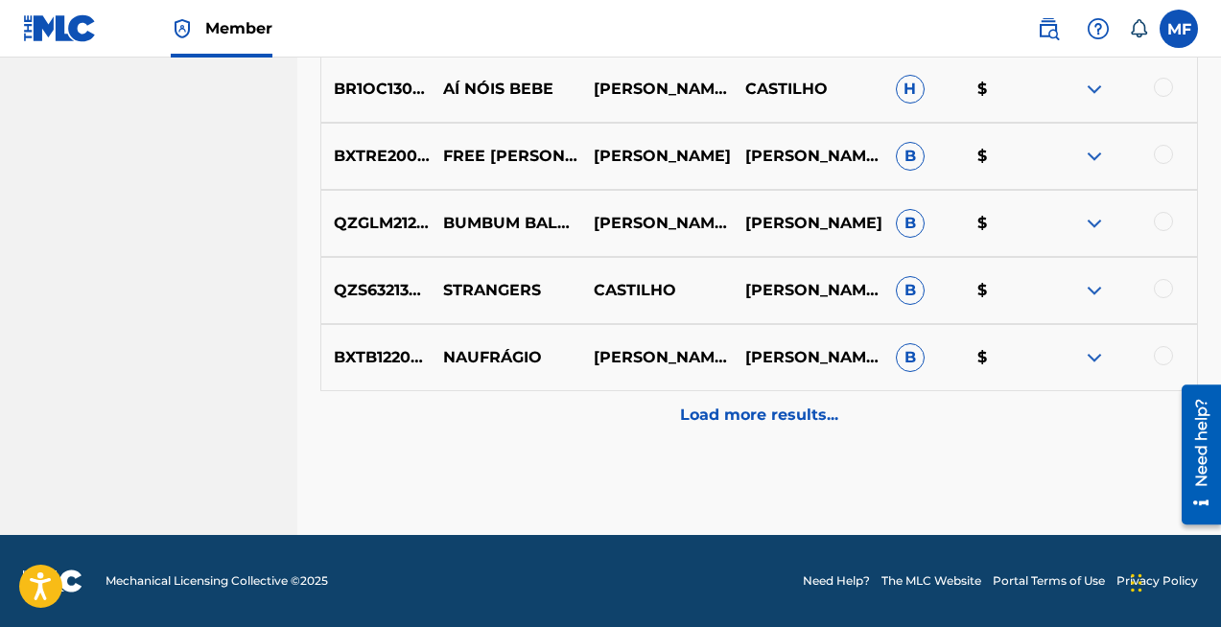
click at [729, 397] on div "Load more results..." at bounding box center [758, 415] width 877 height 48
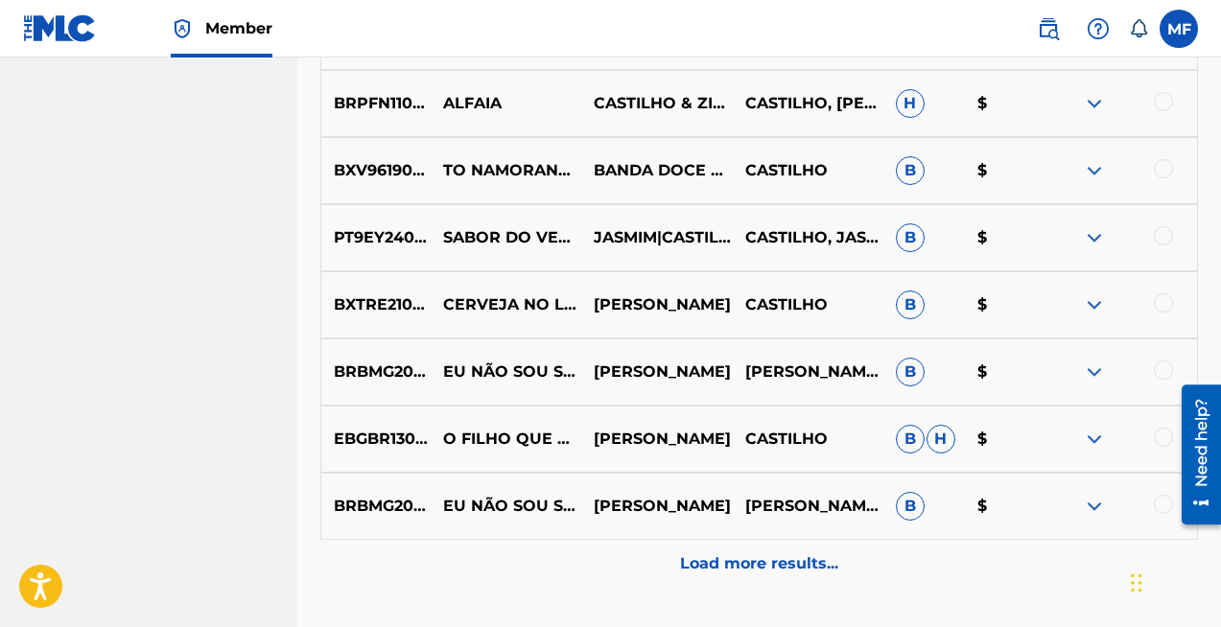
scroll to position [7166, 0]
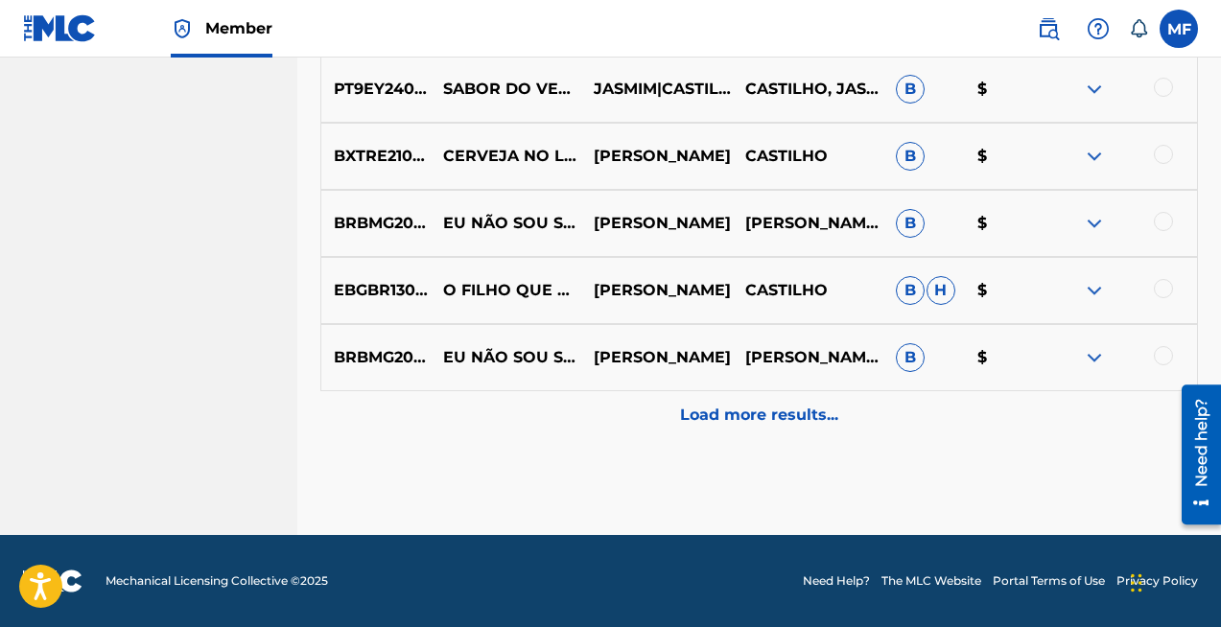
click at [735, 407] on p "Load more results..." at bounding box center [759, 415] width 158 height 23
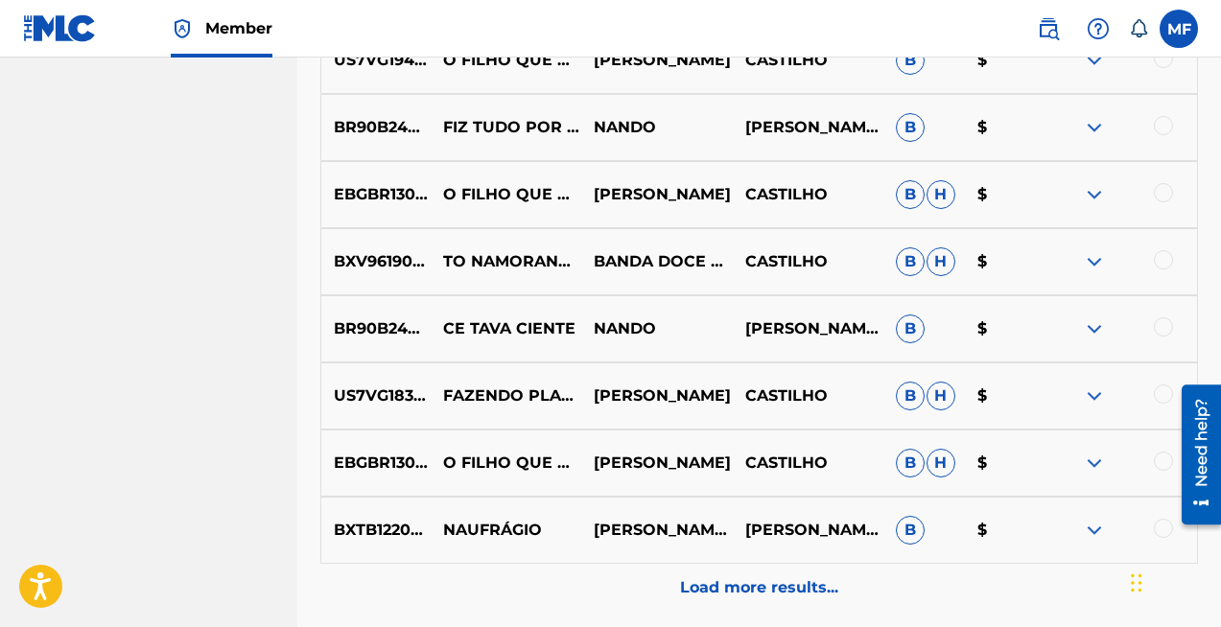
scroll to position [7837, 0]
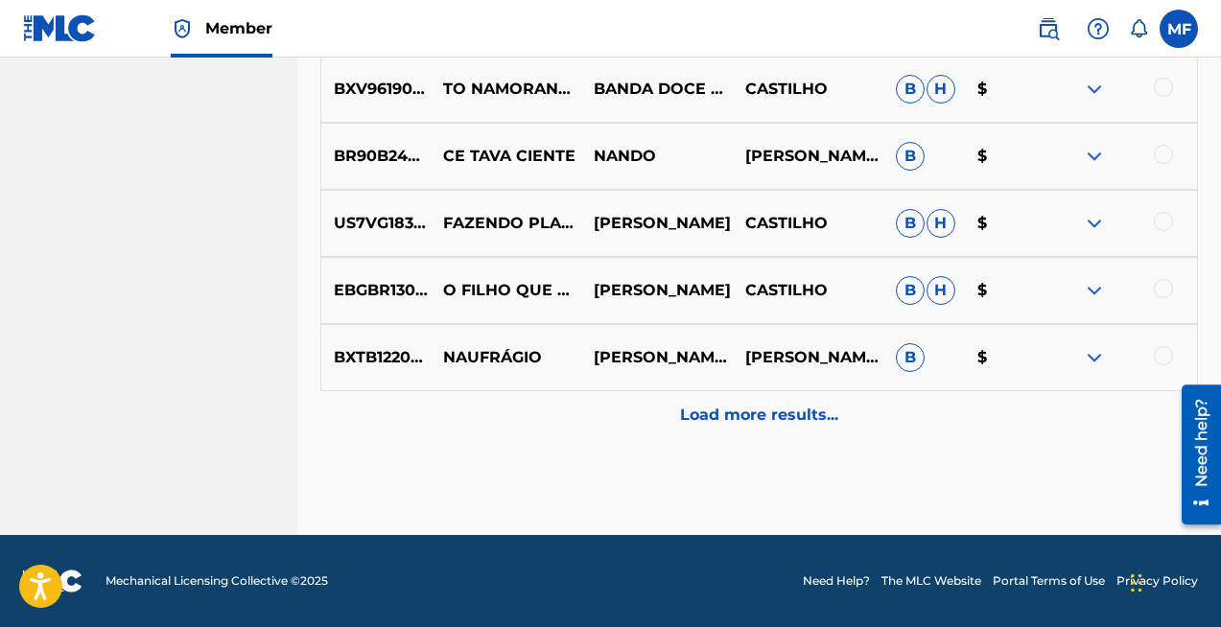
click at [742, 400] on div "Load more results..." at bounding box center [758, 415] width 877 height 48
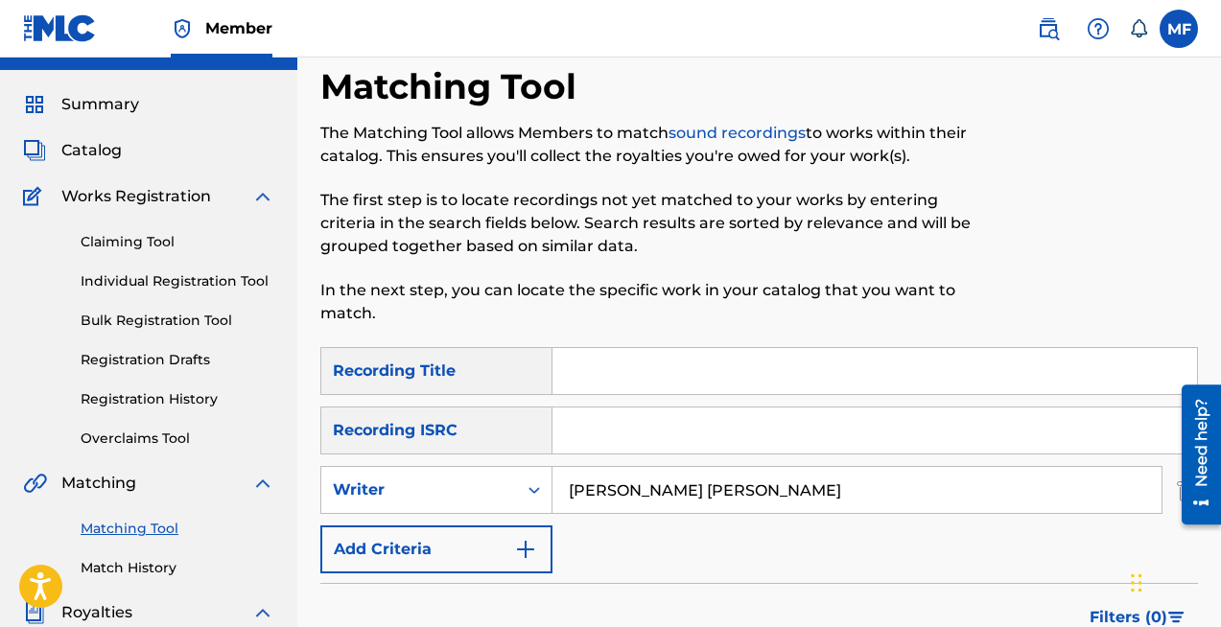
scroll to position [43, 0]
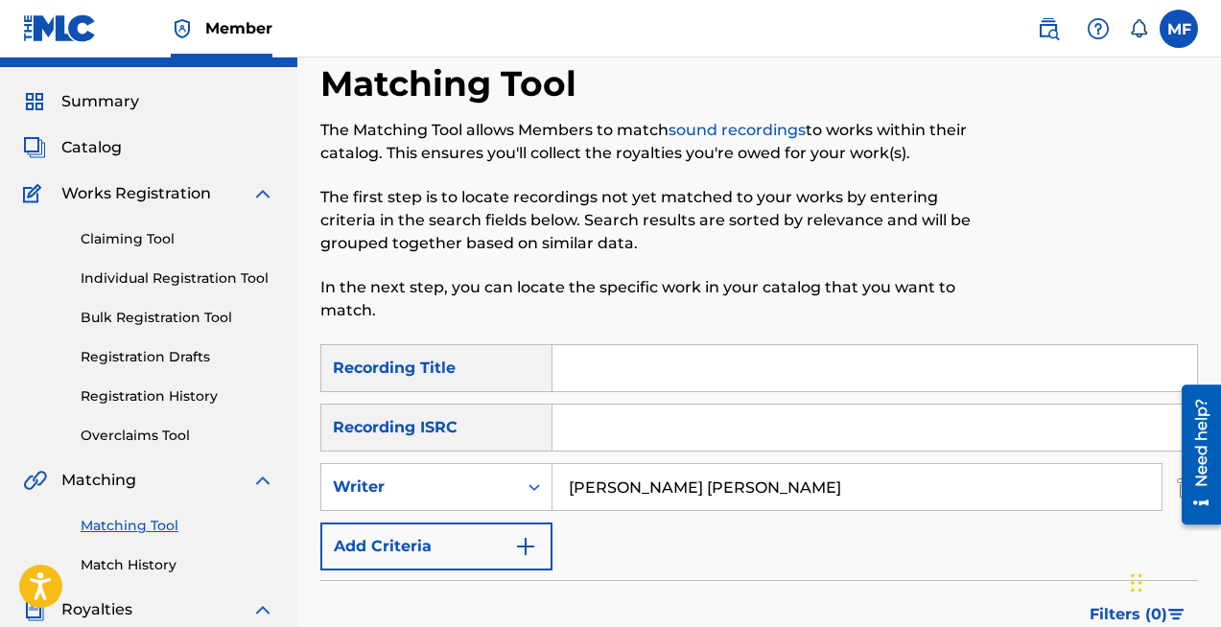
click at [664, 471] on input "HUGO CASTILHO SANTOS" at bounding box center [856, 487] width 609 height 46
type input "edgar gais"
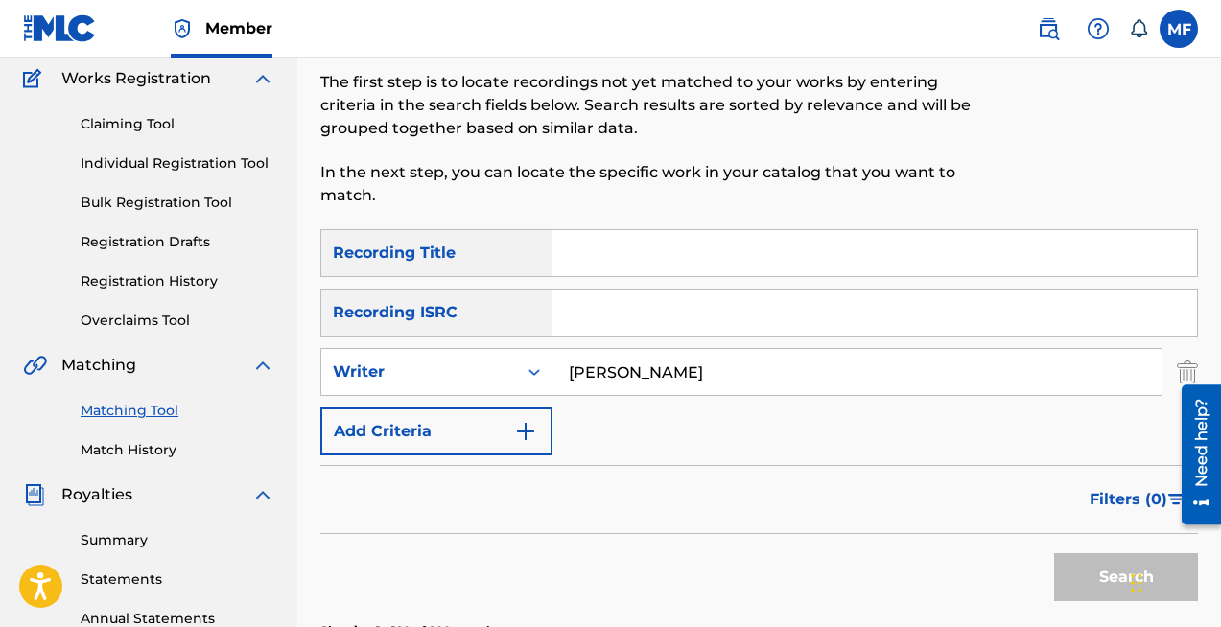
scroll to position [205, 0]
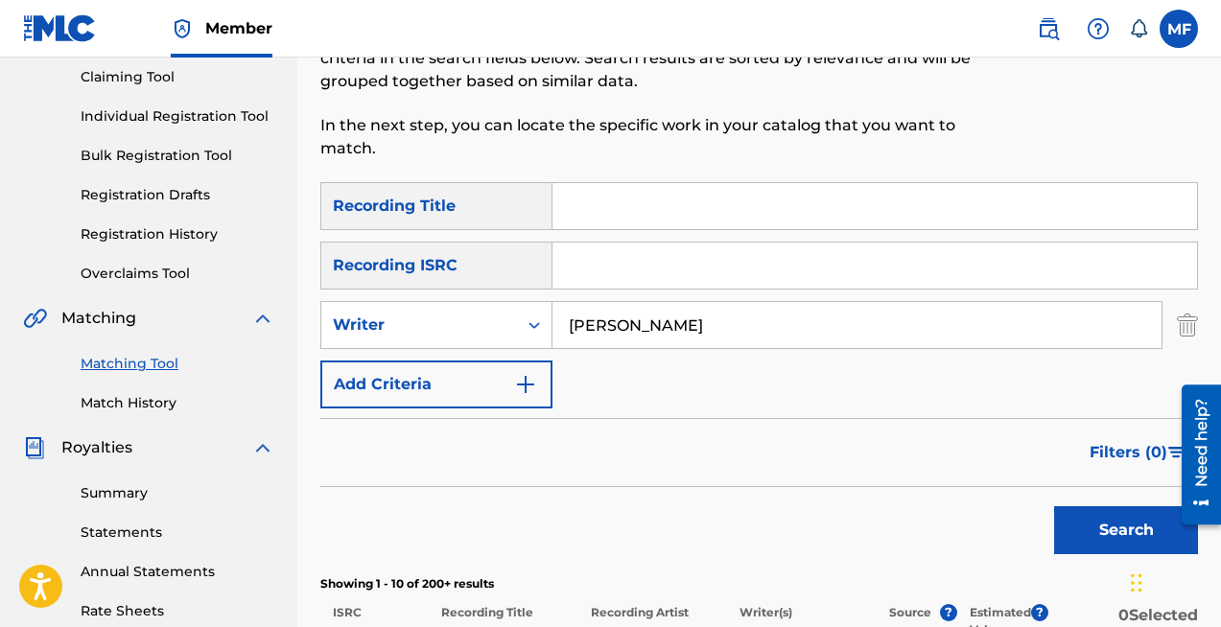
click at [1105, 525] on button "Search" at bounding box center [1126, 530] width 144 height 48
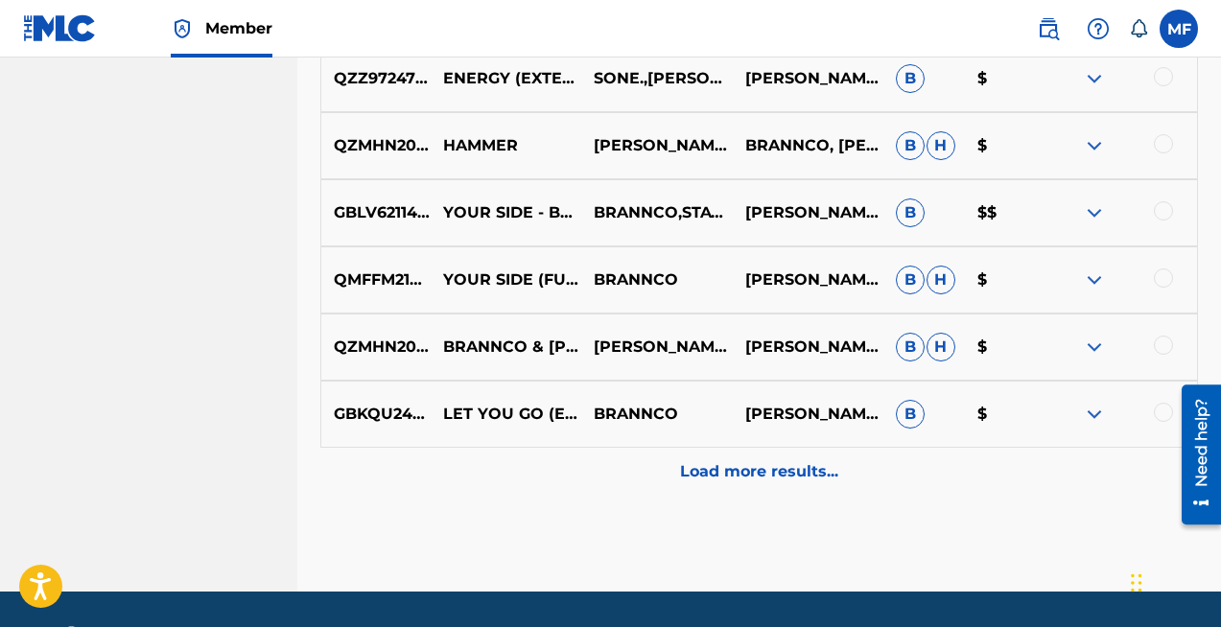
scroll to position [1068, 0]
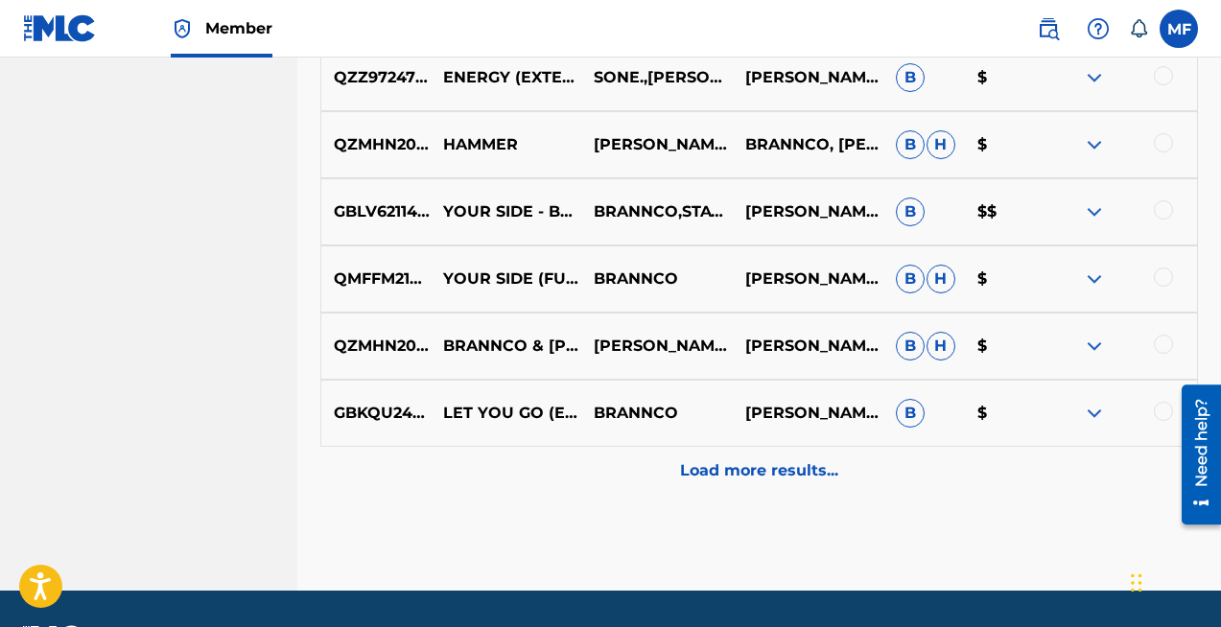
click at [735, 467] on p "Load more results..." at bounding box center [759, 470] width 158 height 23
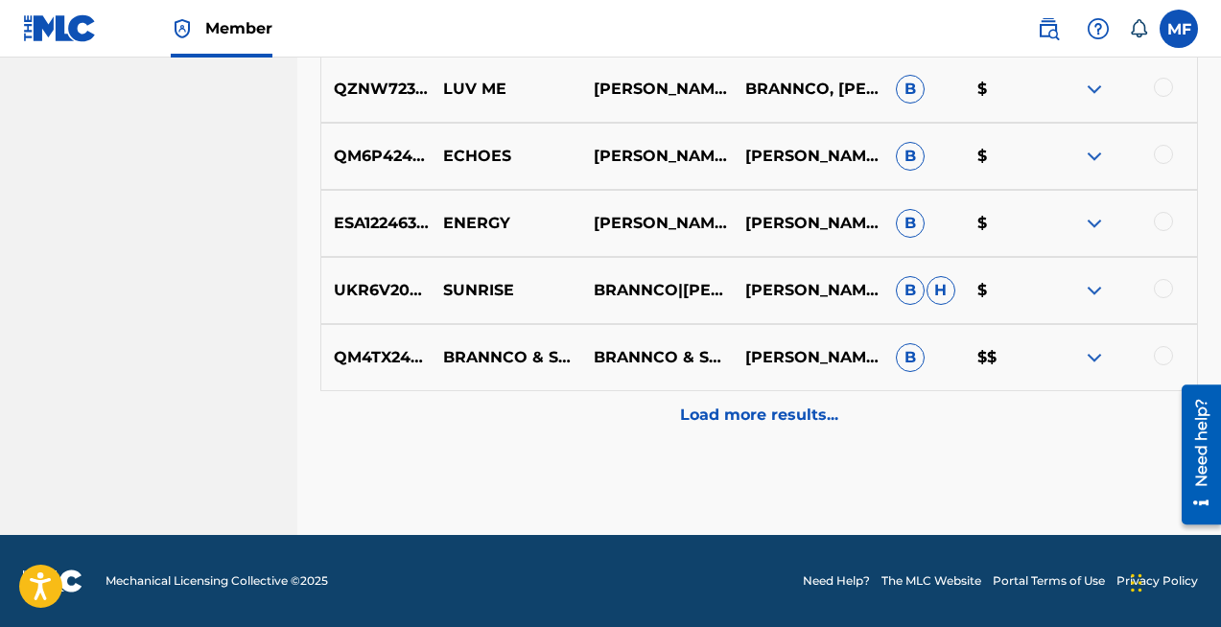
click at [762, 421] on p "Load more results..." at bounding box center [759, 415] width 158 height 23
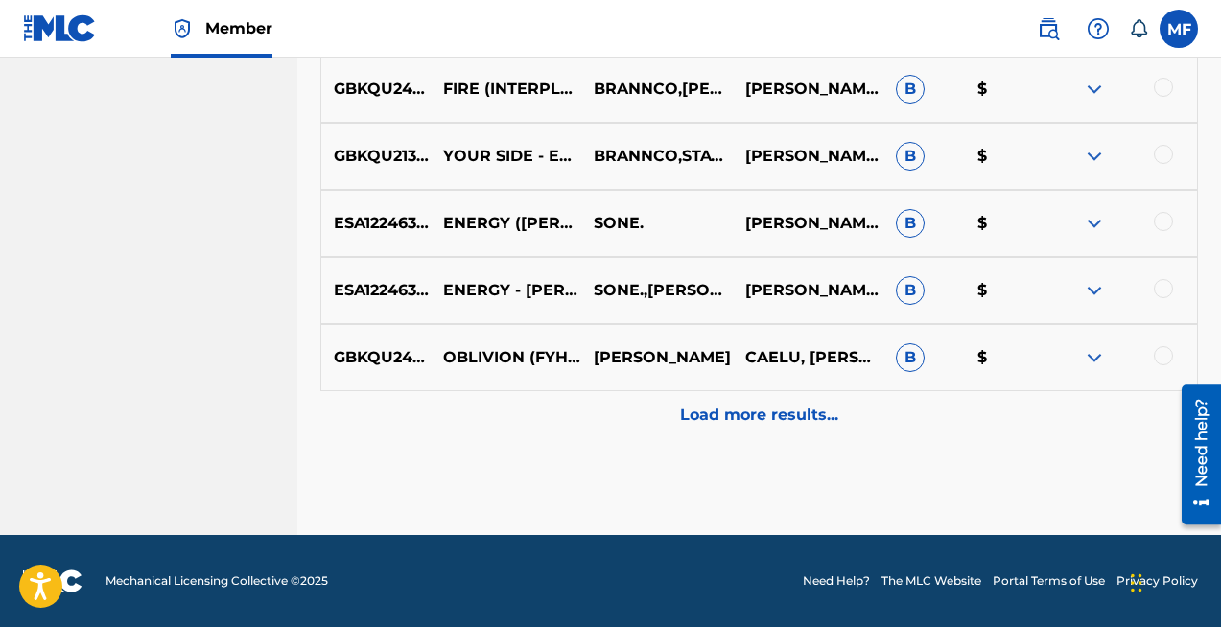
click at [731, 406] on p "Load more results..." at bounding box center [759, 415] width 158 height 23
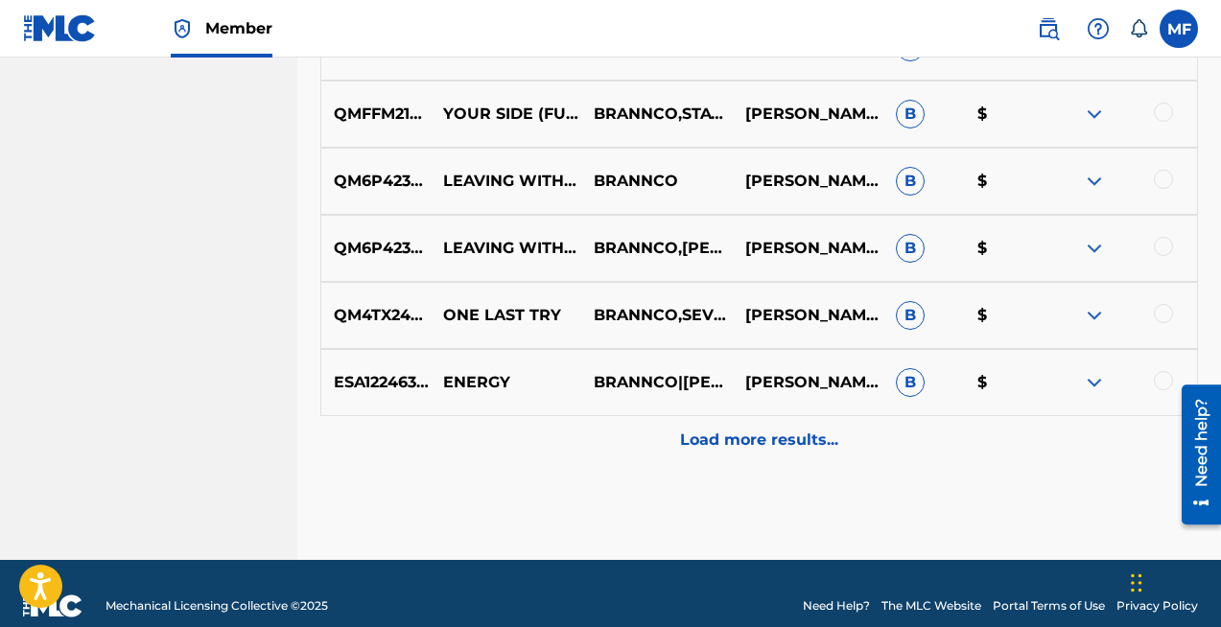
click at [746, 459] on div "Load more results..." at bounding box center [758, 440] width 877 height 48
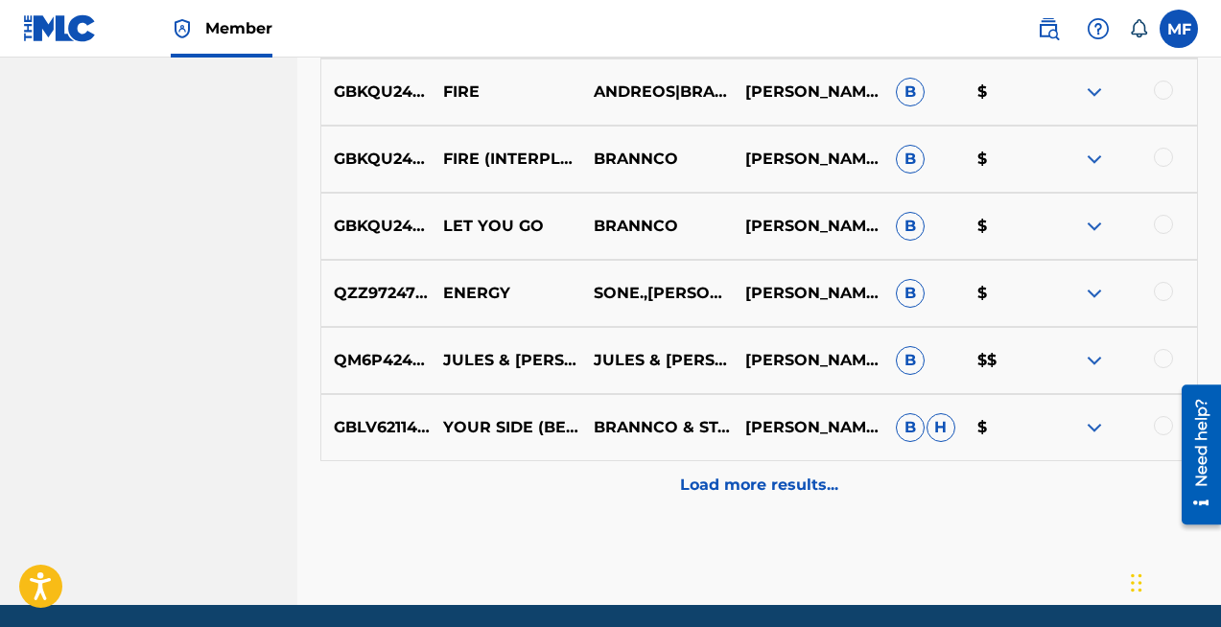
scroll to position [3755, 0]
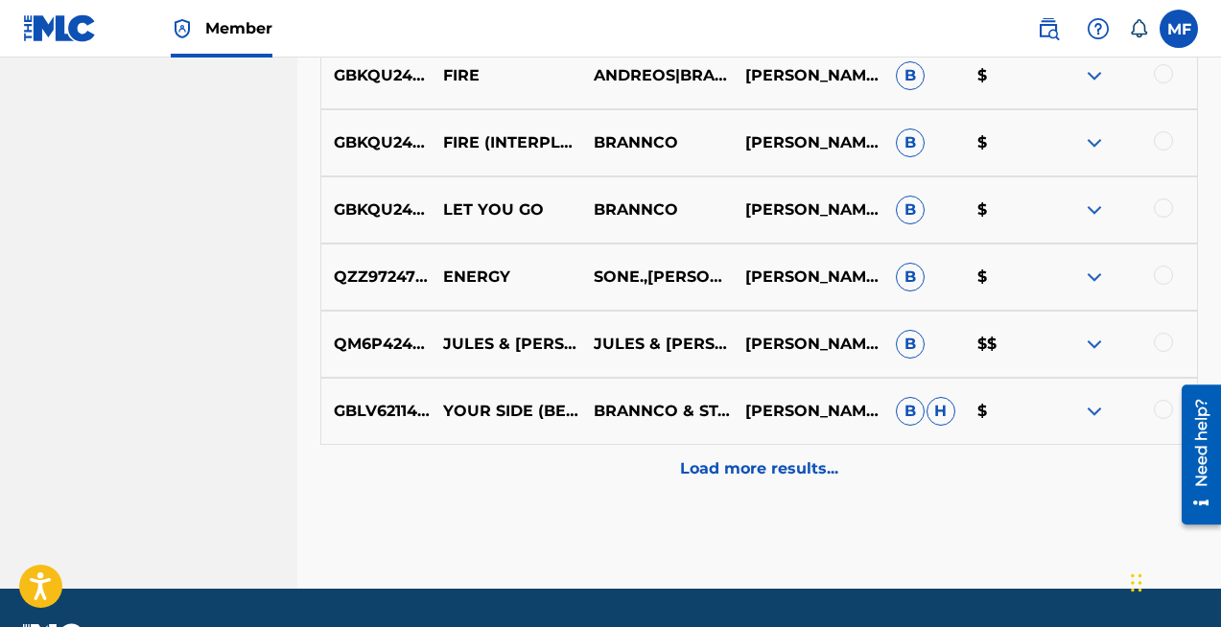
click at [750, 492] on div "Load more results..." at bounding box center [758, 469] width 877 height 48
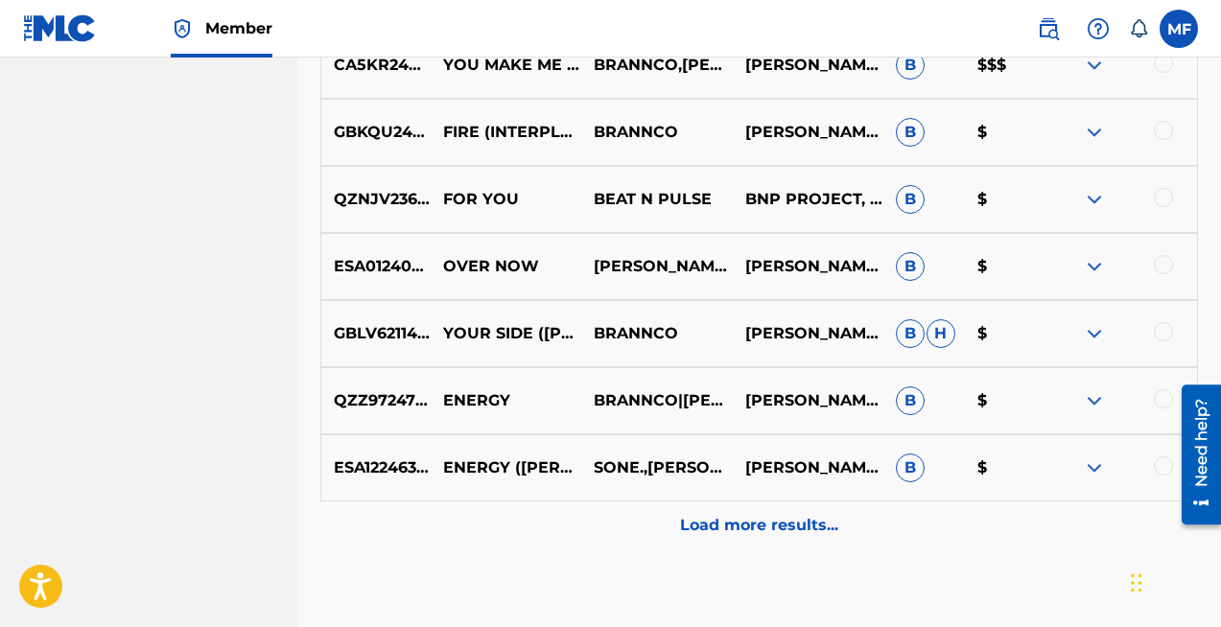
scroll to position [4277, 0]
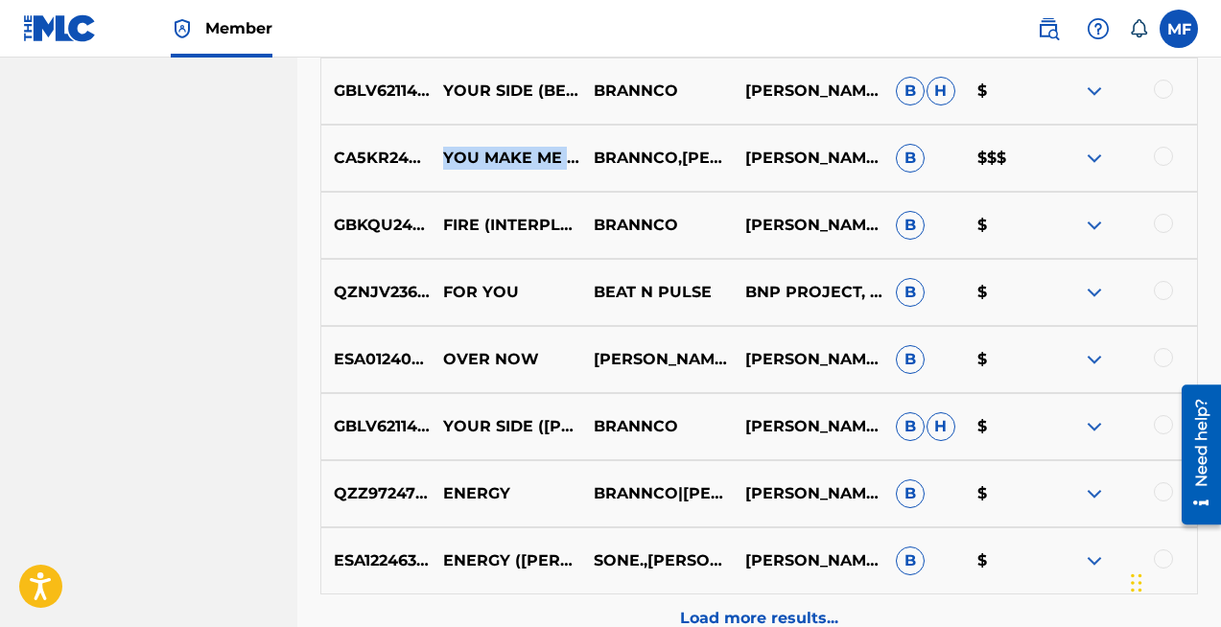
drag, startPoint x: 445, startPoint y: 144, endPoint x: 492, endPoint y: 162, distance: 50.4
click at [492, 162] on p "YOU MAKE ME FEEL" at bounding box center [506, 158] width 151 height 23
copy p "YOU MAKE ME FEEL"
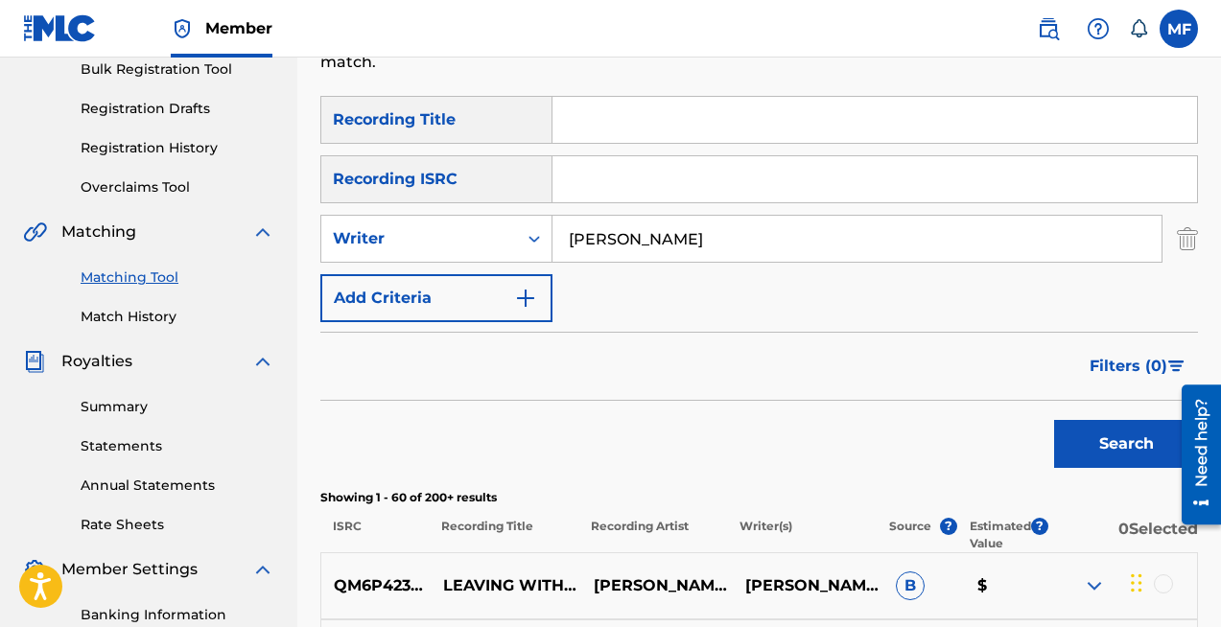
scroll to position [0, 0]
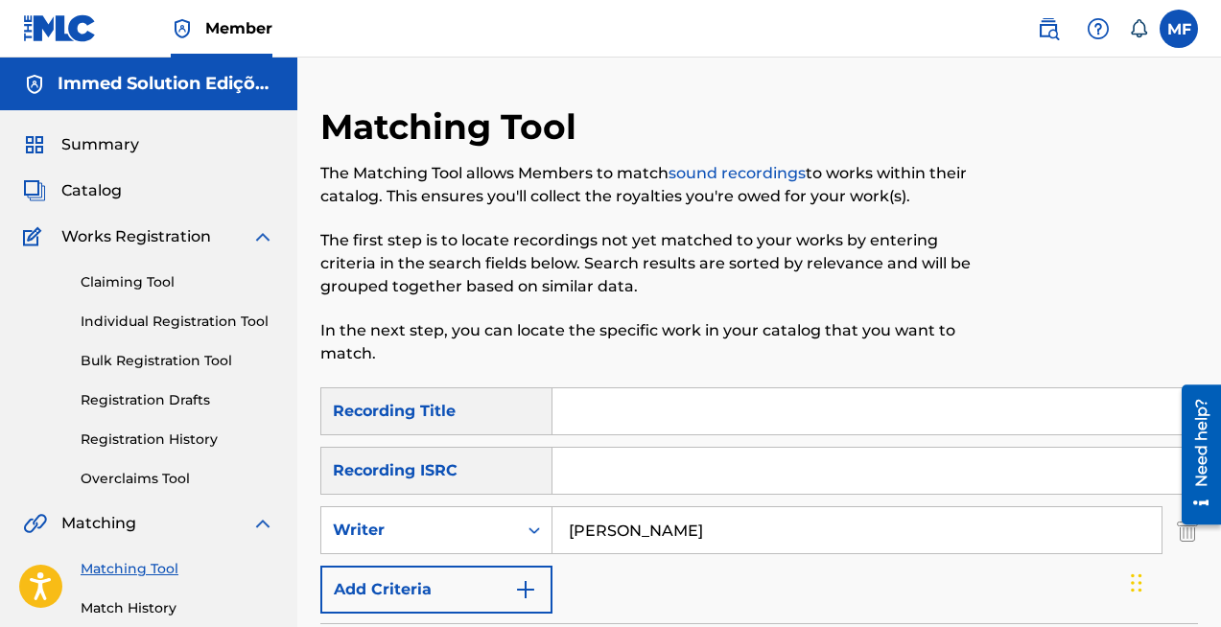
click at [597, 427] on input "Search Form" at bounding box center [874, 411] width 644 height 46
paste input "YOU MAKE ME FEEL"
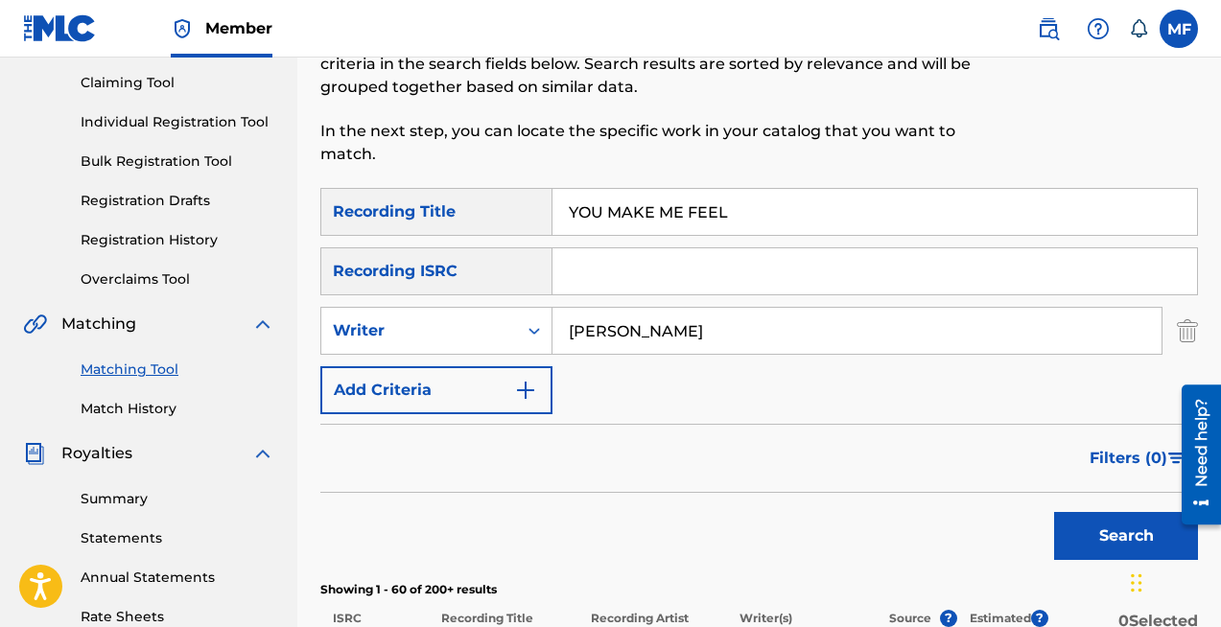
scroll to position [199, 0]
type input "YOU MAKE ME FEEL"
click at [1123, 553] on button "Search" at bounding box center [1126, 537] width 144 height 48
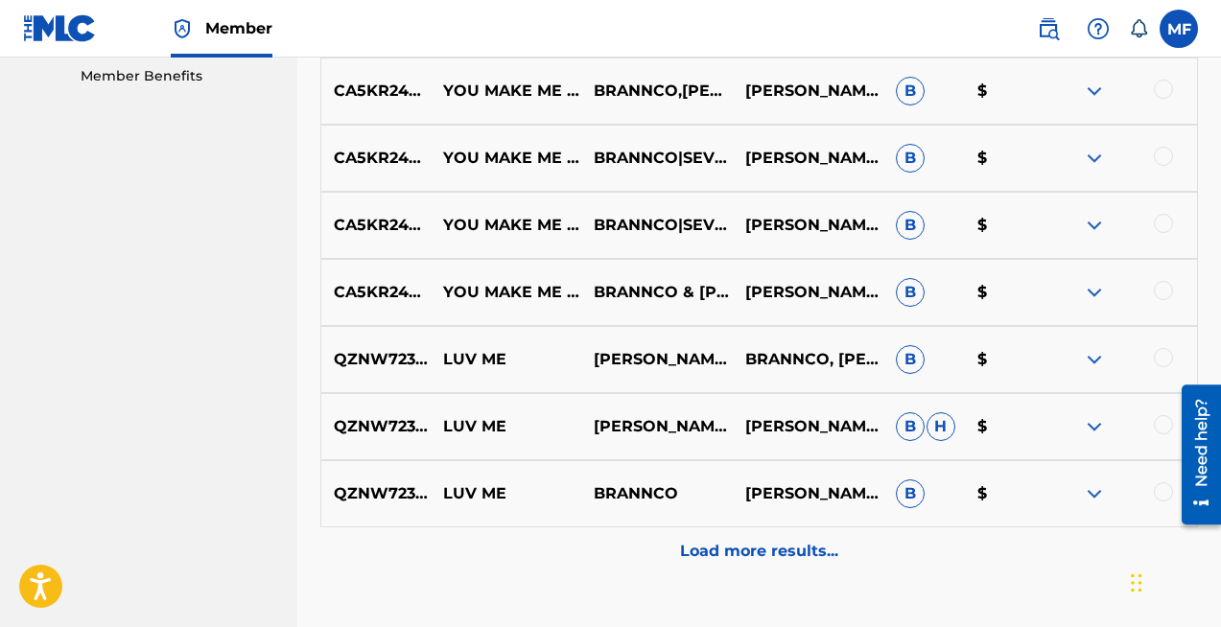
scroll to position [1002, 0]
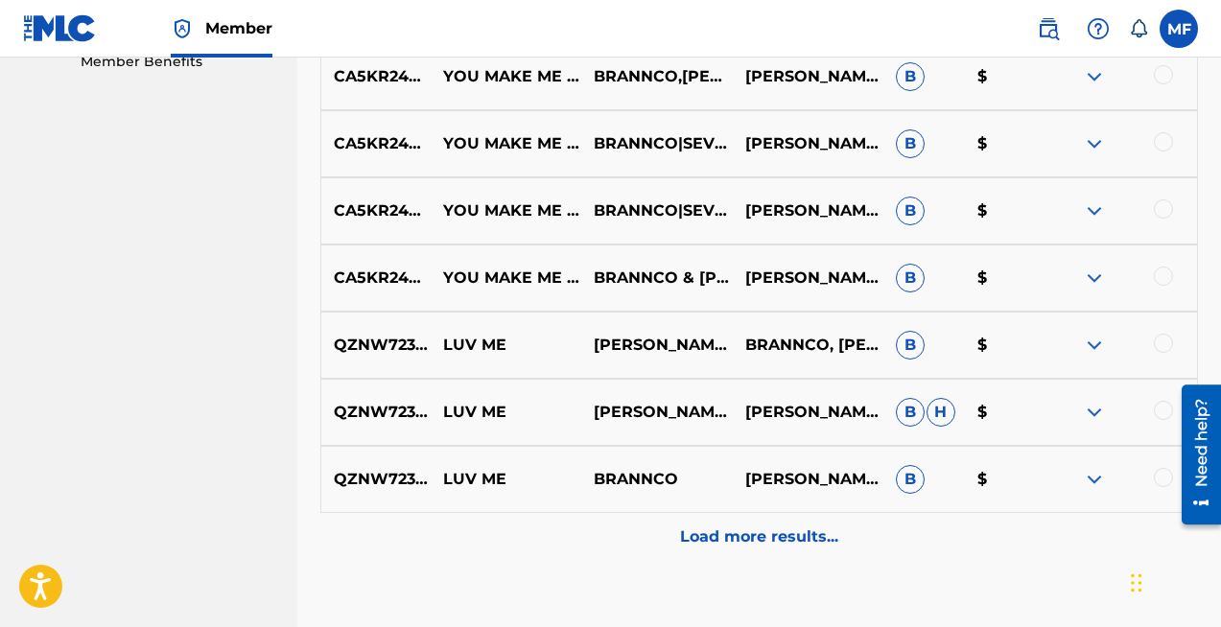
click at [751, 522] on div "Load more results..." at bounding box center [758, 537] width 877 height 48
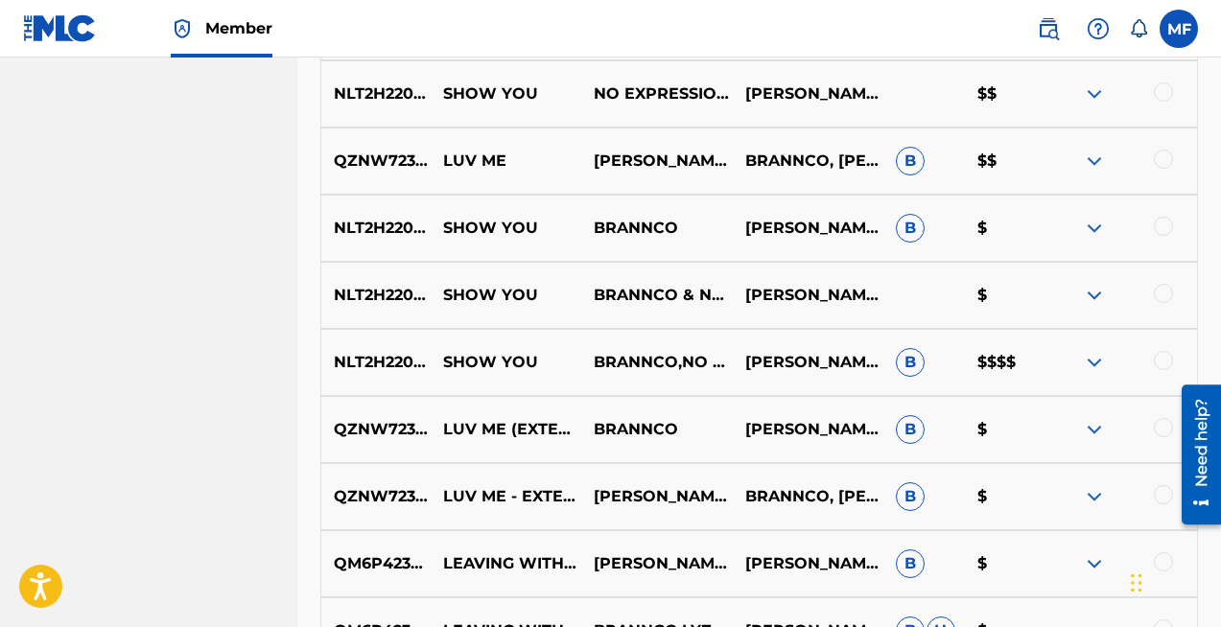
scroll to position [1521, 0]
click at [1094, 362] on img at bounding box center [1094, 363] width 23 height 23
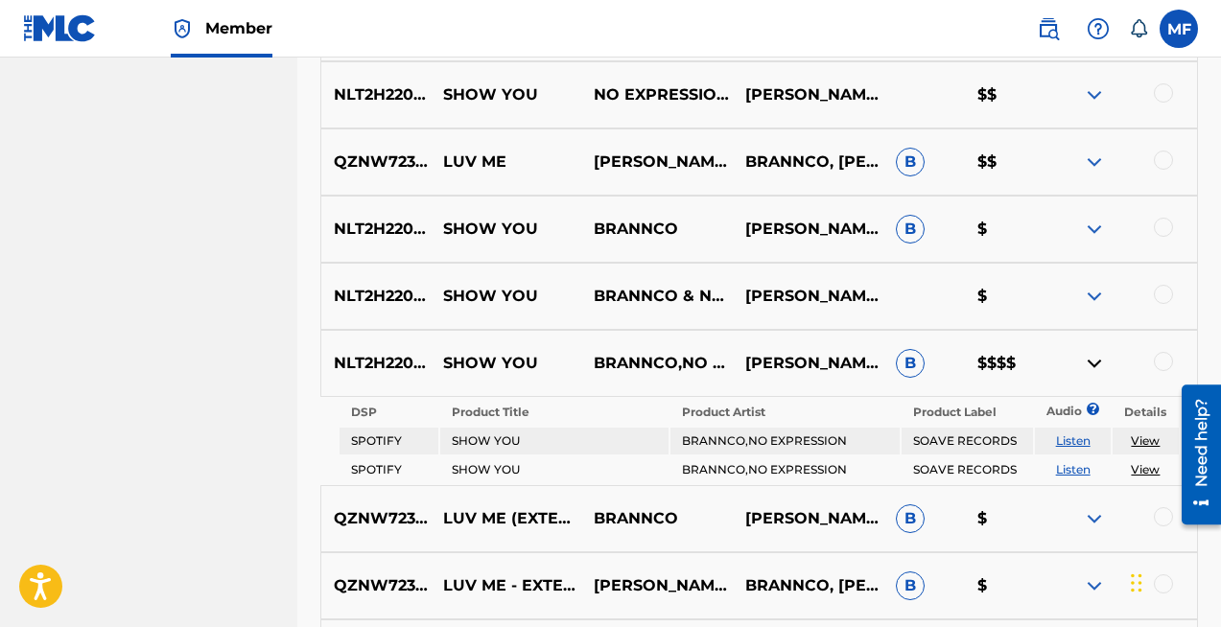
scroll to position [1534, 0]
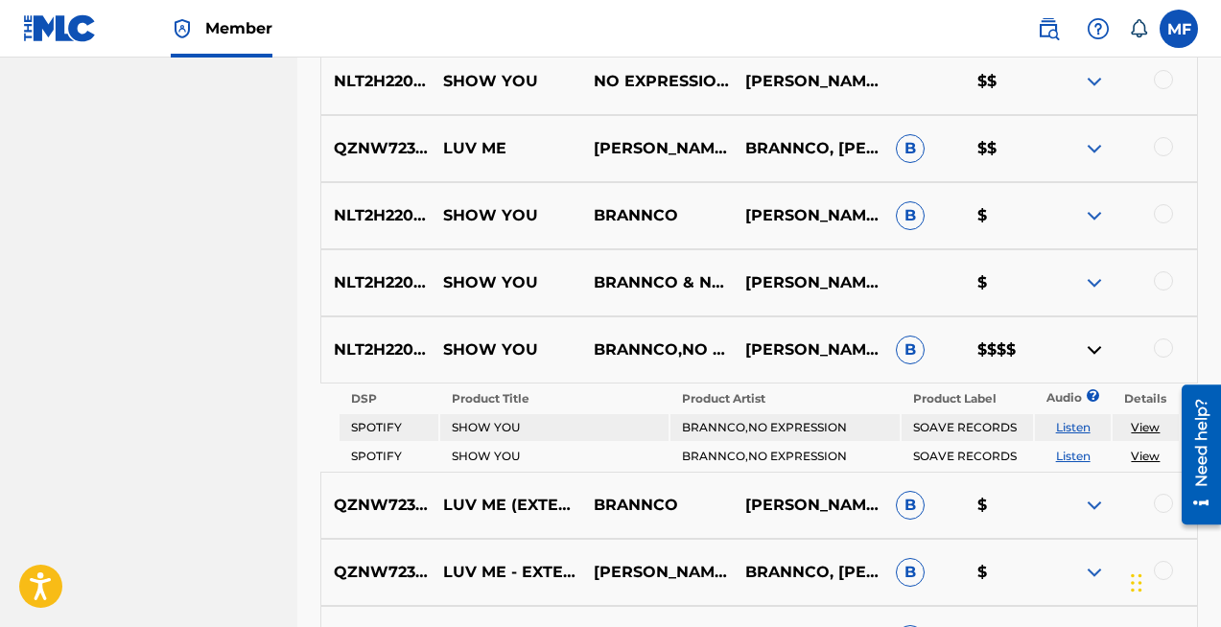
click at [1096, 352] on img at bounding box center [1094, 350] width 23 height 23
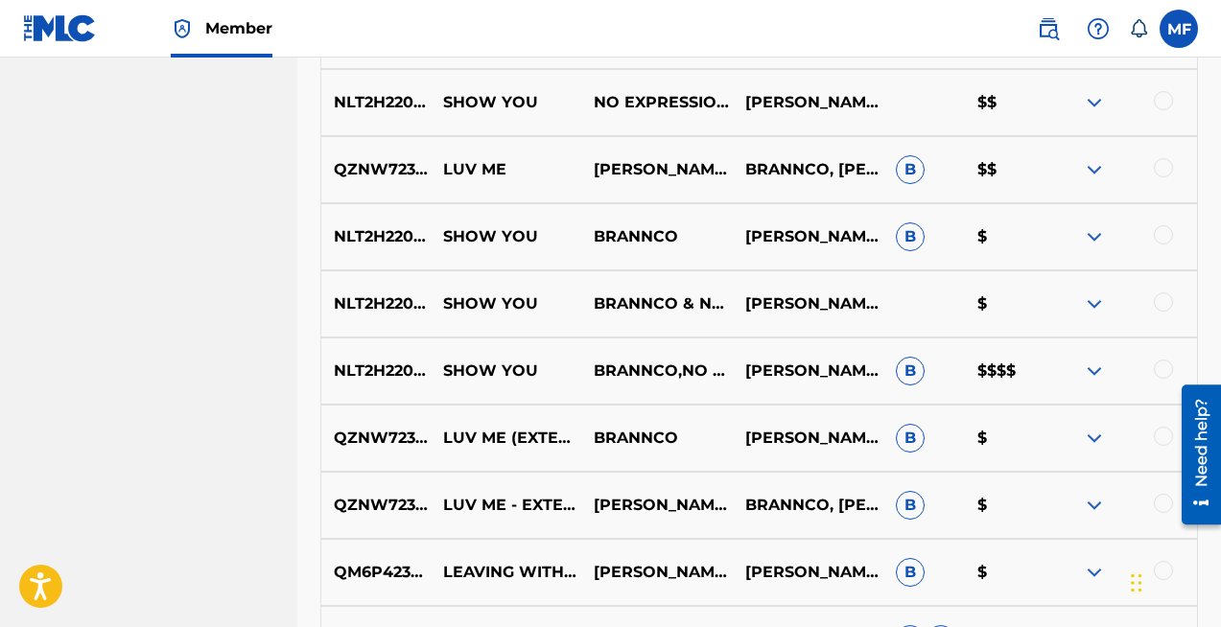
scroll to position [1530, 0]
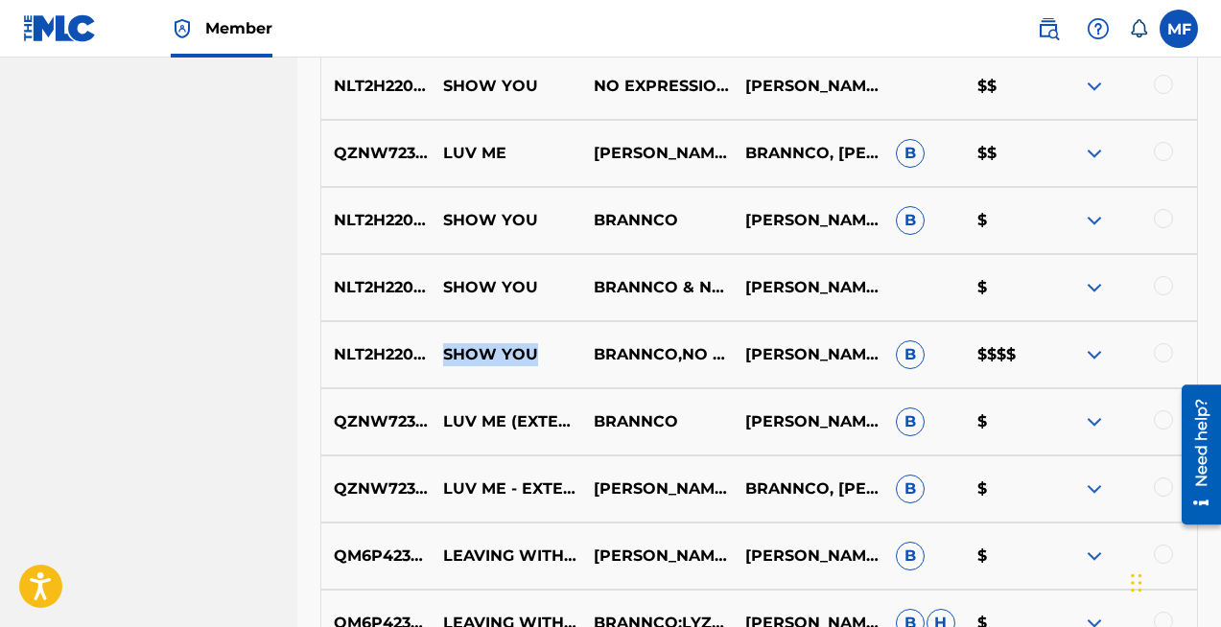
drag, startPoint x: 537, startPoint y: 353, endPoint x: 445, endPoint y: 359, distance: 92.2
click at [445, 359] on p "SHOW YOU" at bounding box center [506, 354] width 151 height 23
copy p "SHOW YOU"
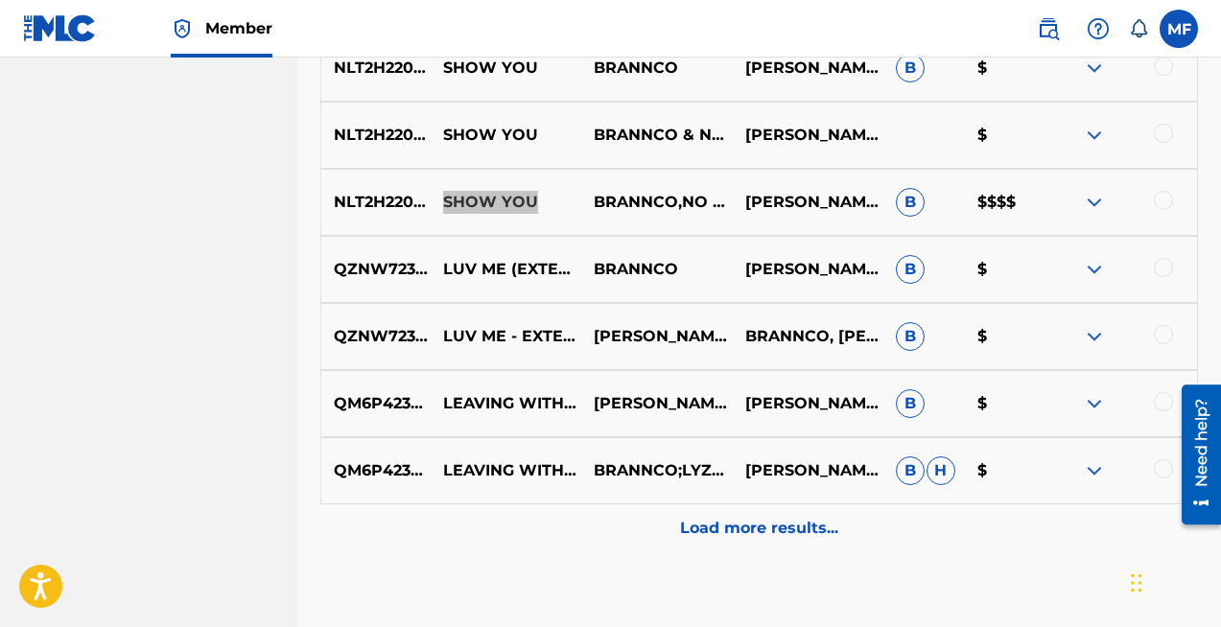
scroll to position [1687, 0]
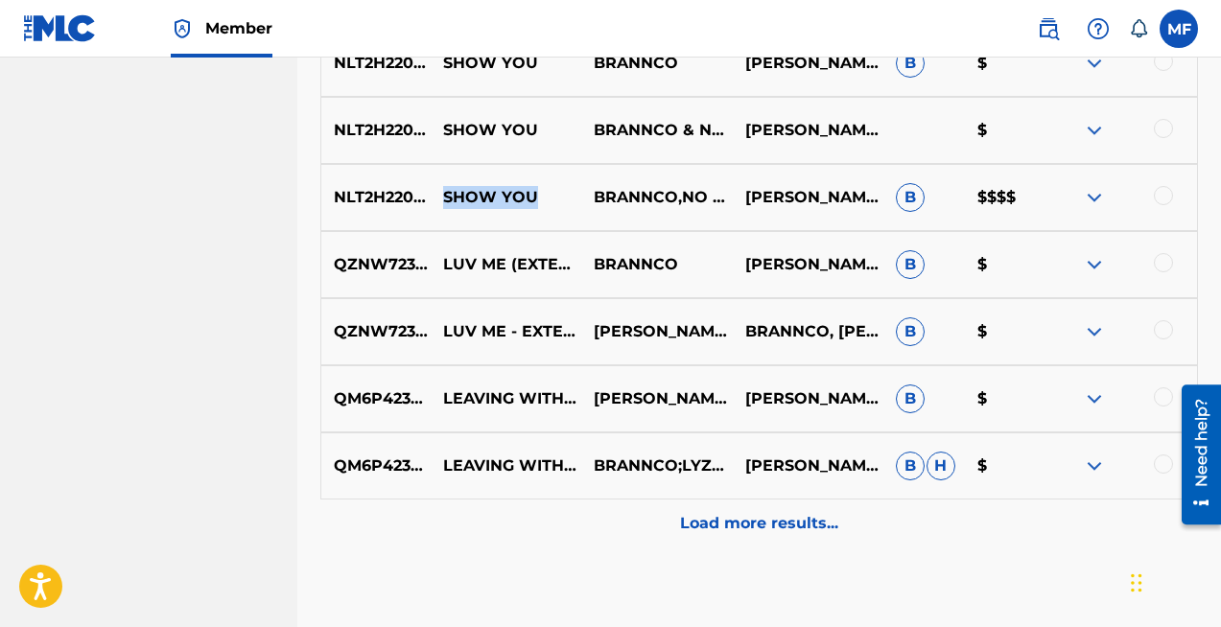
click at [1097, 193] on img at bounding box center [1094, 197] width 23 height 23
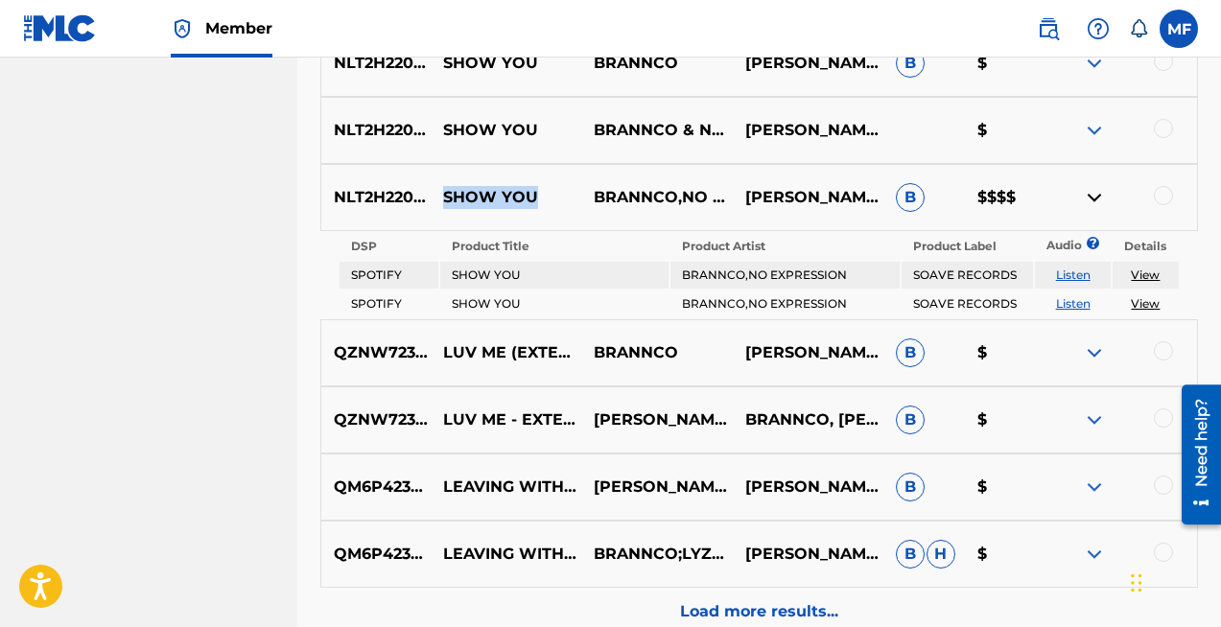
click at [728, 202] on p "BRANNCO,NO EXPRESSION" at bounding box center [656, 197] width 151 height 23
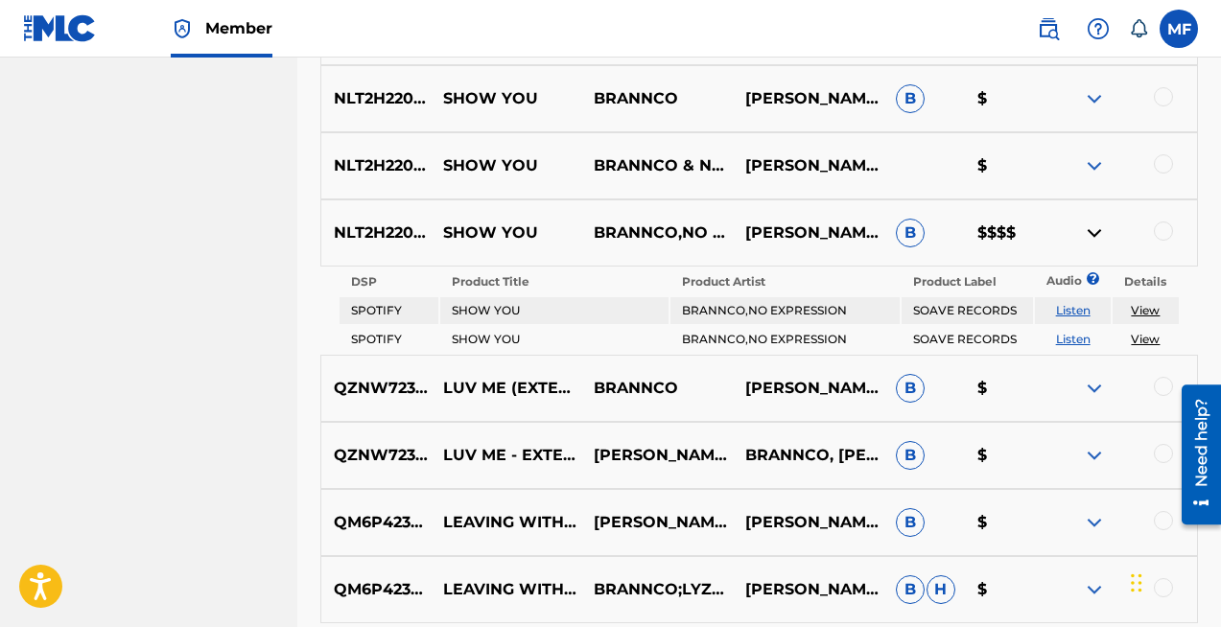
scroll to position [1649, 0]
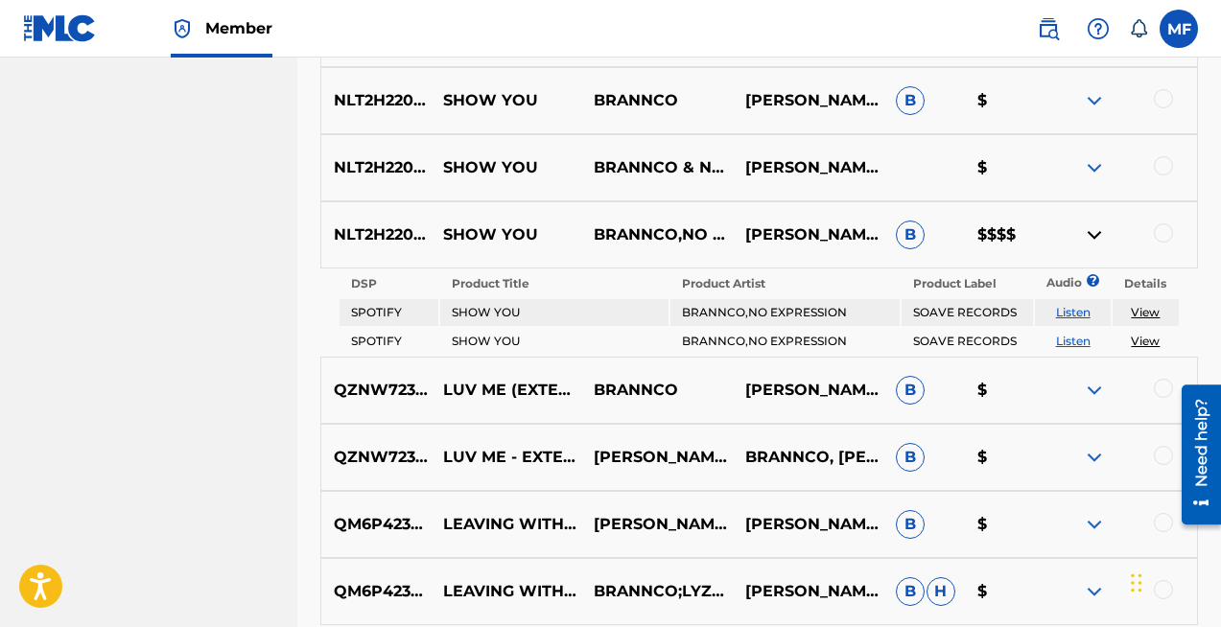
click at [549, 231] on p "SHOW YOU" at bounding box center [506, 234] width 151 height 23
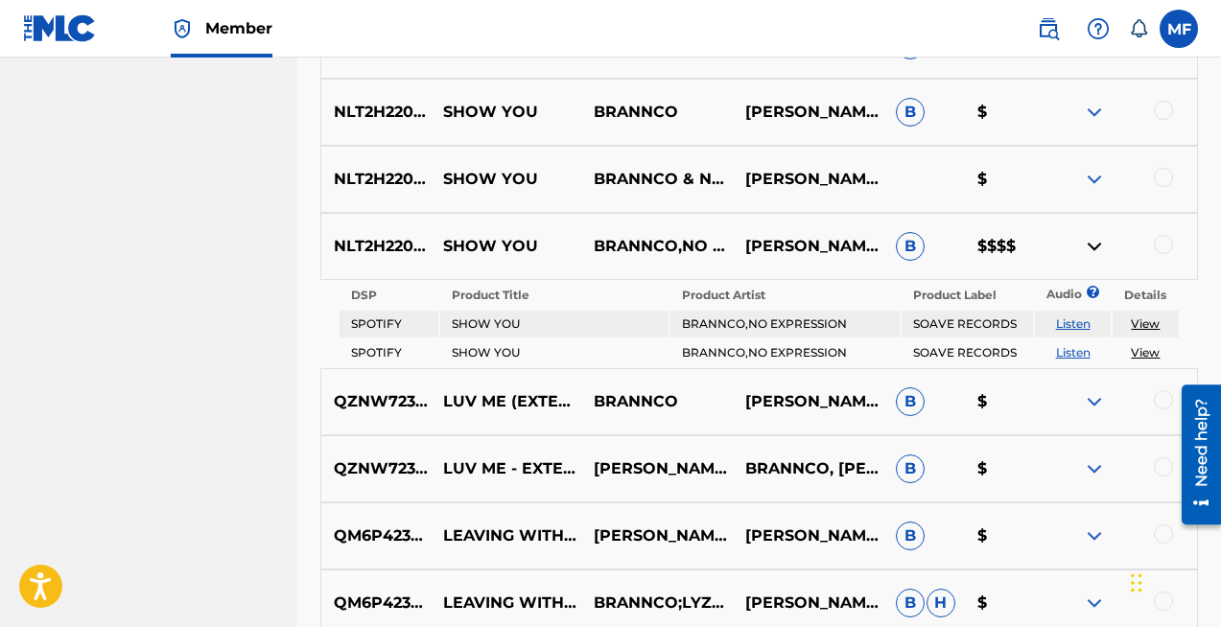
click at [1158, 244] on div at bounding box center [1163, 244] width 19 height 19
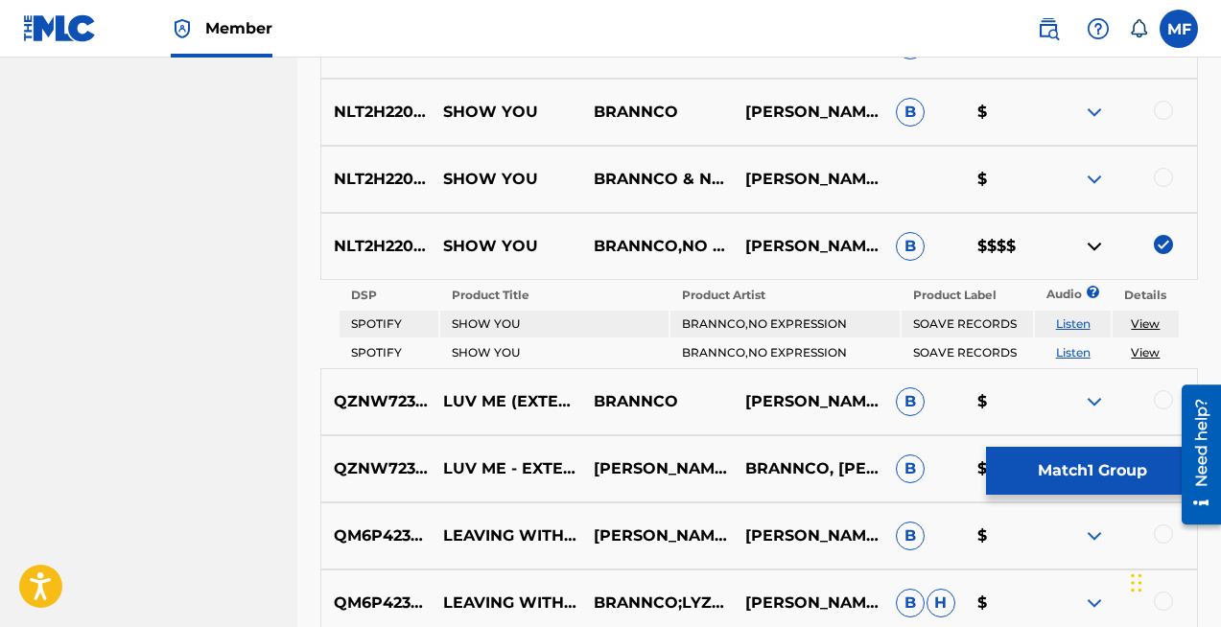
click at [1083, 466] on button "Match 1 Group" at bounding box center [1092, 471] width 212 height 48
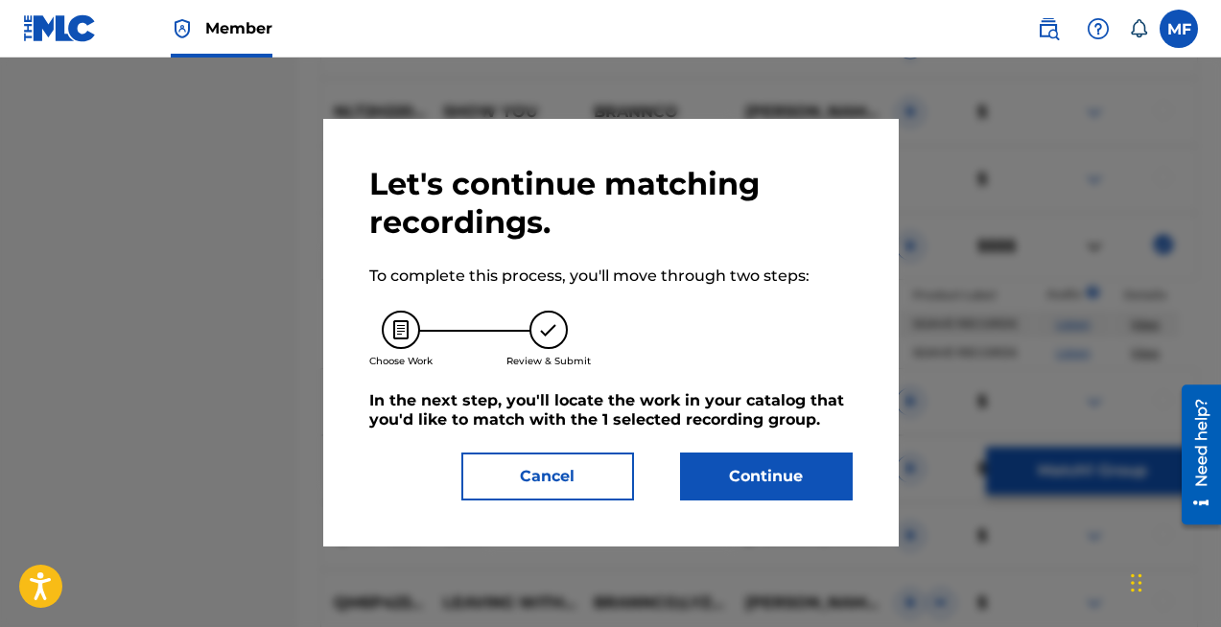
click at [783, 479] on button "Continue" at bounding box center [766, 477] width 173 height 48
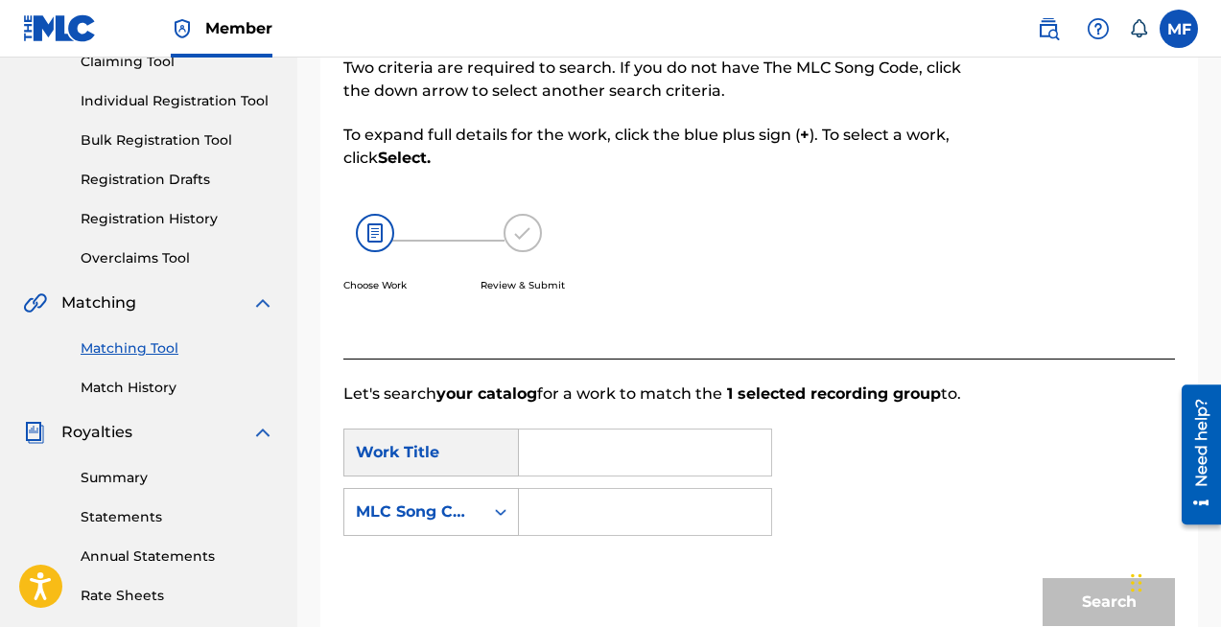
scroll to position [222, 0]
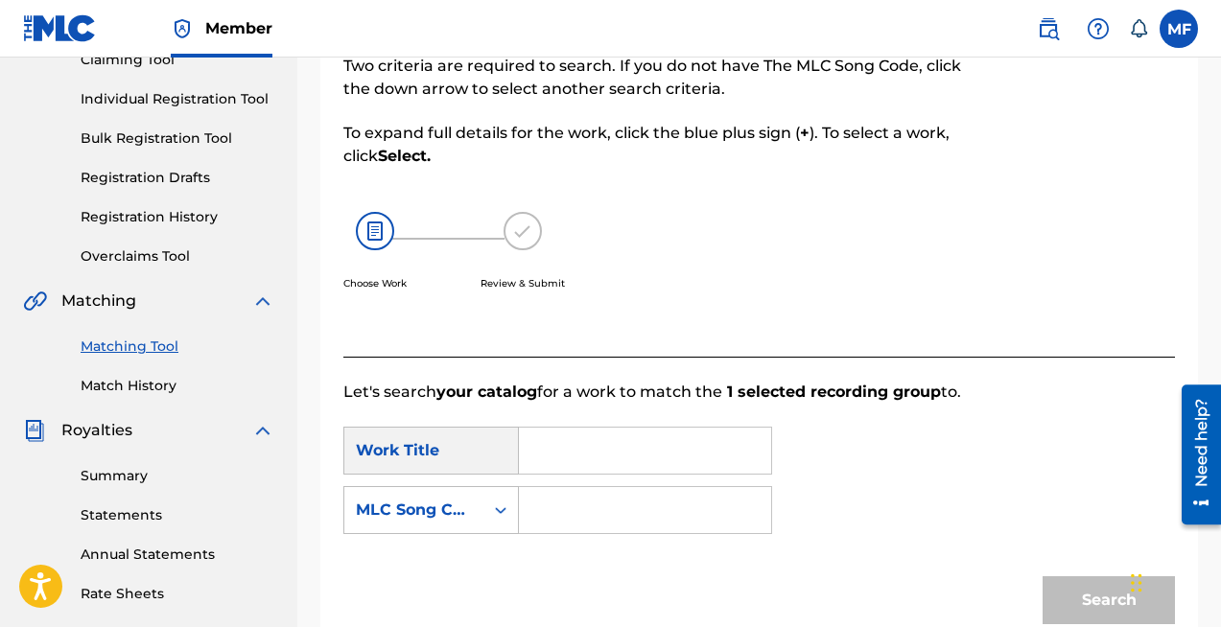
click at [546, 464] on input "Search Form" at bounding box center [645, 451] width 220 height 46
type input "show you"
click at [811, 450] on div "SearchWithCriteriacba17151-39d1-4163-9079-d96f2a29aec3 Work Title show you show…" at bounding box center [758, 486] width 831 height 119
click at [489, 511] on div "Search Form" at bounding box center [500, 510] width 35 height 35
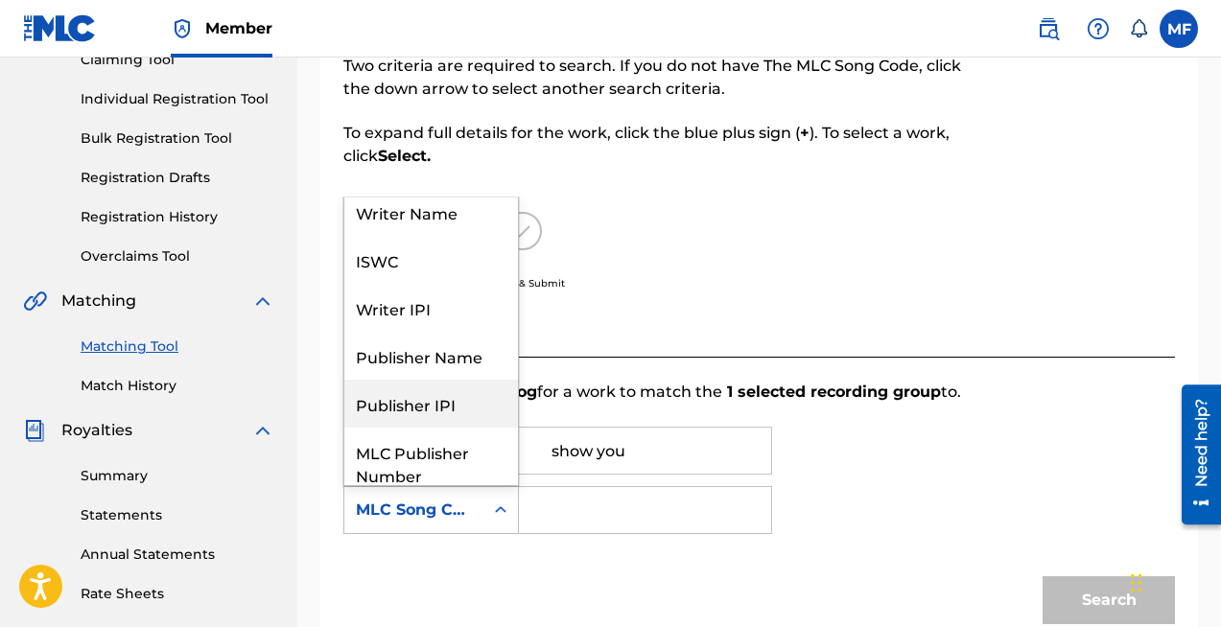
scroll to position [0, 0]
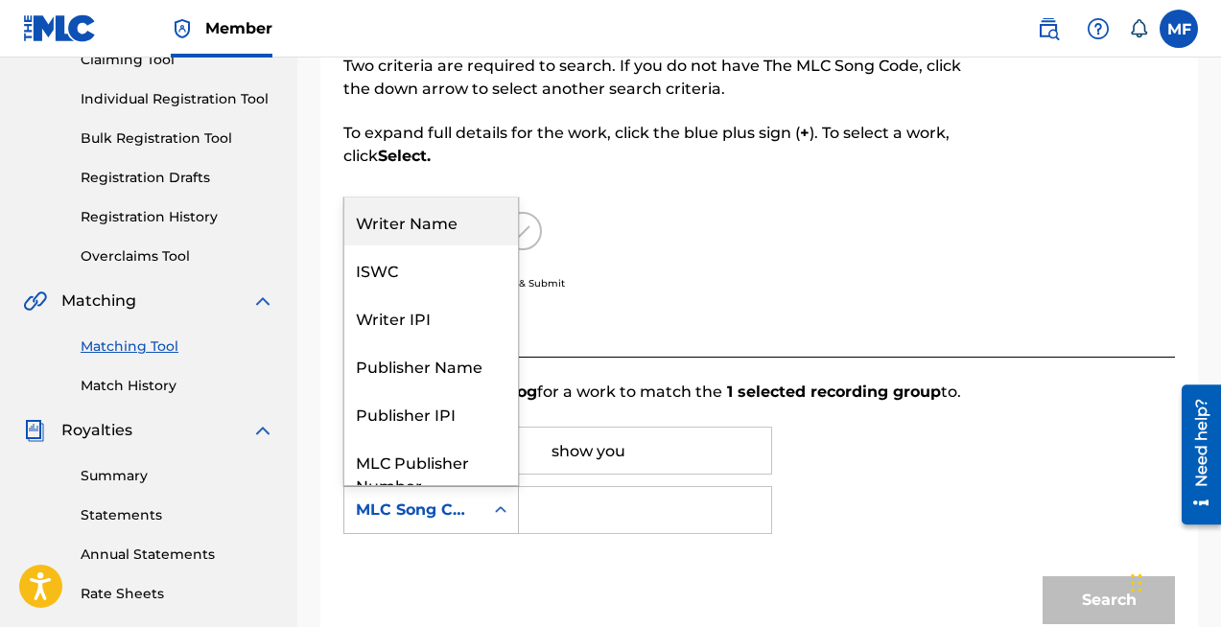
click at [438, 230] on div "Writer Name" at bounding box center [431, 222] width 174 height 48
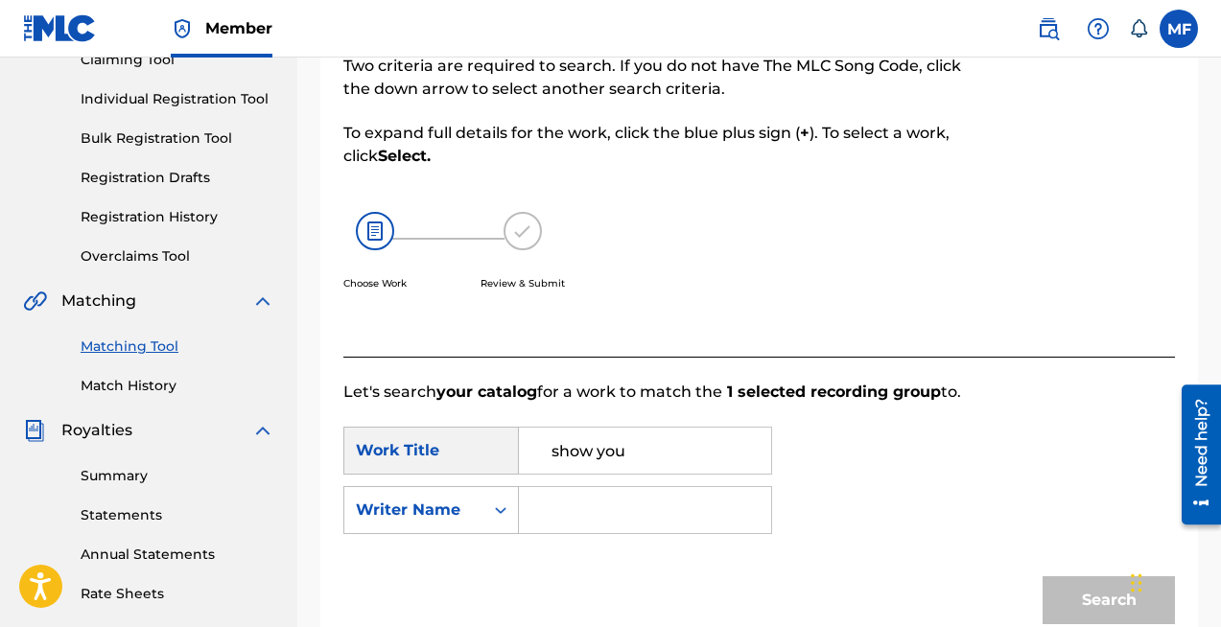
click at [558, 515] on input "Search Form" at bounding box center [645, 510] width 220 height 46
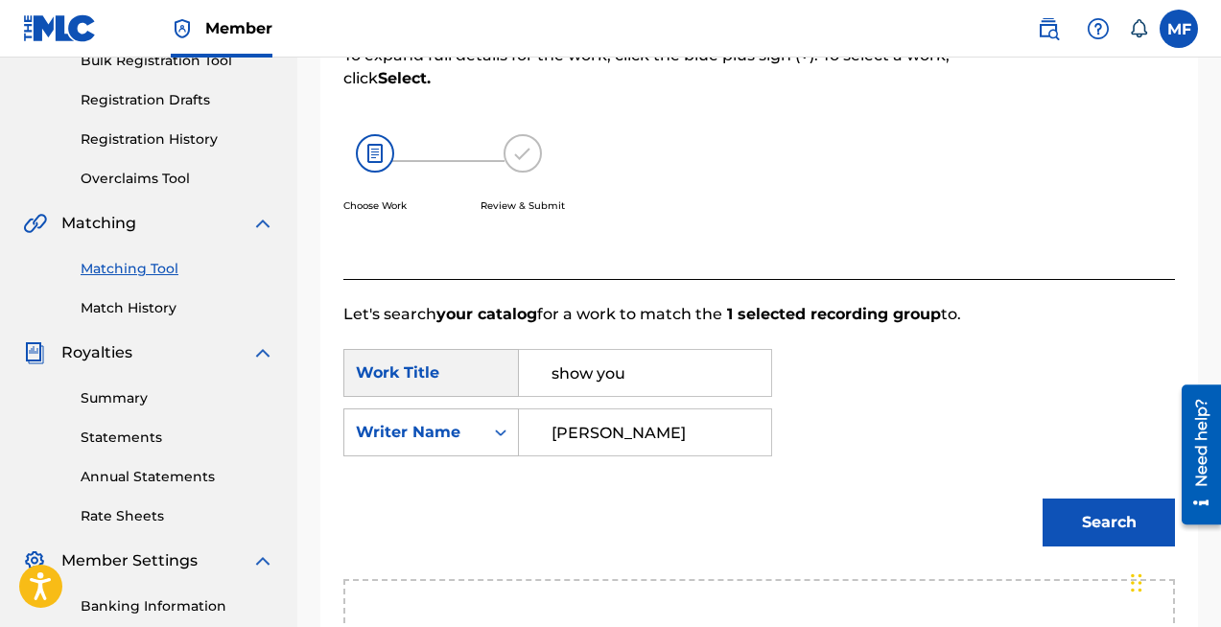
scroll to position [310, 0]
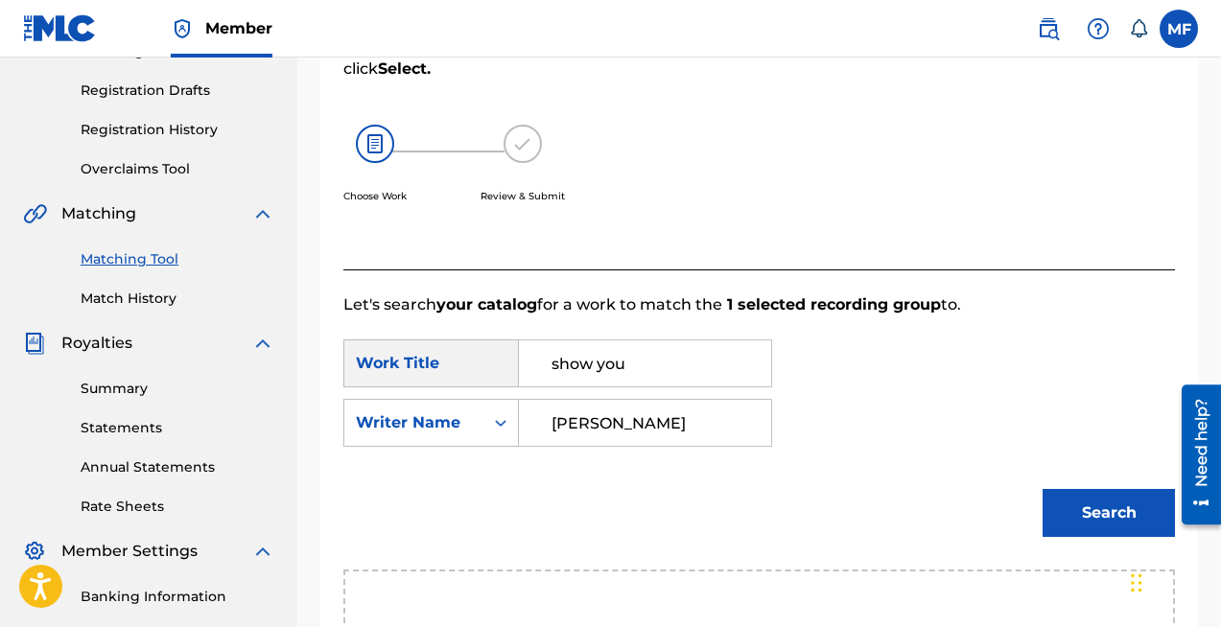
type input "edgar gais"
click at [1100, 519] on button "Search" at bounding box center [1108, 513] width 132 height 48
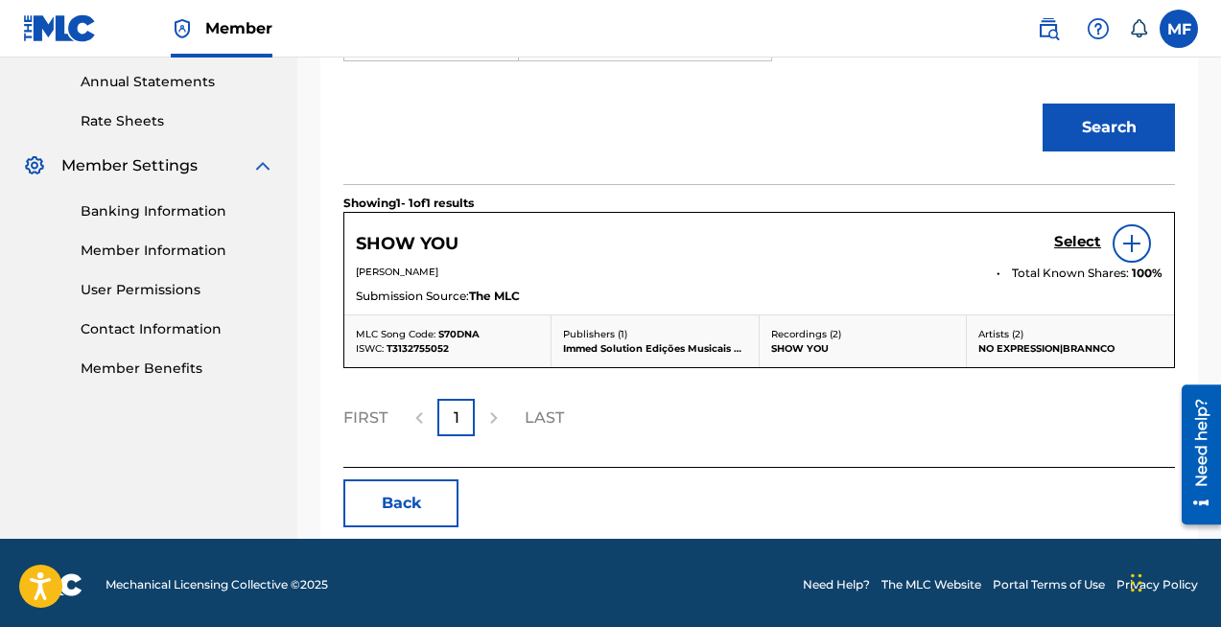
scroll to position [699, 0]
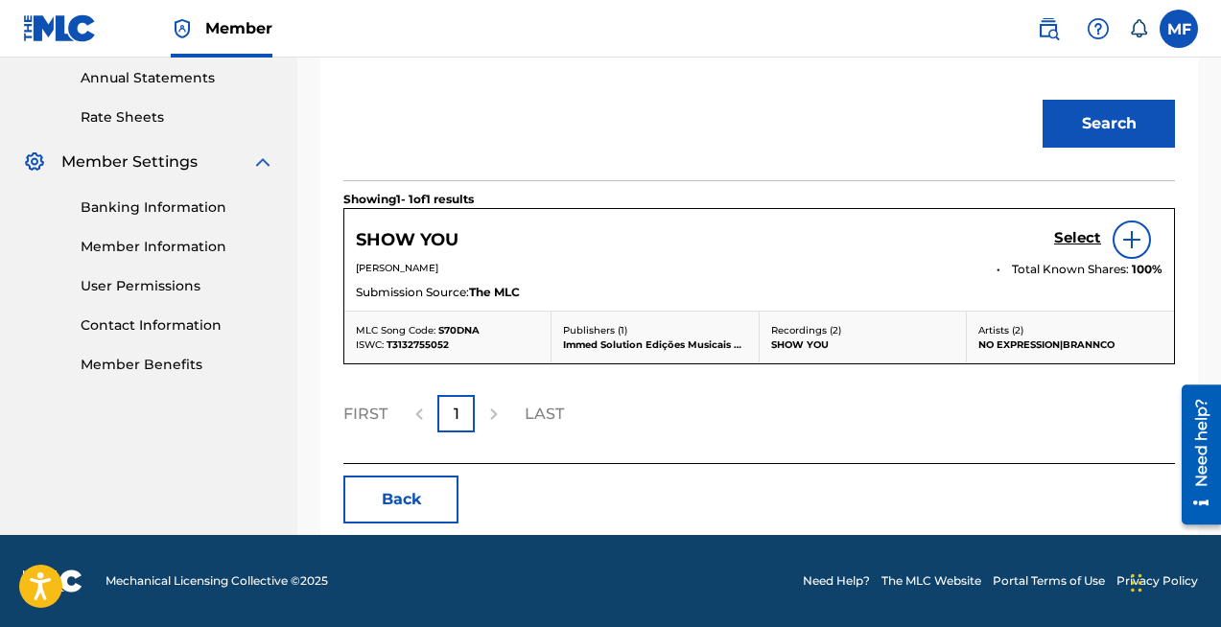
click at [1135, 234] on img at bounding box center [1131, 239] width 23 height 23
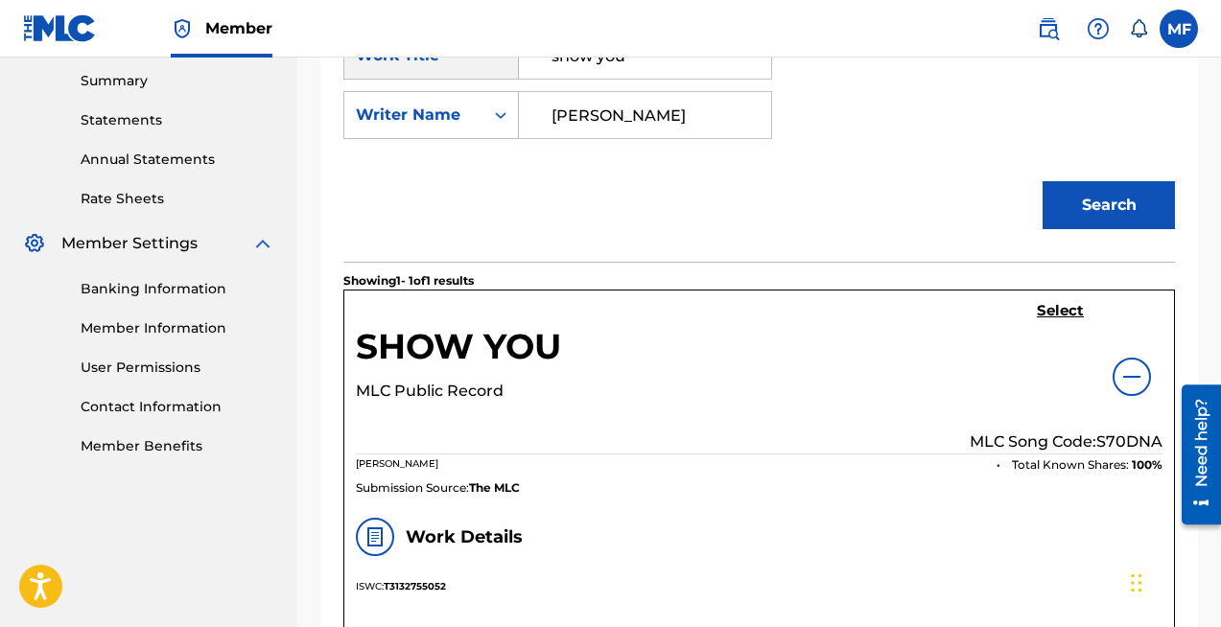
scroll to position [639, 0]
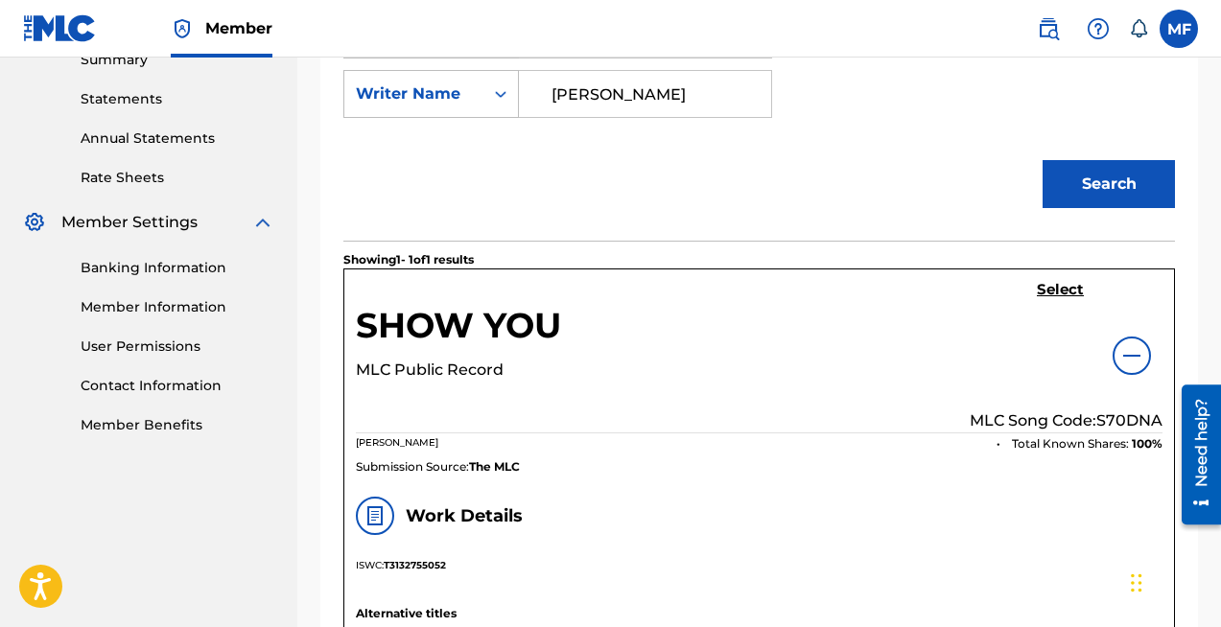
click at [1043, 287] on h5 "Select" at bounding box center [1060, 290] width 47 height 18
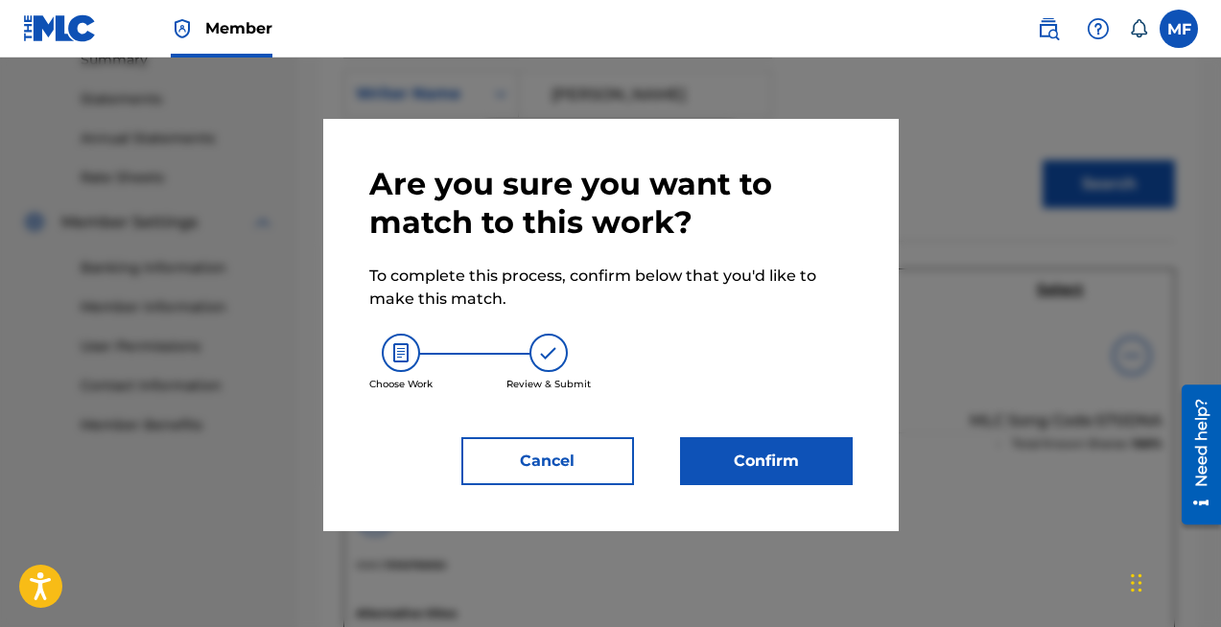
click at [741, 475] on button "Confirm" at bounding box center [766, 461] width 173 height 48
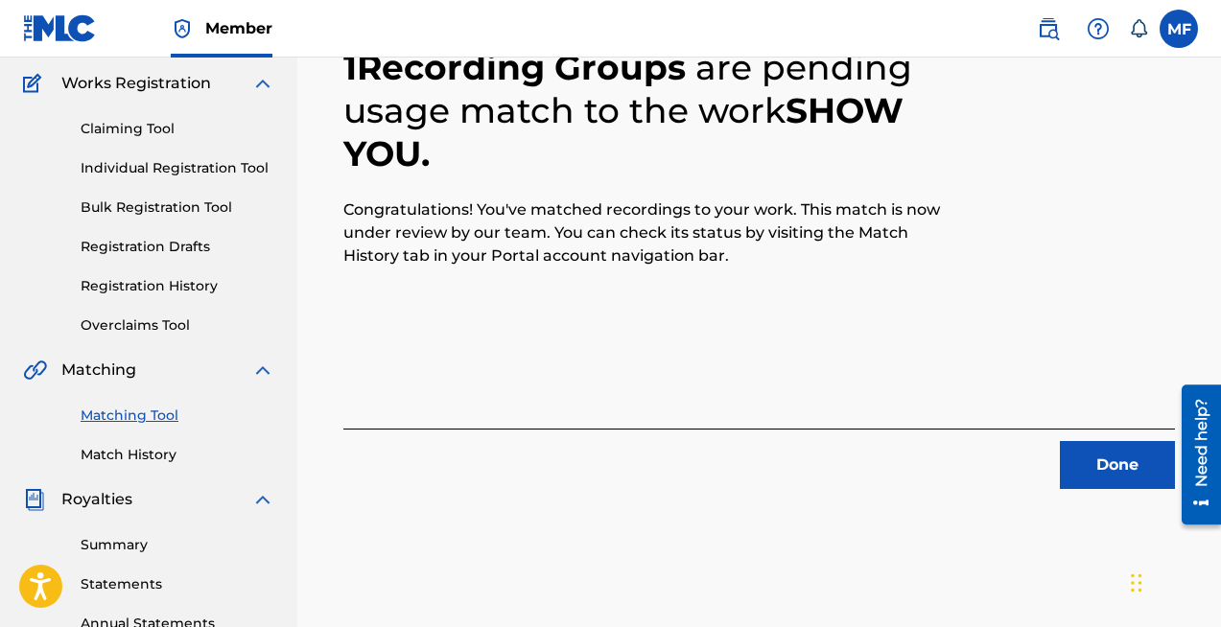
scroll to position [157, 0]
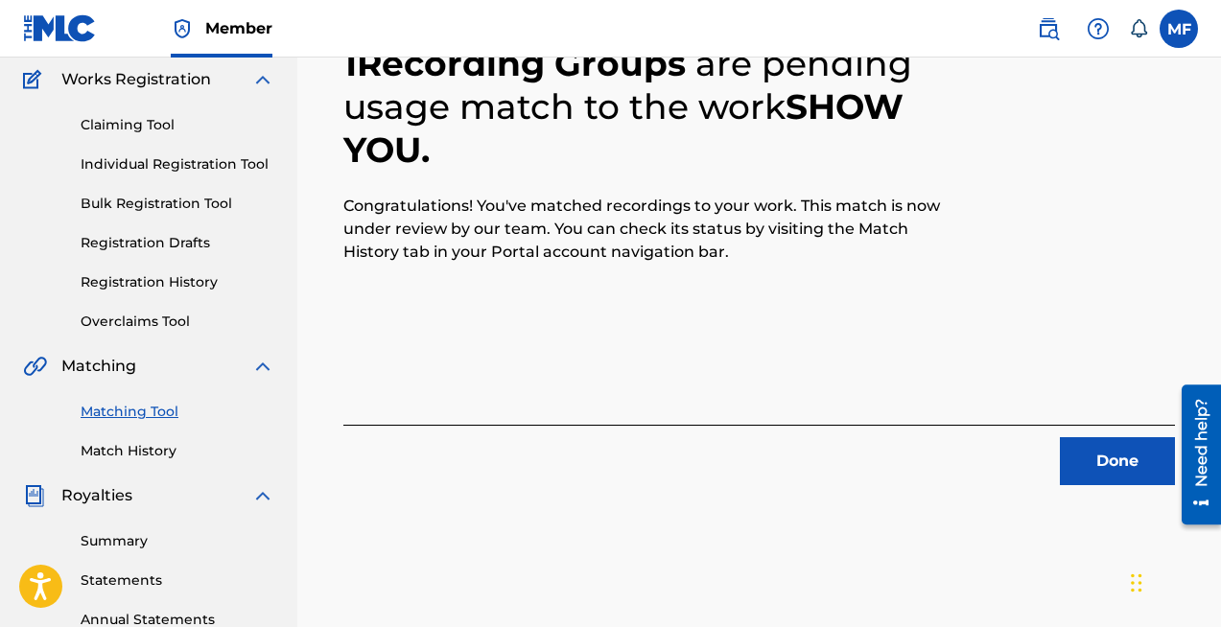
click at [1108, 454] on button "Done" at bounding box center [1117, 461] width 115 height 48
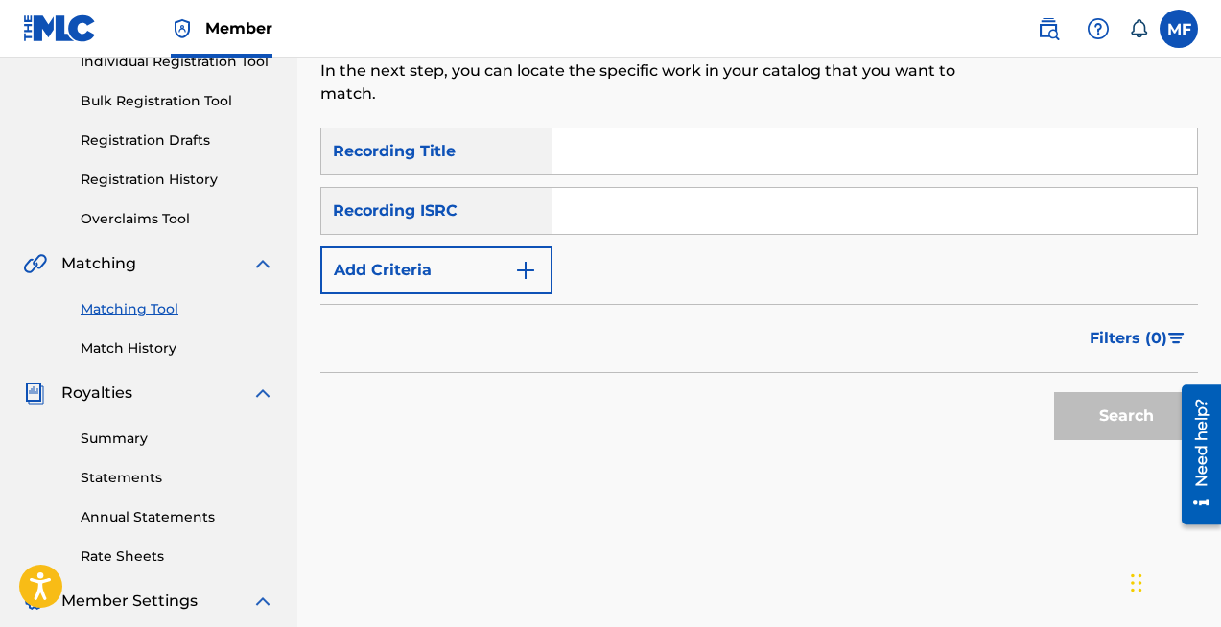
scroll to position [223, 0]
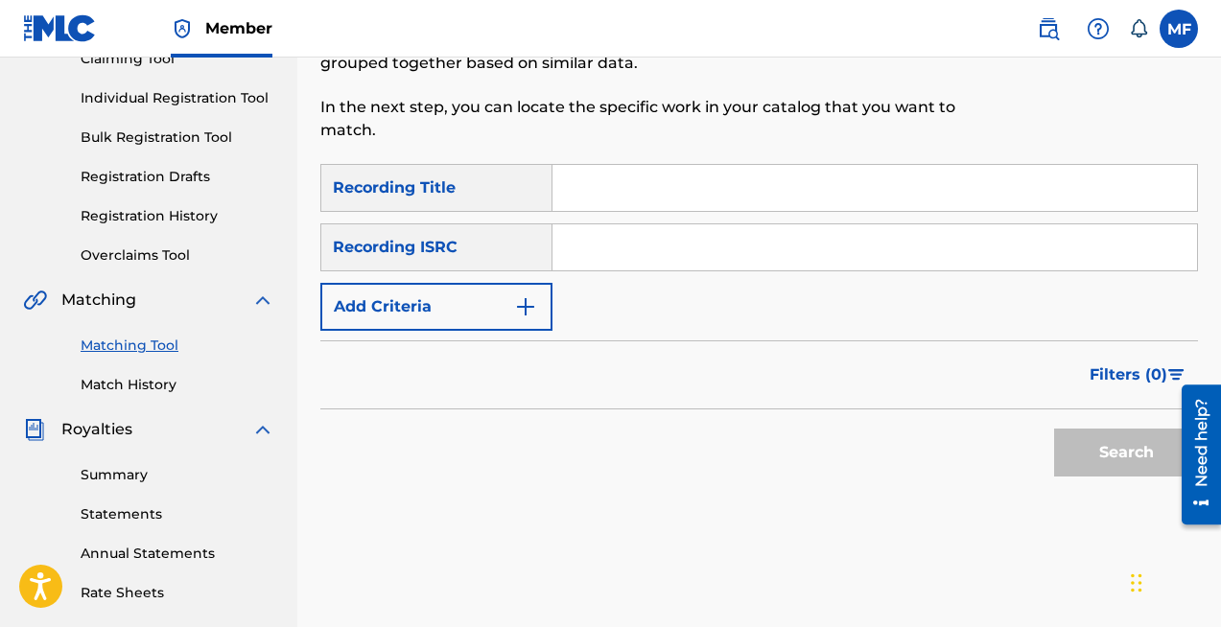
click at [585, 175] on input "Search Form" at bounding box center [874, 188] width 644 height 46
click at [514, 304] on img "Search Form" at bounding box center [525, 306] width 23 height 23
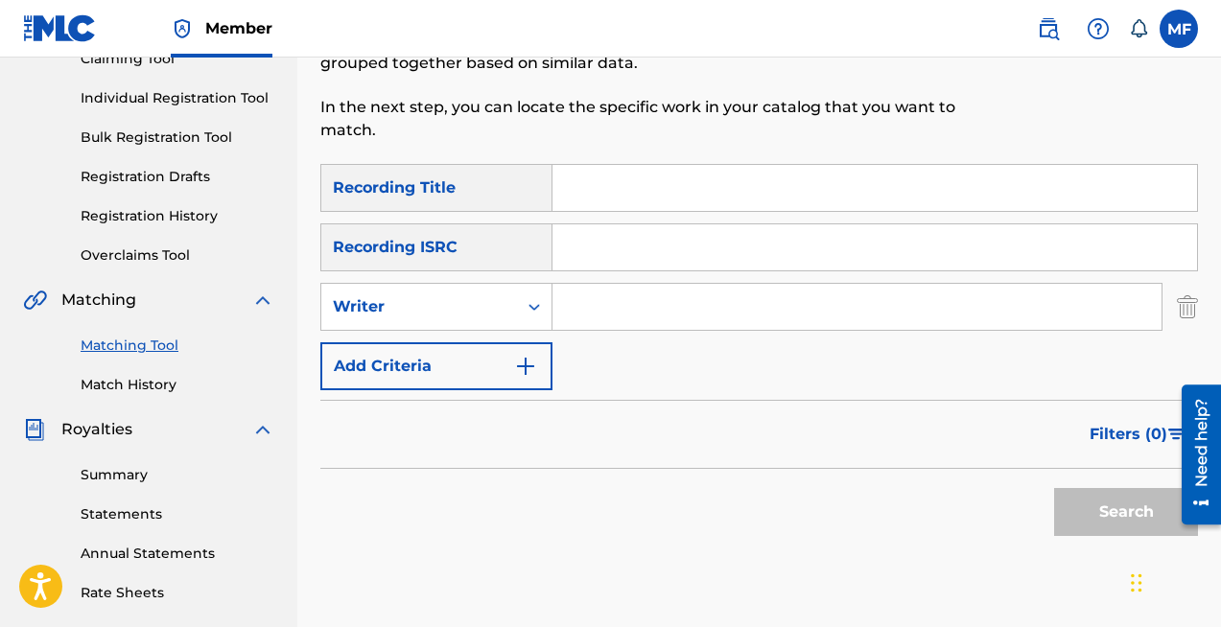
click at [579, 310] on input "Search Form" at bounding box center [856, 307] width 609 height 46
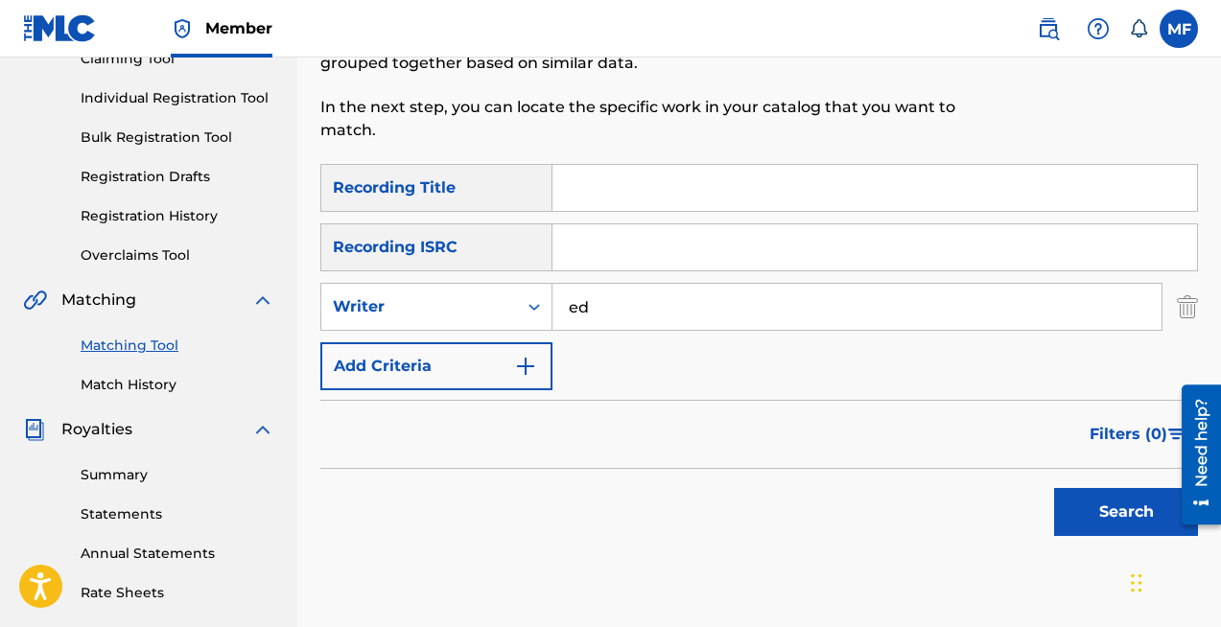
type input "EDGAR GAIS"
click at [1103, 511] on button "Search" at bounding box center [1126, 512] width 144 height 48
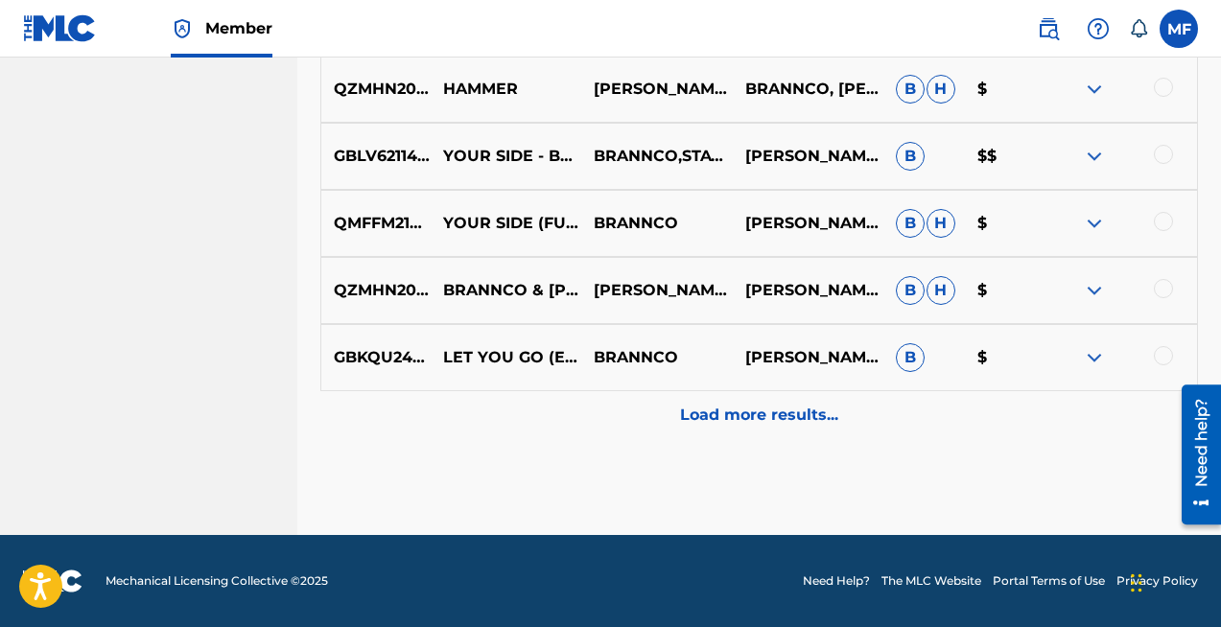
scroll to position [1092, 0]
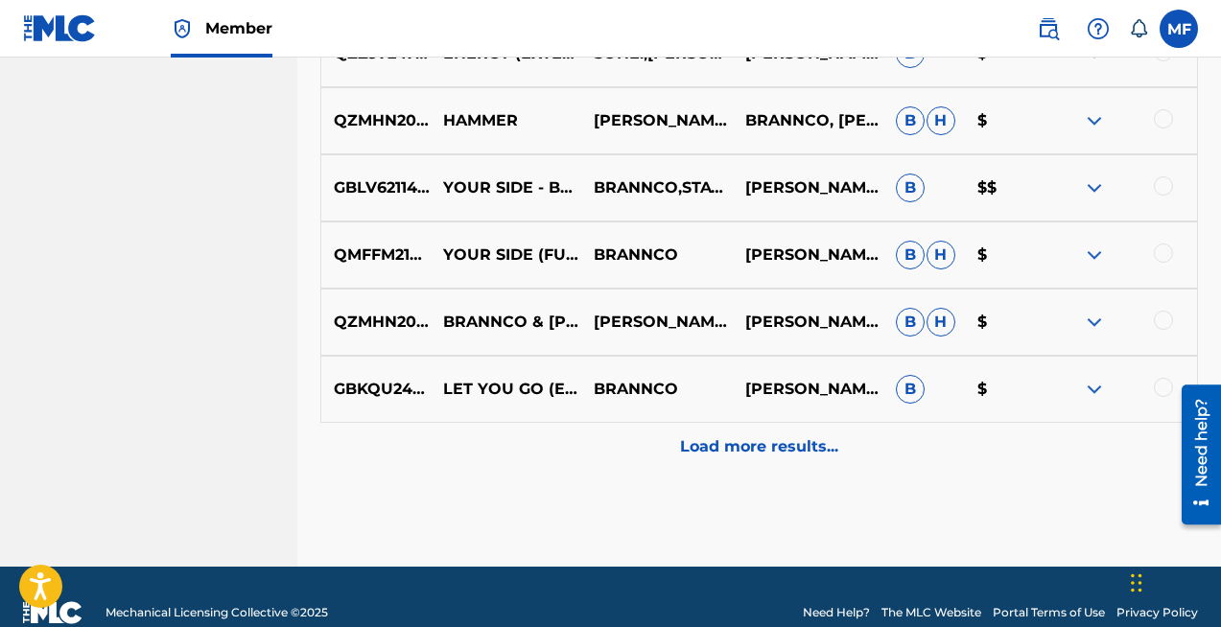
click at [807, 440] on p "Load more results..." at bounding box center [759, 446] width 158 height 23
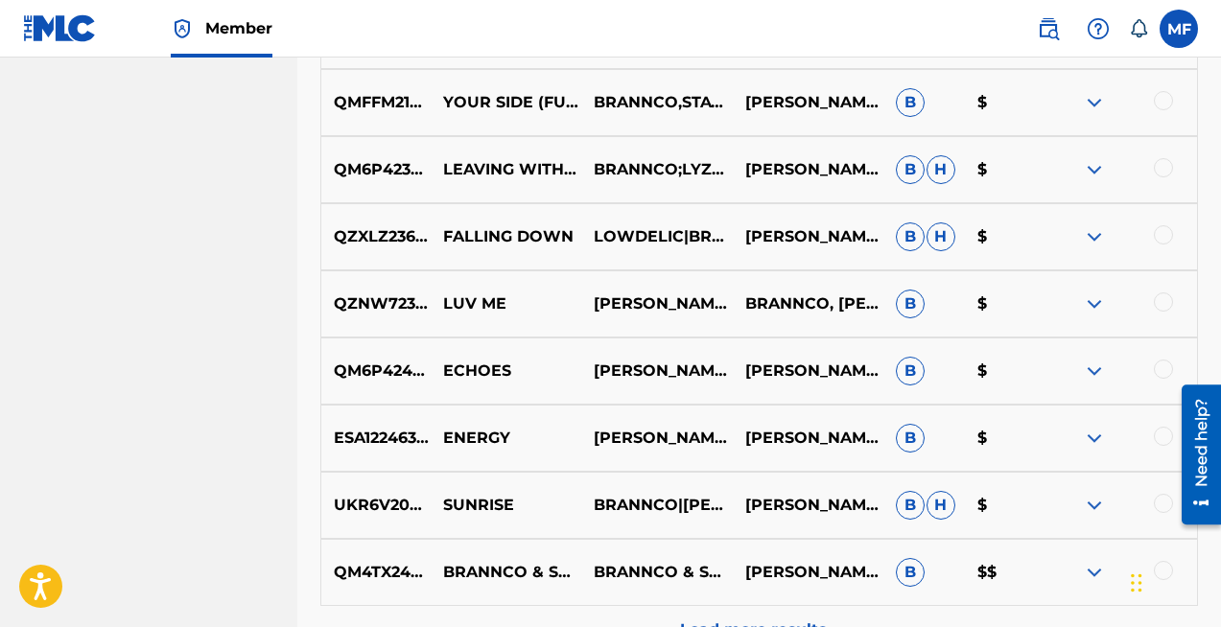
scroll to position [1795, 0]
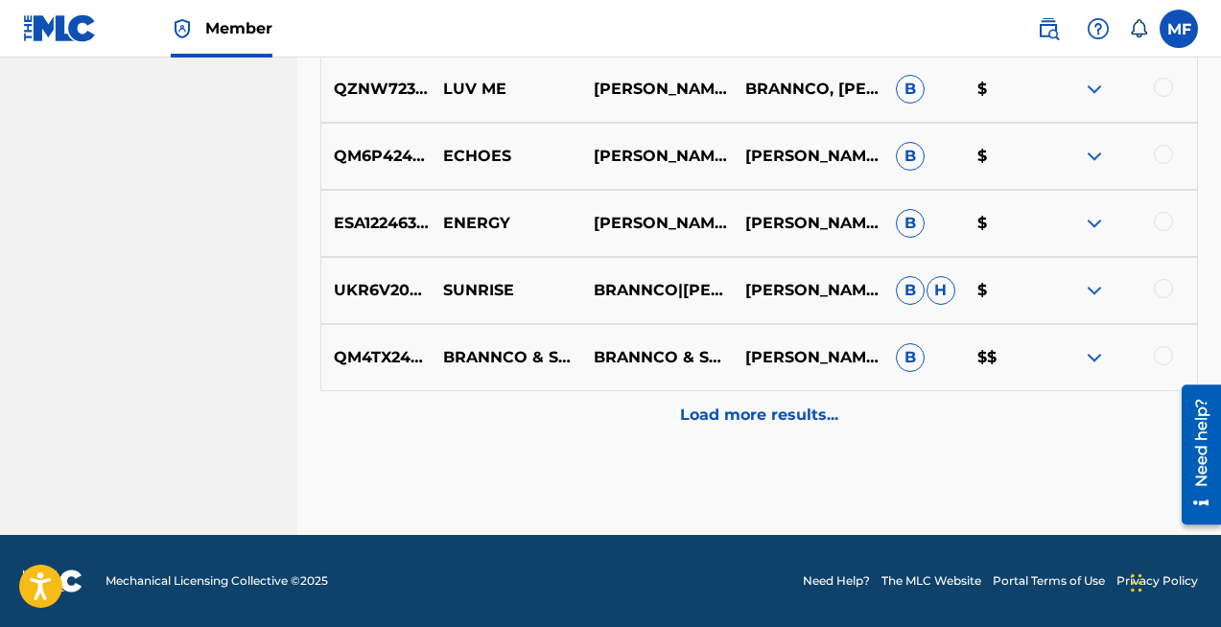
click at [761, 413] on p "Load more results..." at bounding box center [759, 415] width 158 height 23
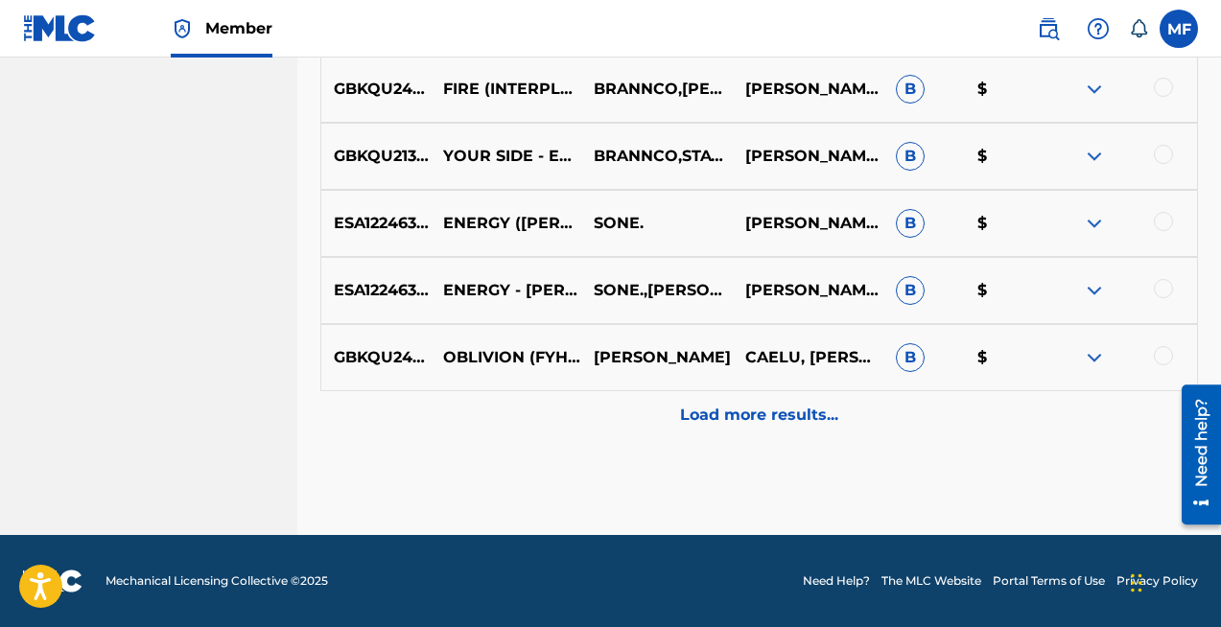
click at [760, 407] on p "Load more results..." at bounding box center [759, 415] width 158 height 23
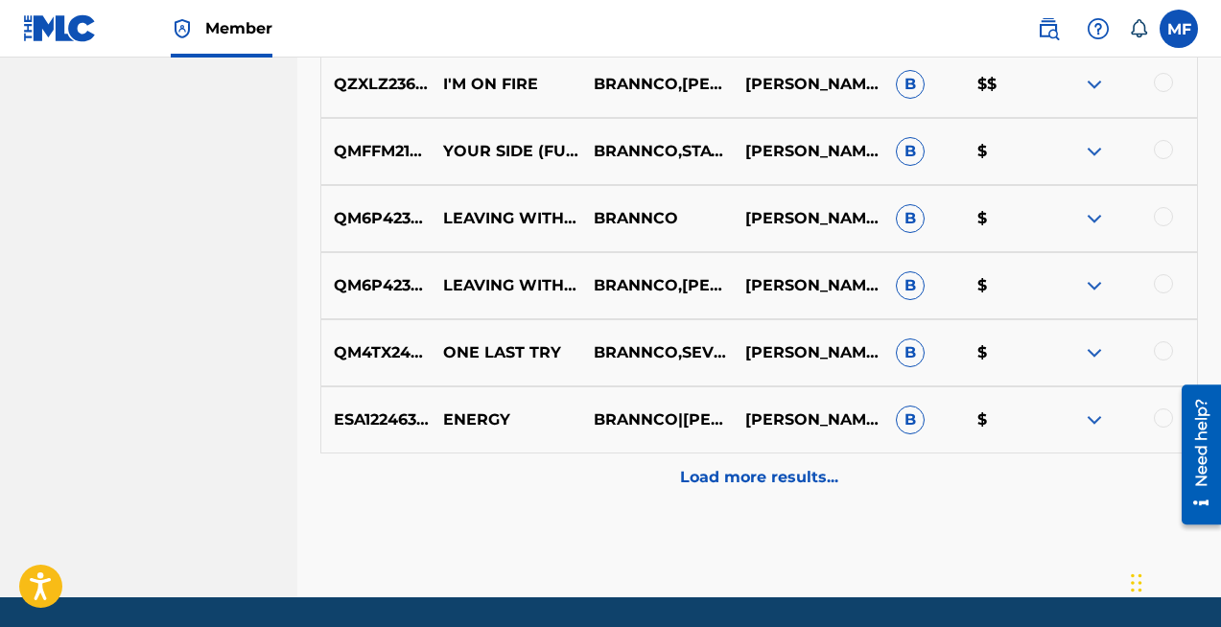
click at [759, 488] on p "Load more results..." at bounding box center [759, 477] width 158 height 23
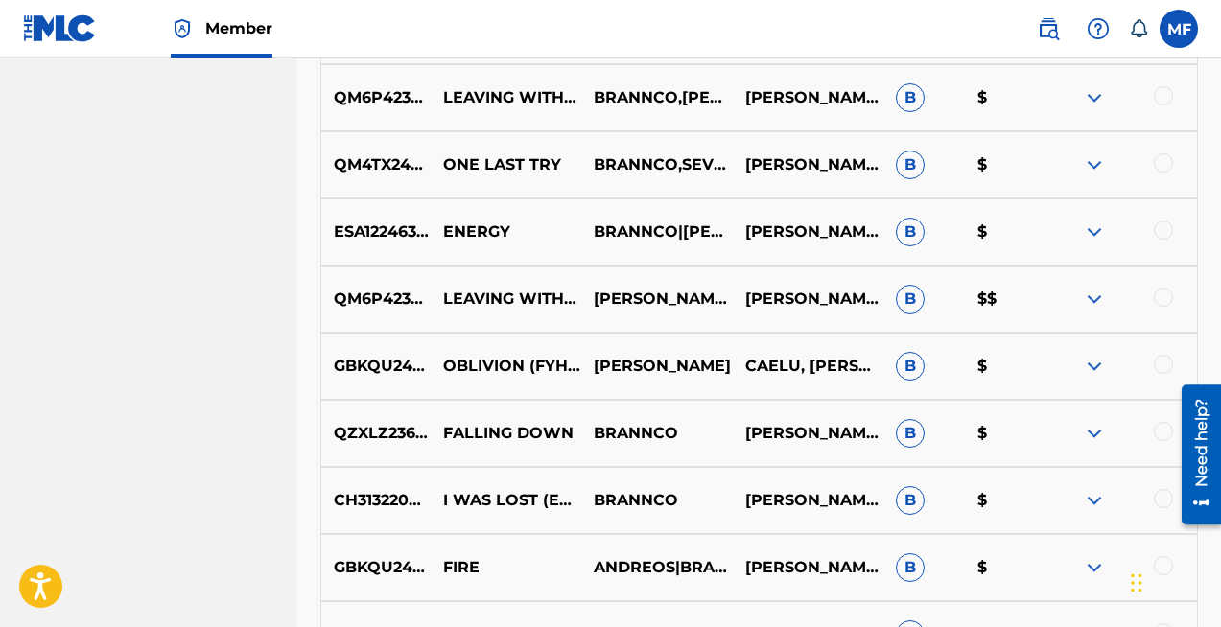
scroll to position [3809, 0]
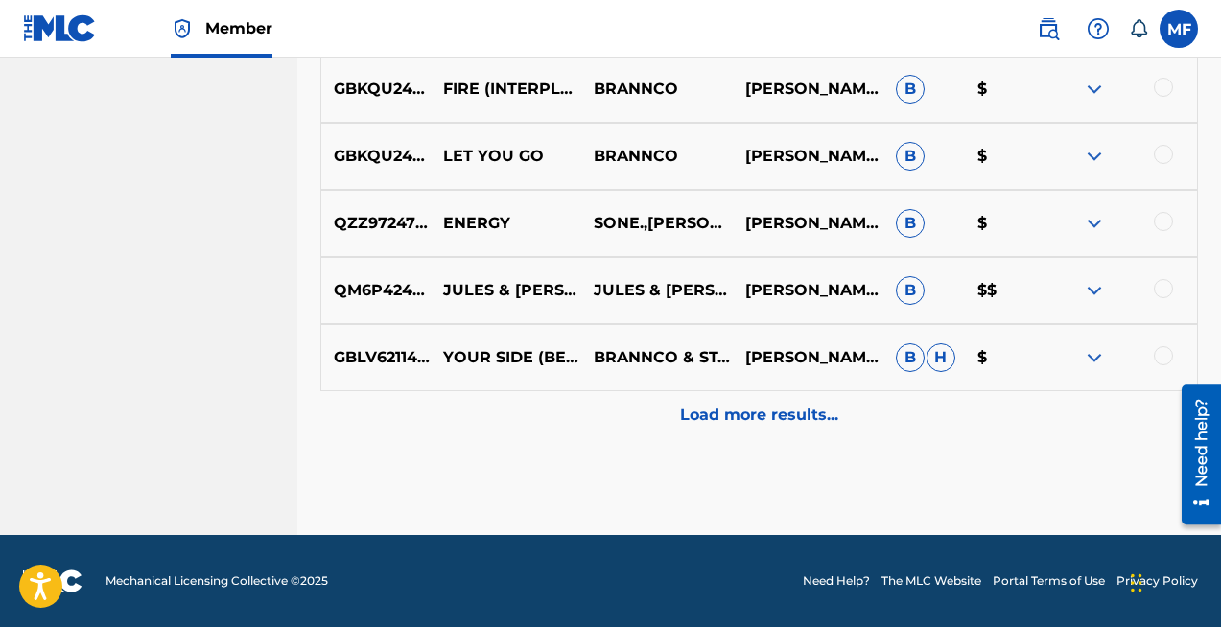
click at [736, 397] on div "Load more results..." at bounding box center [758, 415] width 877 height 48
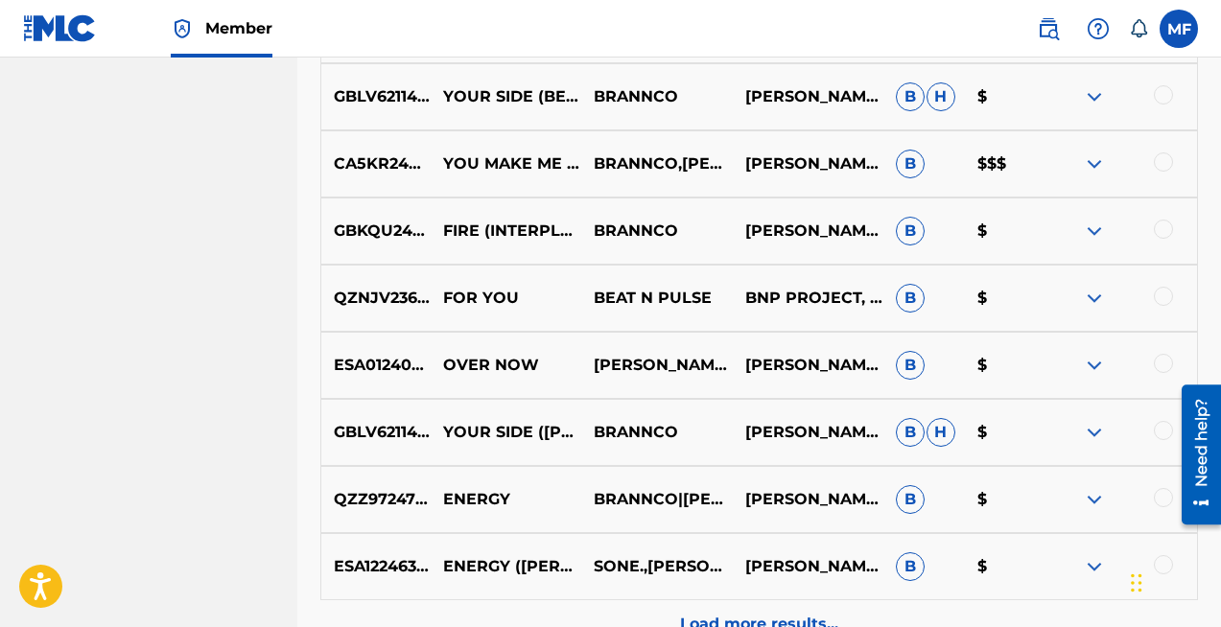
scroll to position [4240, 0]
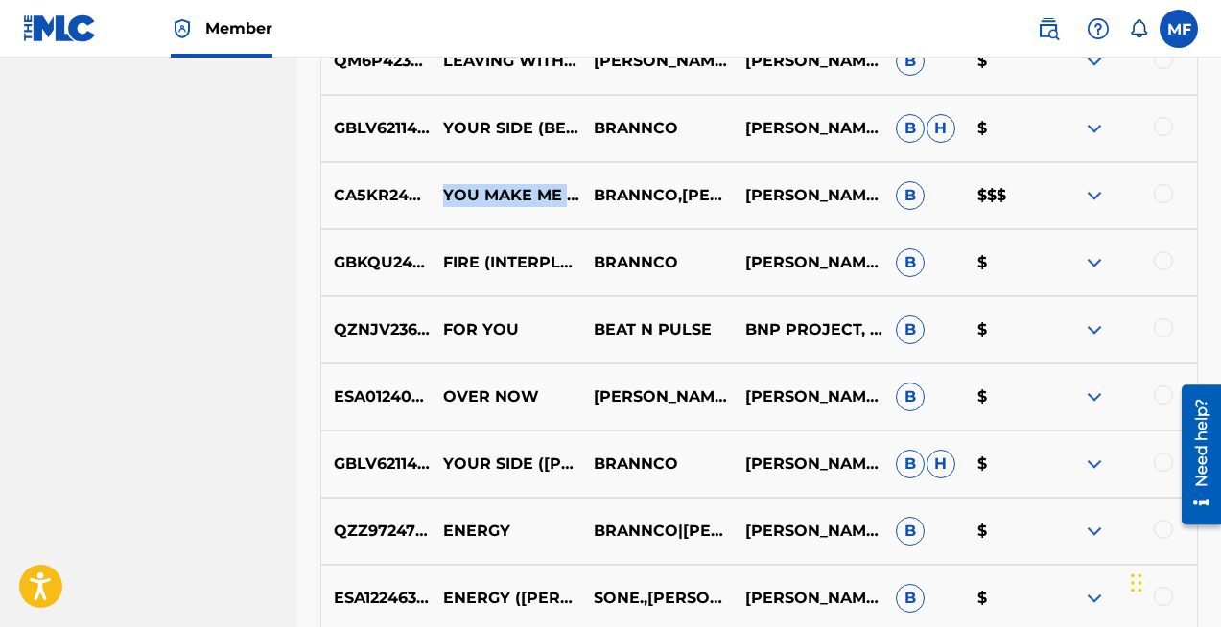
drag, startPoint x: 492, startPoint y: 206, endPoint x: 443, endPoint y: 190, distance: 51.6
click at [442, 189] on p "YOU MAKE ME FEEL" at bounding box center [506, 195] width 151 height 23
copy p "YOU MAKE ME FEEL"
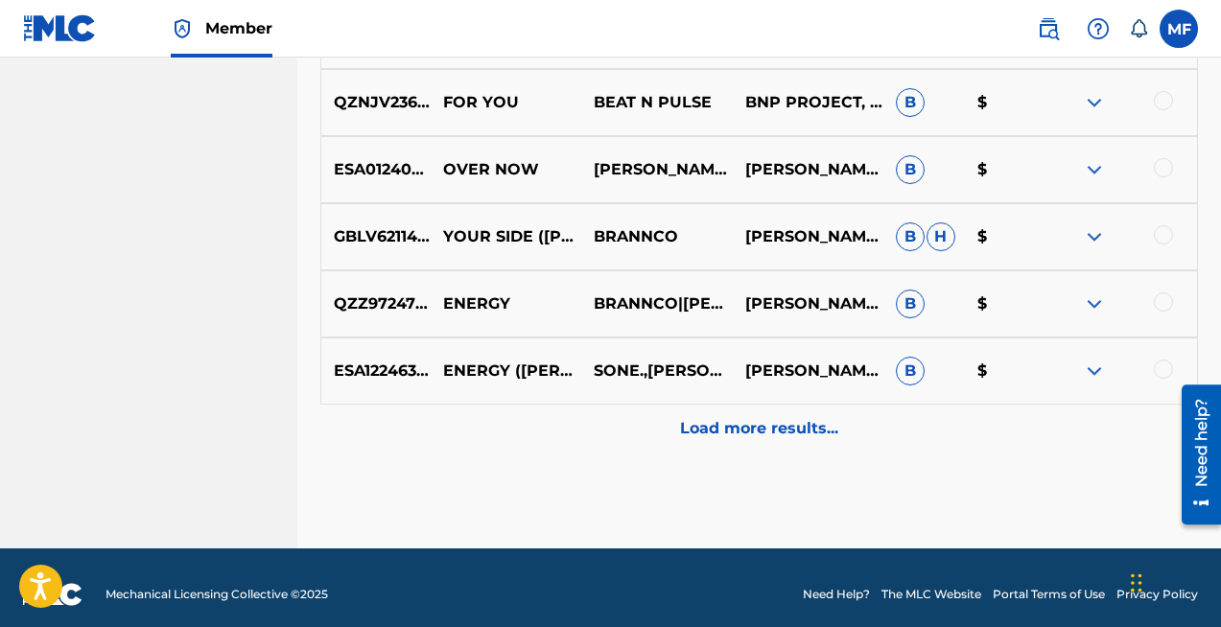
scroll to position [4480, 0]
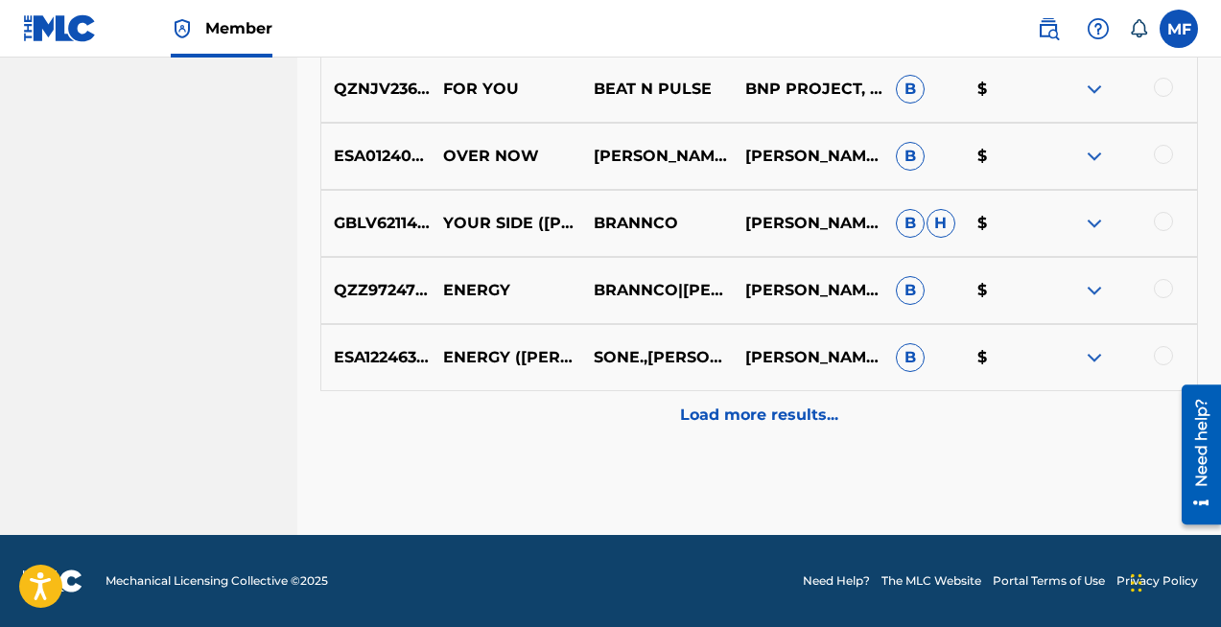
click at [719, 413] on p "Load more results..." at bounding box center [759, 415] width 158 height 23
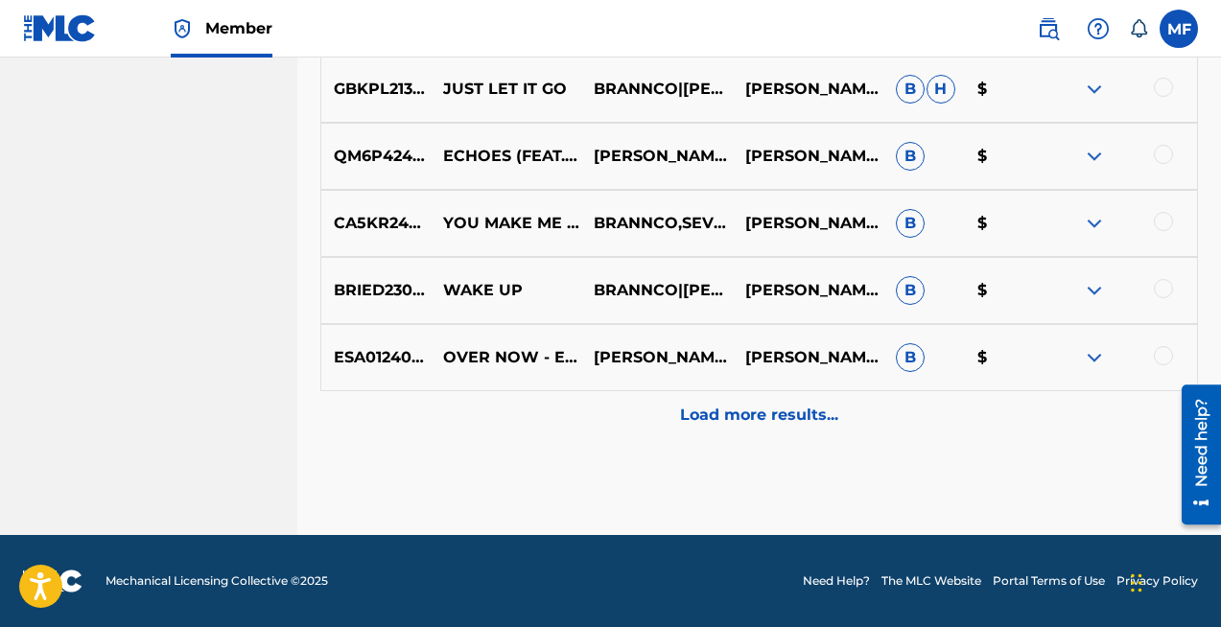
click at [722, 410] on p "Load more results..." at bounding box center [759, 415] width 158 height 23
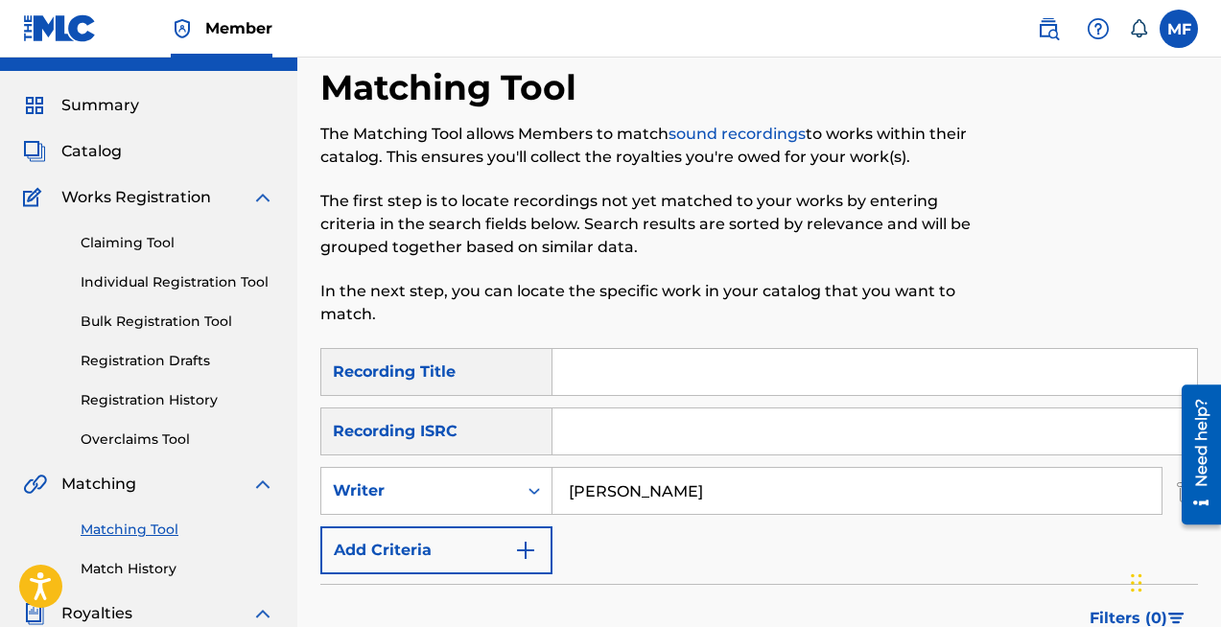
scroll to position [0, 0]
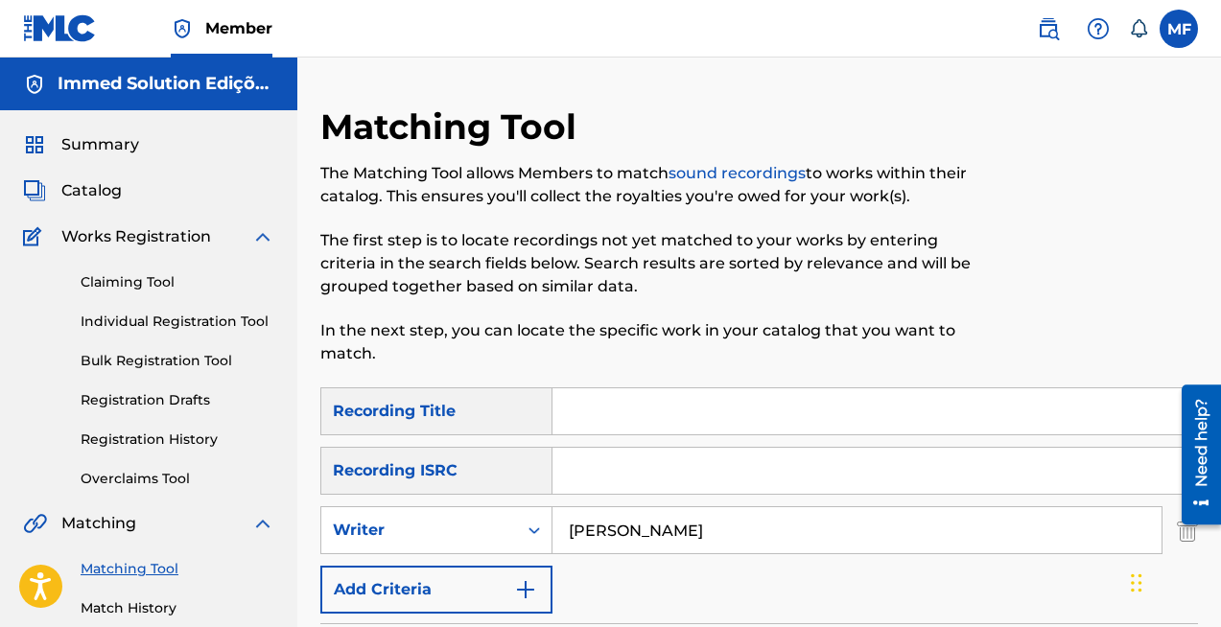
click at [606, 399] on input "Search Form" at bounding box center [874, 411] width 644 height 46
type input "SHOW YOU"
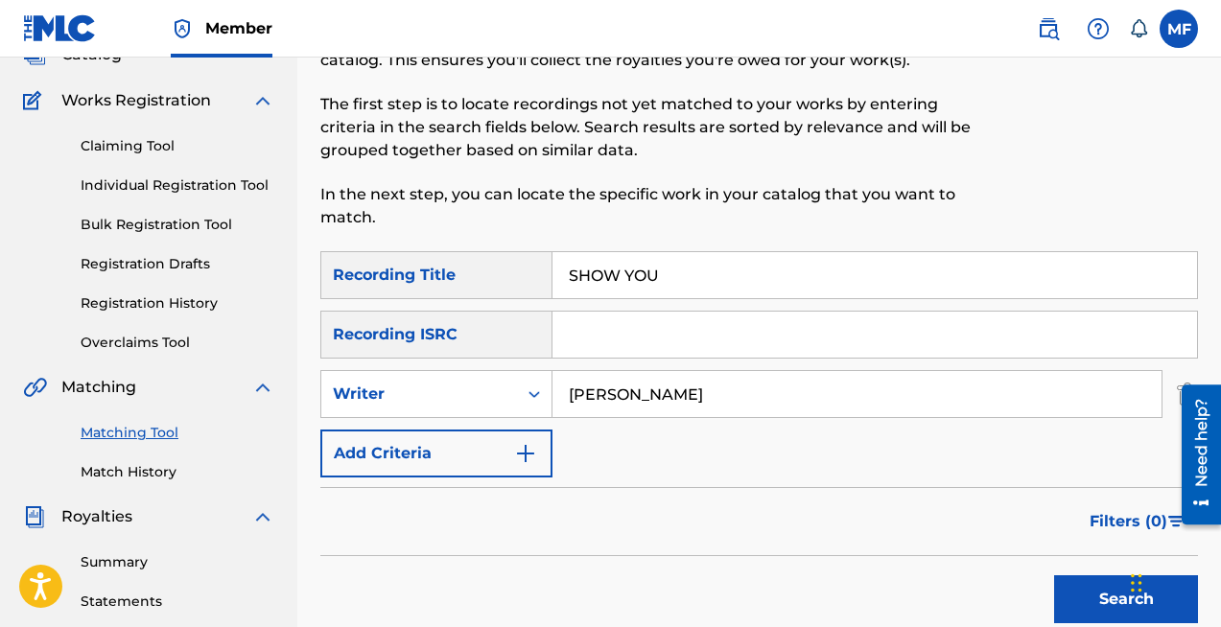
scroll to position [199, 0]
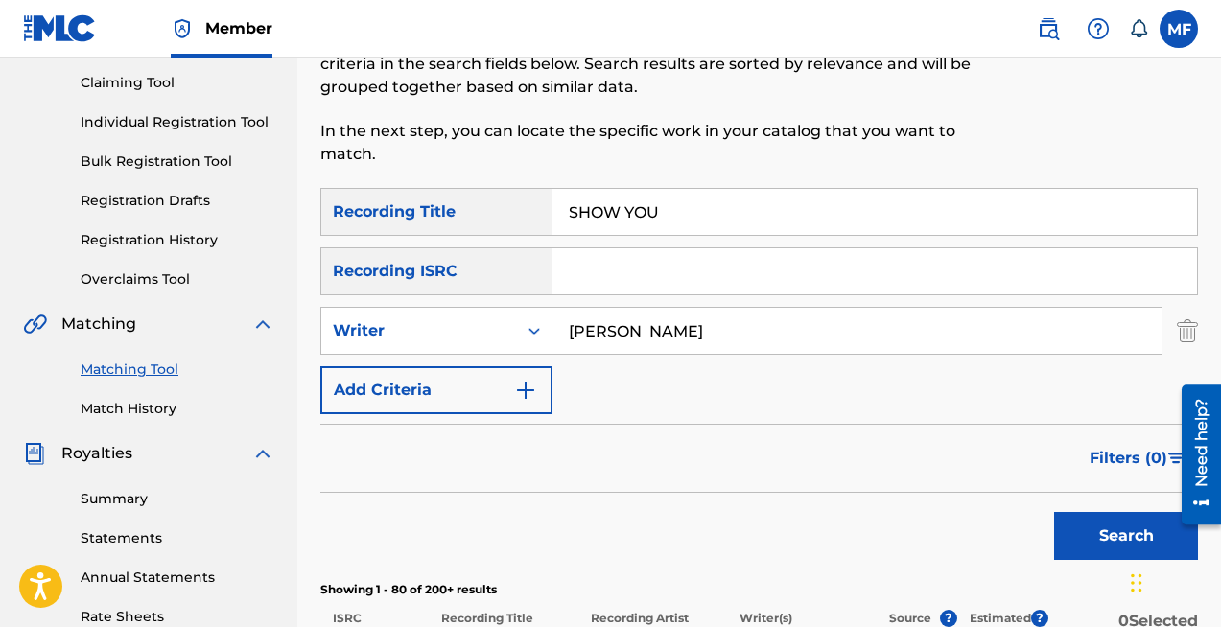
click at [1101, 532] on button "Search" at bounding box center [1126, 536] width 144 height 48
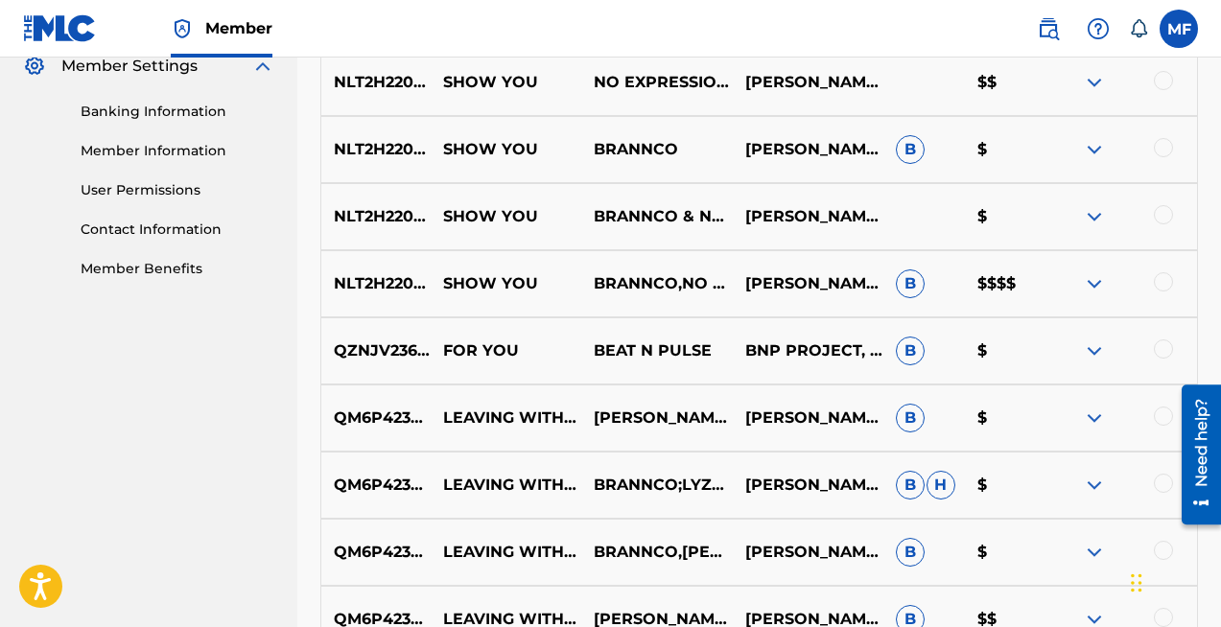
scroll to position [802, 0]
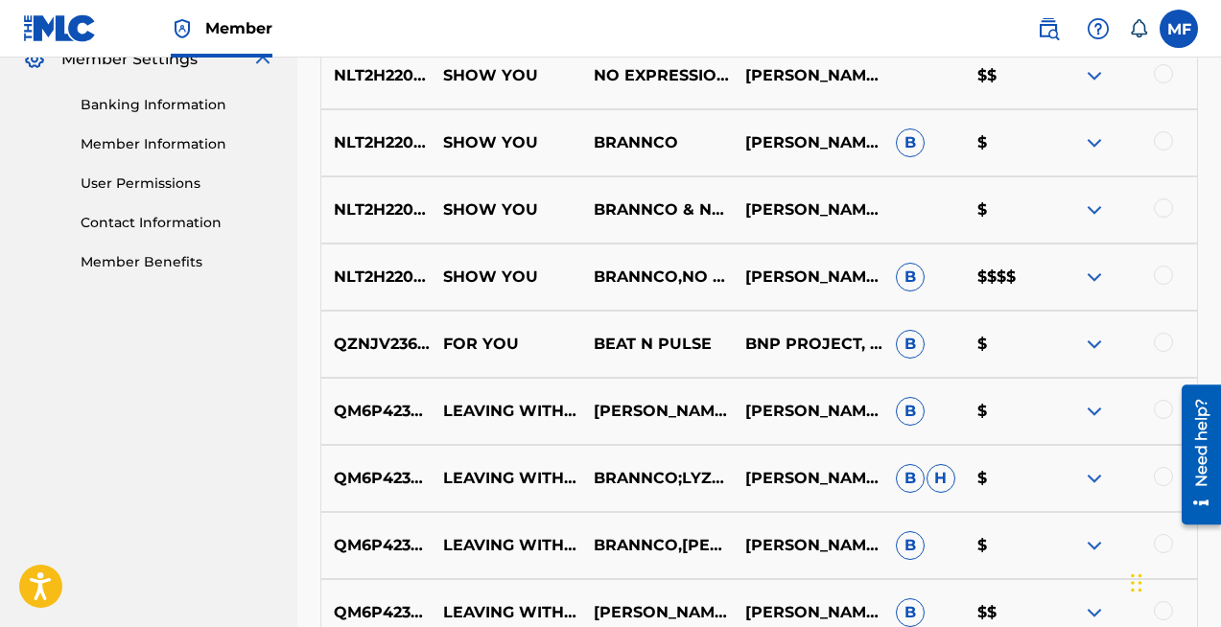
click at [1167, 70] on div at bounding box center [1163, 73] width 19 height 19
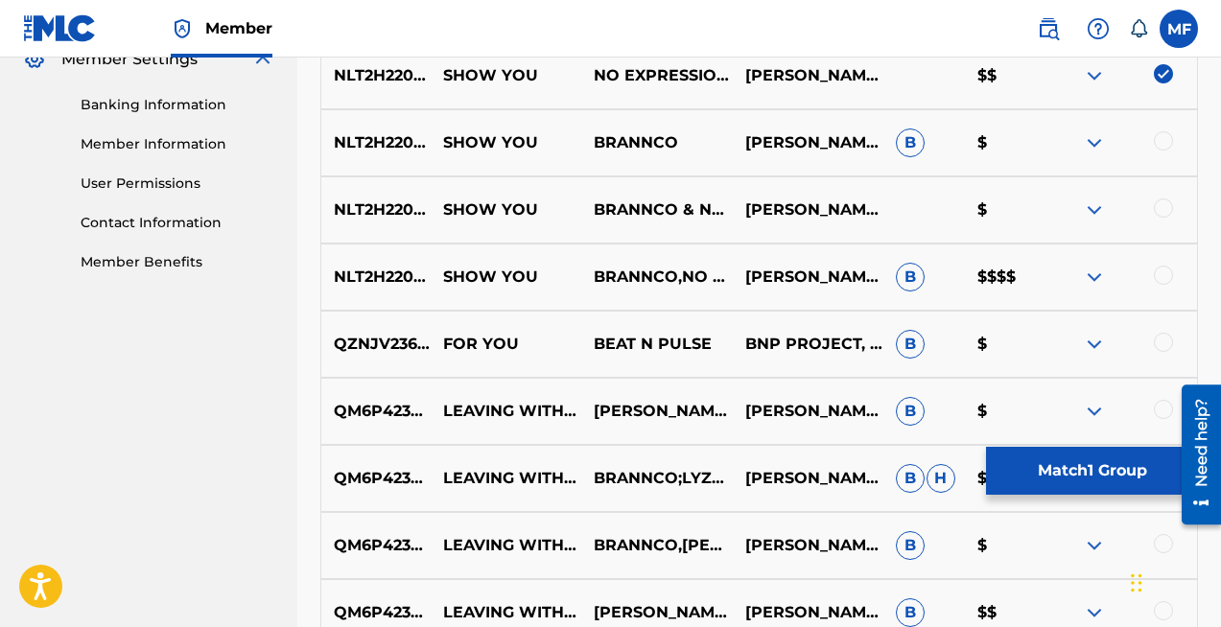
click at [1164, 138] on div at bounding box center [1163, 140] width 19 height 19
click at [1160, 209] on div at bounding box center [1163, 208] width 19 height 19
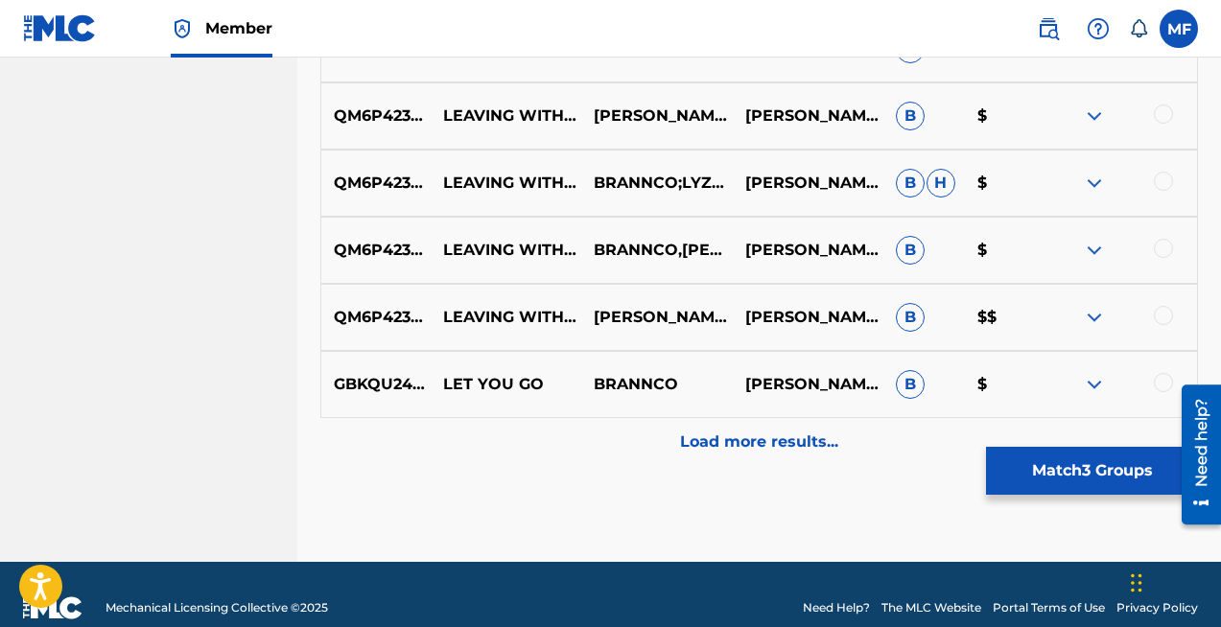
scroll to position [1115, 0]
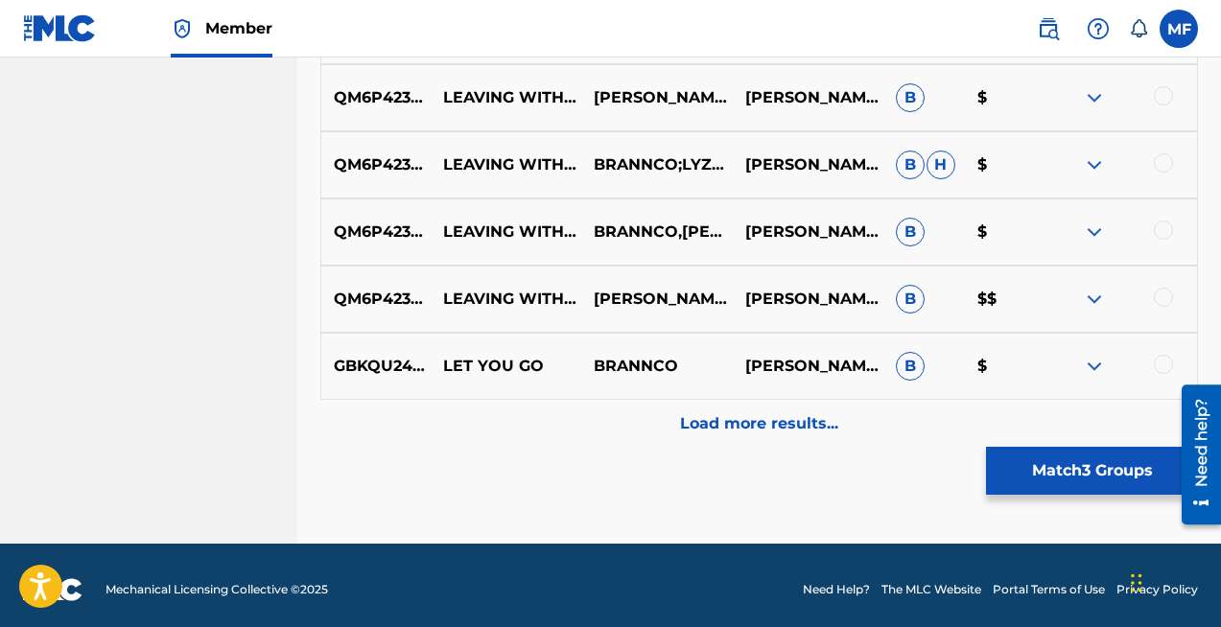
click at [734, 421] on p "Load more results..." at bounding box center [759, 423] width 158 height 23
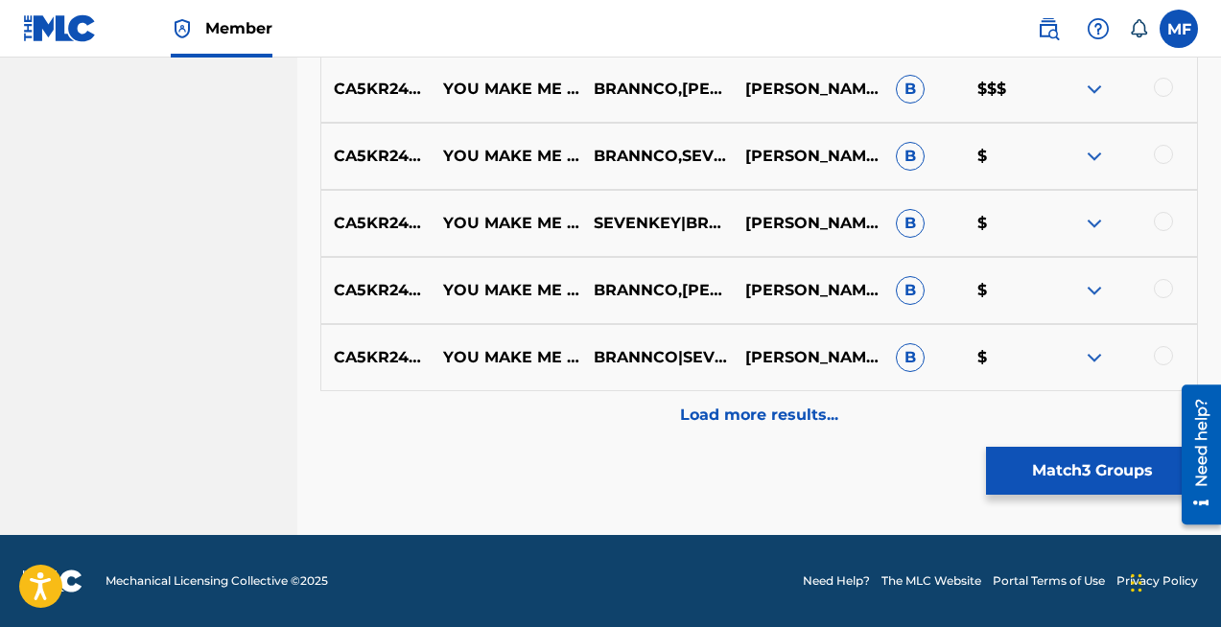
scroll to position [1791, 0]
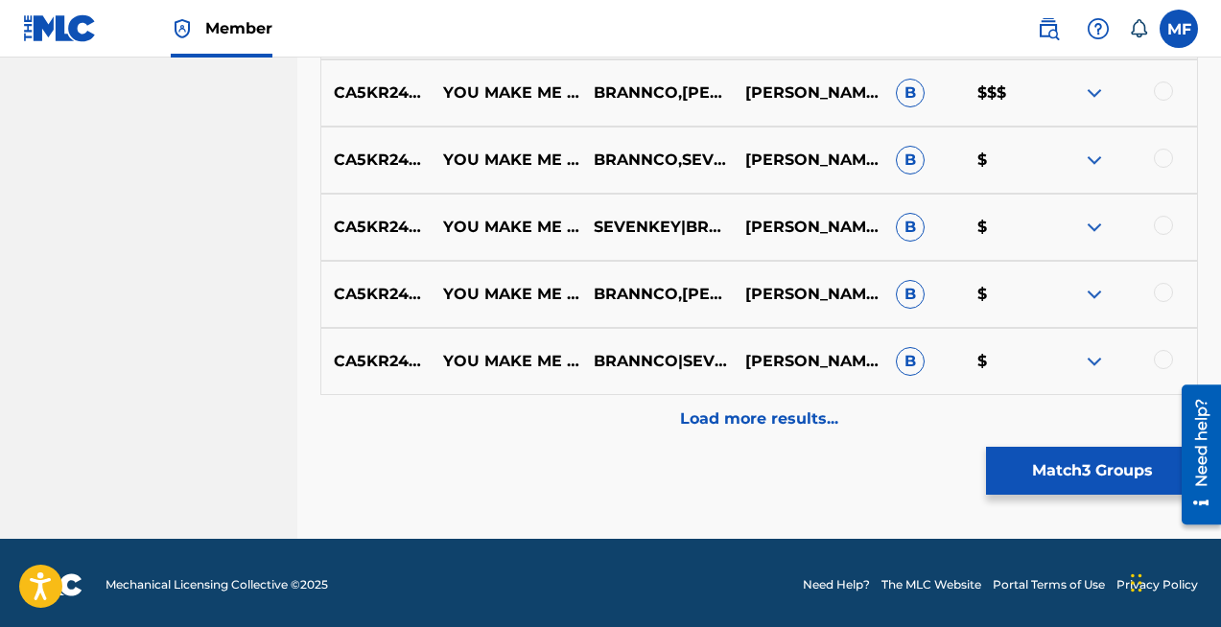
click at [720, 408] on p "Load more results..." at bounding box center [759, 419] width 158 height 23
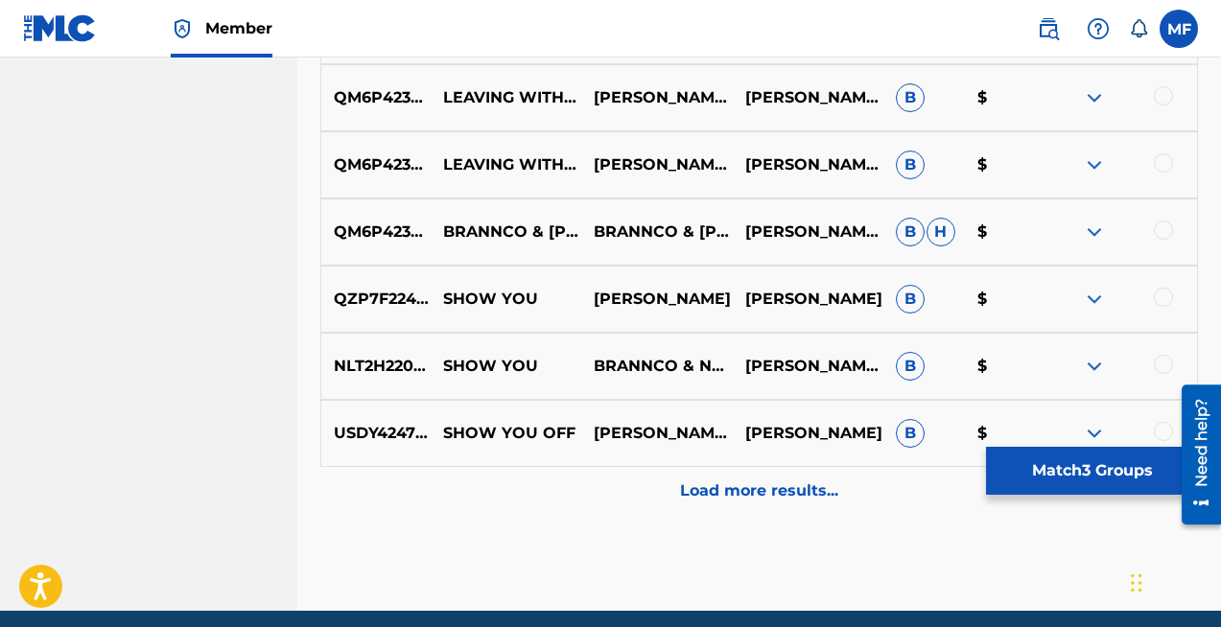
scroll to position [2381, 0]
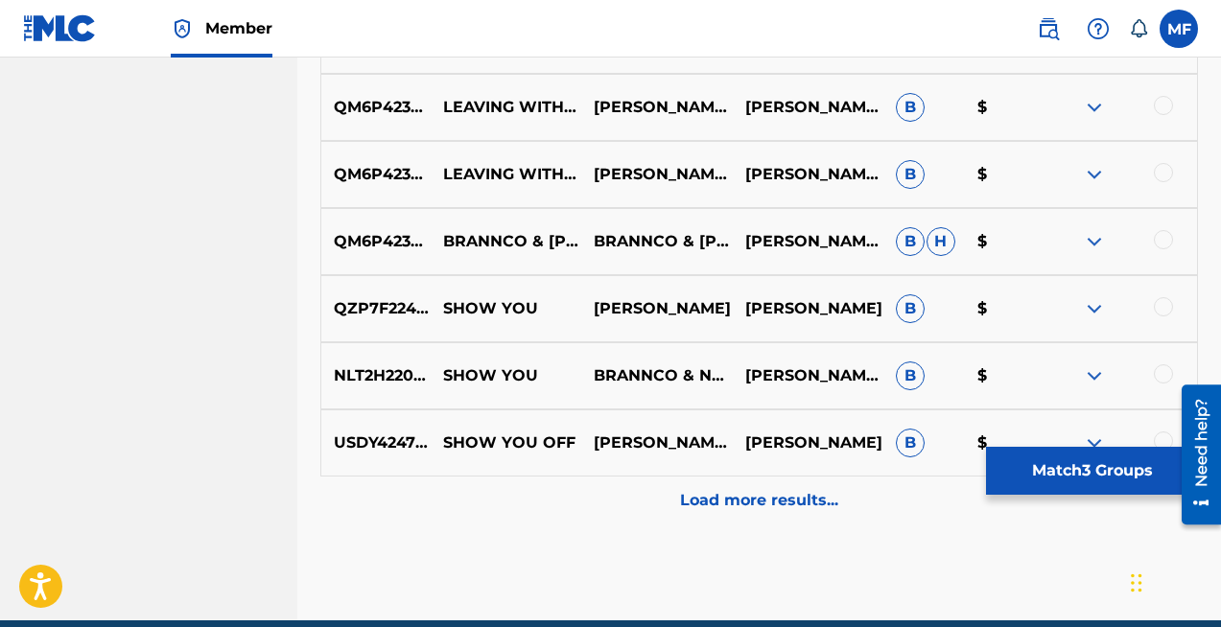
click at [1159, 377] on div at bounding box center [1163, 373] width 19 height 19
click at [771, 497] on p "Load more results..." at bounding box center [759, 500] width 158 height 23
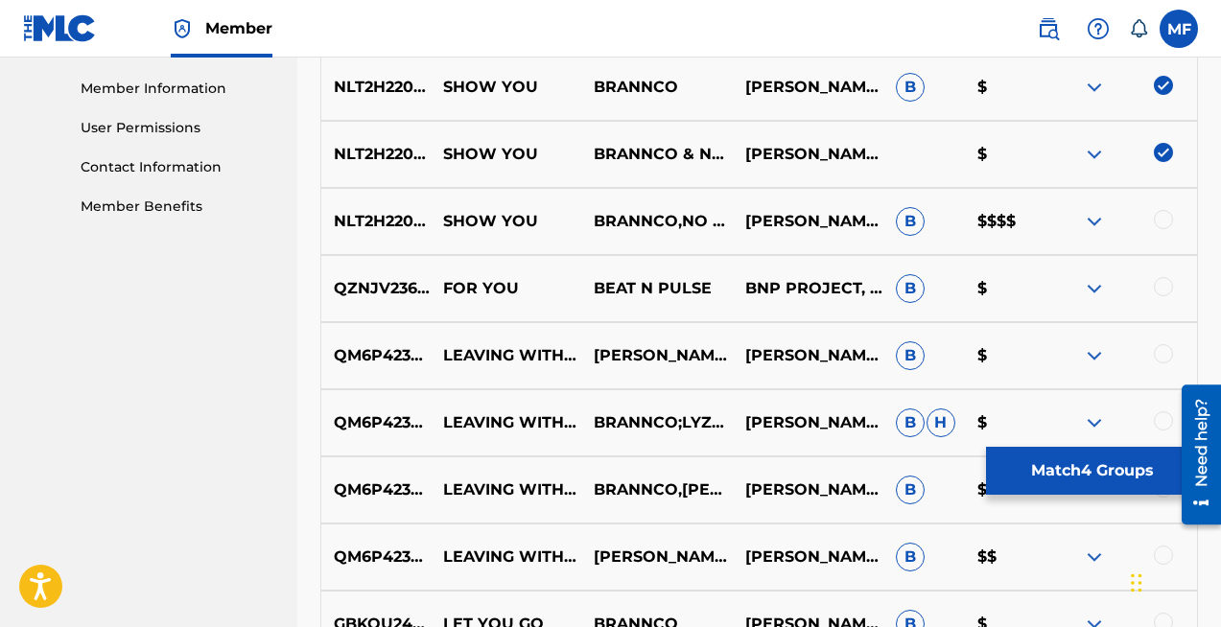
scroll to position [856, 0]
click at [1164, 215] on div at bounding box center [1163, 220] width 19 height 19
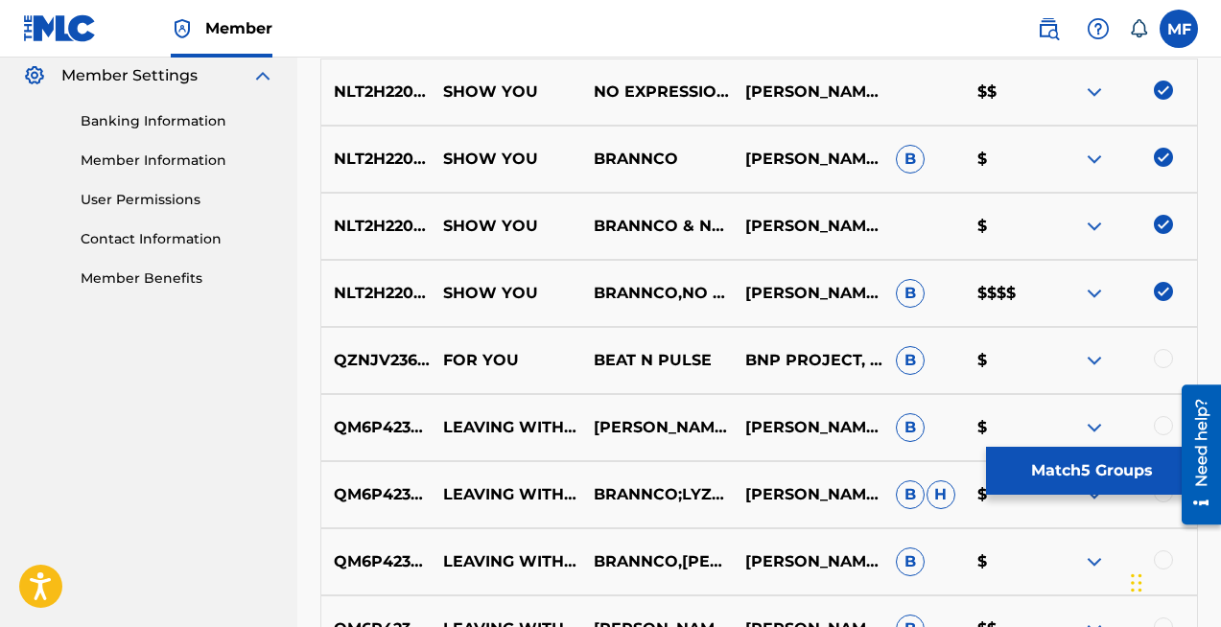
scroll to position [781, 0]
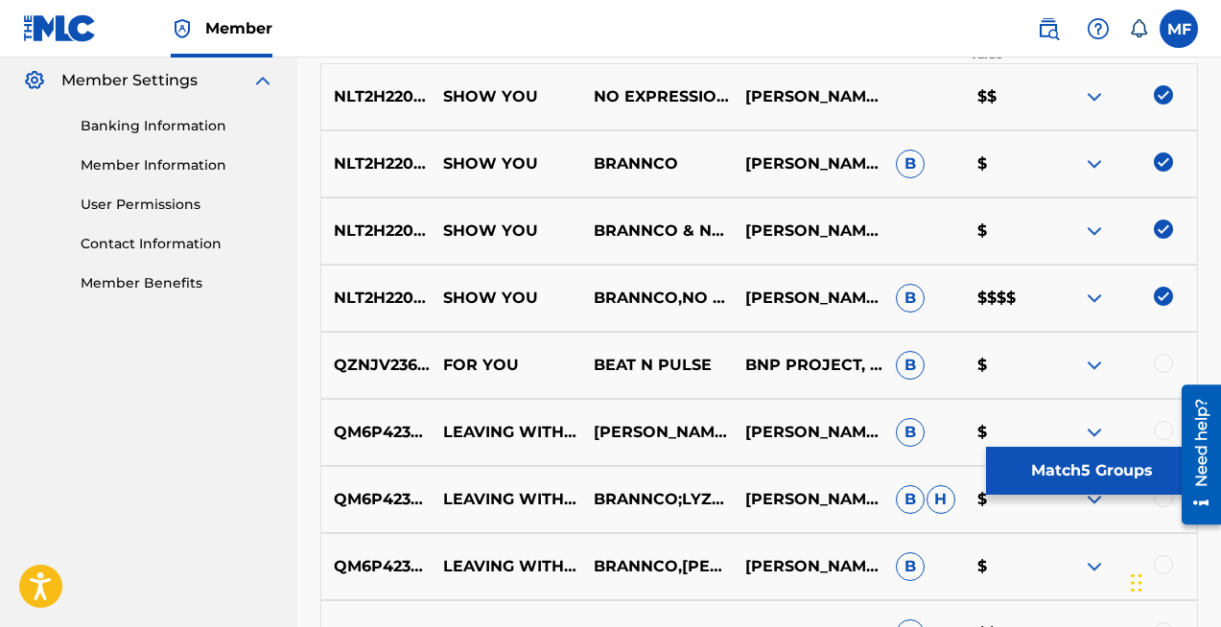
click at [1165, 292] on img at bounding box center [1163, 296] width 19 height 19
click at [1100, 475] on button "Match 4 Groups" at bounding box center [1092, 471] width 212 height 48
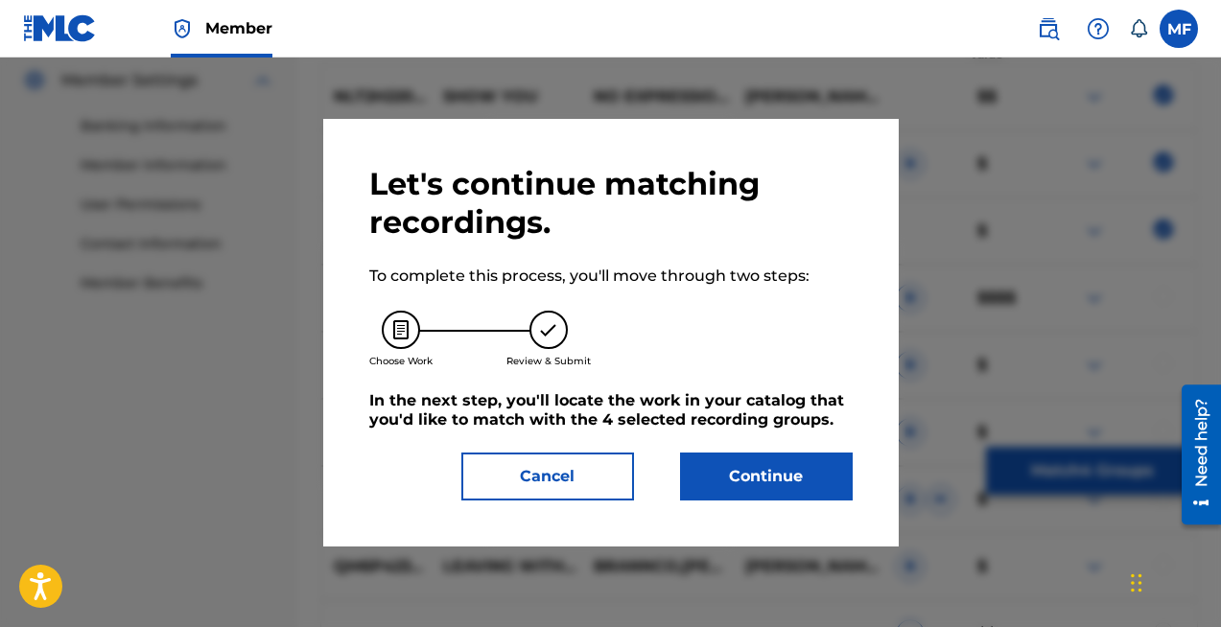
click at [758, 475] on button "Continue" at bounding box center [766, 477] width 173 height 48
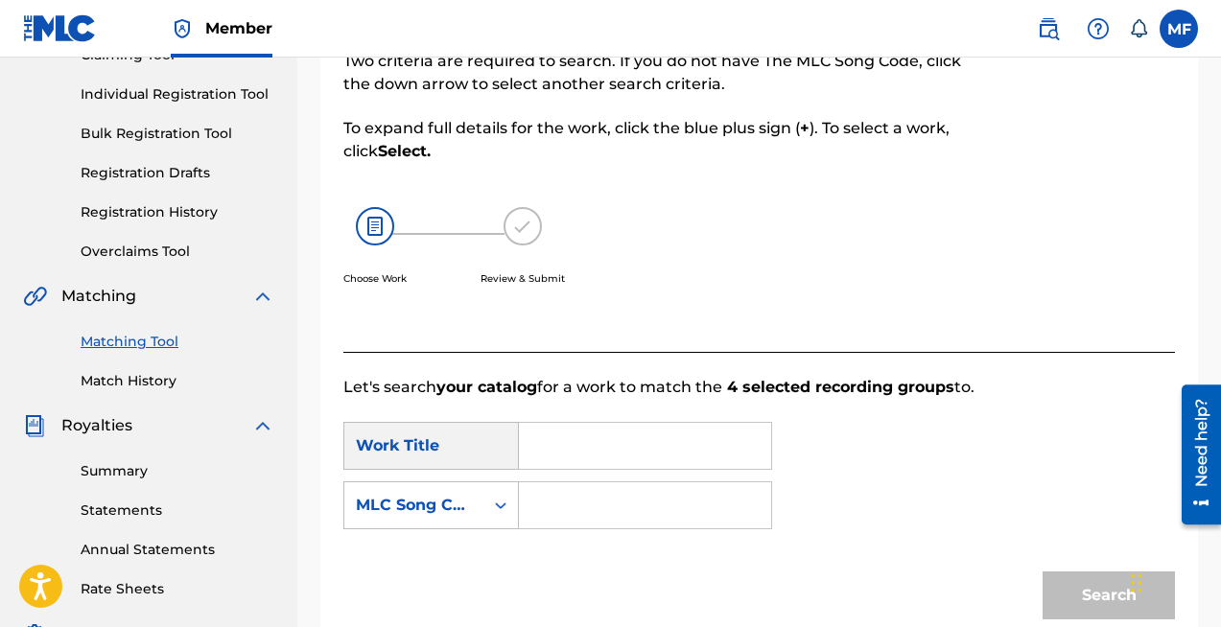
scroll to position [224, 0]
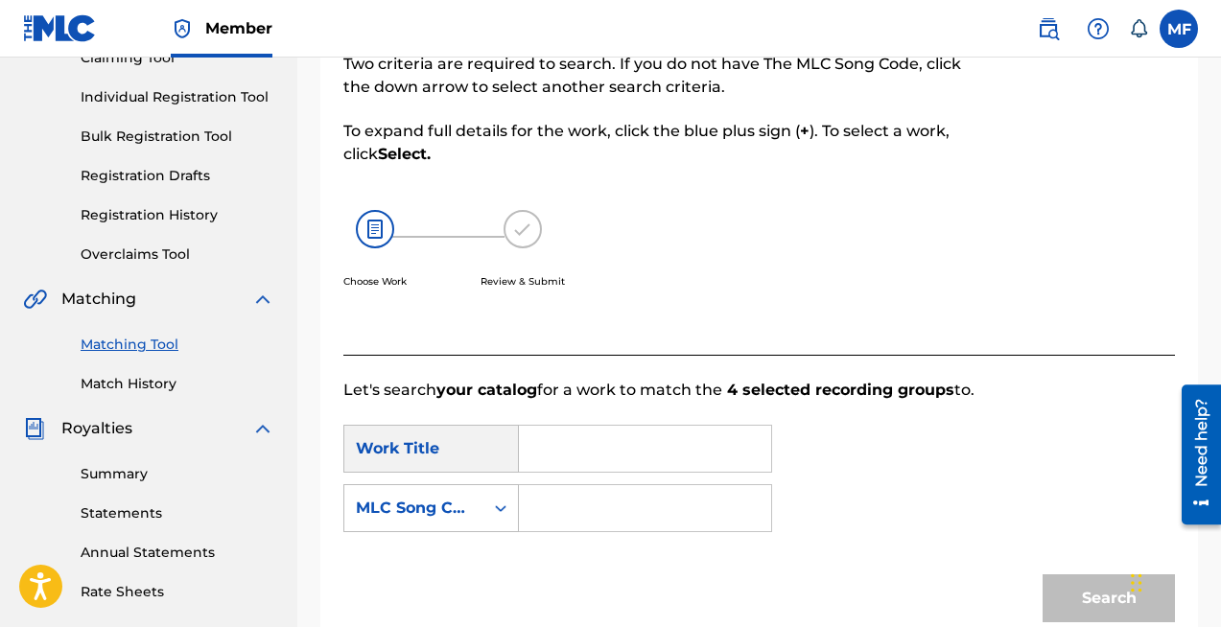
click at [610, 449] on input "Search Form" at bounding box center [645, 449] width 220 height 46
click at [574, 486] on strong "show" at bounding box center [572, 491] width 43 height 18
type input "show you"
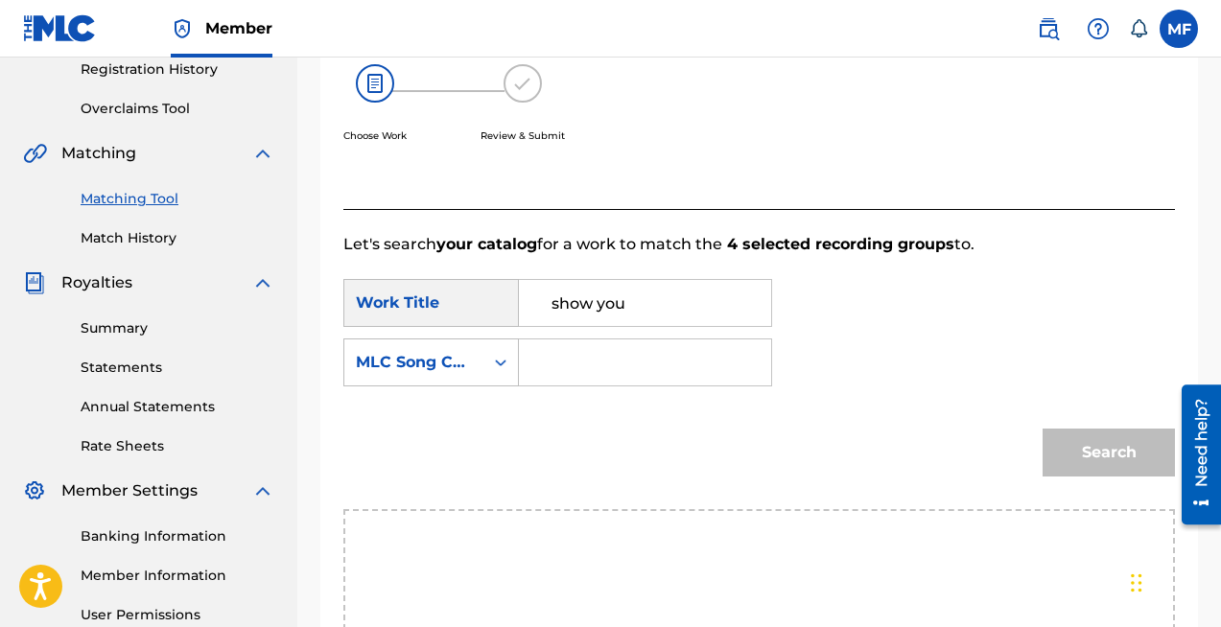
scroll to position [389, 0]
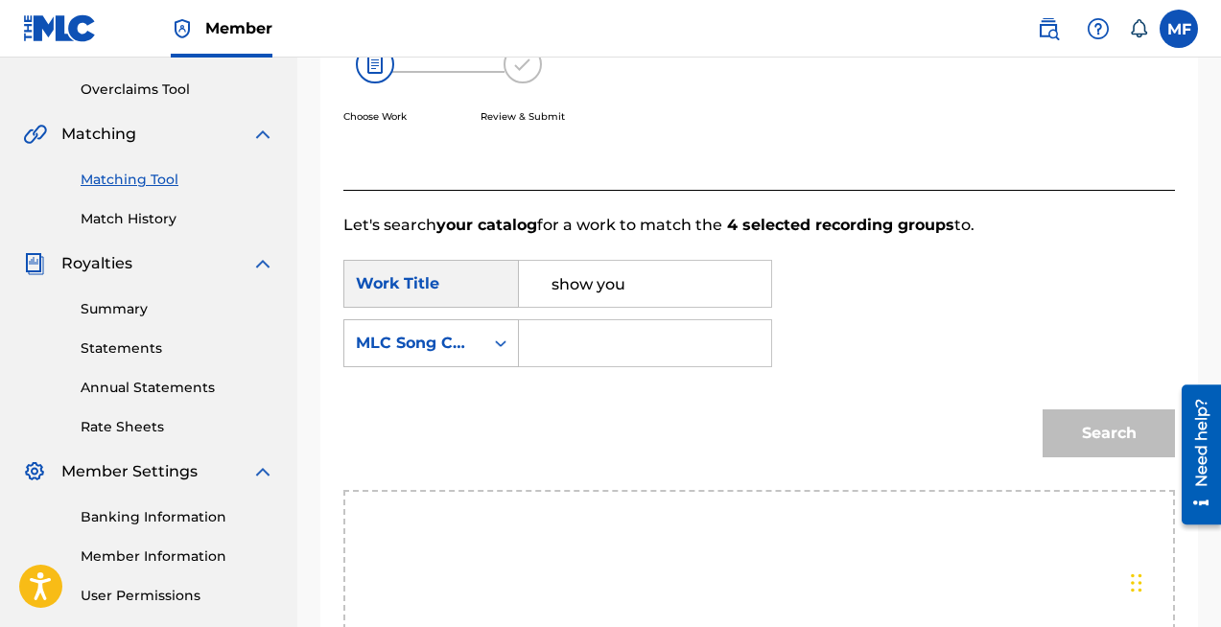
click at [1107, 431] on div "Search" at bounding box center [1104, 428] width 142 height 77
click at [461, 345] on div "MLC Song Code" at bounding box center [414, 343] width 116 height 23
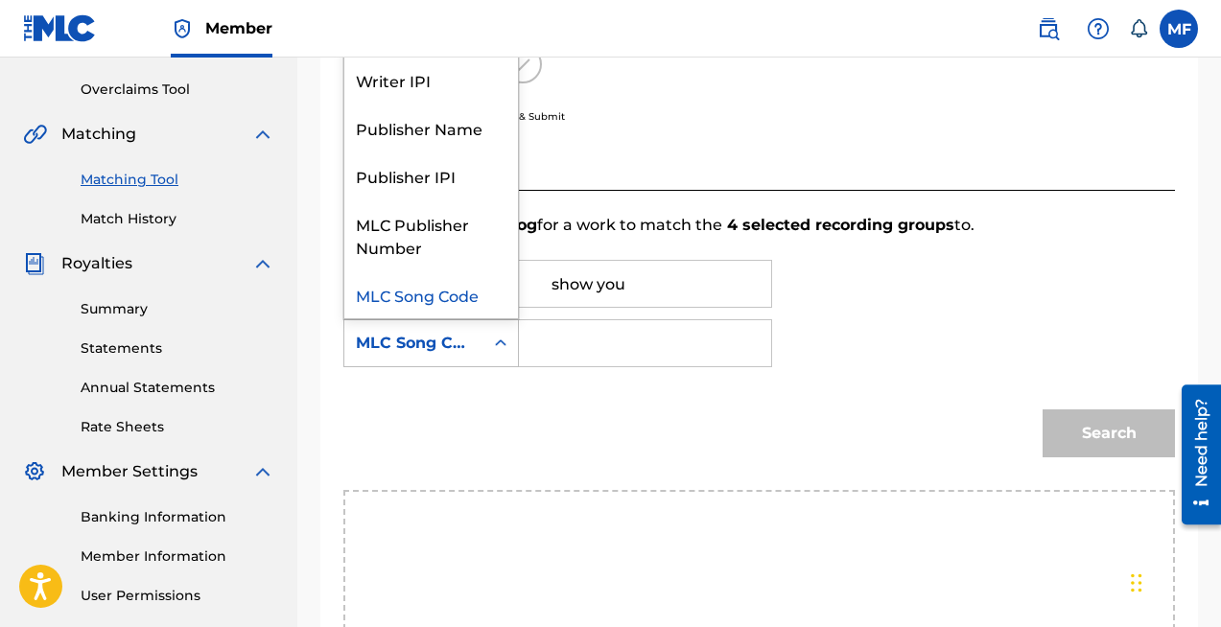
scroll to position [0, 0]
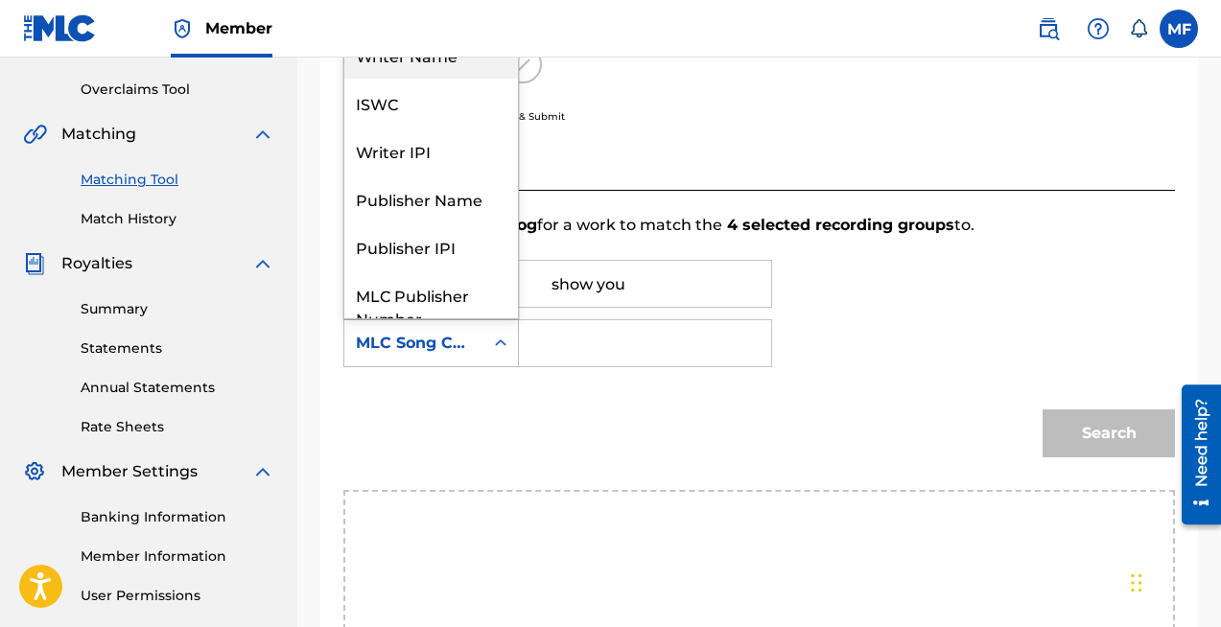
click at [413, 60] on div "Writer Name" at bounding box center [431, 55] width 174 height 48
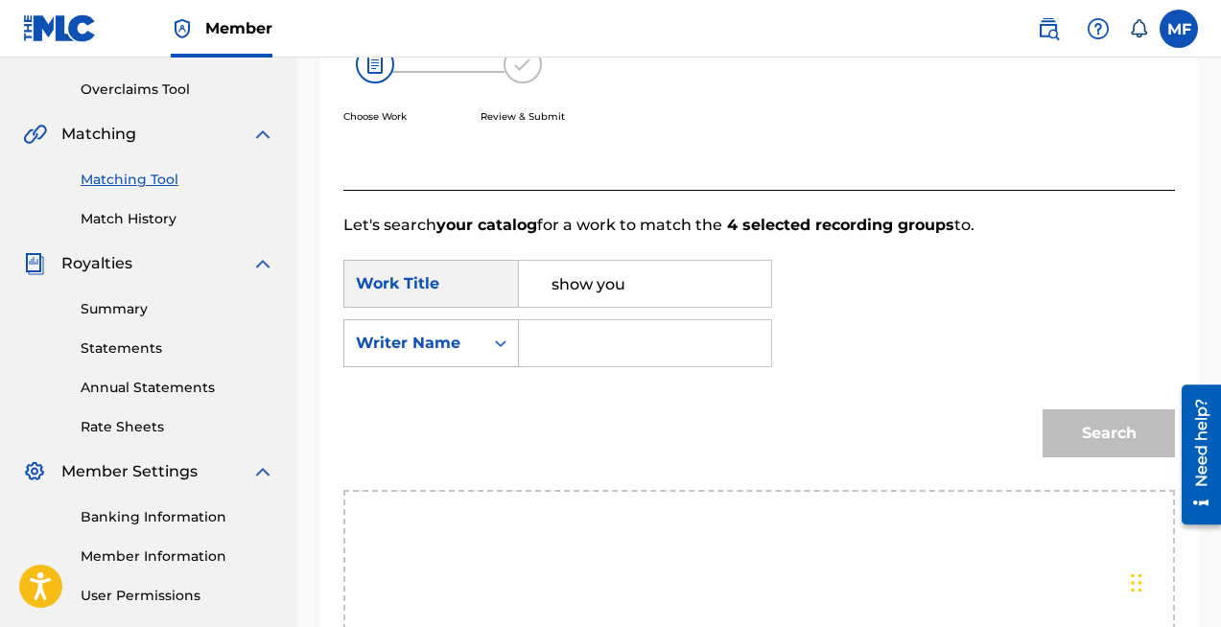
click at [557, 343] on input "Search Form" at bounding box center [645, 343] width 220 height 46
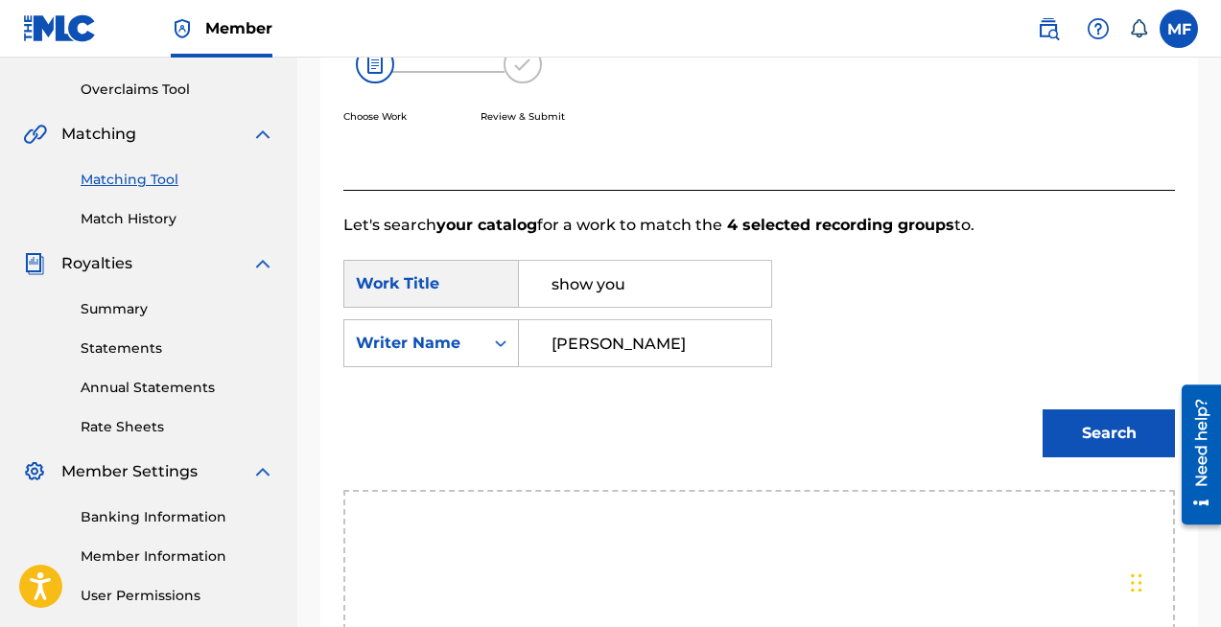
type input "edgar gais"
click at [1115, 424] on button "Search" at bounding box center [1108, 433] width 132 height 48
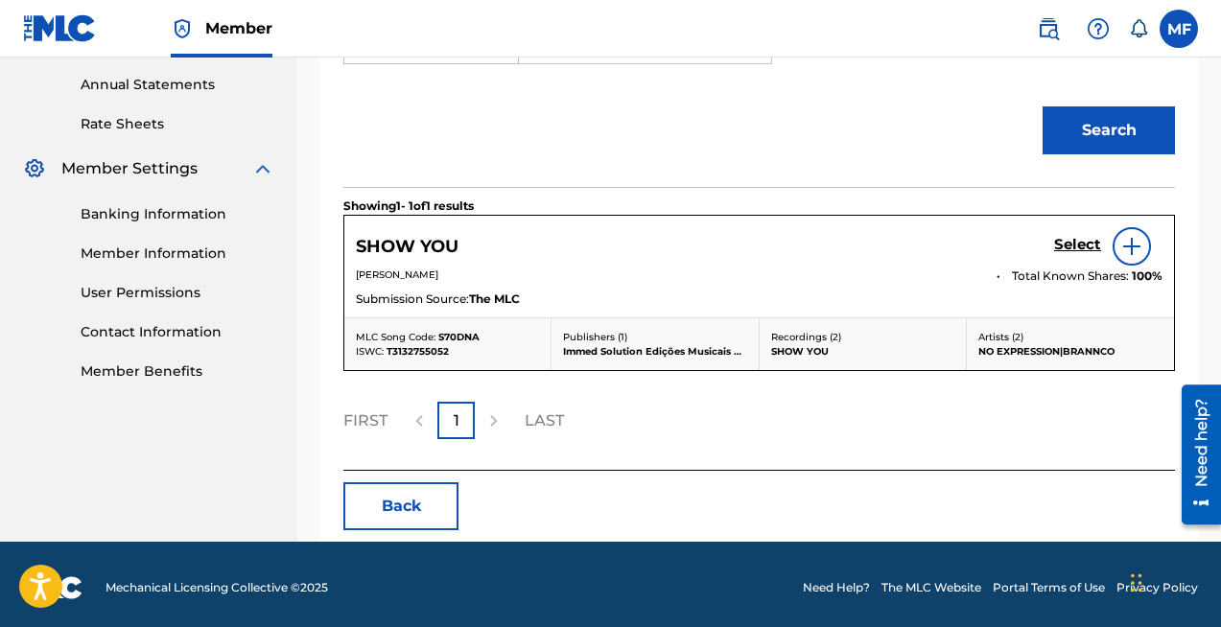
scroll to position [699, 0]
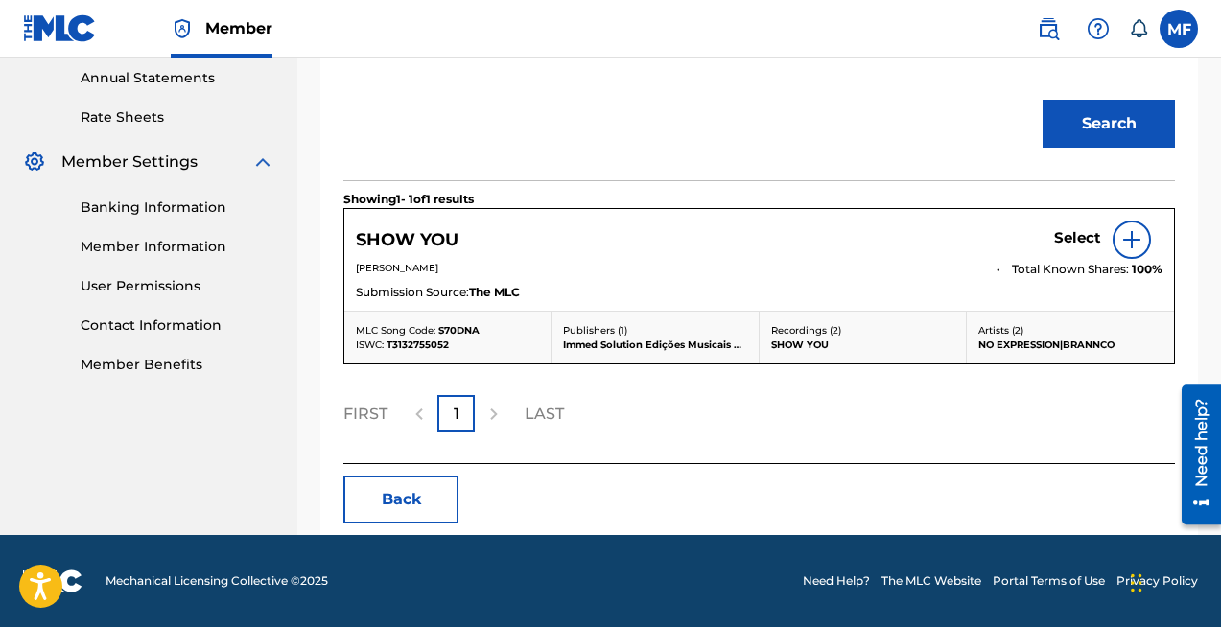
click at [1144, 245] on div at bounding box center [1131, 240] width 38 height 38
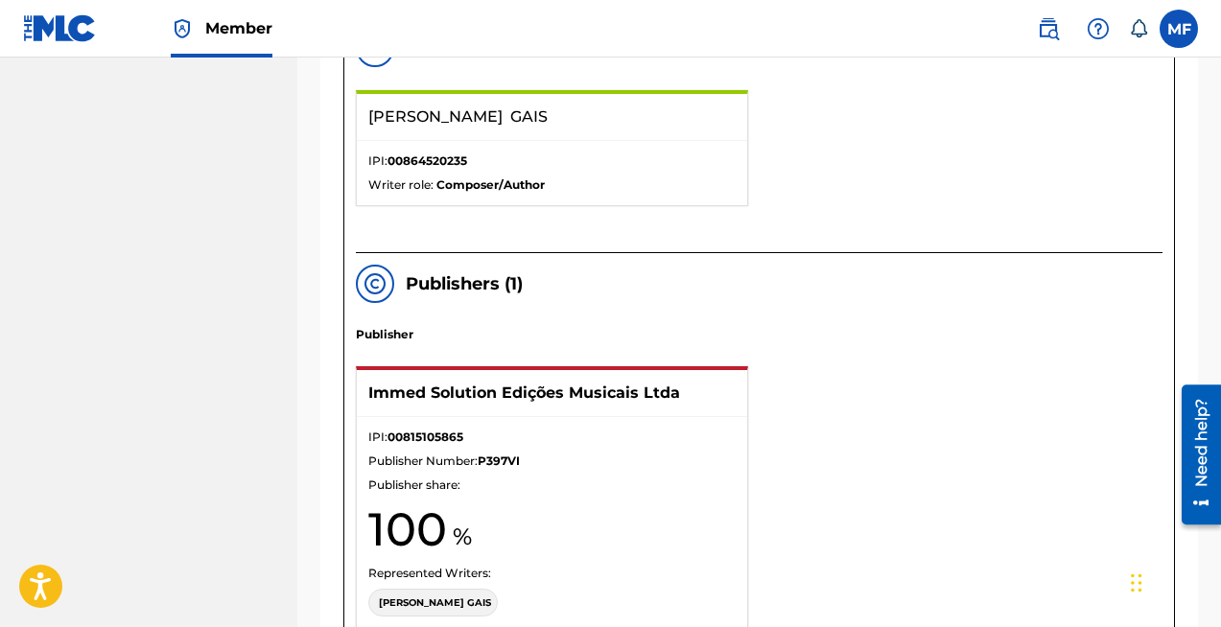
scroll to position [582, 0]
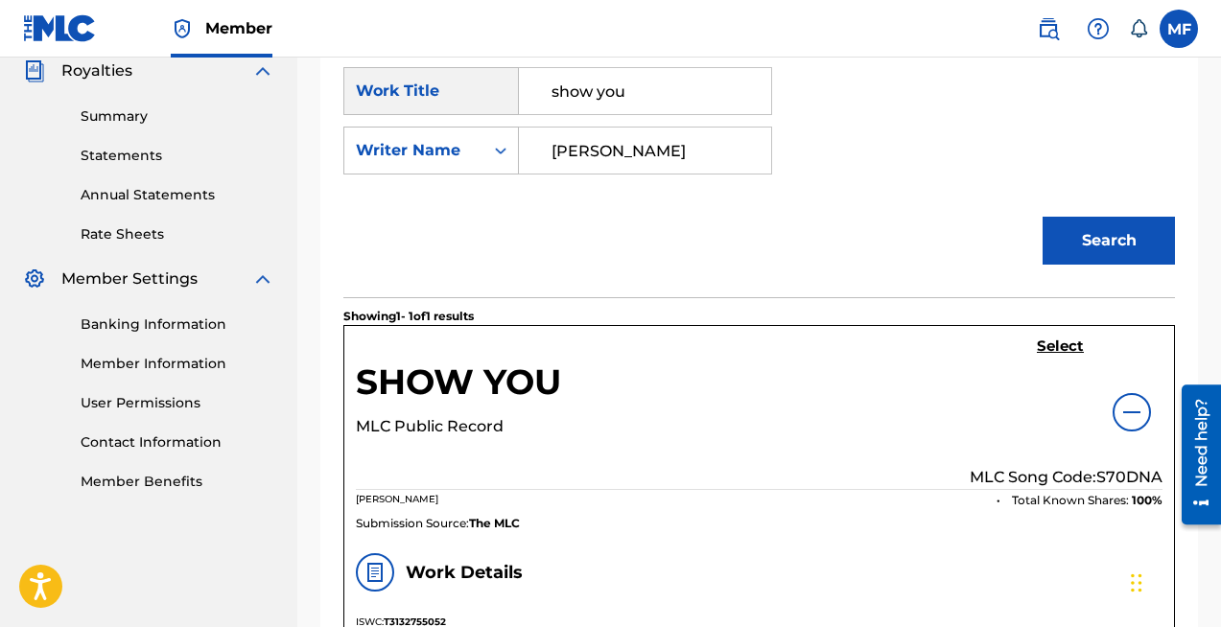
click at [1055, 344] on h5 "Select" at bounding box center [1060, 347] width 47 height 18
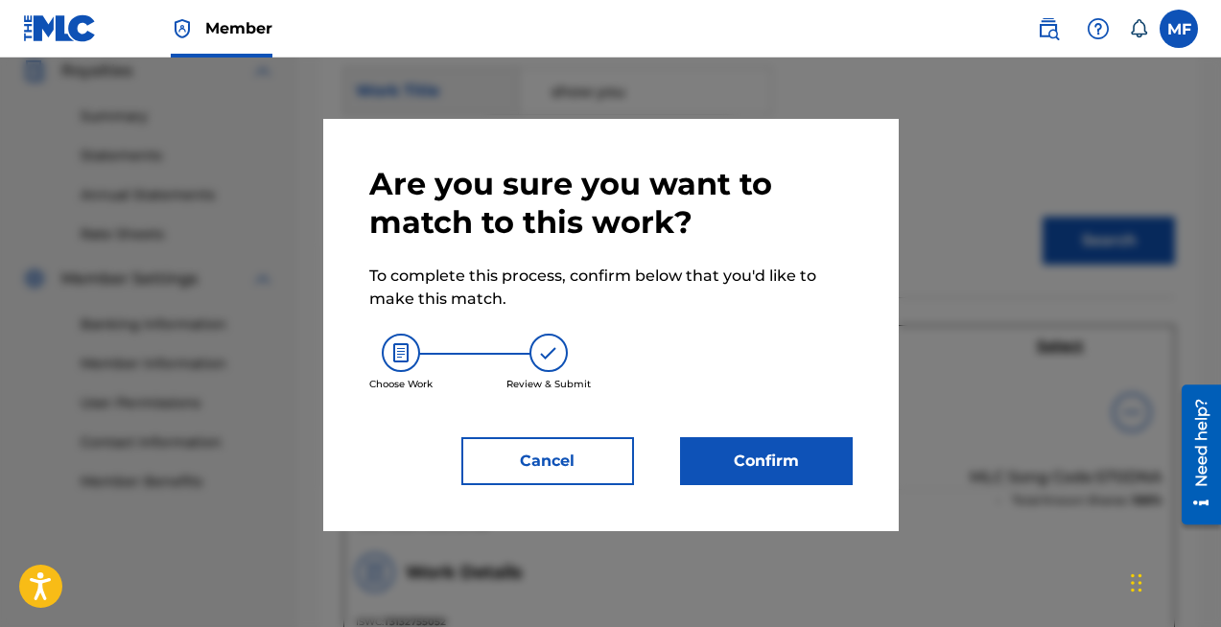
click at [805, 464] on button "Confirm" at bounding box center [766, 461] width 173 height 48
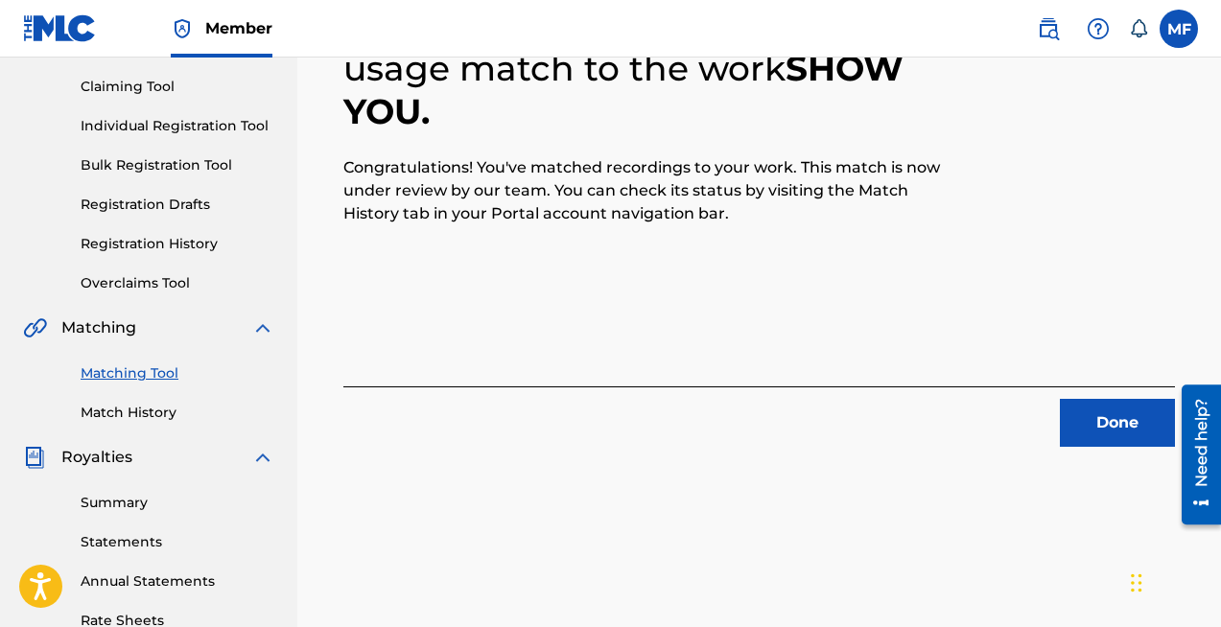
scroll to position [0, 0]
